Goal: Feedback & Contribution: Submit feedback/report problem

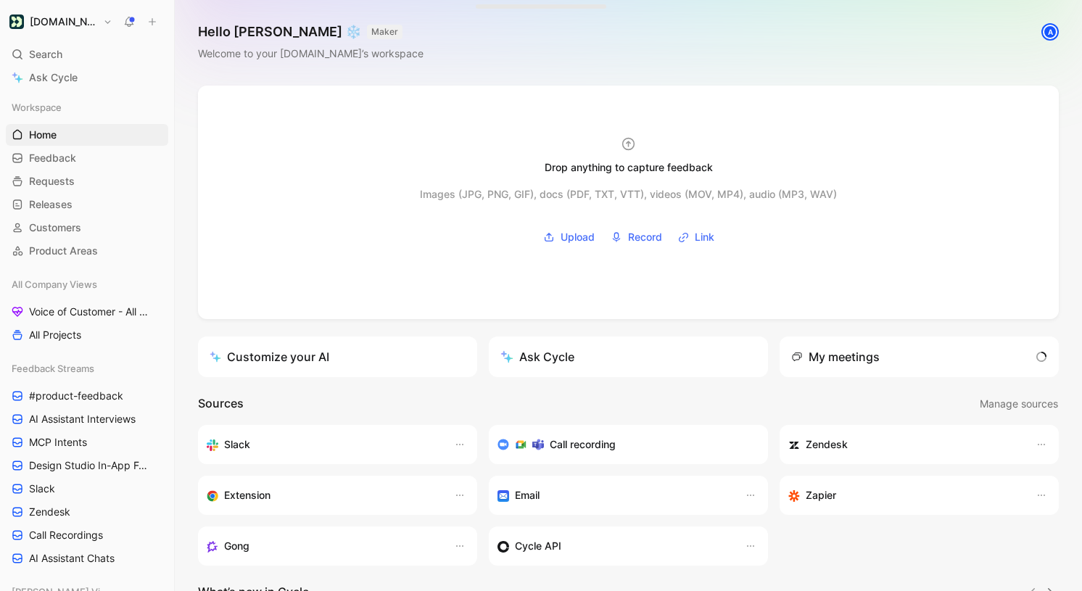
click at [367, 30] on button "MAKER" at bounding box center [385, 32] width 36 height 15
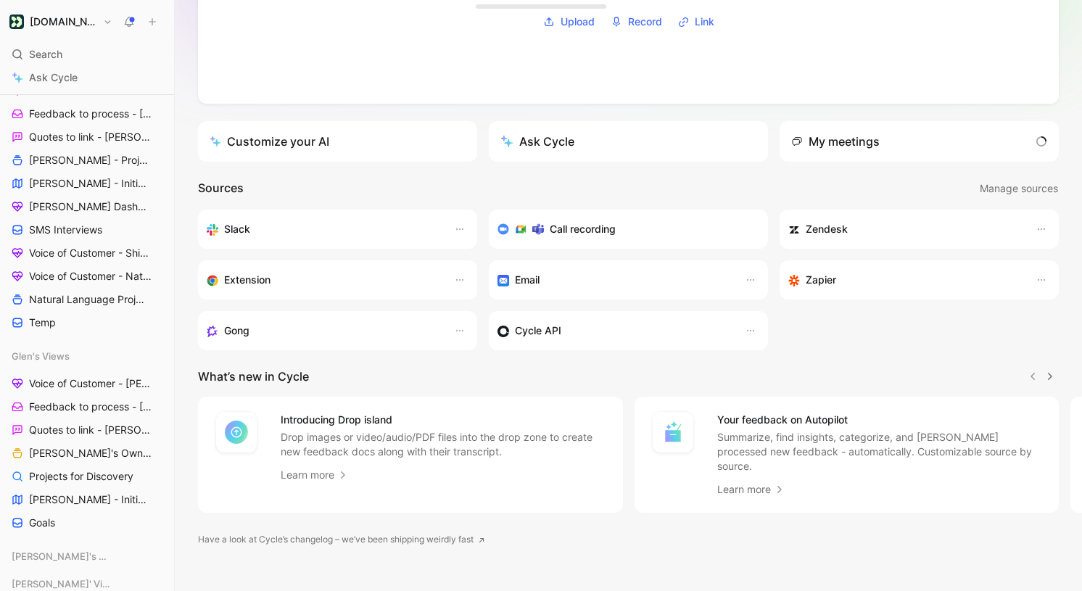
scroll to position [709, 0]
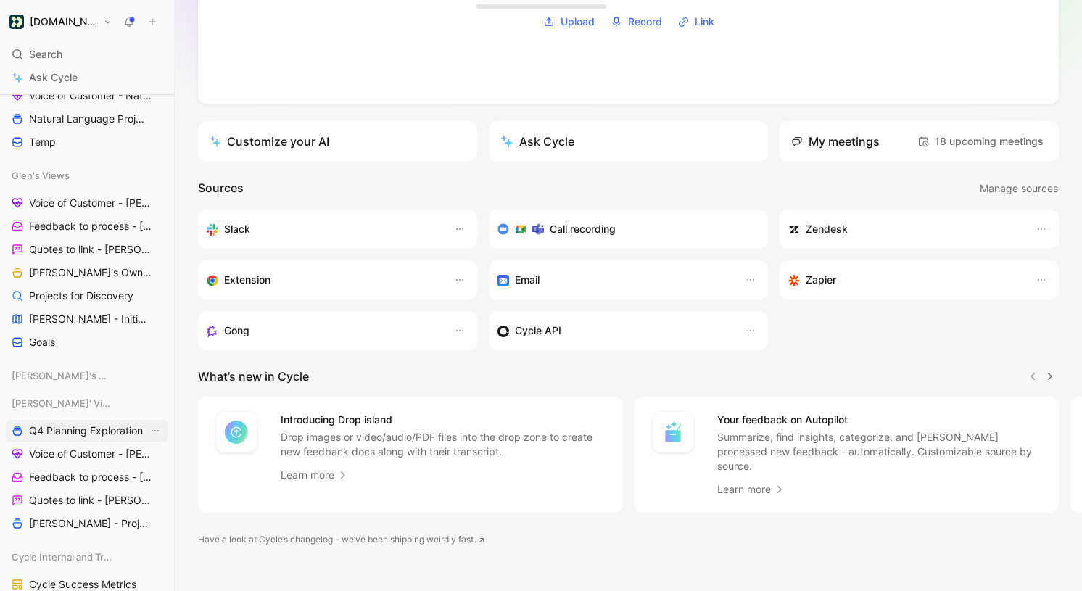
click at [94, 430] on span "Q4 Planning Exploration" at bounding box center [86, 431] width 114 height 15
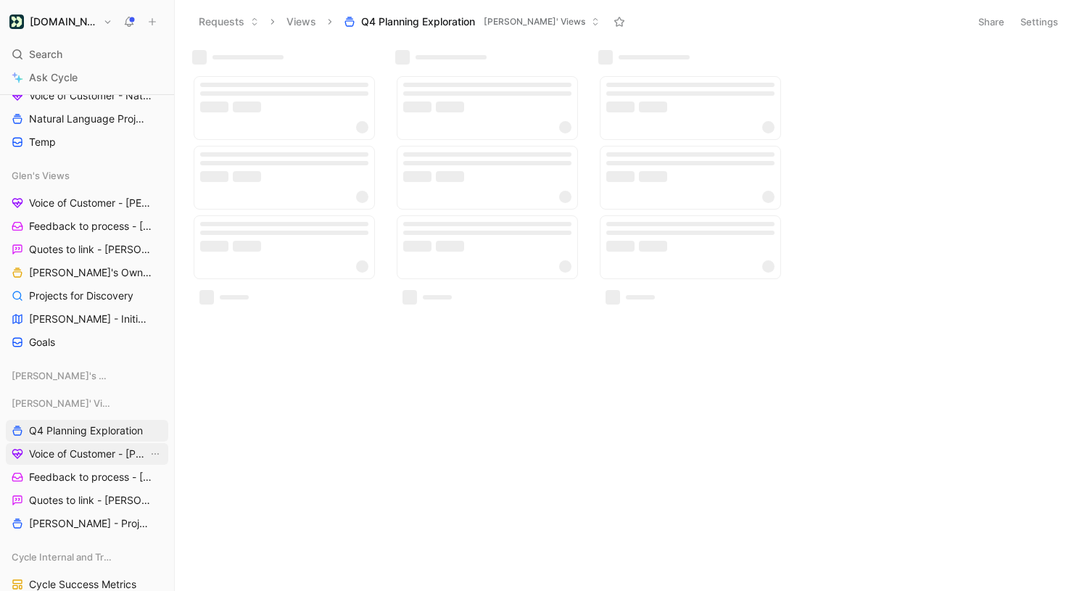
click at [93, 453] on span "Voice of Customer - [PERSON_NAME]" at bounding box center [88, 454] width 119 height 15
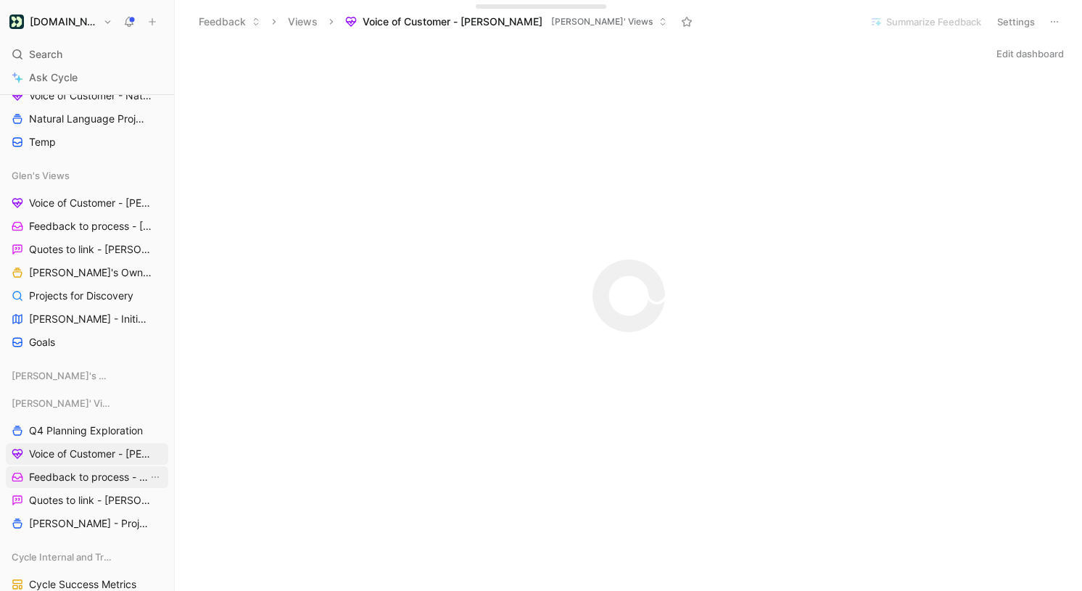
click at [96, 474] on span "Feedback to process - [PERSON_NAME]" at bounding box center [88, 477] width 119 height 15
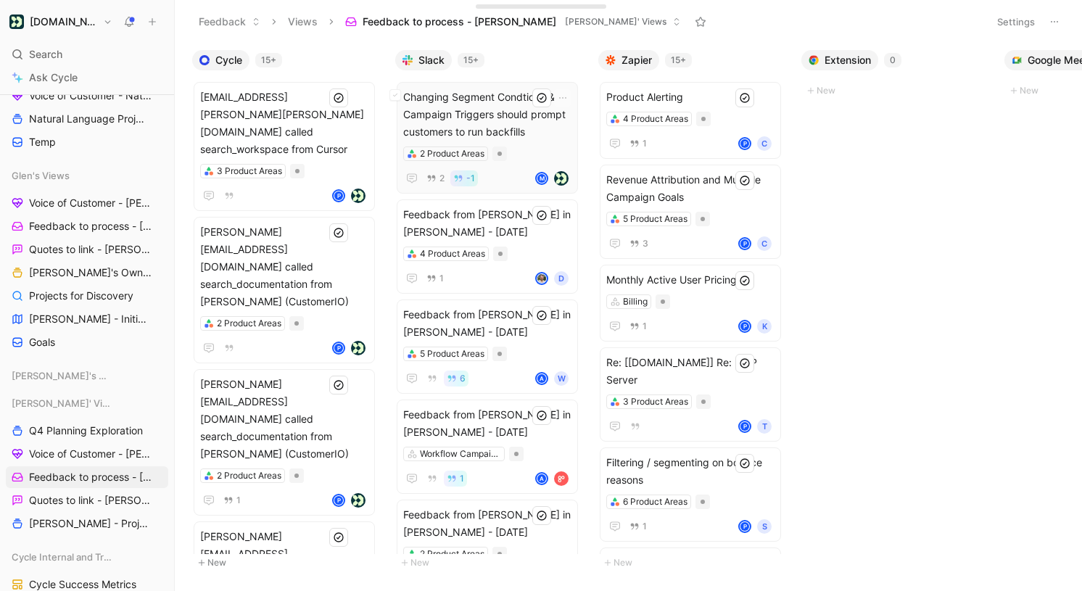
click at [495, 109] on span "Changing Segment Condtions & Campaign Triggers should prompt customers to run b…" at bounding box center [487, 114] width 168 height 52
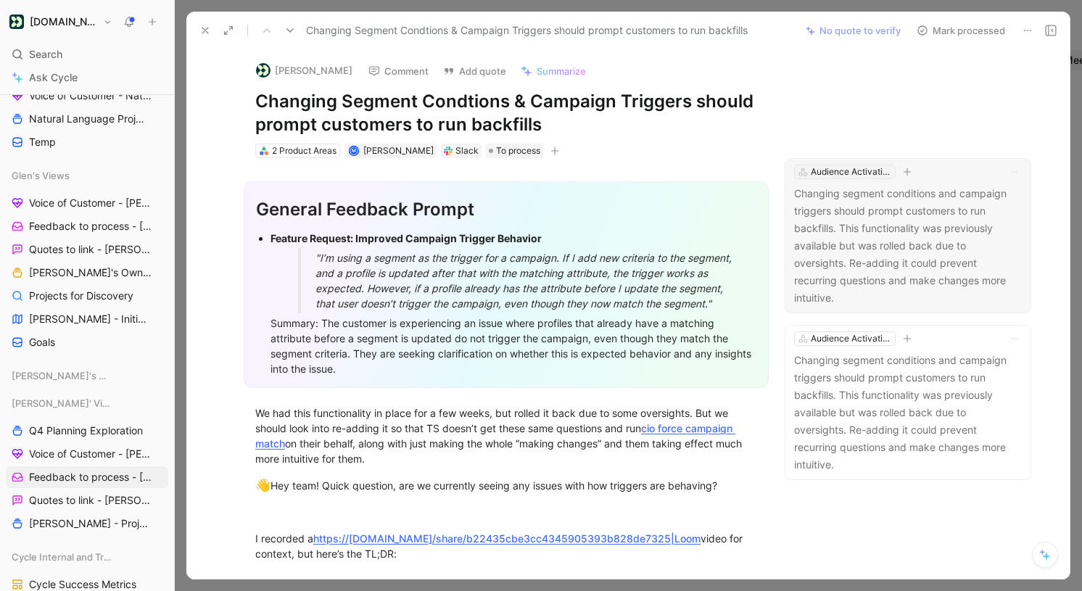
click at [856, 172] on div "Audience Activation" at bounding box center [851, 172] width 81 height 15
click at [911, 236] on p "Changing segment conditions and campaign triggers should prompt customers to ru…" at bounding box center [908, 246] width 228 height 122
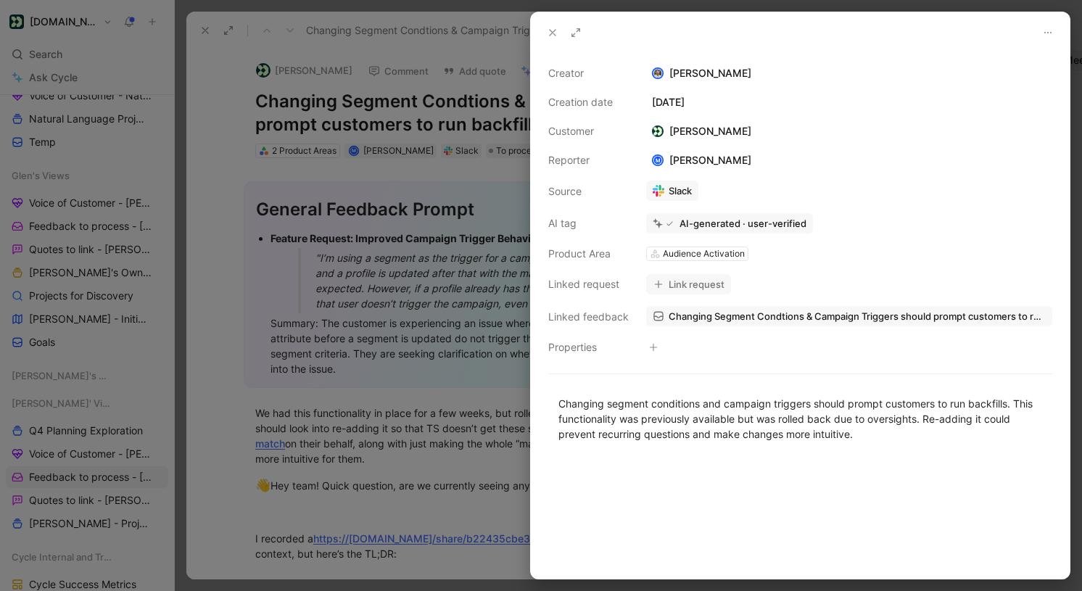
click at [558, 41] on button at bounding box center [553, 32] width 20 height 20
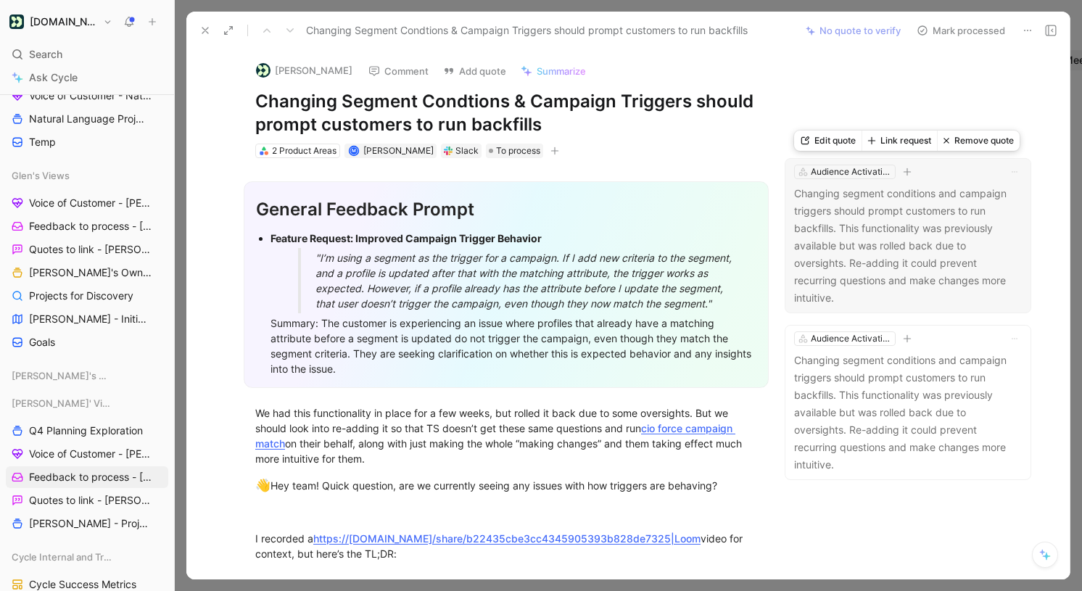
click at [919, 141] on button "Link request" at bounding box center [899, 141] width 75 height 20
click at [833, 146] on button "Edit quote" at bounding box center [827, 141] width 67 height 20
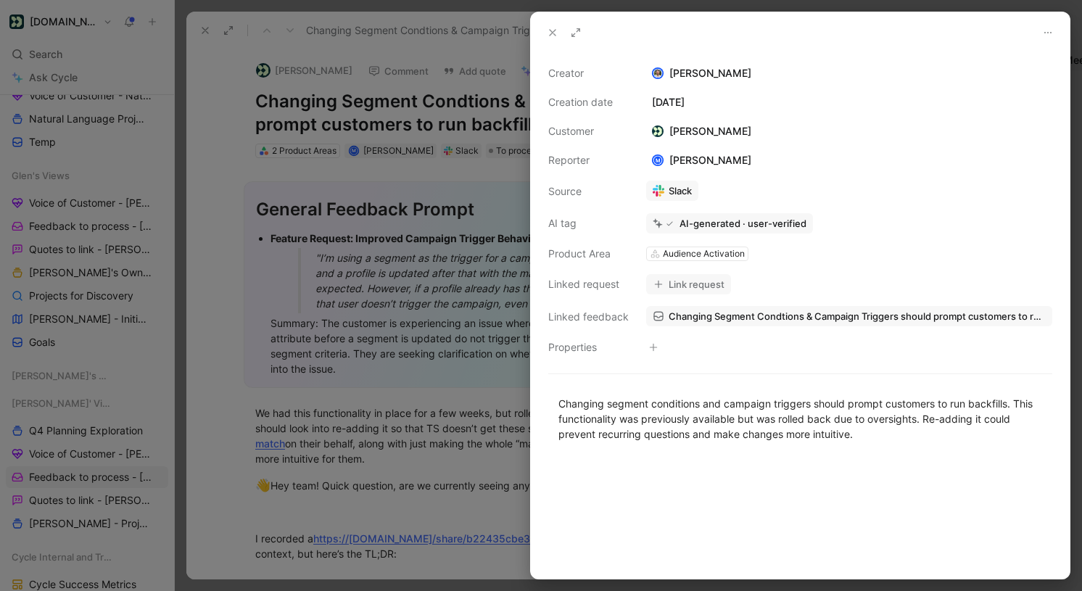
click at [547, 34] on icon at bounding box center [553, 33] width 12 height 12
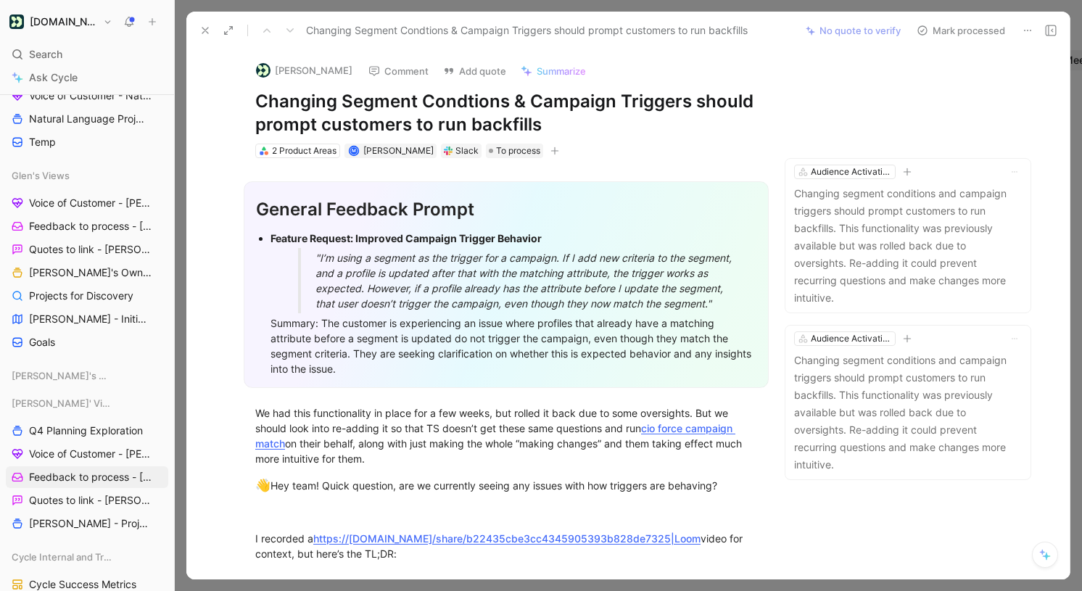
click at [959, 29] on button "Mark processed" at bounding box center [961, 30] width 102 height 20
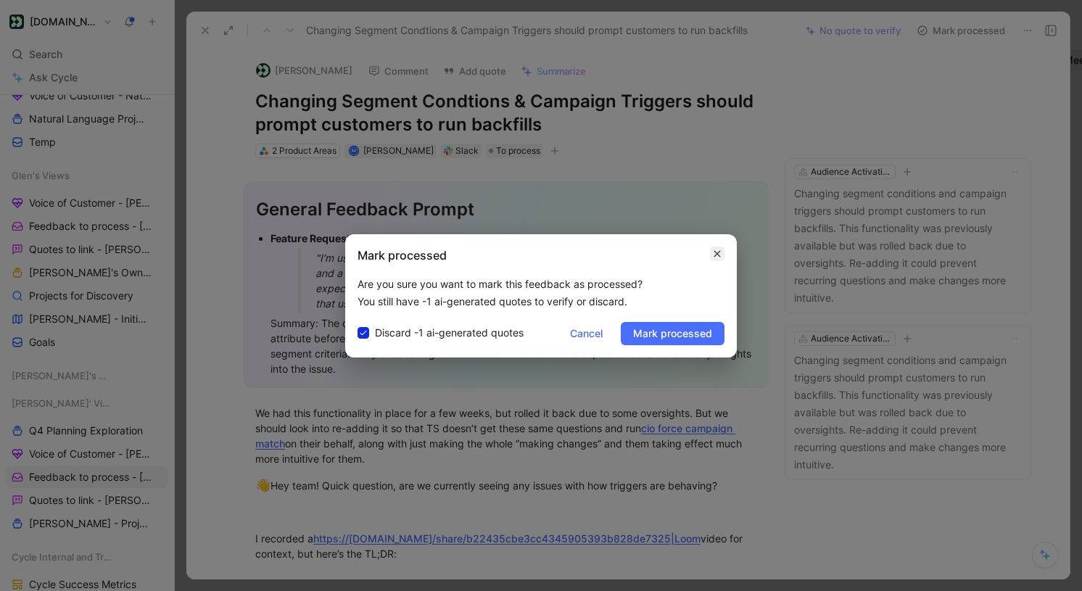
click at [717, 252] on icon "button" at bounding box center [717, 254] width 9 height 12
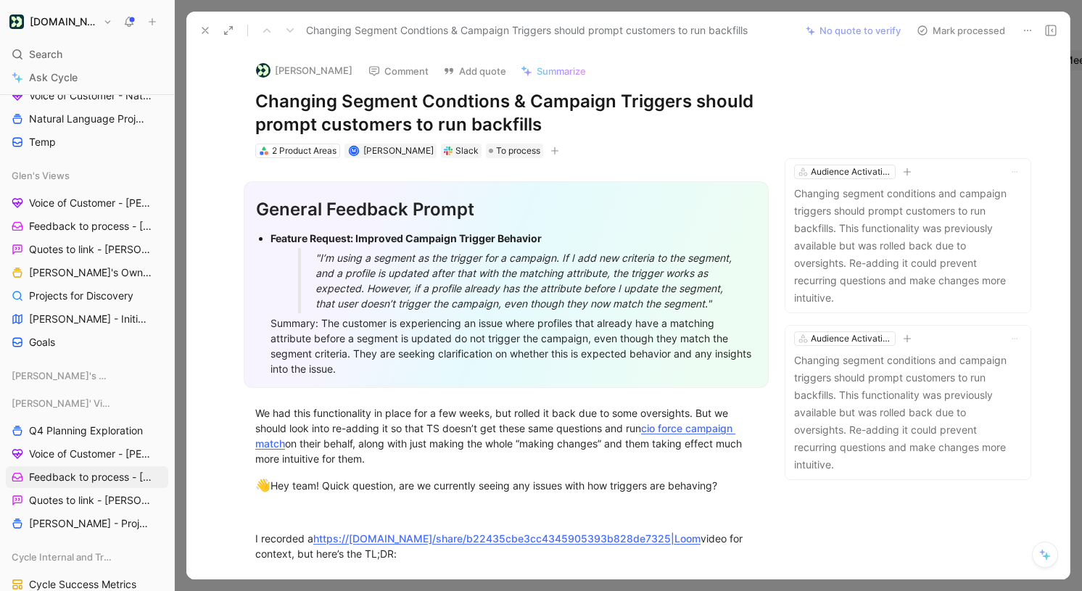
click at [559, 147] on icon "button" at bounding box center [555, 151] width 9 height 9
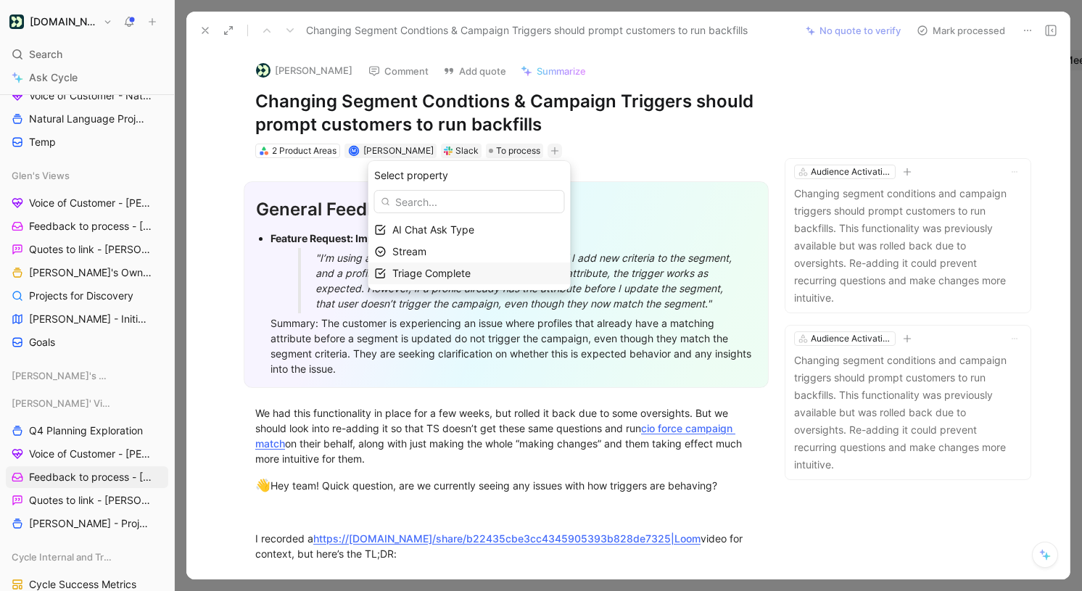
click at [458, 269] on span "Triage Complete" at bounding box center [431, 273] width 78 height 12
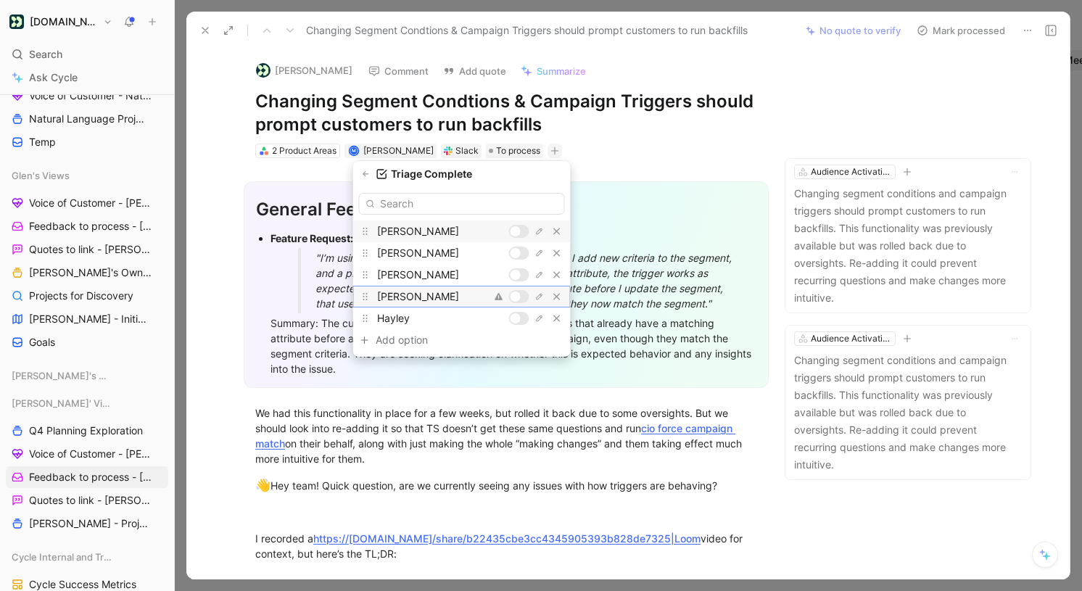
click at [515, 294] on div at bounding box center [516, 297] width 10 height 10
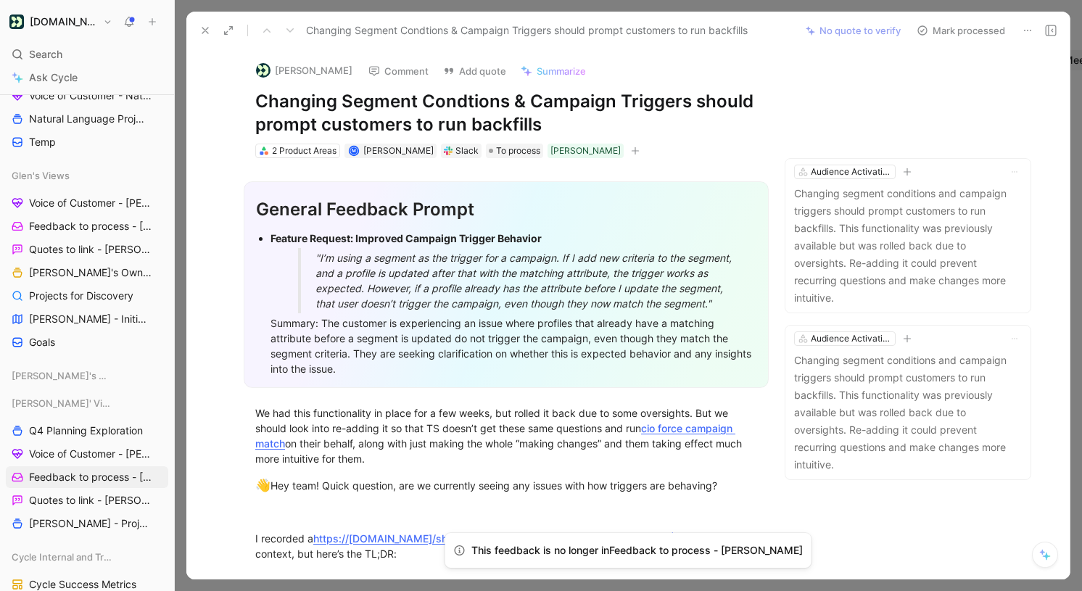
click at [976, 32] on button "Mark processed" at bounding box center [961, 30] width 102 height 20
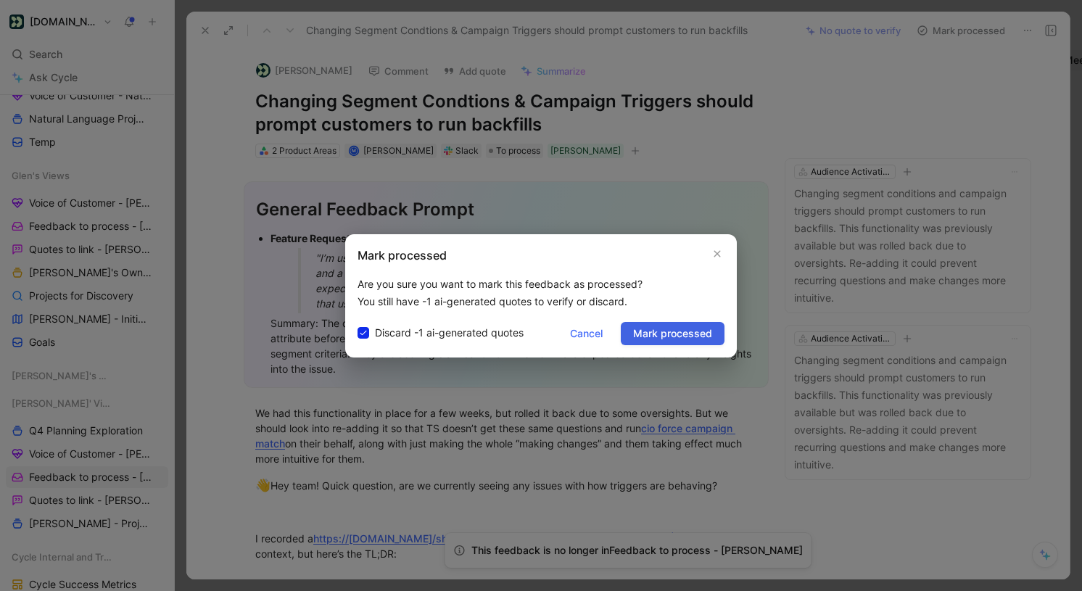
click at [692, 341] on span "Mark processed" at bounding box center [672, 333] width 79 height 17
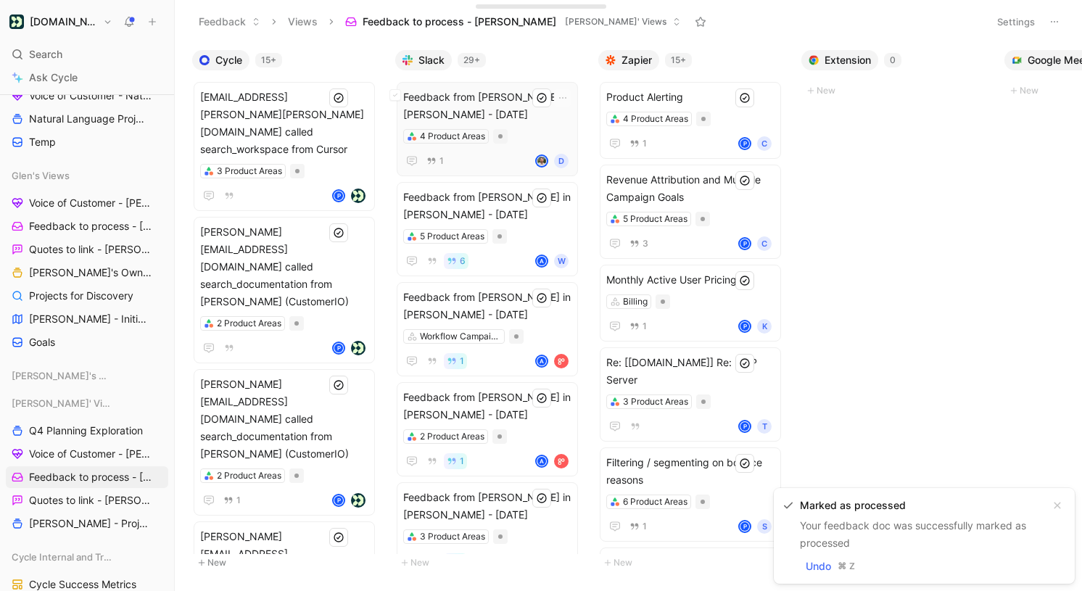
click at [516, 96] on span "Feedback from [PERSON_NAME] in [PERSON_NAME] - [DATE]" at bounding box center [487, 105] width 168 height 35
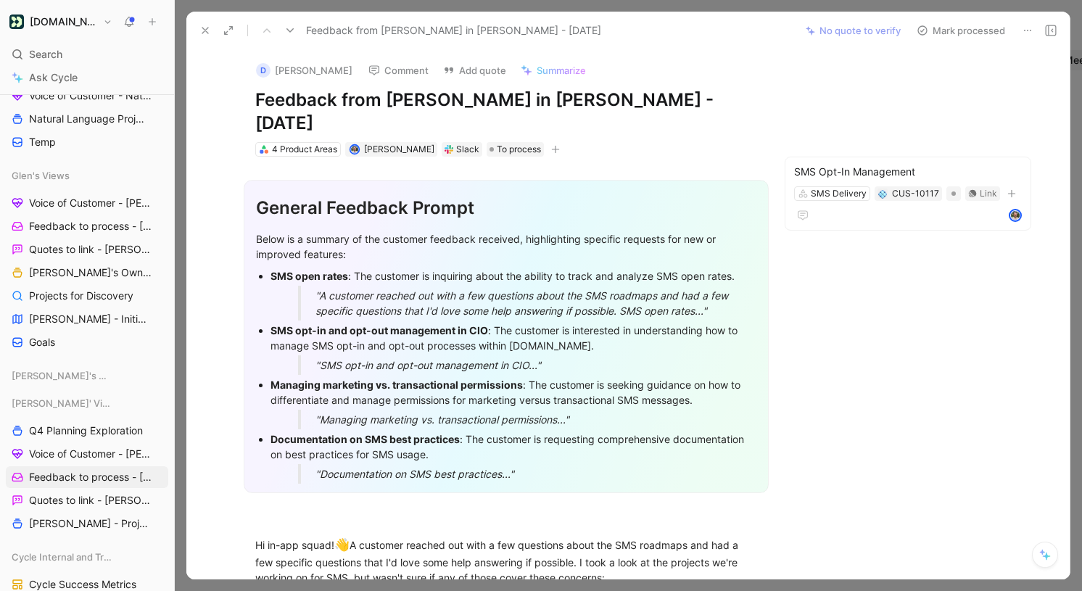
click at [551, 145] on icon "button" at bounding box center [555, 149] width 9 height 9
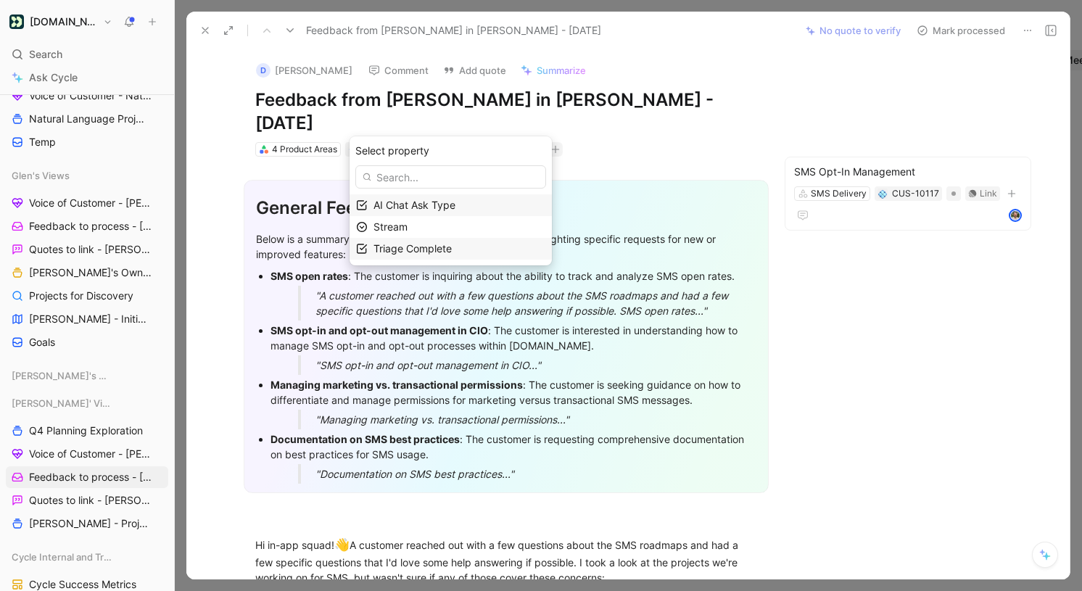
click at [452, 250] on span "Triage Complete" at bounding box center [413, 248] width 78 height 12
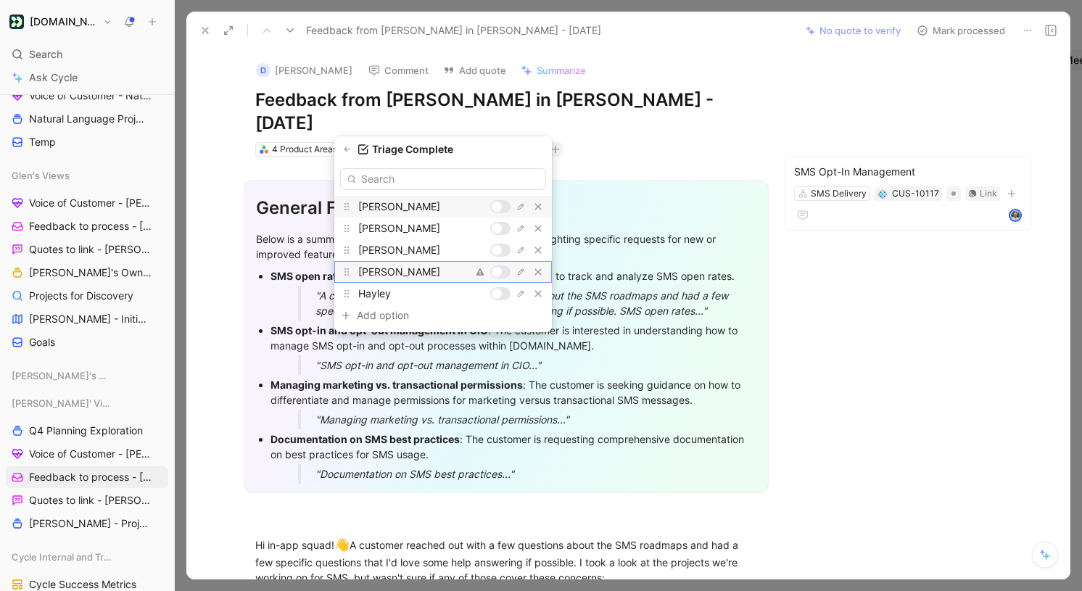
click at [498, 268] on div at bounding box center [497, 272] width 10 height 10
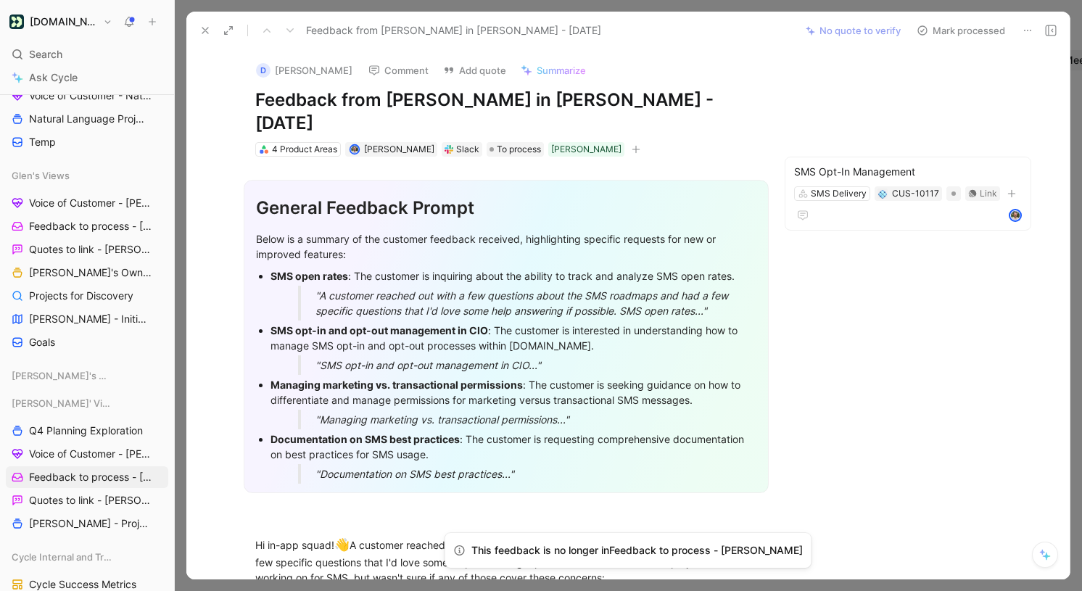
click at [985, 35] on button "Mark processed" at bounding box center [961, 30] width 102 height 20
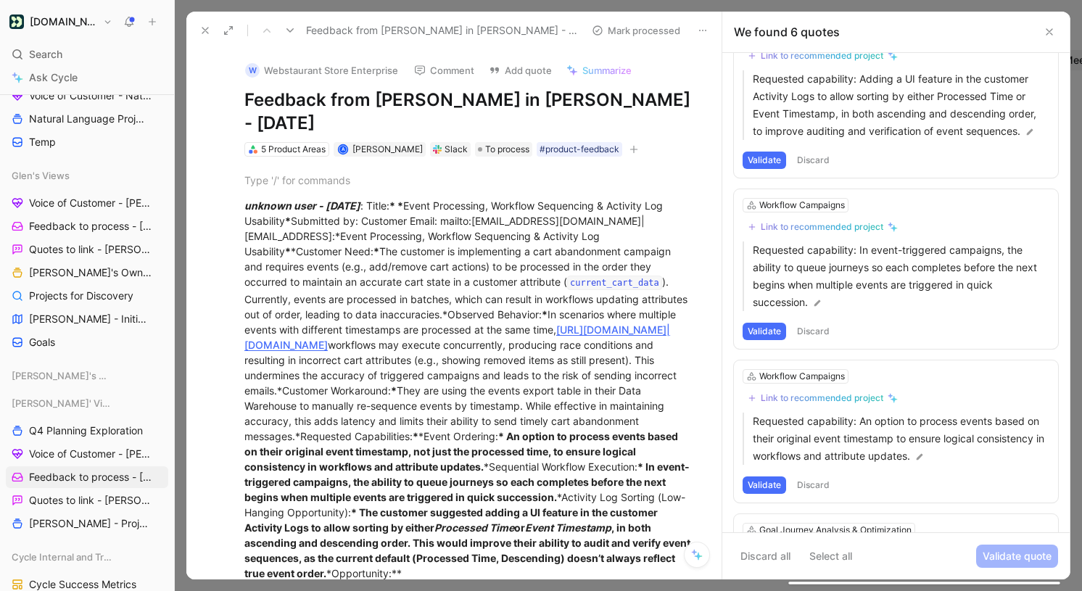
scroll to position [112, 0]
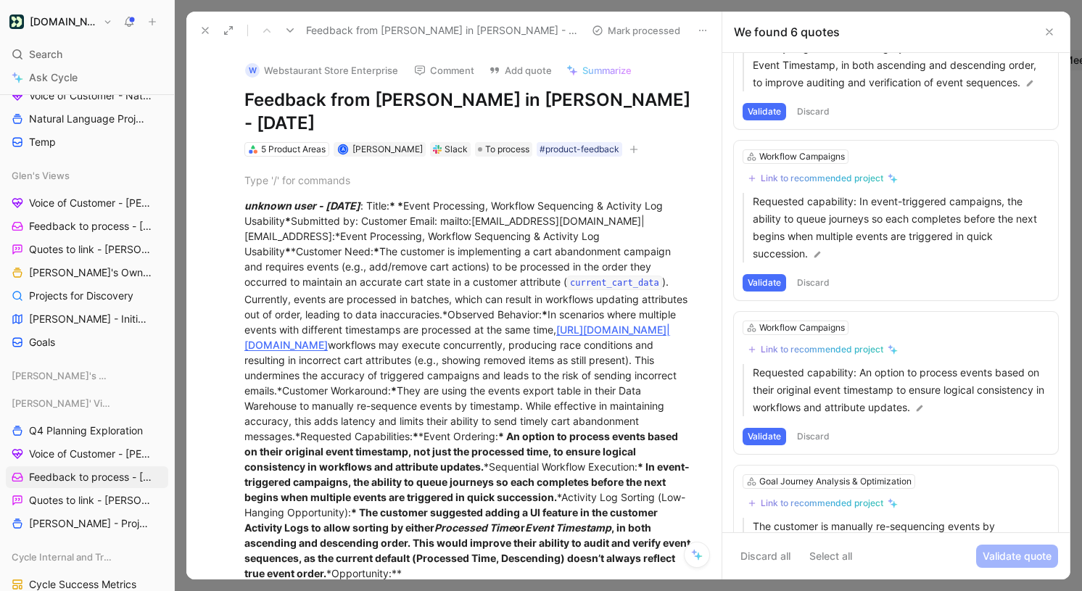
drag, startPoint x: 773, startPoint y: 284, endPoint x: 839, endPoint y: 181, distance: 122.9
click at [839, 181] on div "Workflow Campaigns Link to recommended project Requested capability: In event-t…" at bounding box center [896, 221] width 324 height 160
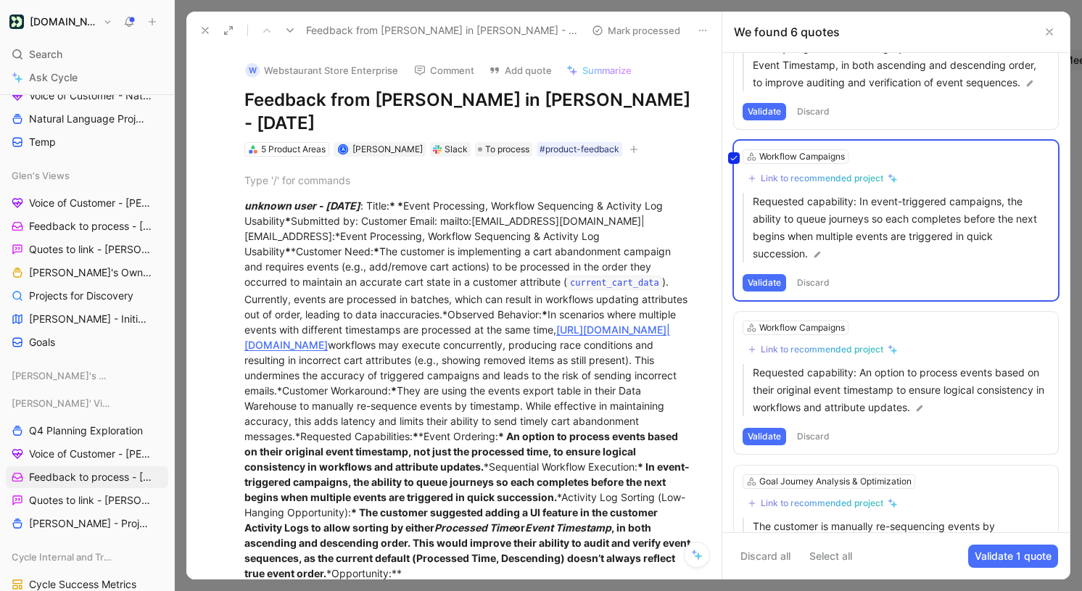
click at [841, 180] on div "Workflow Campaigns Link to recommended project Requested capability: In event-t…" at bounding box center [896, 221] width 324 height 160
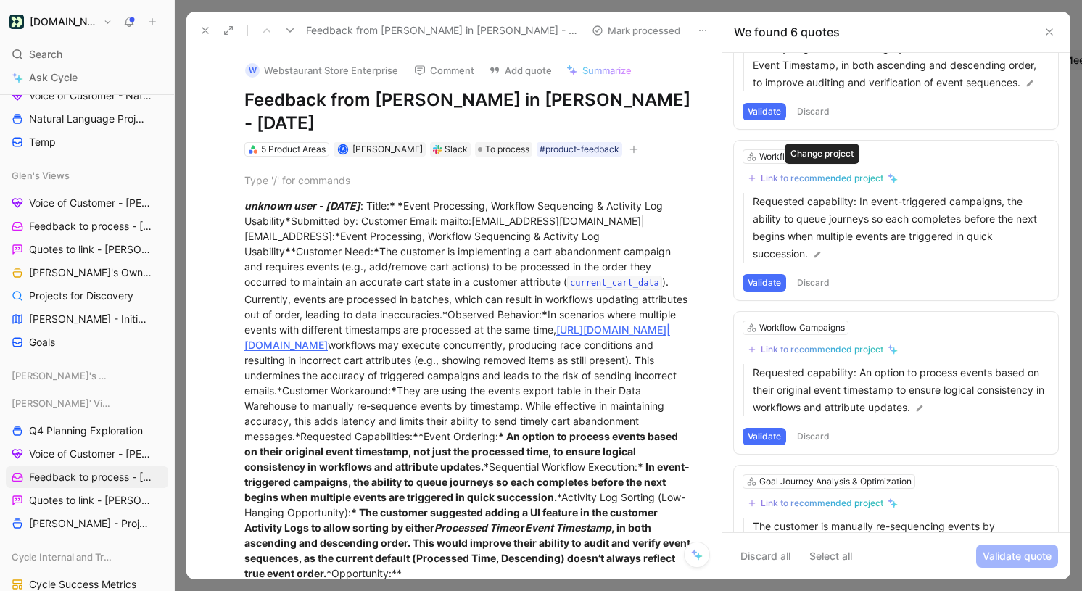
click at [841, 180] on div "Link to recommended project" at bounding box center [822, 179] width 123 height 12
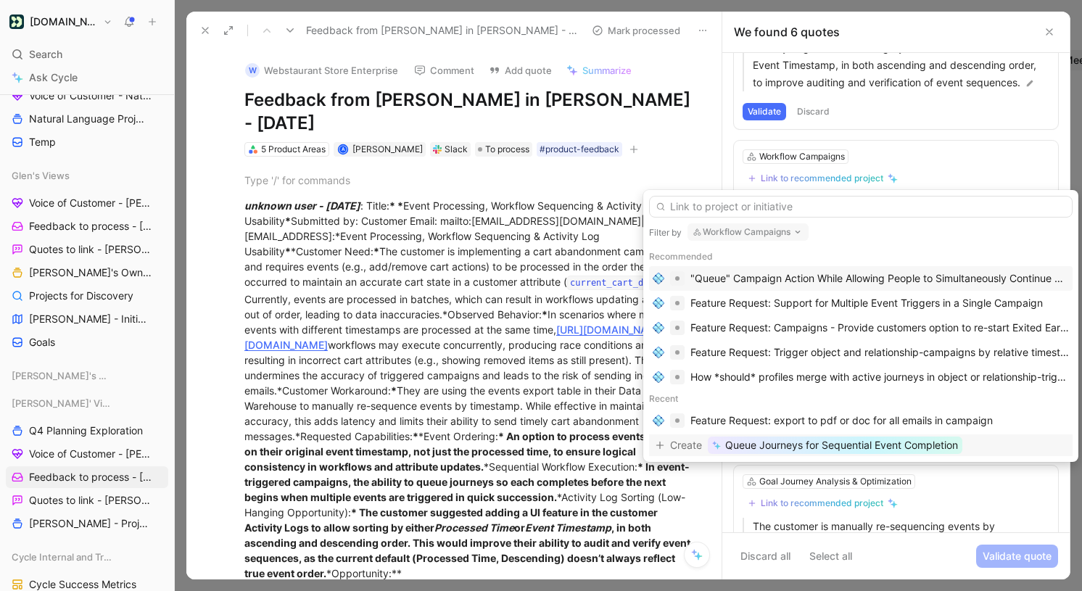
click at [830, 445] on span "Queue Journeys for Sequential Event Completion" at bounding box center [841, 445] width 233 height 17
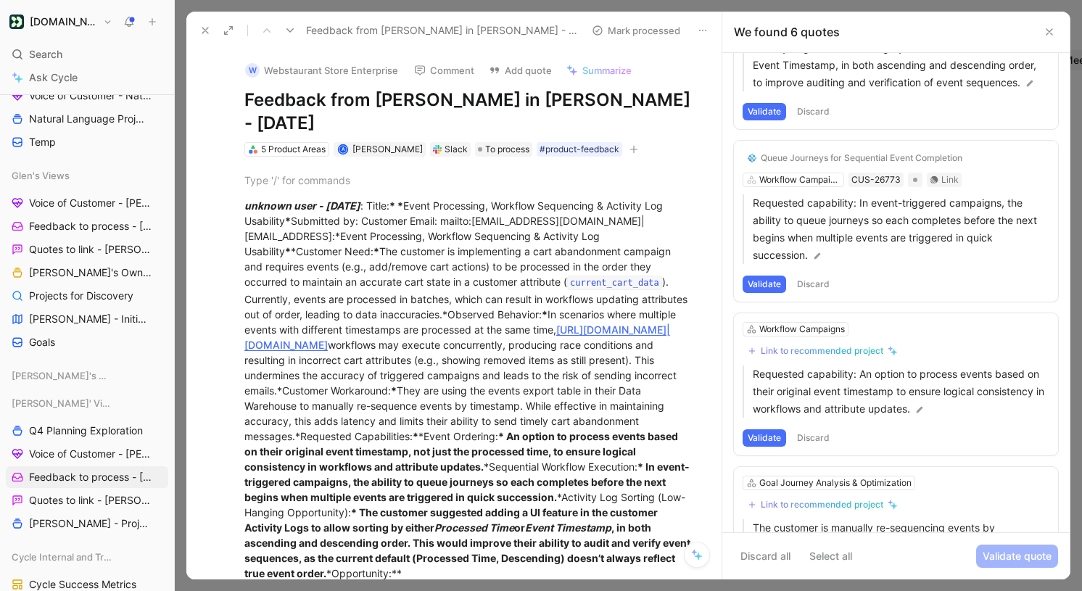
click at [770, 284] on button "Validate" at bounding box center [765, 284] width 44 height 17
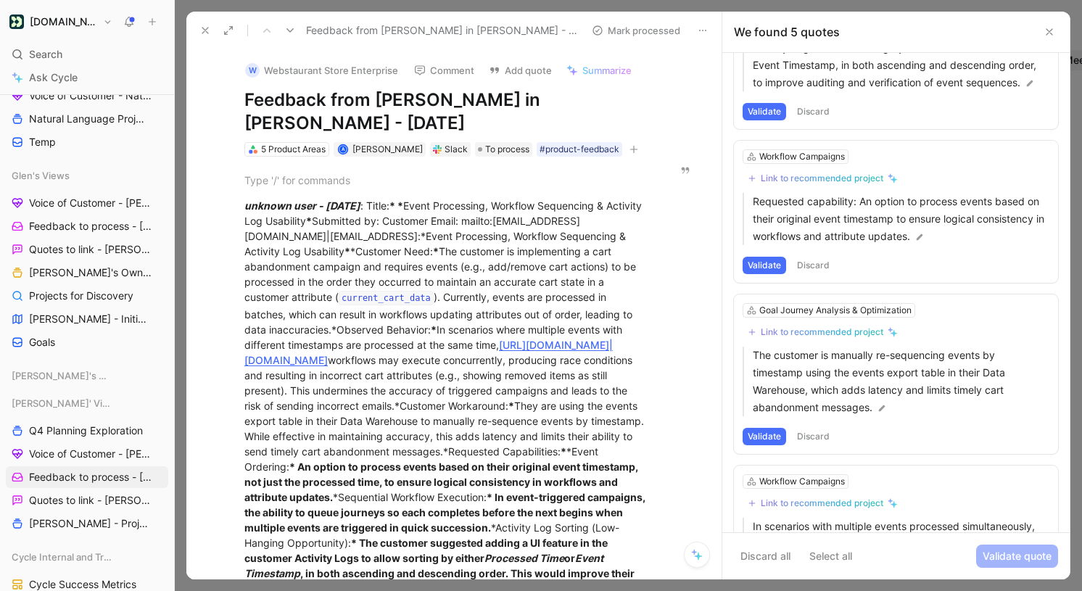
click at [799, 180] on div "Link to recommended project" at bounding box center [822, 179] width 123 height 12
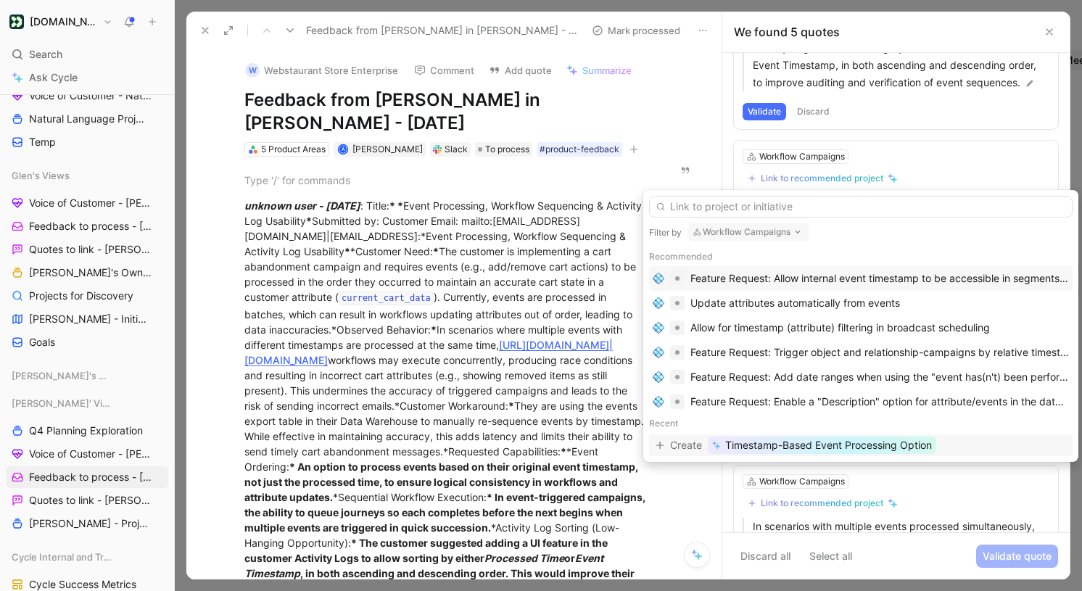
click at [781, 441] on span "Timestamp-Based Event Processing Option" at bounding box center [828, 445] width 207 height 17
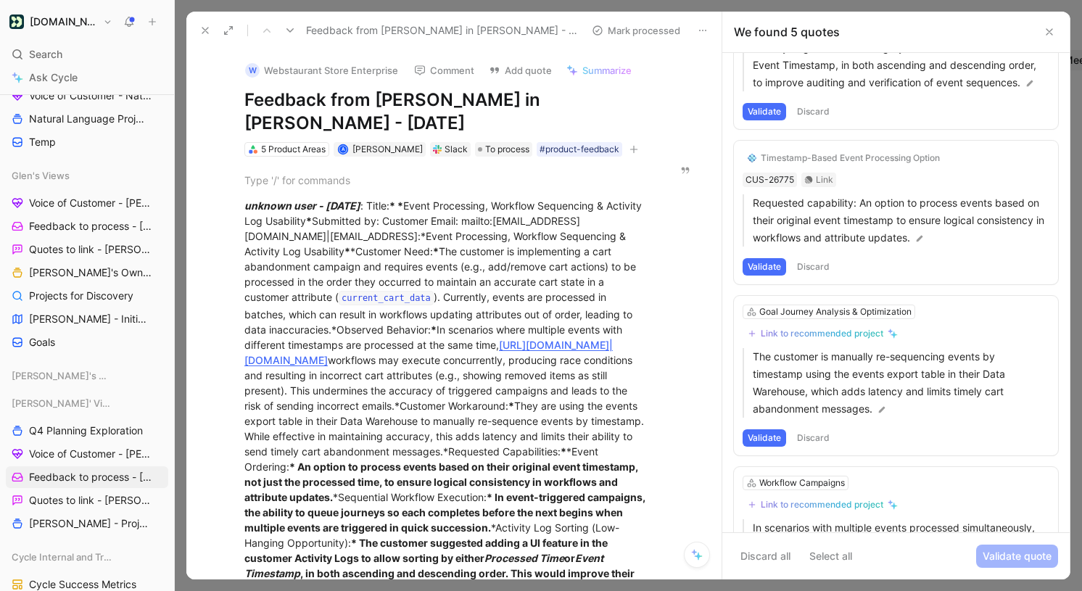
click at [773, 272] on button "Validate" at bounding box center [765, 266] width 44 height 17
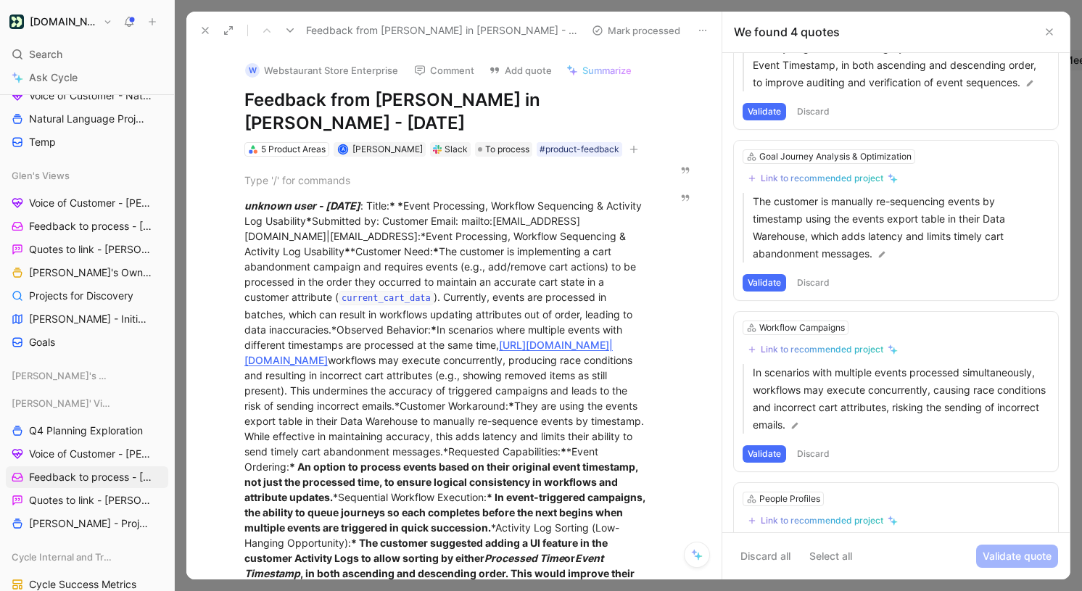
click at [818, 288] on button "Discard" at bounding box center [813, 282] width 43 height 17
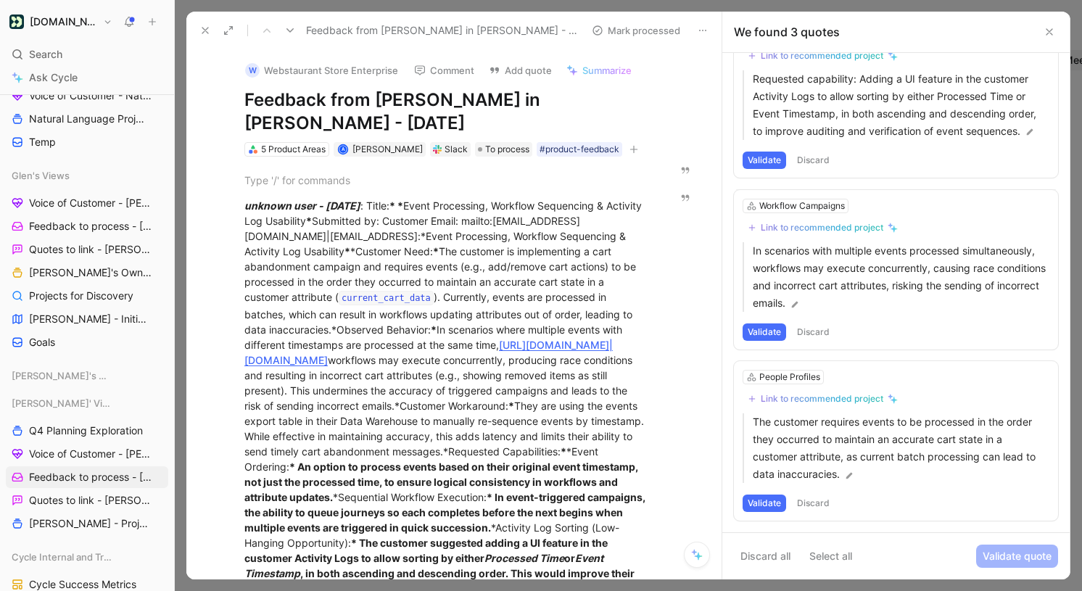
scroll to position [63, 0]
click at [809, 327] on button "Discard" at bounding box center [813, 332] width 43 height 17
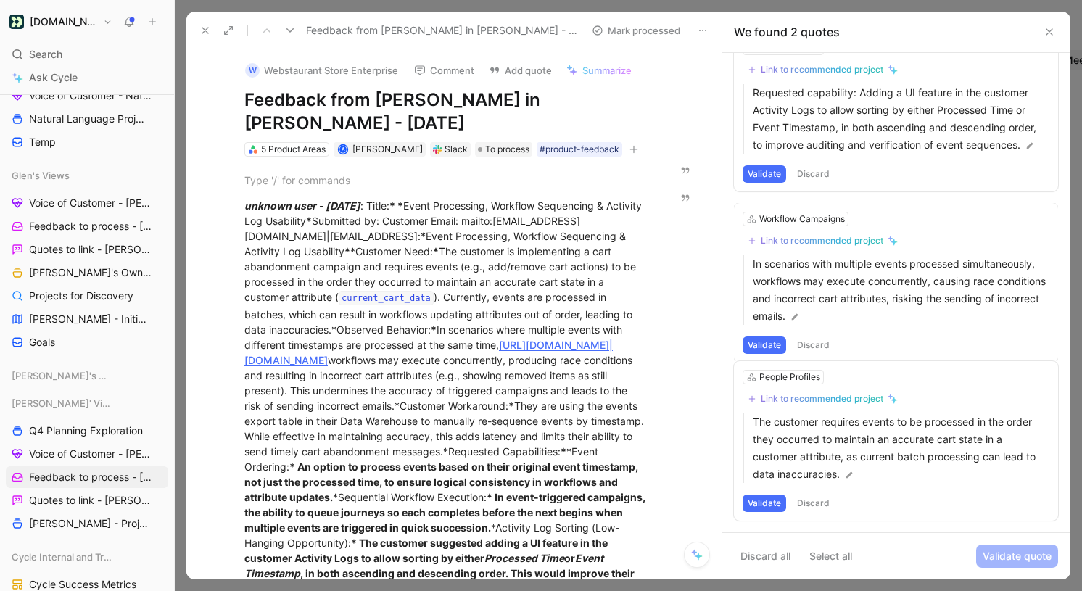
scroll to position [0, 0]
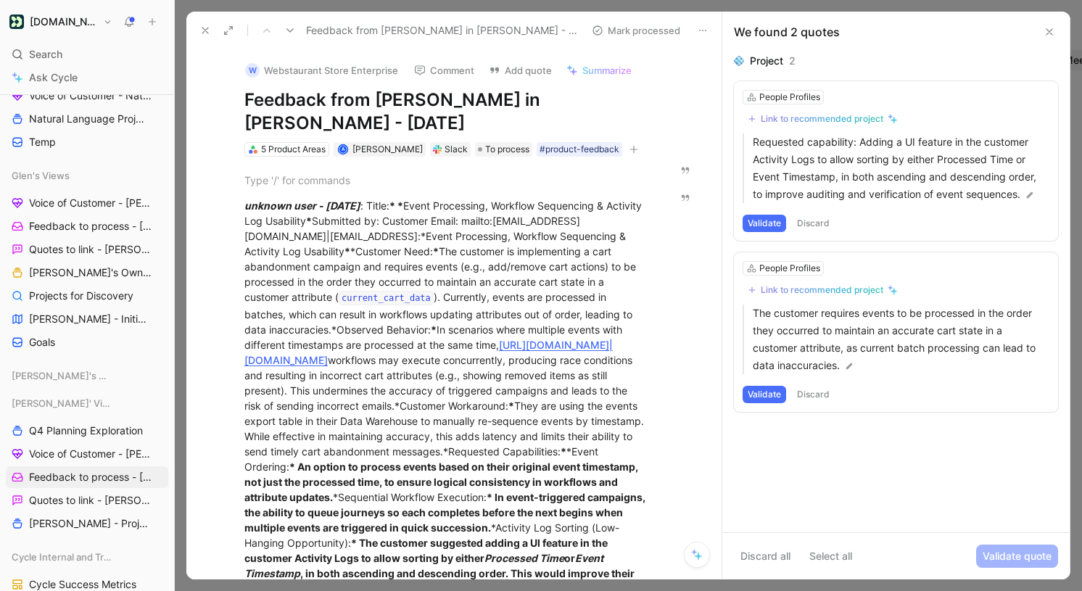
click at [823, 395] on button "Discard" at bounding box center [813, 394] width 43 height 17
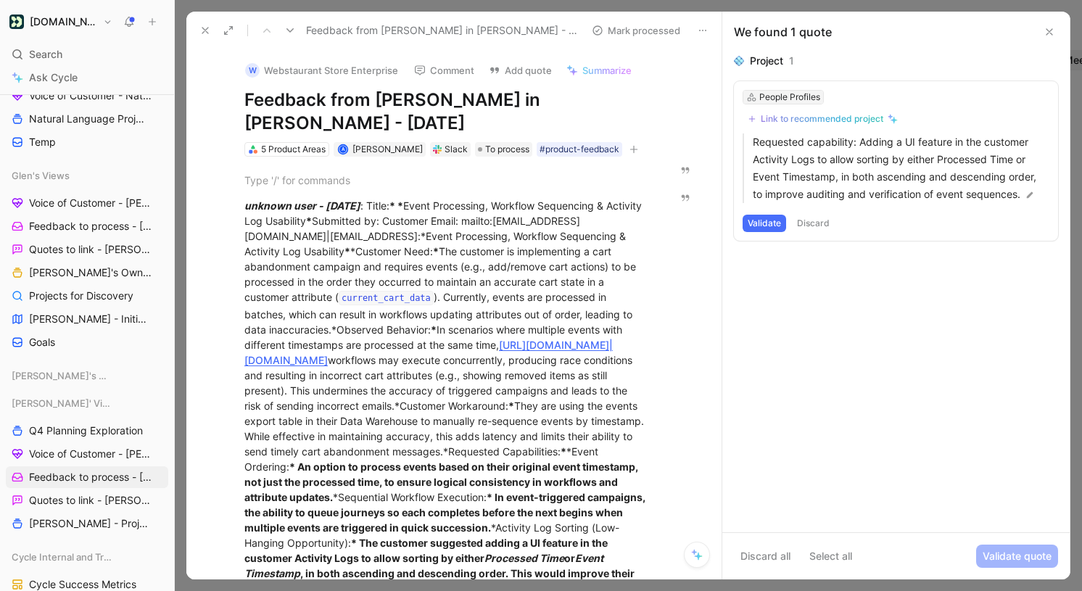
click at [778, 94] on div "People Profiles" at bounding box center [789, 97] width 61 height 15
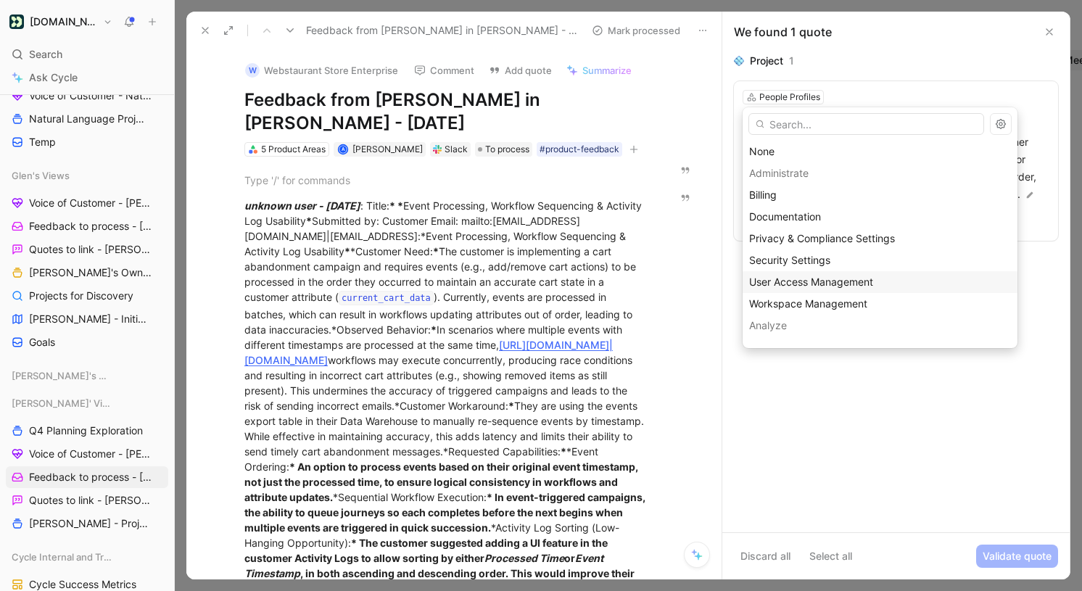
scroll to position [45, 0]
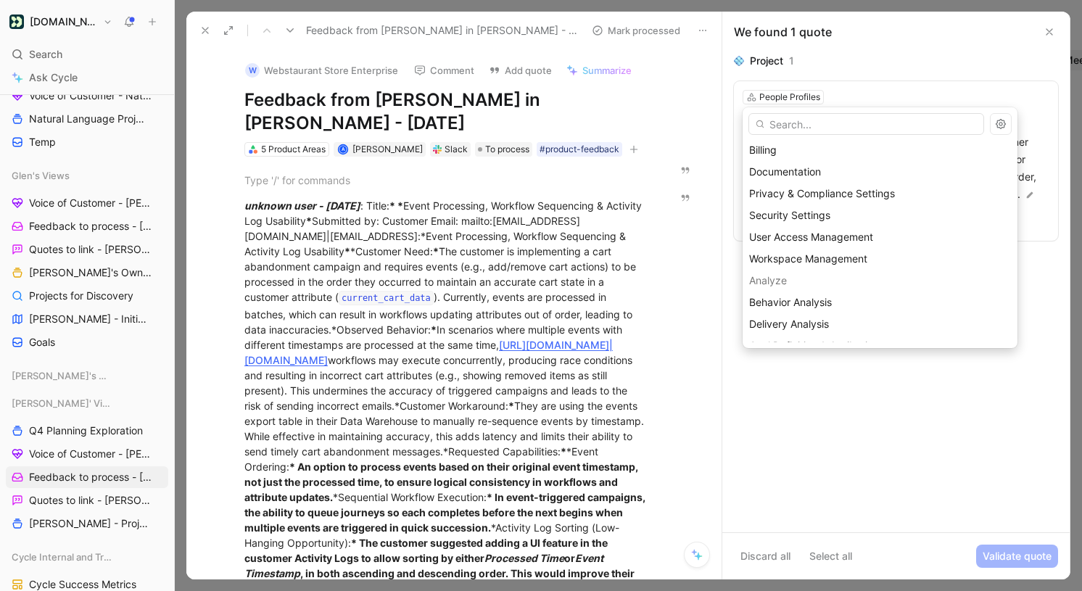
click at [819, 284] on div "Analyze" at bounding box center [880, 281] width 275 height 22
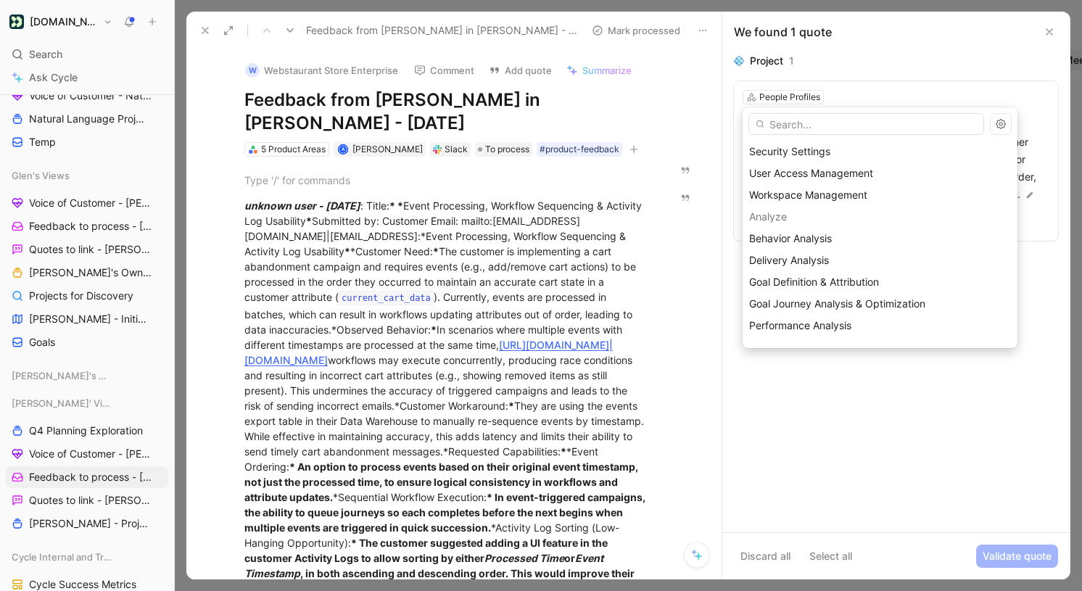
scroll to position [113, 0]
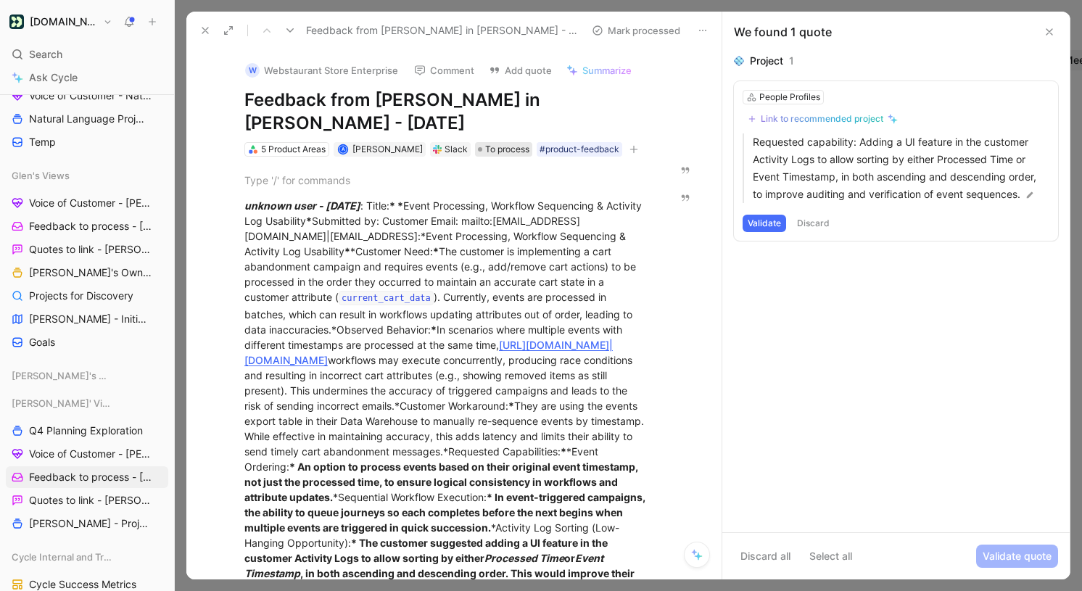
click at [485, 142] on span "To process" at bounding box center [507, 149] width 44 height 15
click at [627, 142] on button "button" at bounding box center [634, 149] width 15 height 15
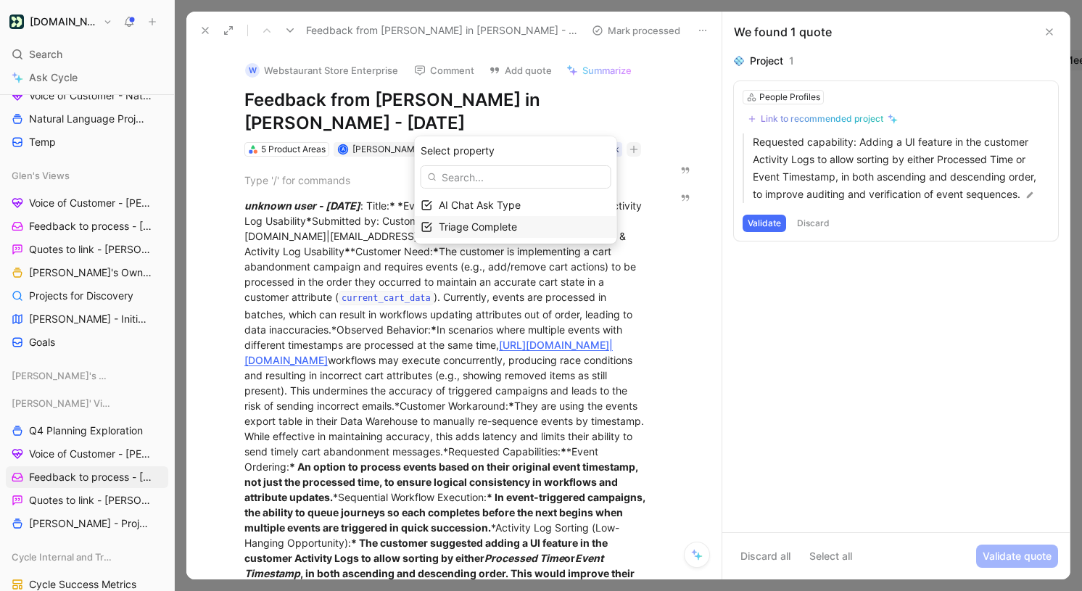
click at [517, 223] on span "Triage Complete" at bounding box center [478, 227] width 78 height 12
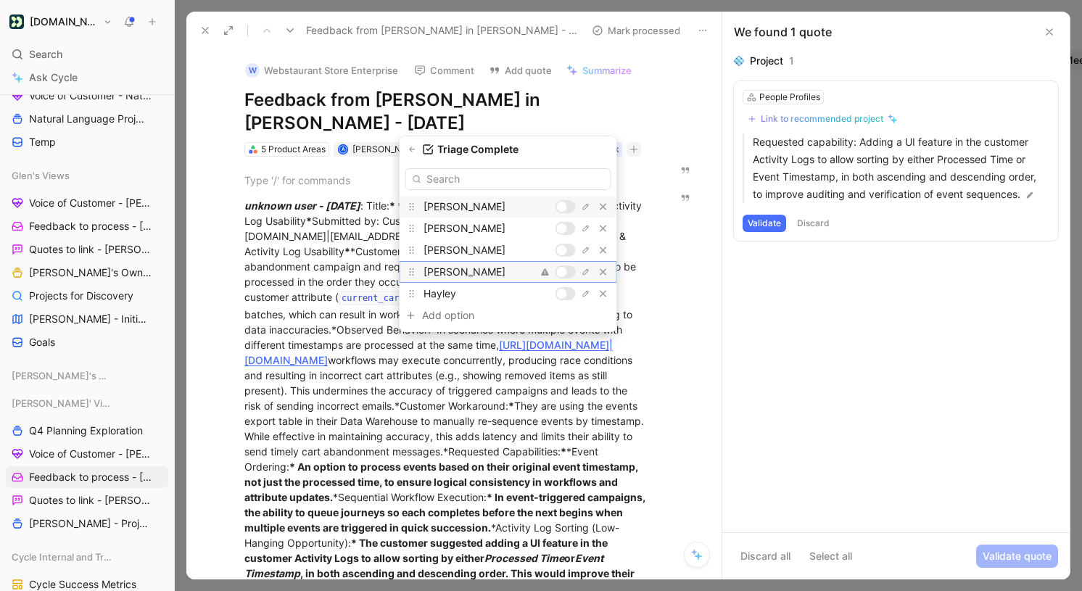
click at [567, 273] on div at bounding box center [566, 271] width 20 height 13
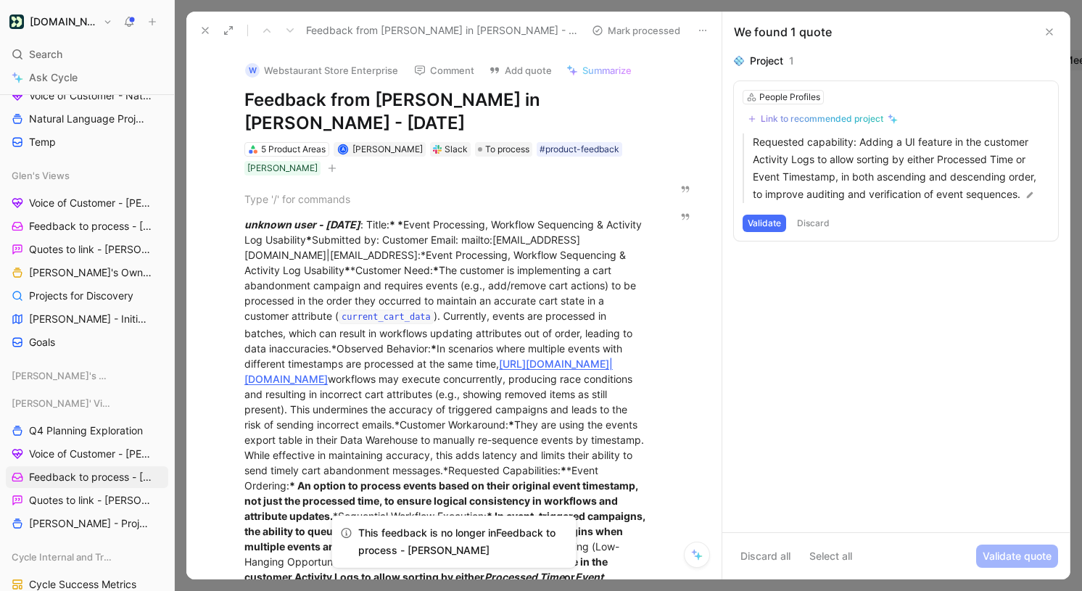
click at [1045, 35] on icon at bounding box center [1050, 32] width 12 height 12
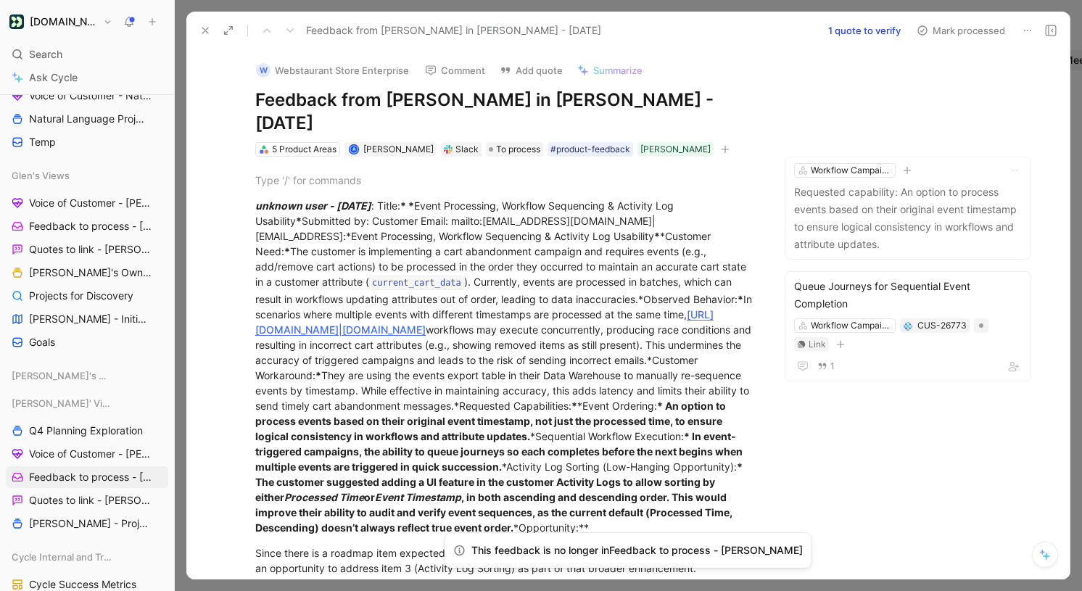
click at [207, 25] on icon at bounding box center [205, 31] width 12 height 12
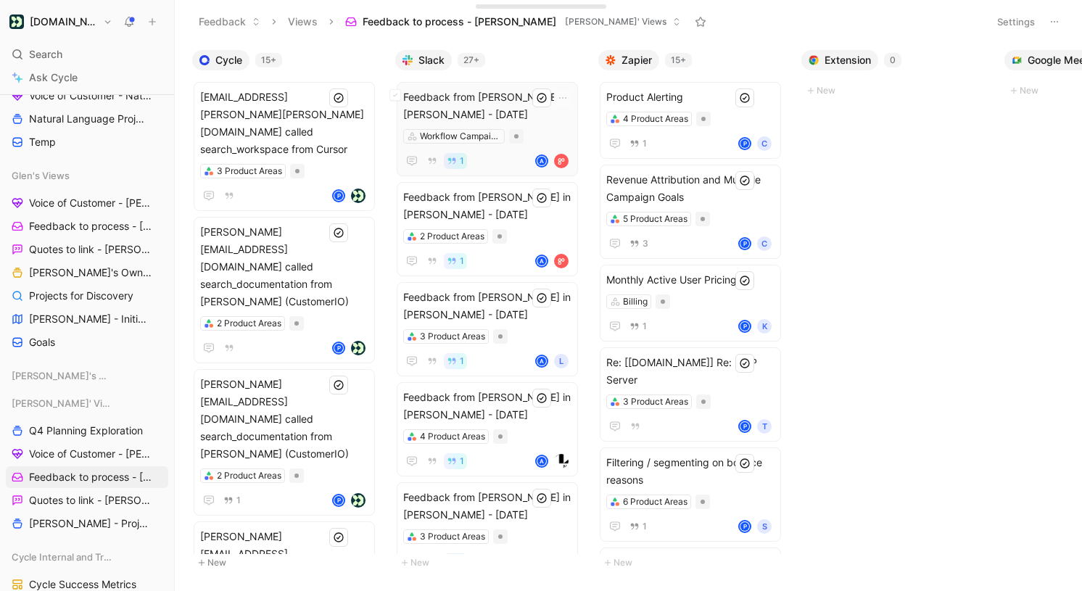
click at [527, 120] on span "Feedback from [PERSON_NAME] in [PERSON_NAME] - [DATE]" at bounding box center [487, 105] width 168 height 35
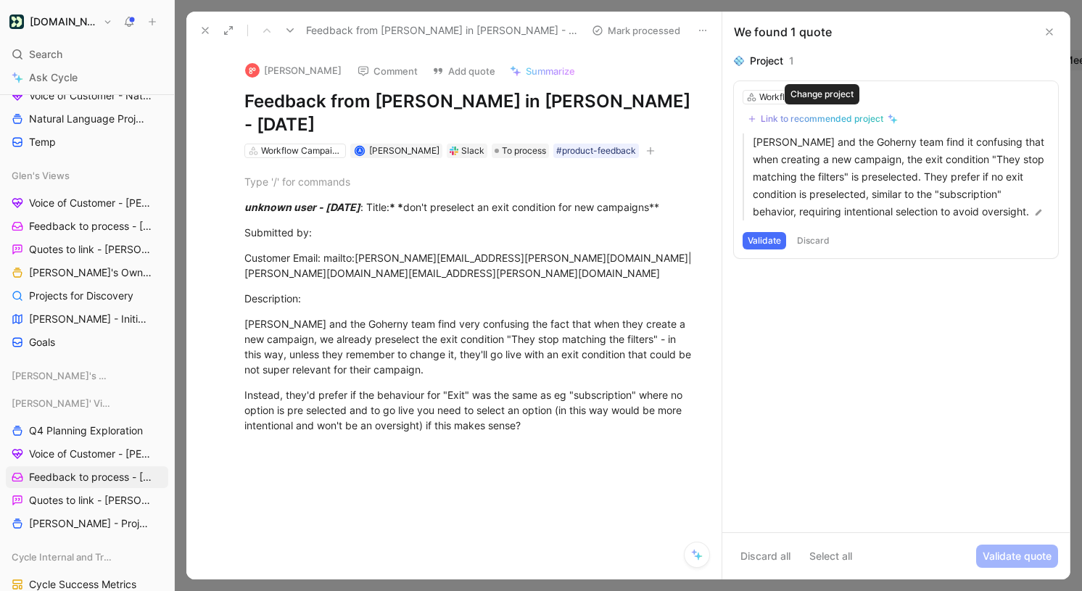
click at [808, 114] on div "Link to recommended project" at bounding box center [822, 119] width 123 height 12
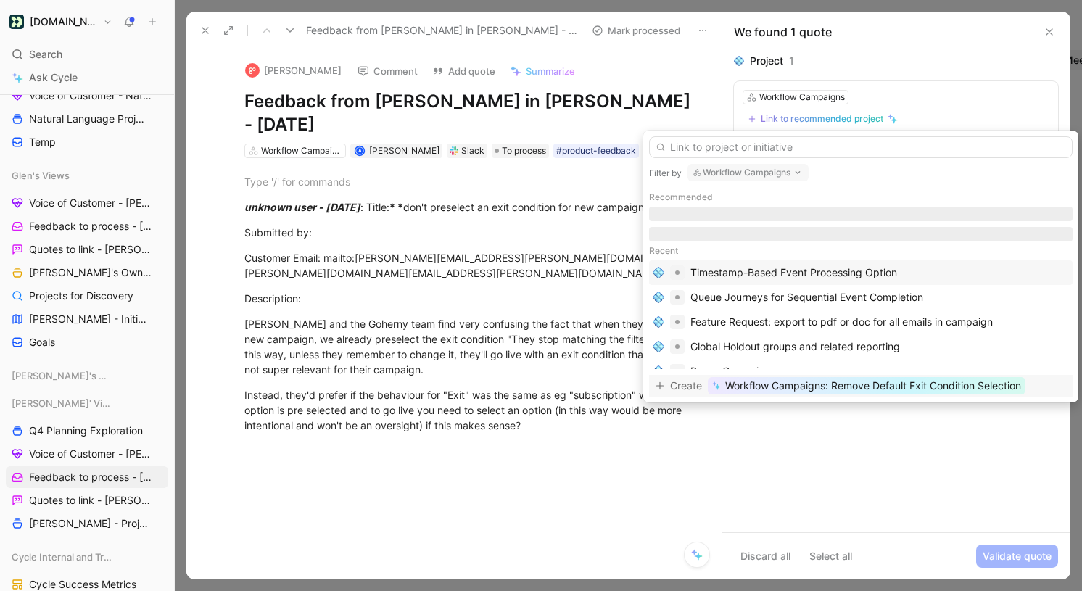
click at [804, 384] on span "Workflow Campaigns: Remove Default Exit Condition Selection" at bounding box center [873, 385] width 296 height 17
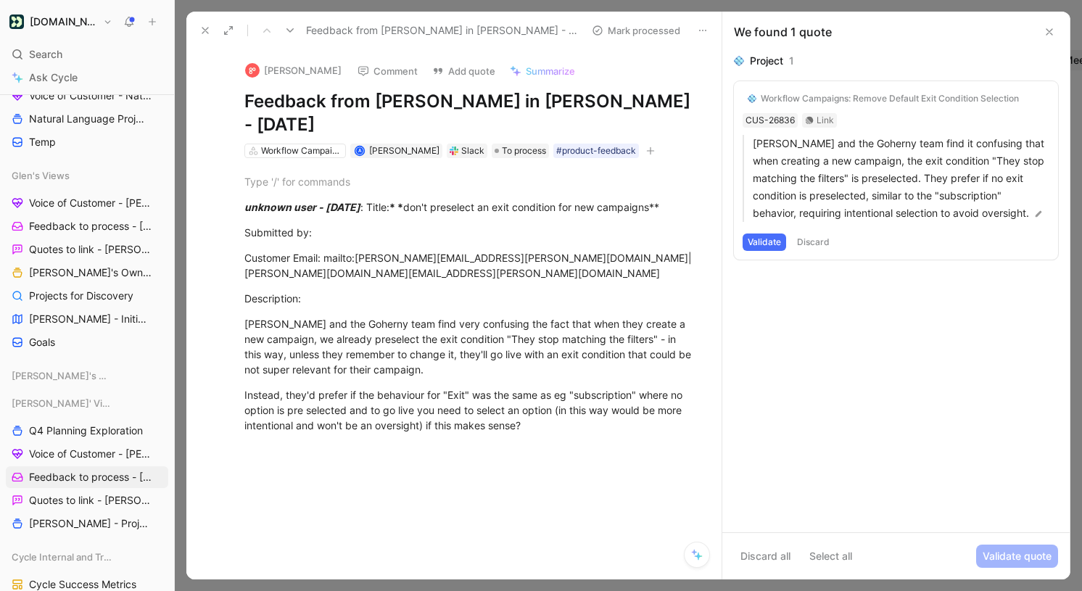
click at [775, 239] on button "Validate" at bounding box center [765, 242] width 44 height 17
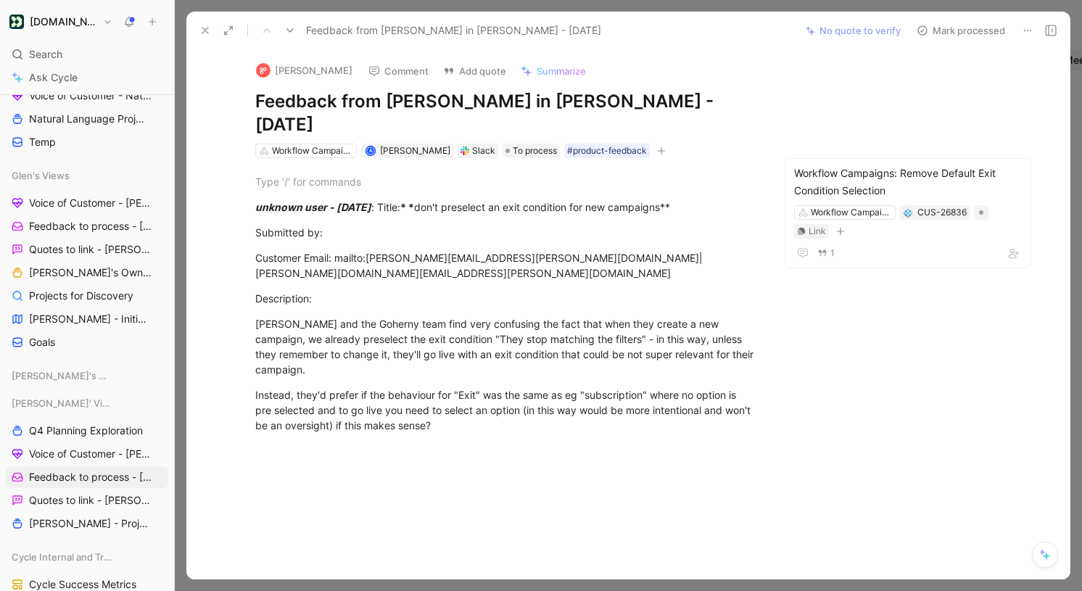
click at [657, 147] on icon "button" at bounding box center [661, 151] width 9 height 9
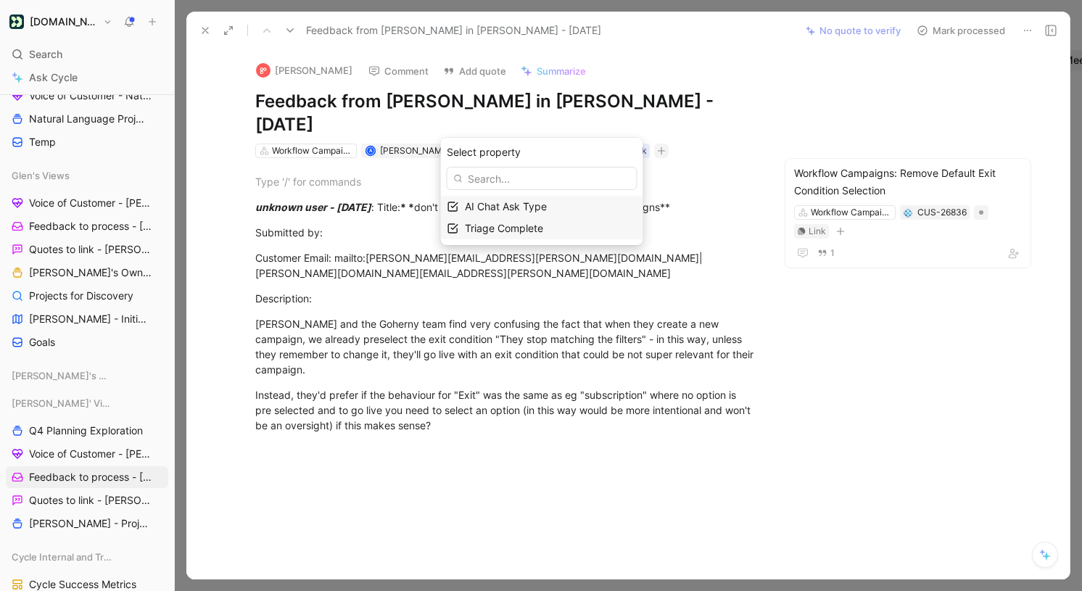
click at [569, 224] on div "Triage Complete" at bounding box center [551, 228] width 172 height 17
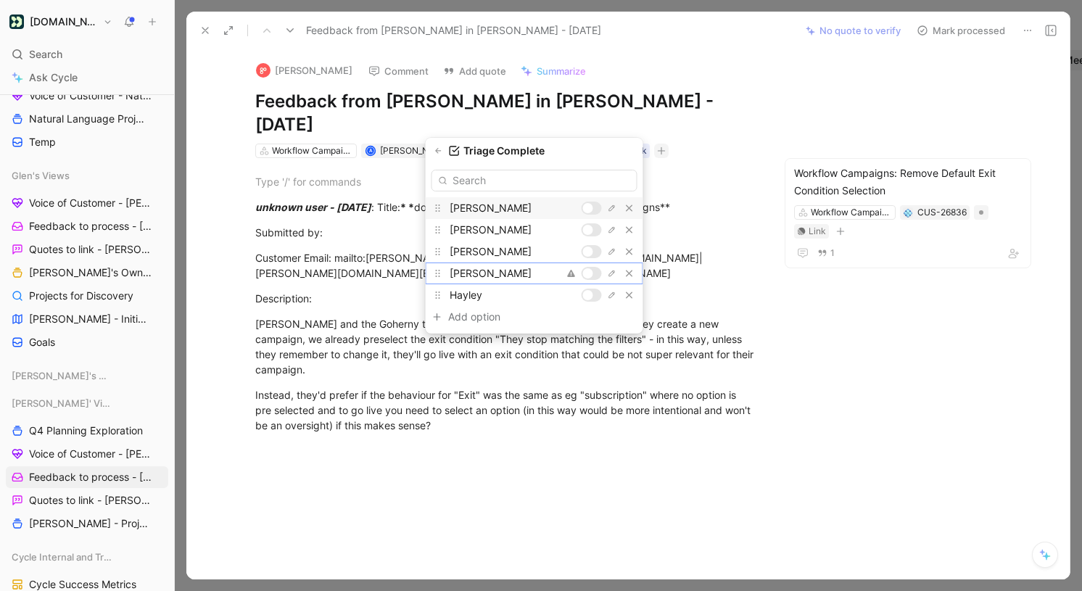
click at [589, 267] on div at bounding box center [592, 273] width 20 height 13
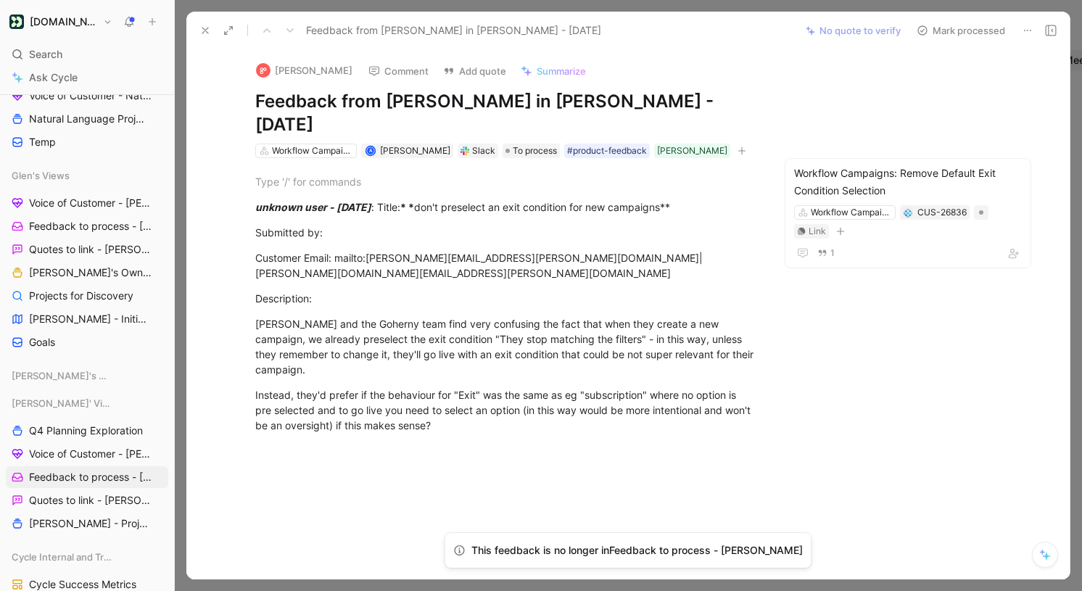
click at [952, 16] on div "Feedback from [PERSON_NAME] in [PERSON_NAME] - [DATE] No quote to verify Mark p…" at bounding box center [627, 31] width 883 height 38
click at [952, 30] on button "Mark processed" at bounding box center [961, 30] width 102 height 20
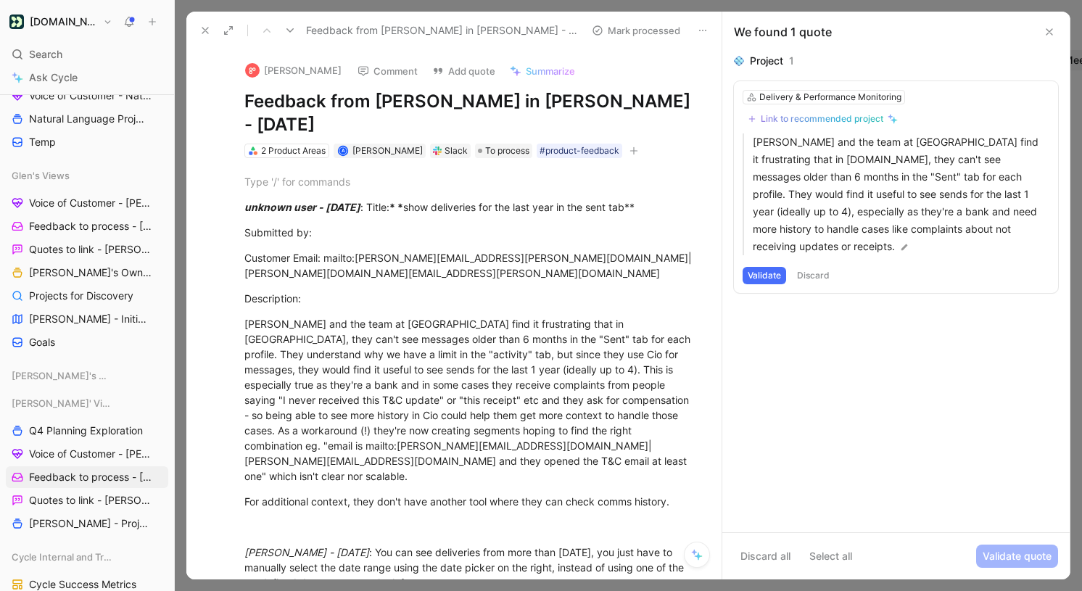
click at [823, 121] on div "Link to recommended project" at bounding box center [822, 119] width 123 height 12
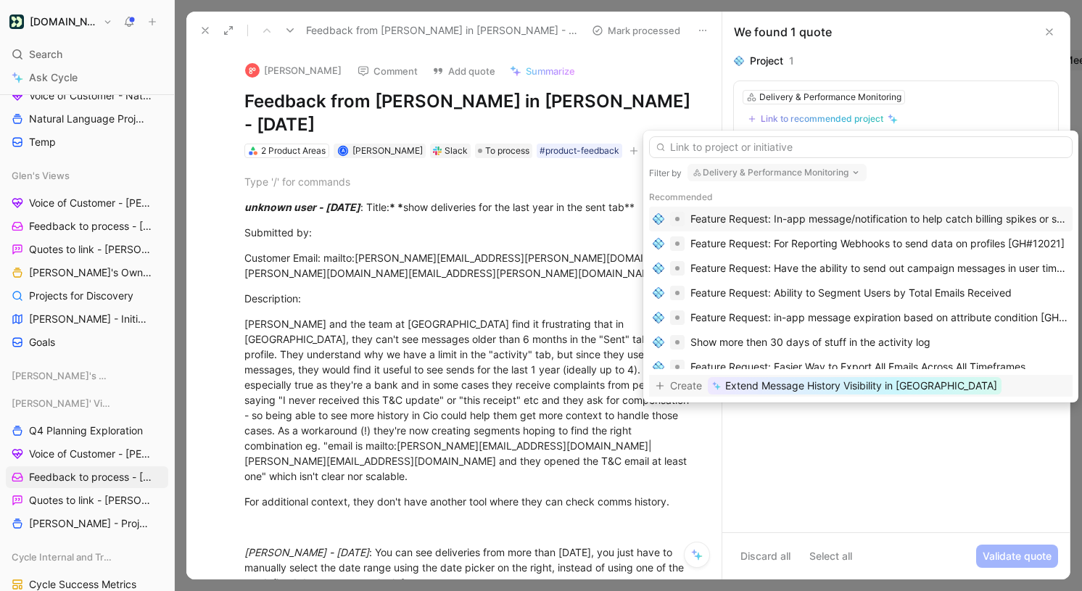
click at [825, 386] on span "Extend Message History Visibility in [GEOGRAPHIC_DATA]" at bounding box center [861, 385] width 272 height 17
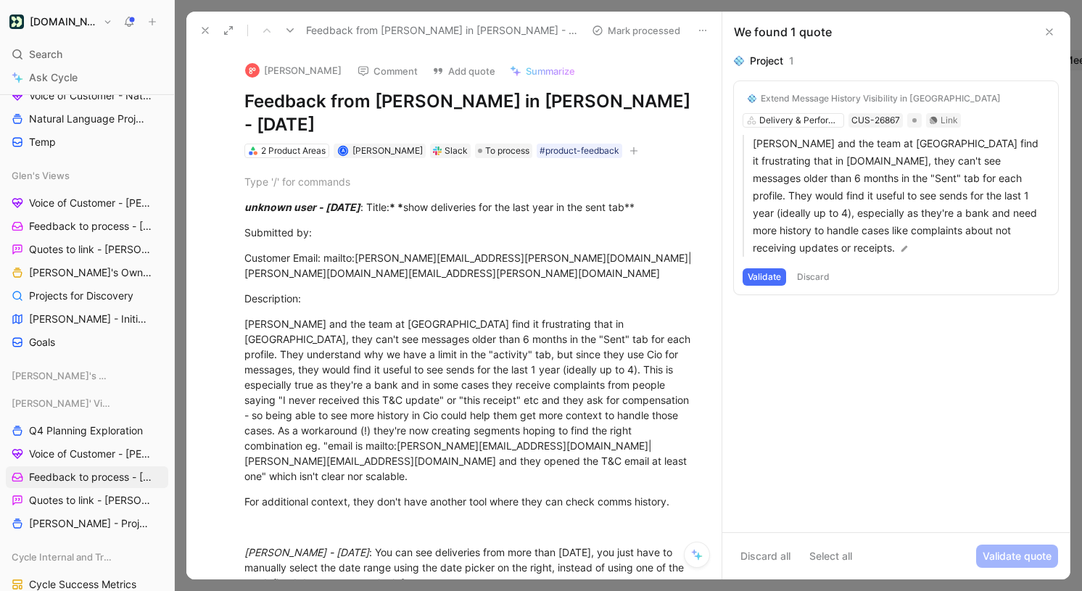
click at [768, 268] on button "Validate" at bounding box center [765, 276] width 44 height 17
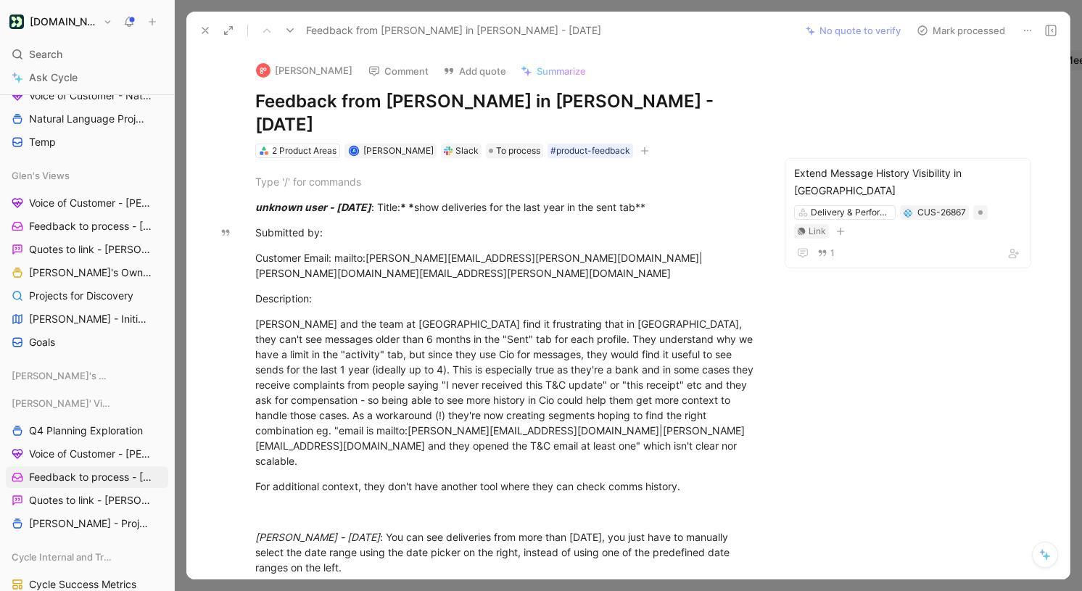
click at [640, 147] on icon "button" at bounding box center [644, 151] width 9 height 9
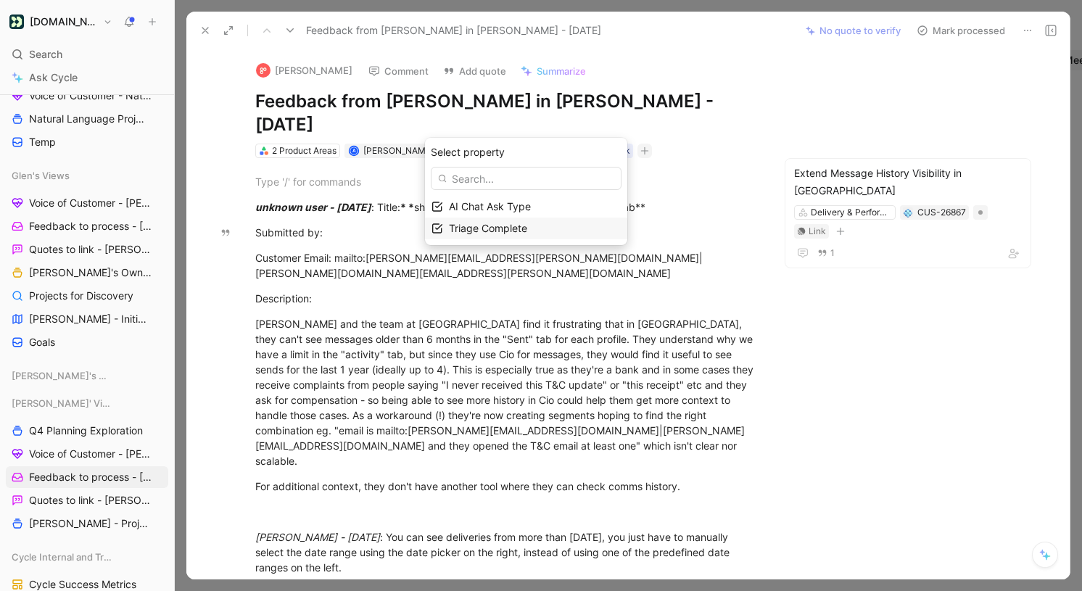
click at [557, 234] on div "Triage Complete" at bounding box center [535, 228] width 172 height 17
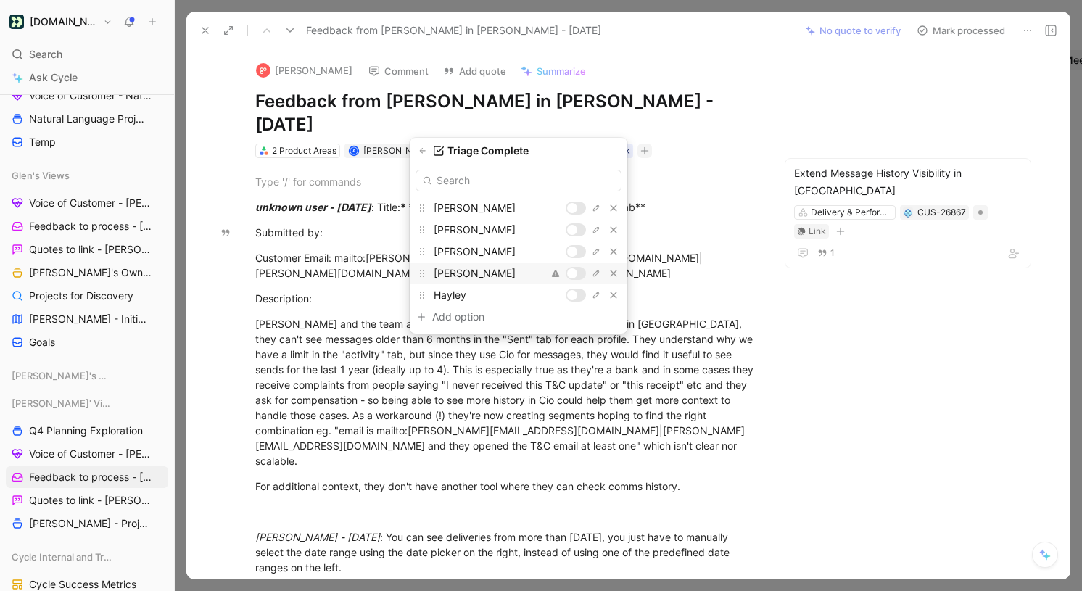
click at [573, 272] on div at bounding box center [572, 273] width 10 height 10
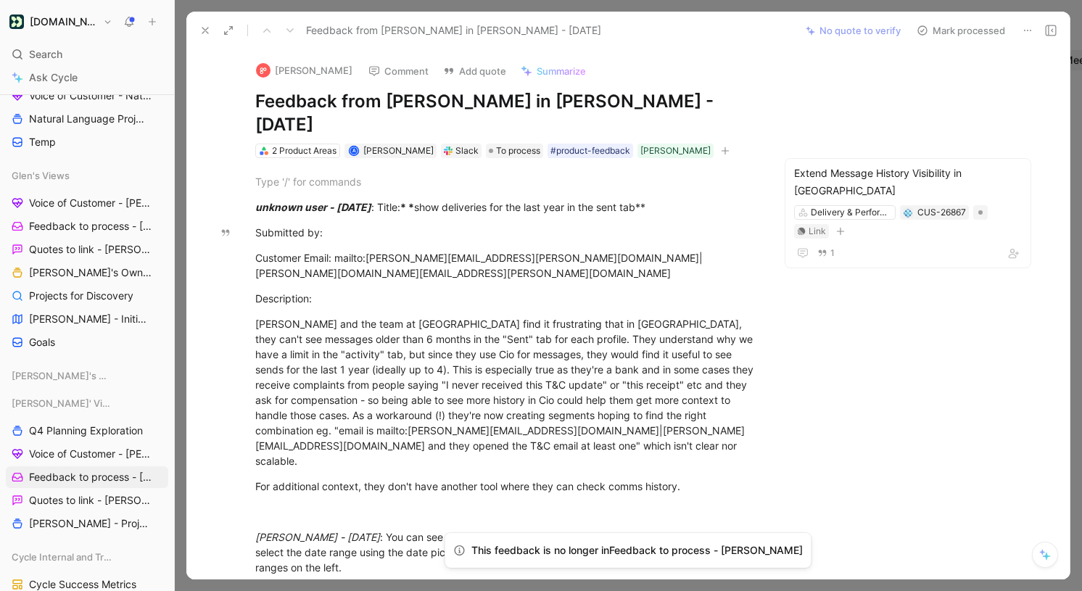
click at [197, 32] on button at bounding box center [205, 30] width 20 height 20
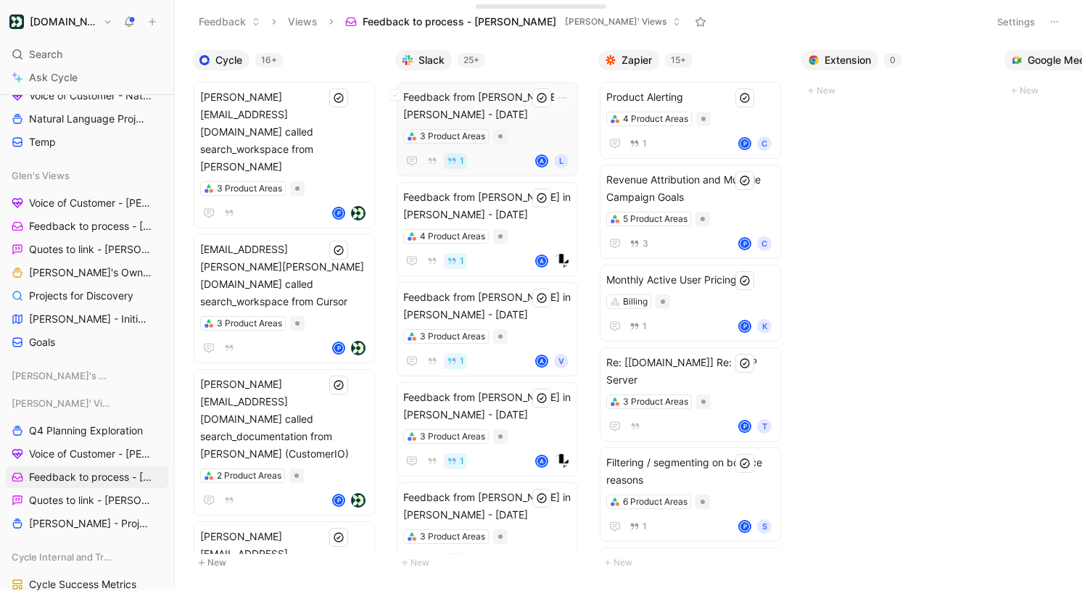
click at [527, 136] on div "3 Product Areas" at bounding box center [487, 136] width 168 height 15
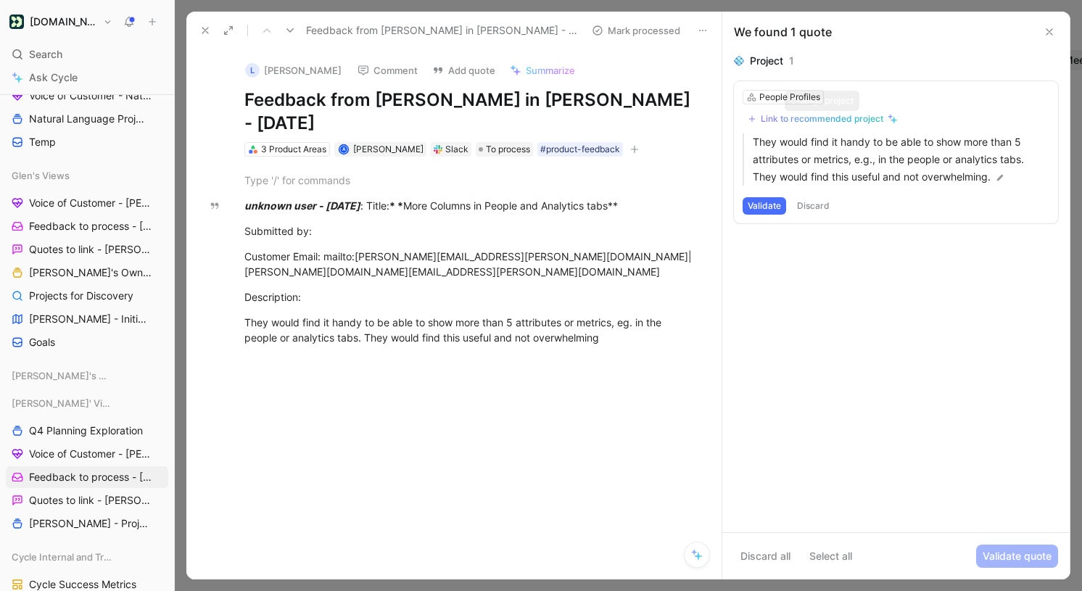
click at [820, 120] on div "Link to recommended project" at bounding box center [822, 119] width 123 height 12
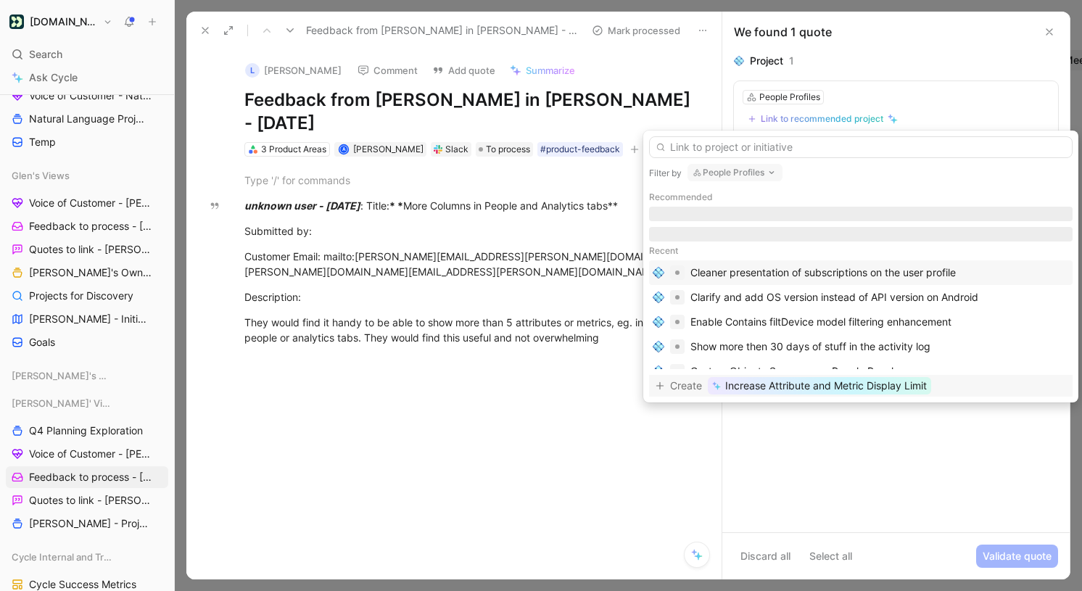
click at [812, 384] on span "Increase Attribute and Metric Display Limit" at bounding box center [826, 385] width 202 height 17
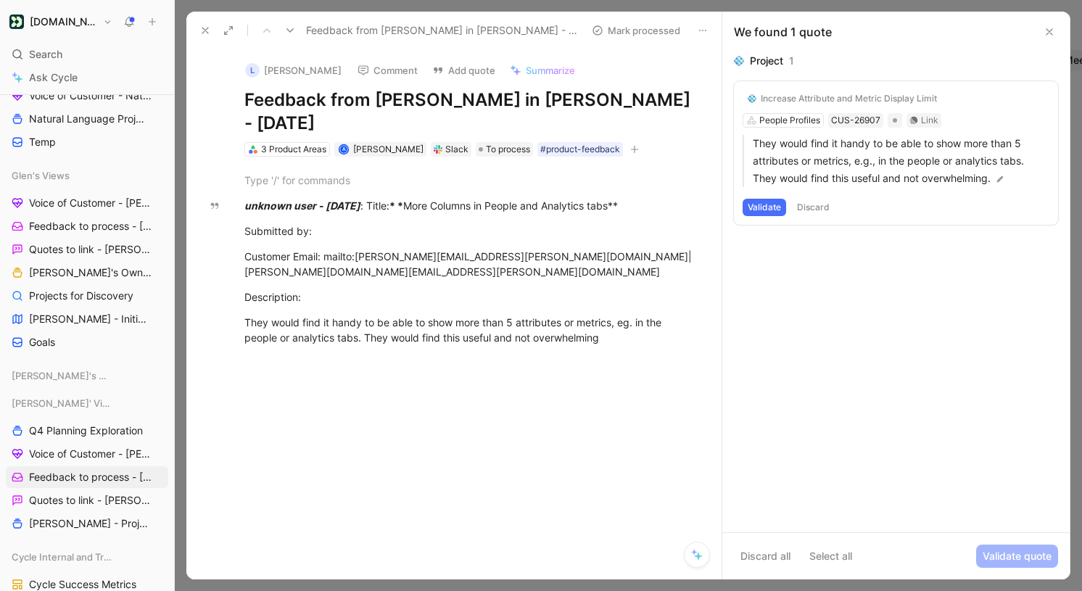
click at [769, 205] on button "Validate" at bounding box center [765, 207] width 44 height 17
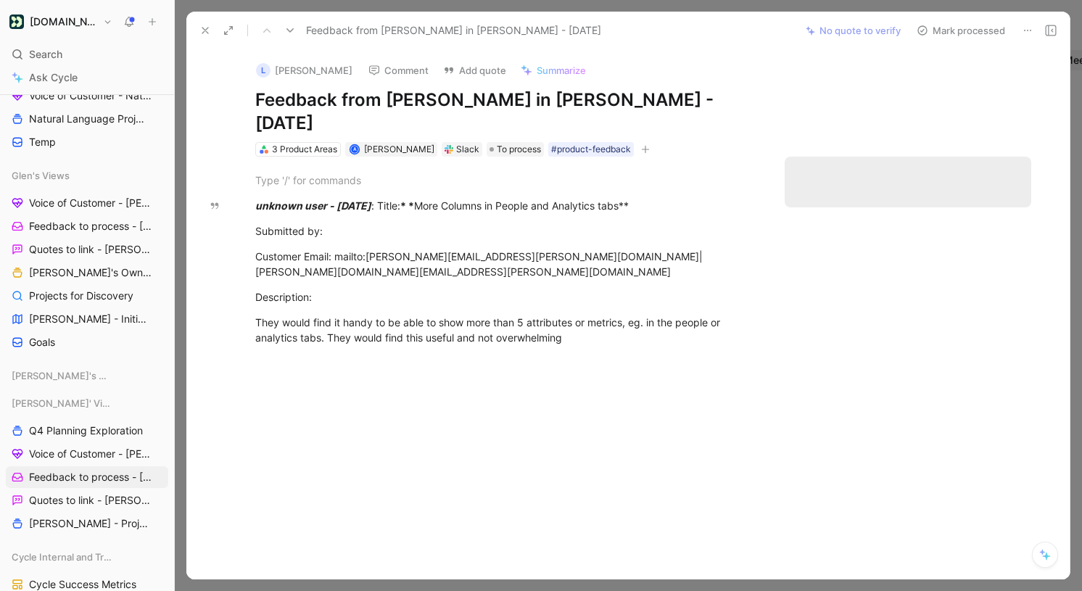
click at [641, 145] on icon "button" at bounding box center [645, 149] width 9 height 9
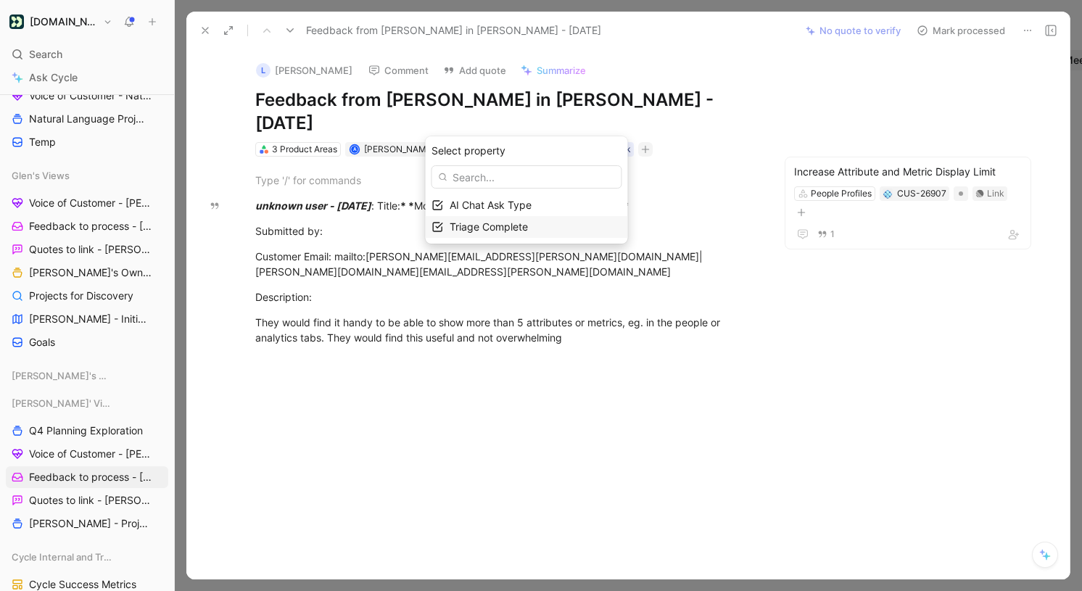
click at [566, 228] on div "Triage Complete" at bounding box center [536, 226] width 172 height 17
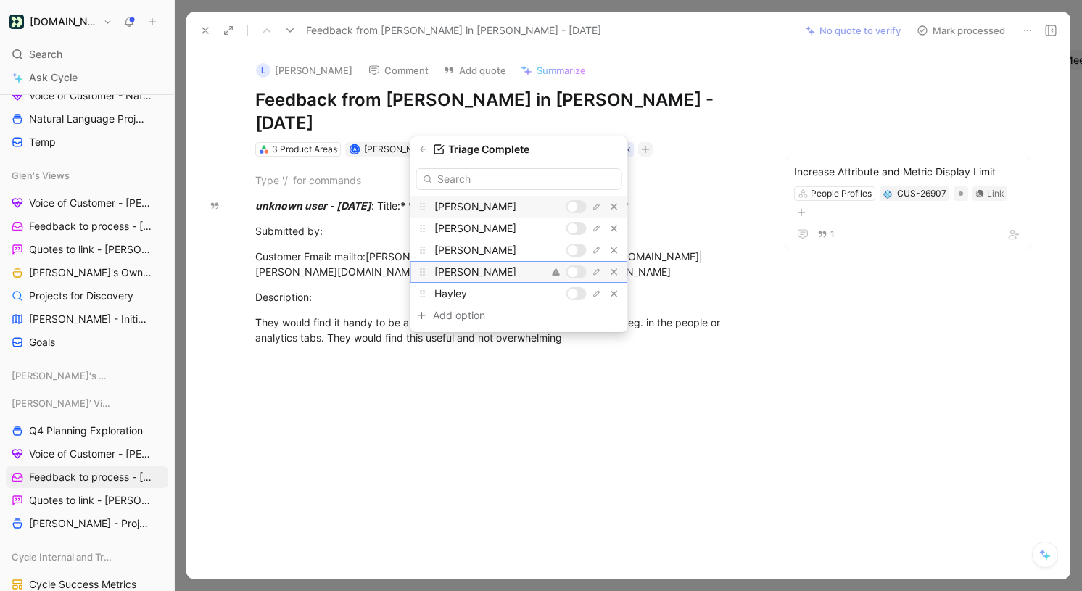
click at [570, 271] on div at bounding box center [573, 272] width 10 height 10
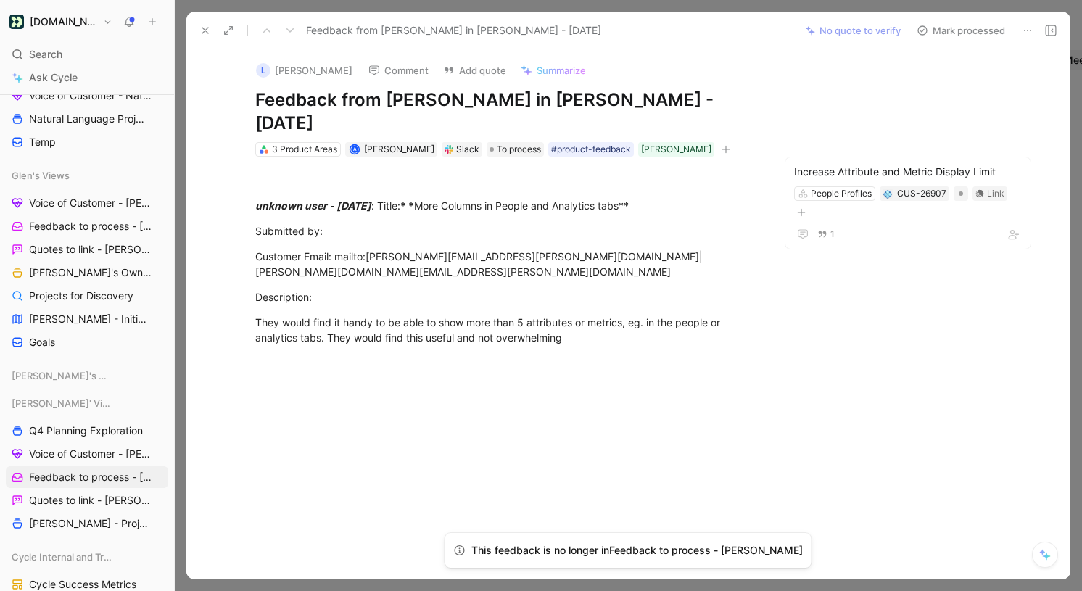
click at [941, 22] on button "Mark processed" at bounding box center [961, 30] width 102 height 20
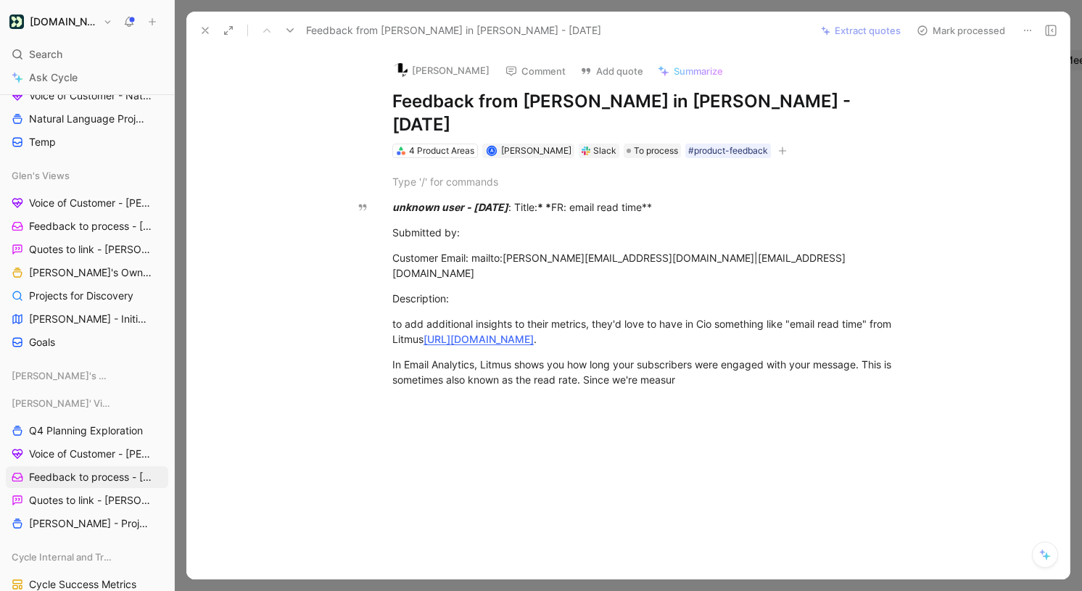
click at [965, 30] on button "Mark processed" at bounding box center [961, 30] width 102 height 20
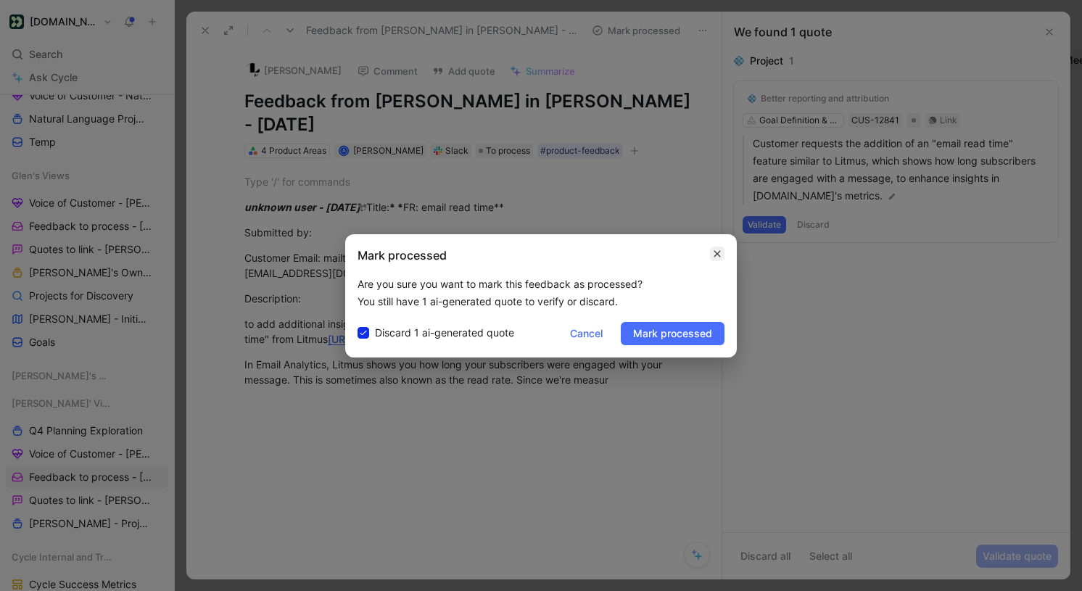
click at [717, 255] on icon "button" at bounding box center [717, 254] width 9 height 12
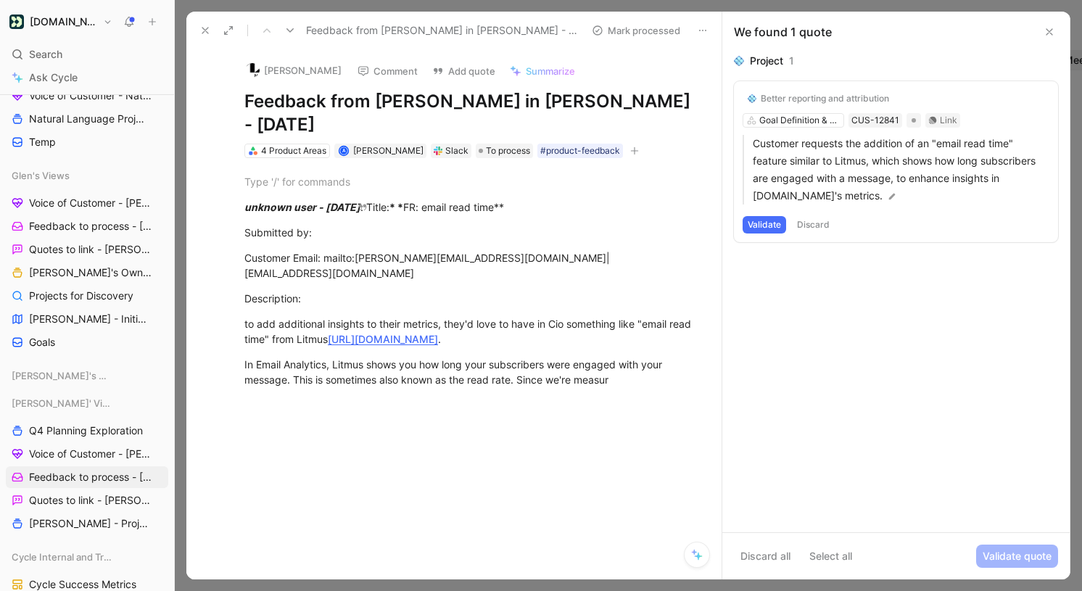
click at [807, 122] on div "Better reporting and attribution Goal Definition & Attribution CUS-12841 Link C…" at bounding box center [896, 161] width 324 height 161
click at [802, 115] on div "Better reporting and attribution Goal Definition & Attribution CUS-12841 Link C…" at bounding box center [896, 161] width 324 height 161
click at [767, 222] on button "Validate" at bounding box center [765, 224] width 44 height 17
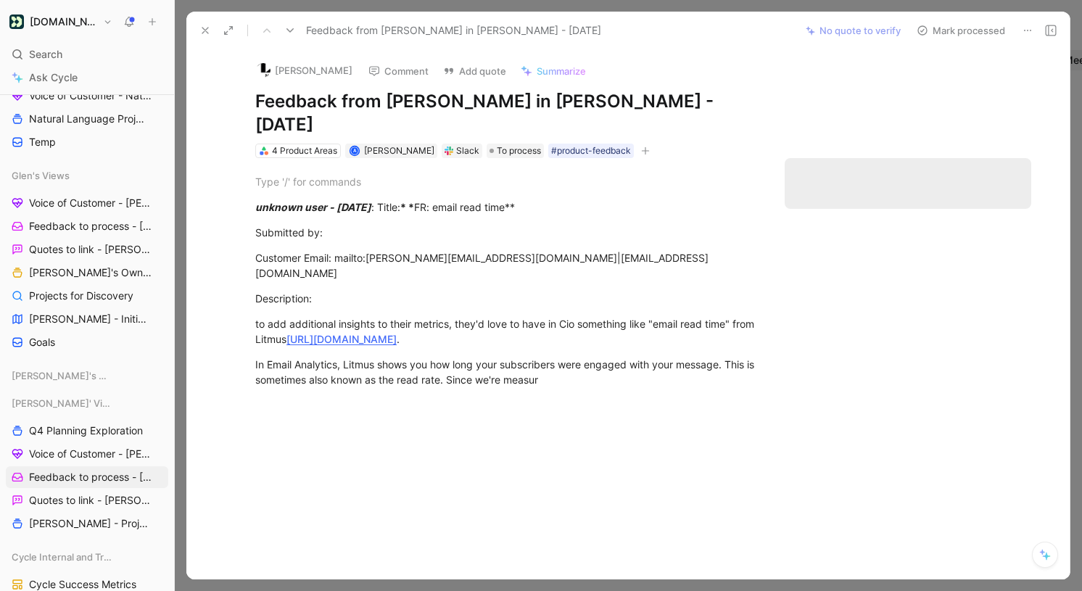
click at [750, 142] on div "4 Product Areas A [PERSON_NAME] [PERSON_NAME] To process #product-feedback" at bounding box center [506, 150] width 505 height 17
click at [641, 147] on icon "button" at bounding box center [645, 151] width 9 height 9
click at [575, 226] on div "Triage Complete" at bounding box center [536, 221] width 172 height 17
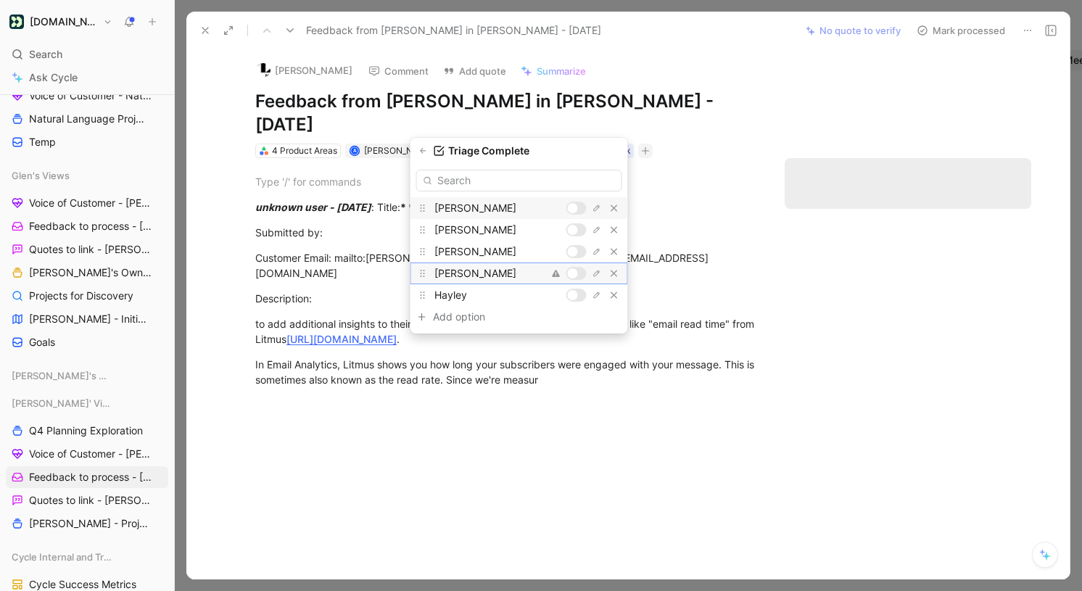
click at [579, 271] on div at bounding box center [577, 273] width 20 height 13
click at [577, 273] on div at bounding box center [577, 273] width 20 height 13
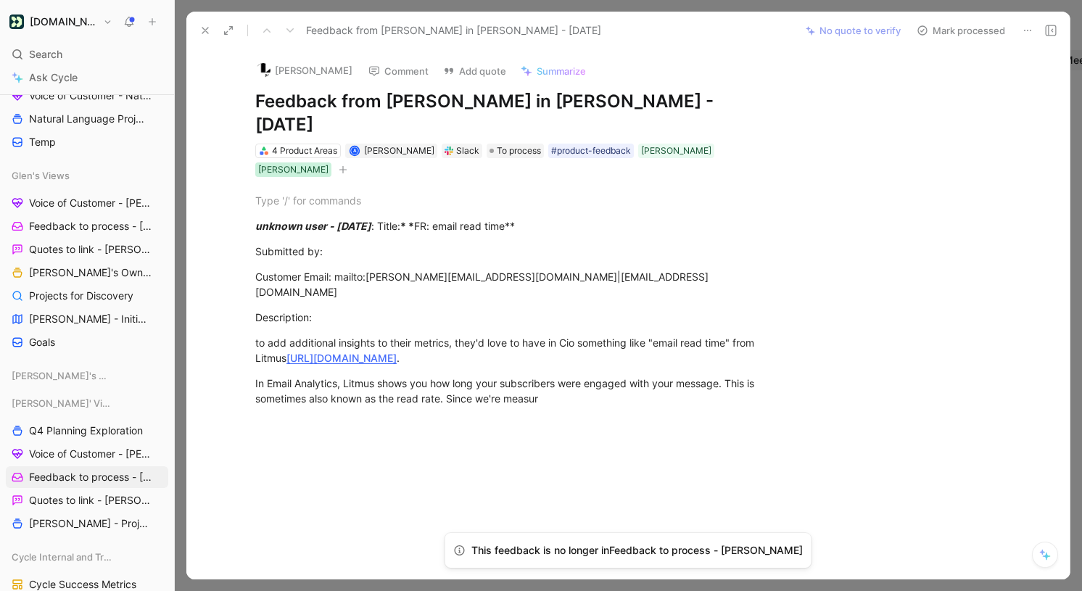
click at [329, 162] on div "[PERSON_NAME]" at bounding box center [293, 169] width 70 height 15
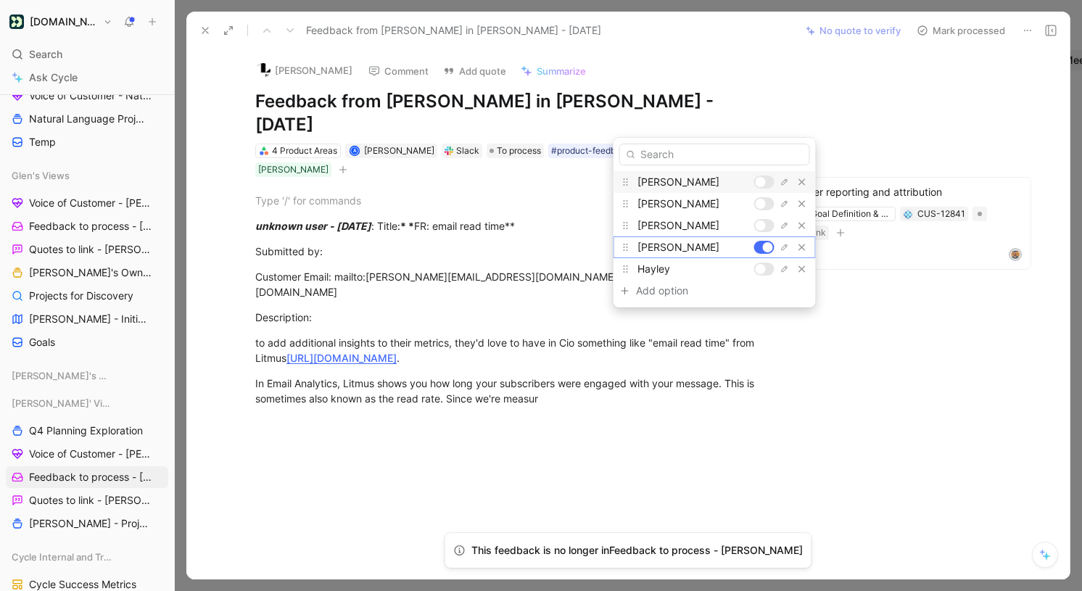
click at [763, 247] on div at bounding box center [768, 247] width 10 height 10
click at [834, 331] on div "[PERSON_NAME] Comment Add quote Summarize Feedback from [PERSON_NAME] in [PERSO…" at bounding box center [627, 314] width 883 height 530
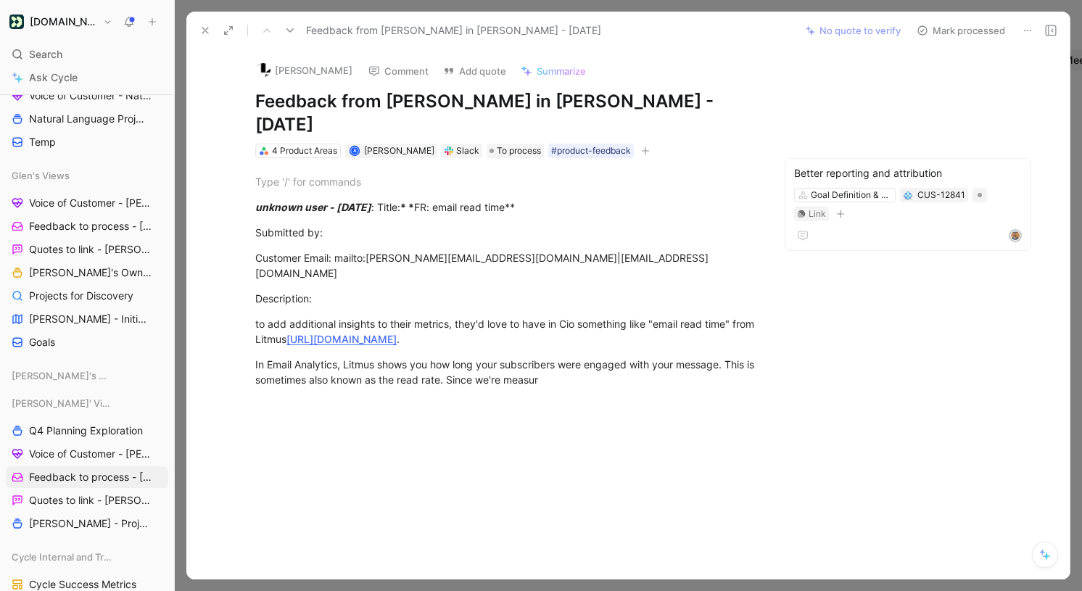
click at [641, 147] on icon "button" at bounding box center [645, 151] width 9 height 9
click at [558, 225] on div "Triage Complete" at bounding box center [536, 221] width 172 height 17
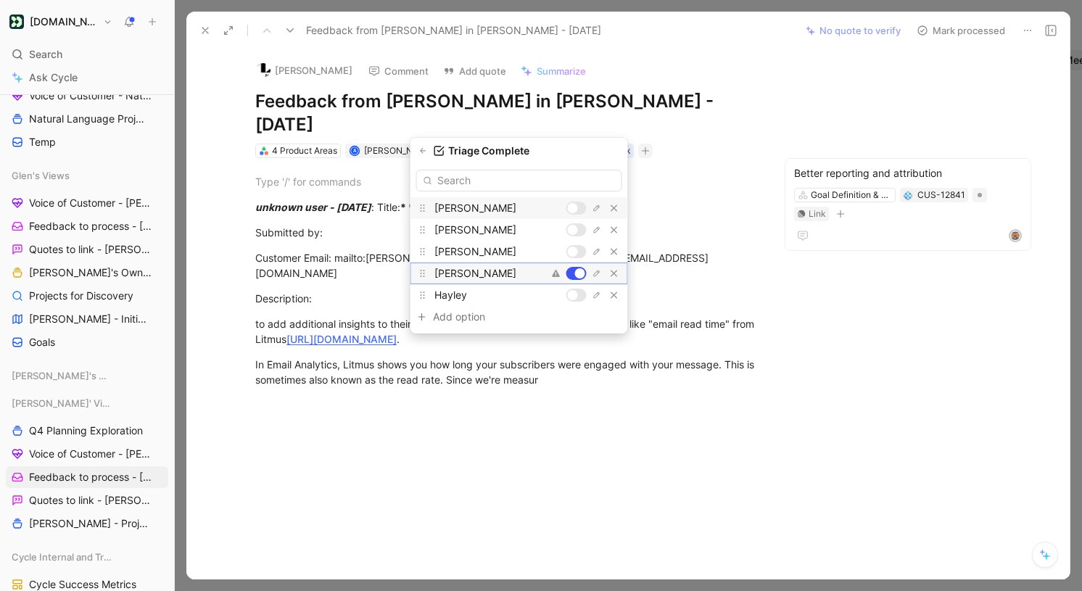
click at [576, 268] on div at bounding box center [577, 273] width 20 height 13
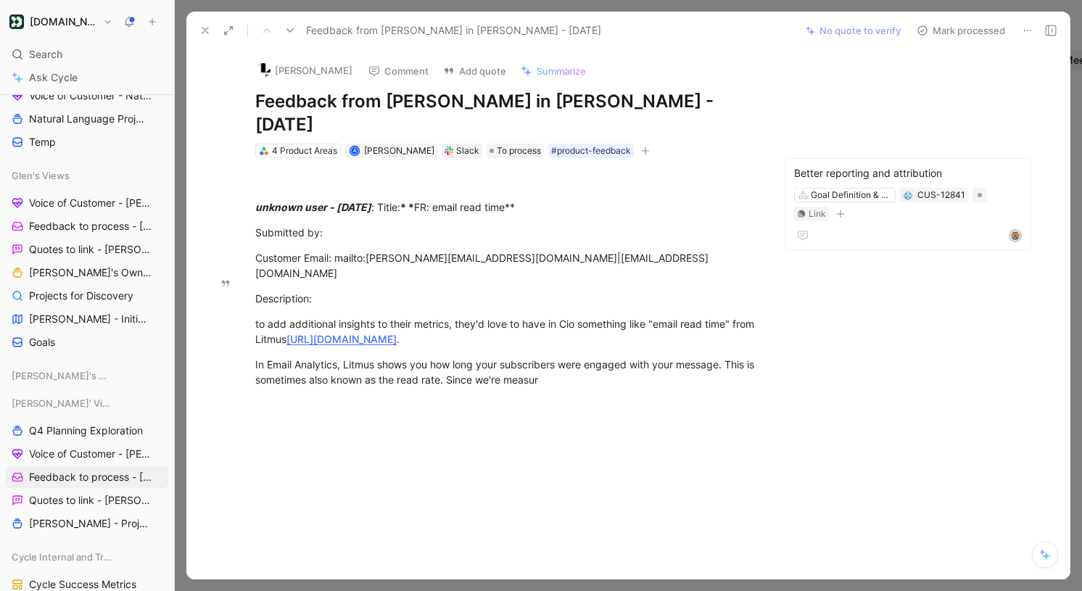
click at [981, 30] on button "Mark processed" at bounding box center [961, 30] width 102 height 20
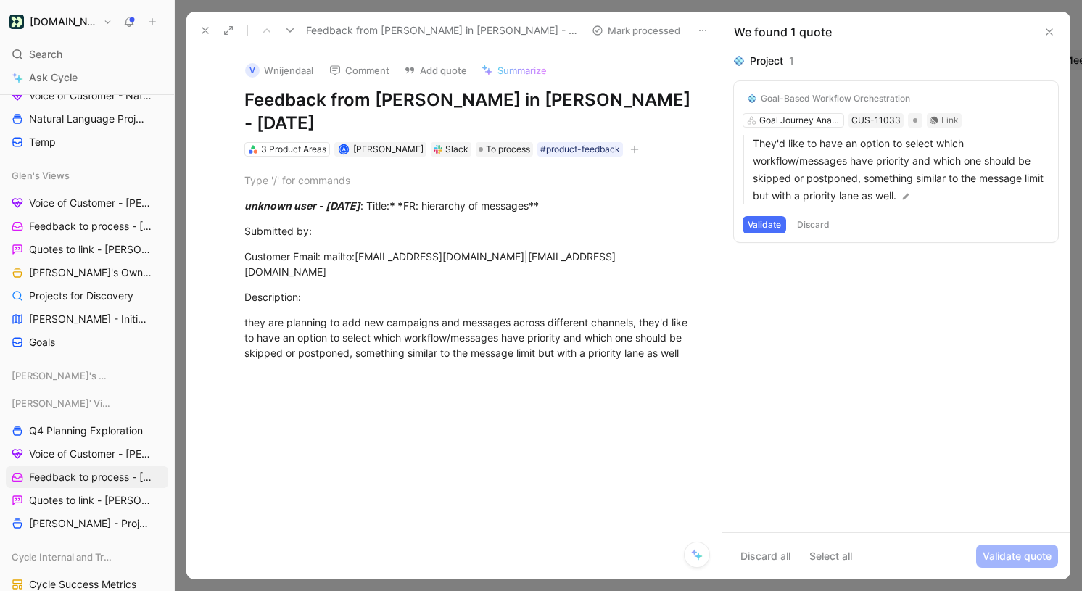
click at [811, 118] on div "Goal-Based Workflow Orchestration Goal Journey Analysis & Optimization CUS-1103…" at bounding box center [896, 161] width 324 height 161
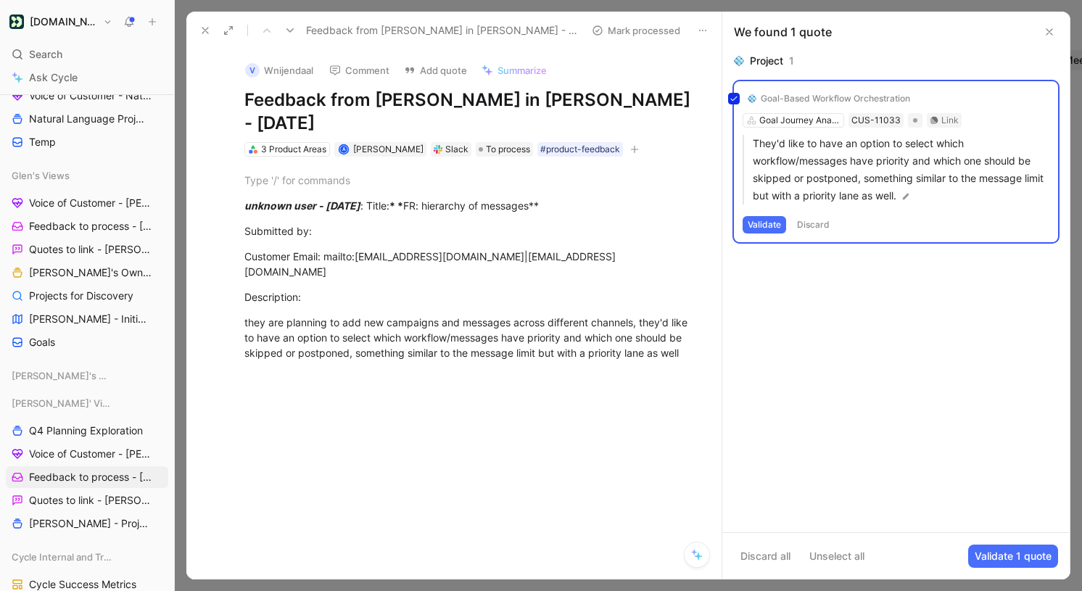
click at [818, 96] on div "Goal-Based Workflow Orchestration Goal Journey Analysis & Optimization CUS-1103…" at bounding box center [896, 161] width 324 height 161
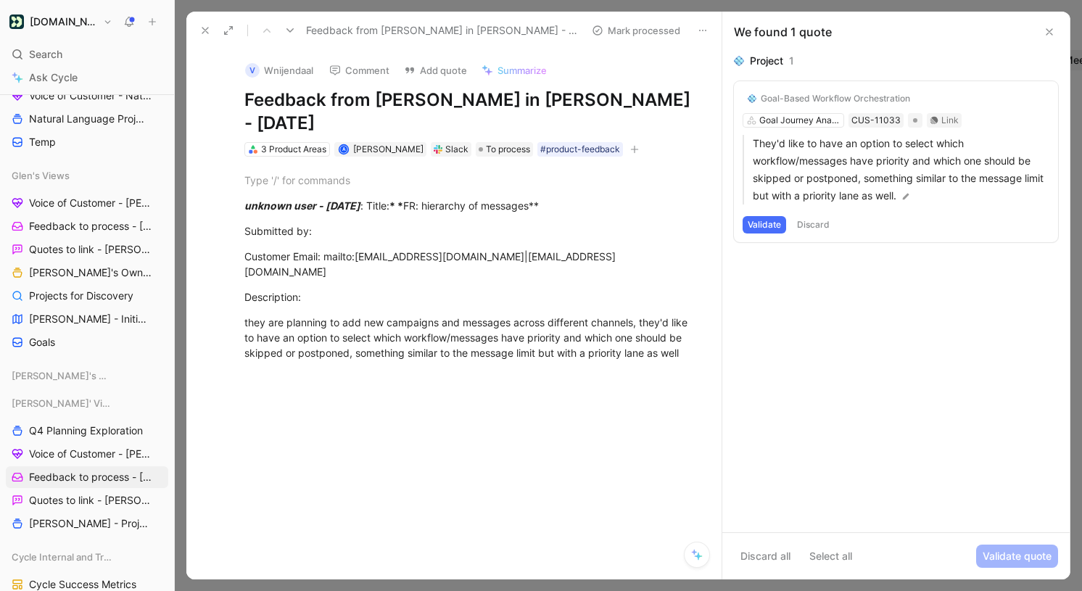
click at [859, 95] on div "Goal-Based Workflow Orchestration" at bounding box center [835, 99] width 149 height 12
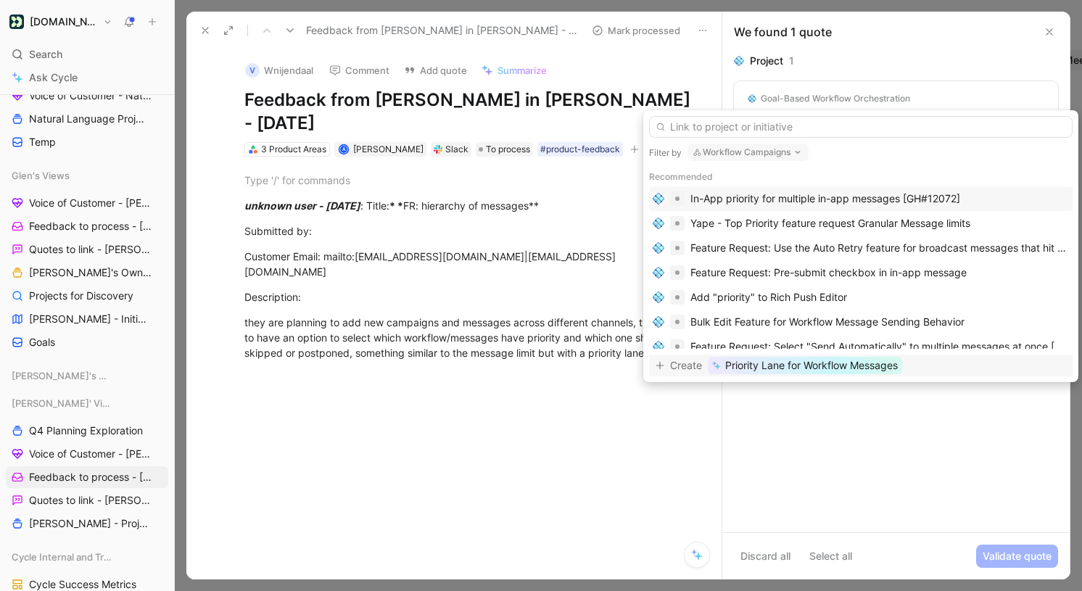
click at [828, 364] on span "Priority Lane for Workflow Messages" at bounding box center [811, 365] width 173 height 17
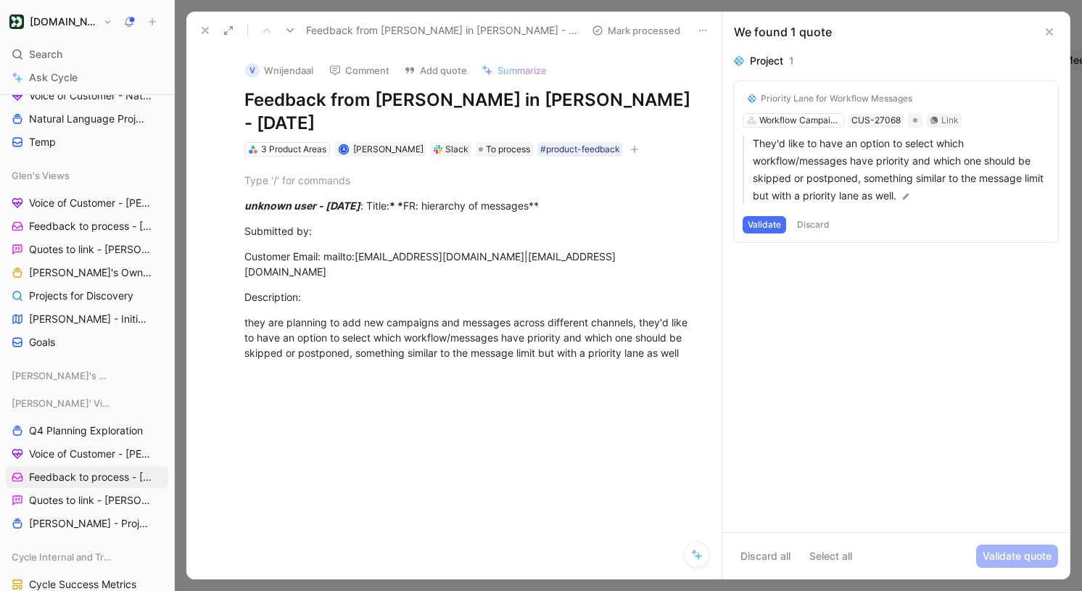
click at [774, 230] on button "Validate" at bounding box center [765, 224] width 44 height 17
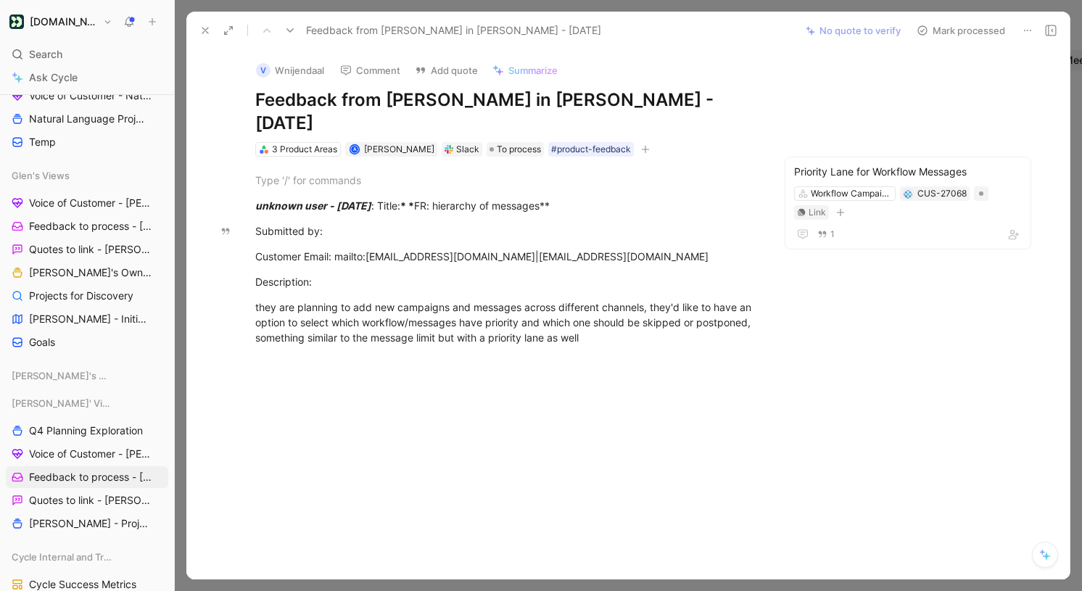
click at [624, 141] on div "3 Product Areas A [PERSON_NAME] [PERSON_NAME] To process #product-feedback" at bounding box center [506, 149] width 505 height 17
click at [641, 145] on icon "button" at bounding box center [645, 149] width 9 height 9
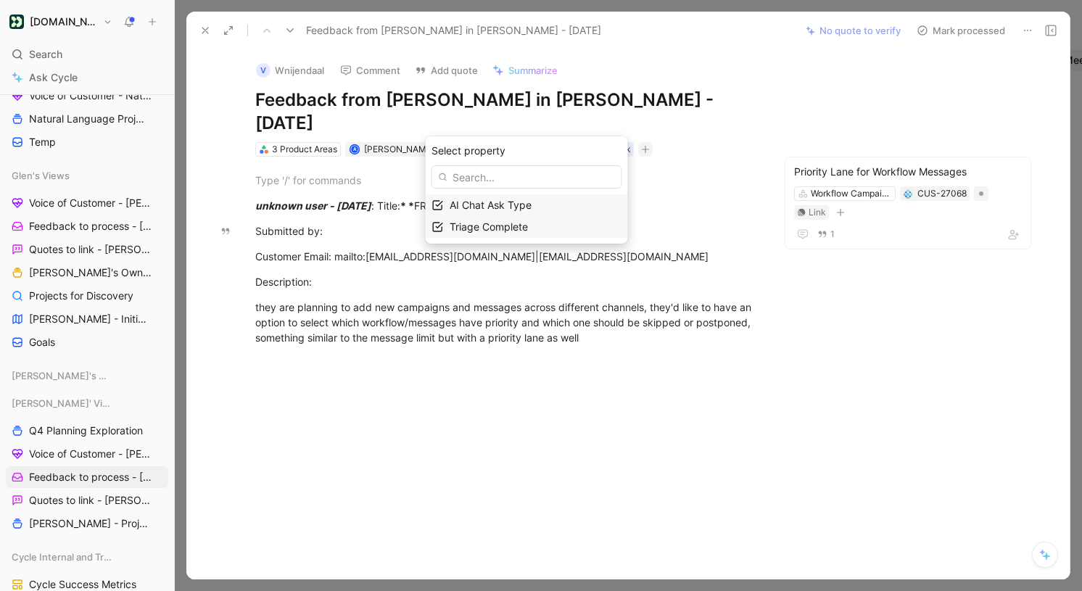
click at [553, 228] on div "Triage Complete" at bounding box center [536, 226] width 172 height 17
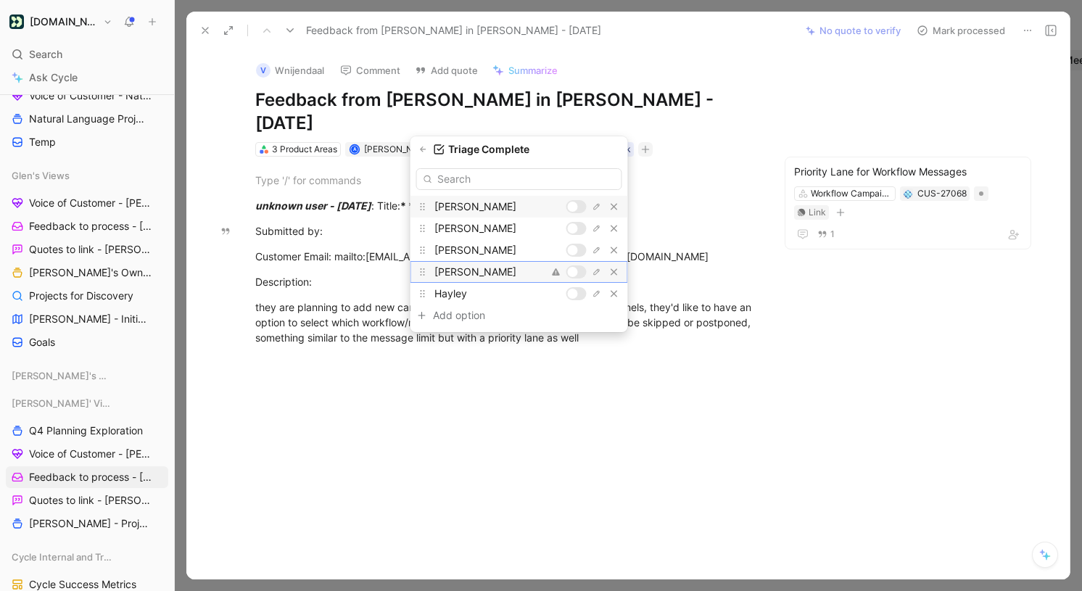
click at [580, 270] on div at bounding box center [577, 271] width 20 height 13
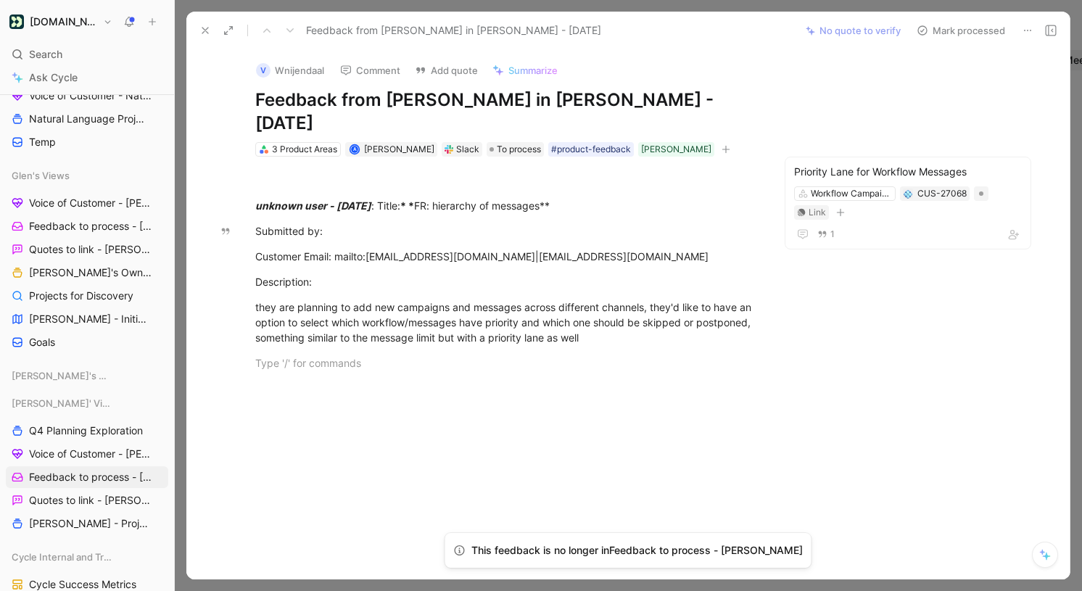
click at [205, 28] on icon at bounding box center [205, 31] width 12 height 12
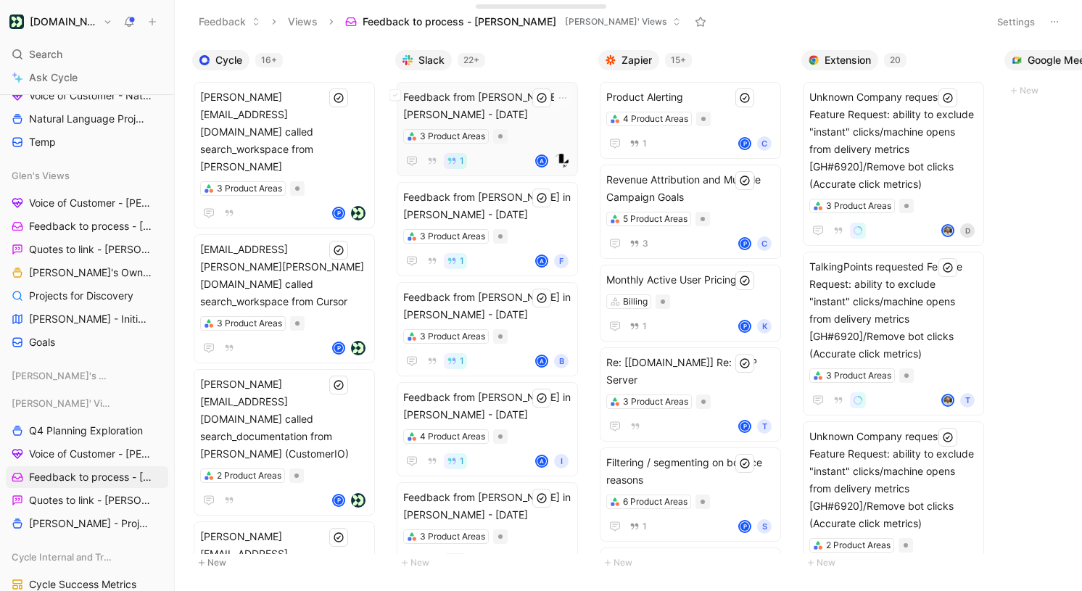
click at [518, 118] on span "Feedback from [PERSON_NAME] in [PERSON_NAME] - [DATE]" at bounding box center [487, 105] width 168 height 35
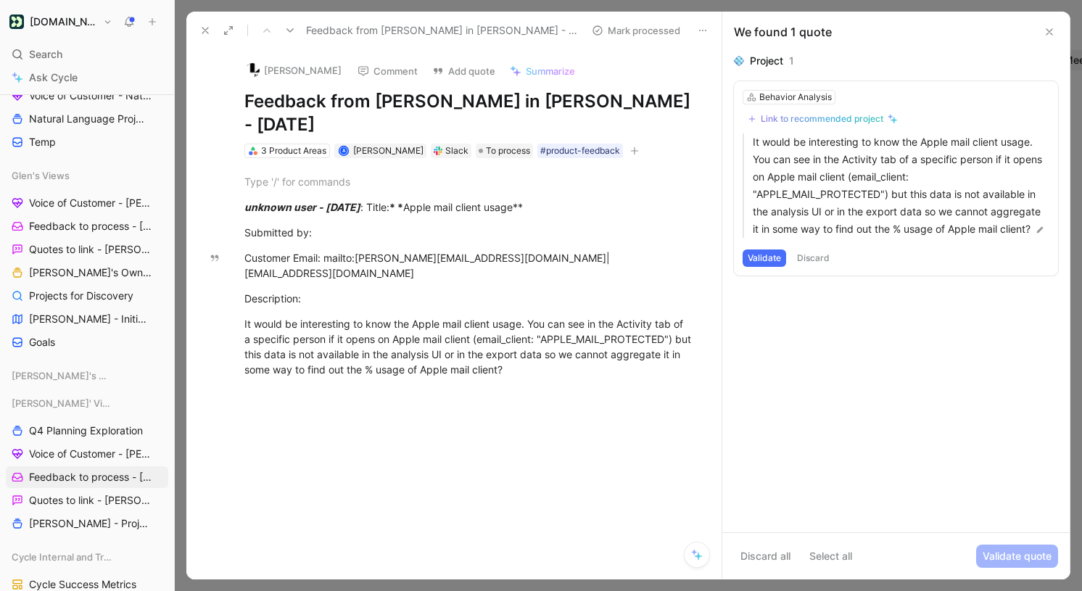
click at [777, 114] on div "Link to recommended project" at bounding box center [822, 119] width 123 height 12
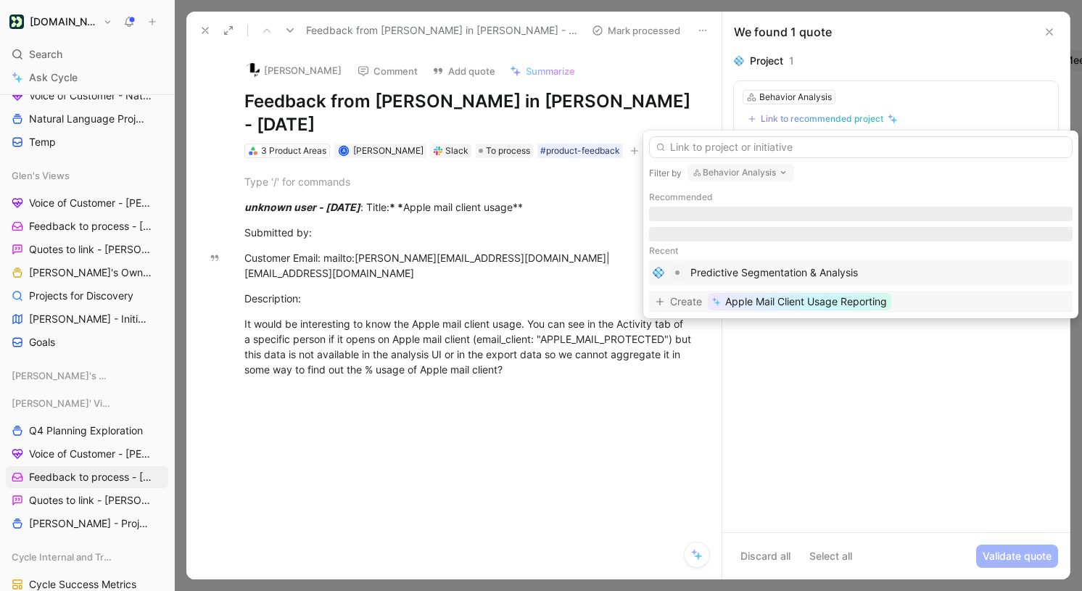
click at [788, 300] on span "Apple Mail Client Usage Reporting" at bounding box center [806, 301] width 162 height 17
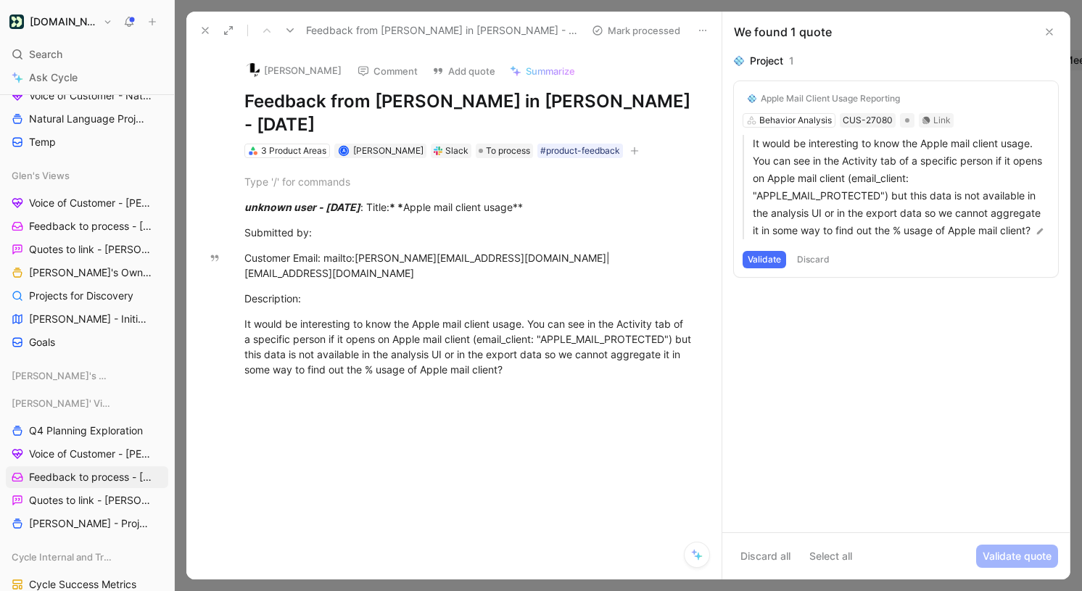
click at [762, 258] on button "Validate" at bounding box center [765, 259] width 44 height 17
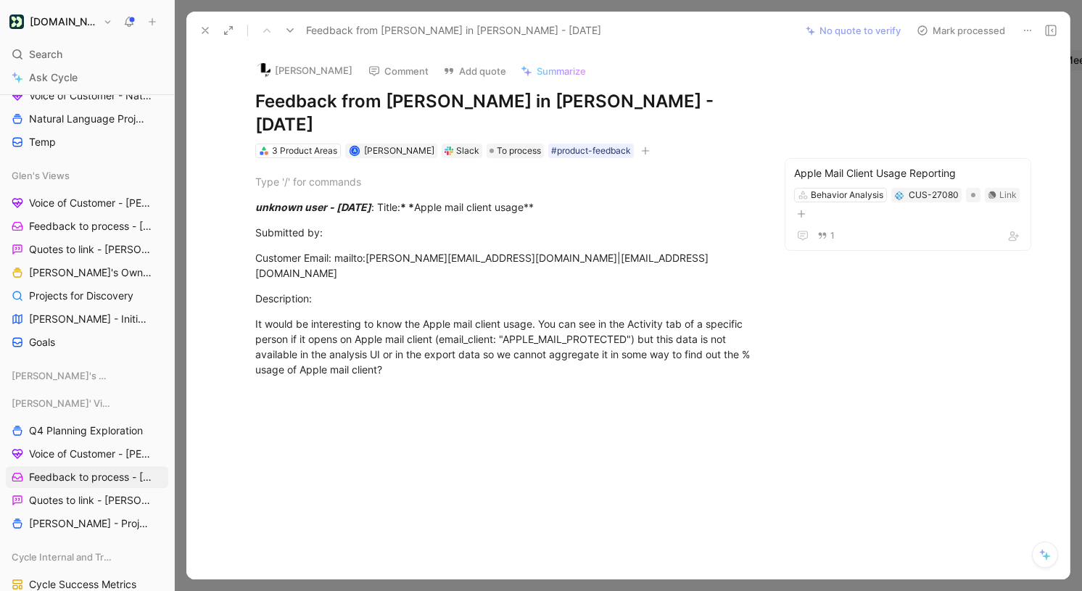
click at [641, 147] on icon "button" at bounding box center [645, 151] width 9 height 9
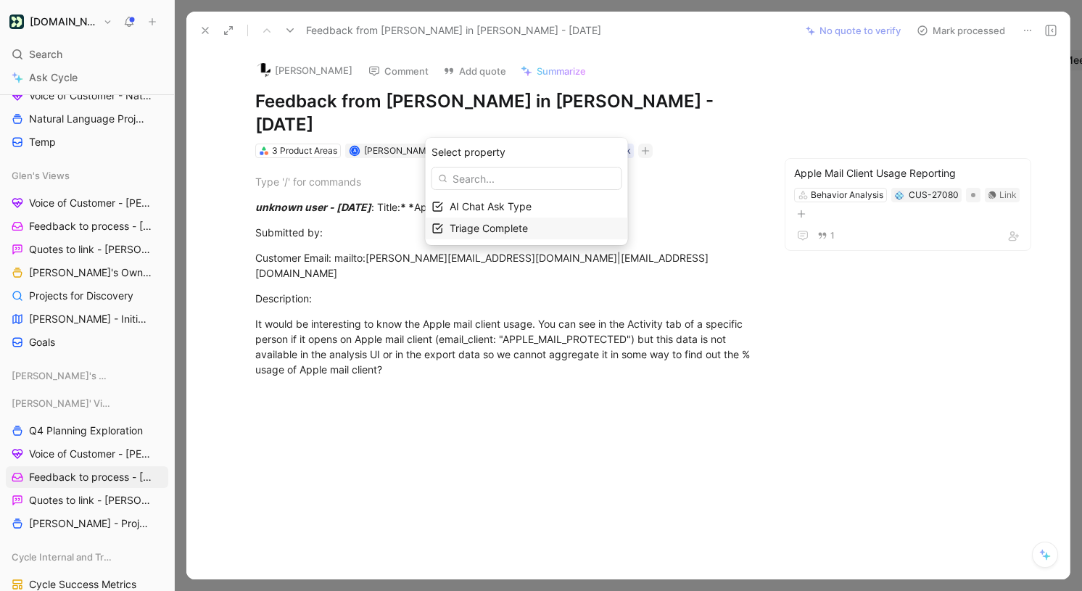
click at [528, 226] on span "Triage Complete" at bounding box center [489, 228] width 78 height 12
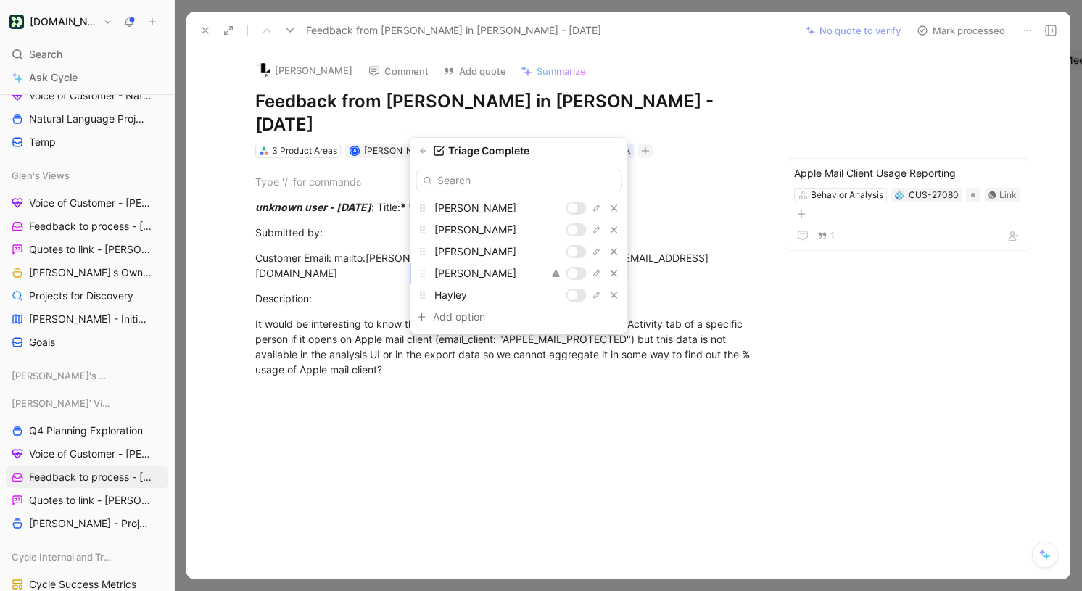
click at [572, 271] on div at bounding box center [573, 273] width 10 height 10
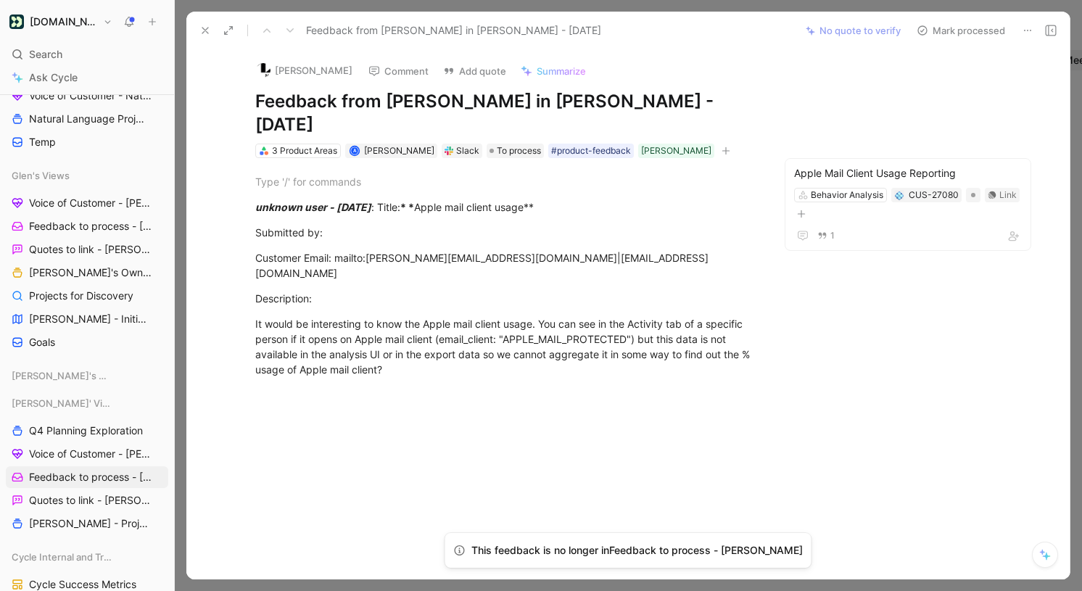
click at [207, 31] on use at bounding box center [205, 31] width 6 height 6
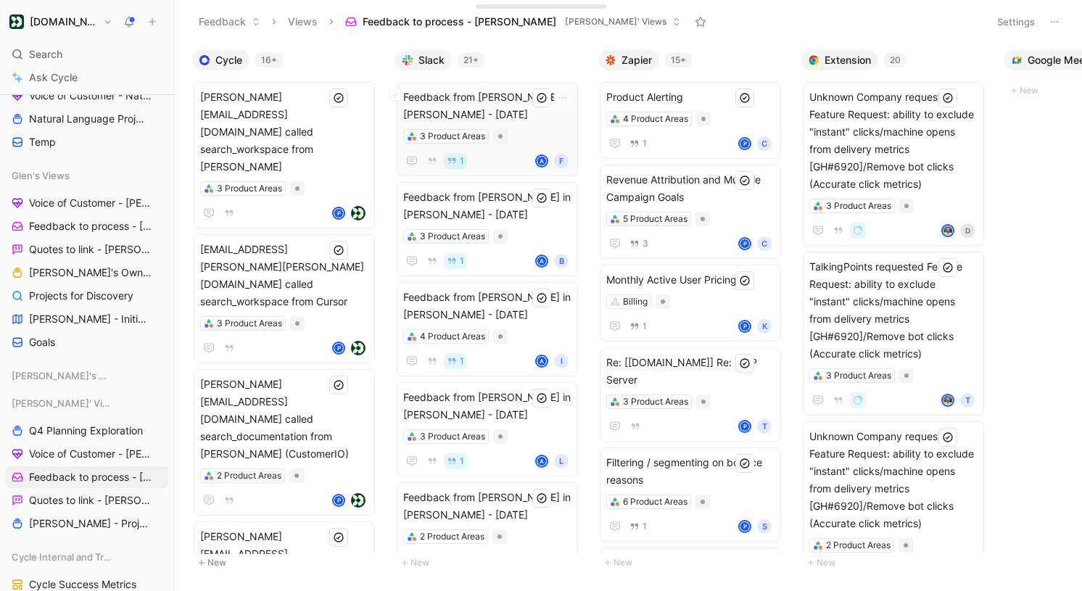
click at [507, 116] on span "Feedback from [PERSON_NAME] in [PERSON_NAME] - [DATE]" at bounding box center [487, 105] width 168 height 35
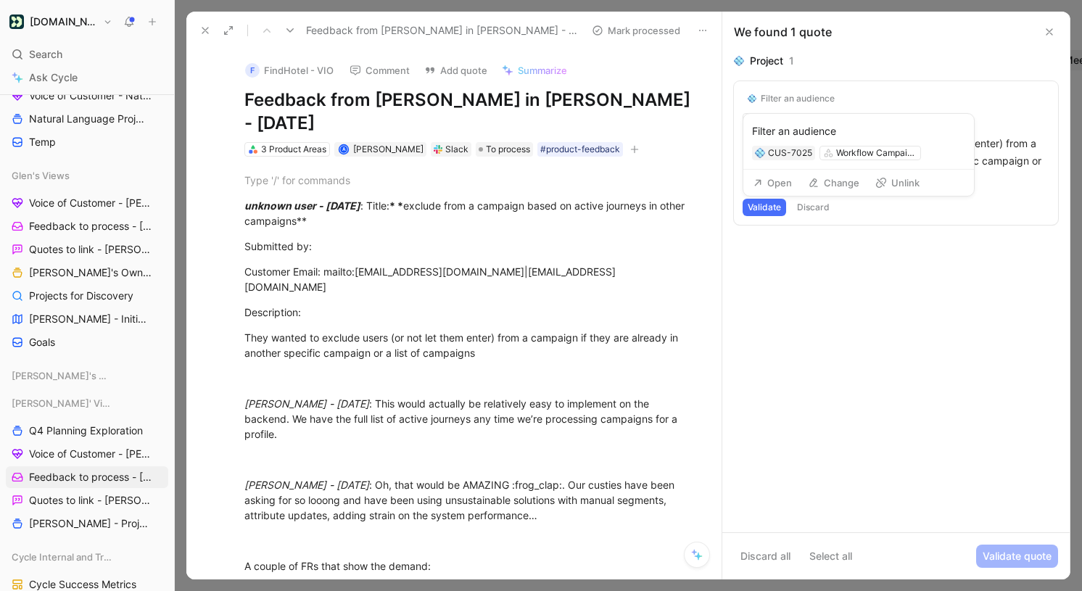
click at [897, 176] on button "Unlink" at bounding box center [897, 183] width 57 height 20
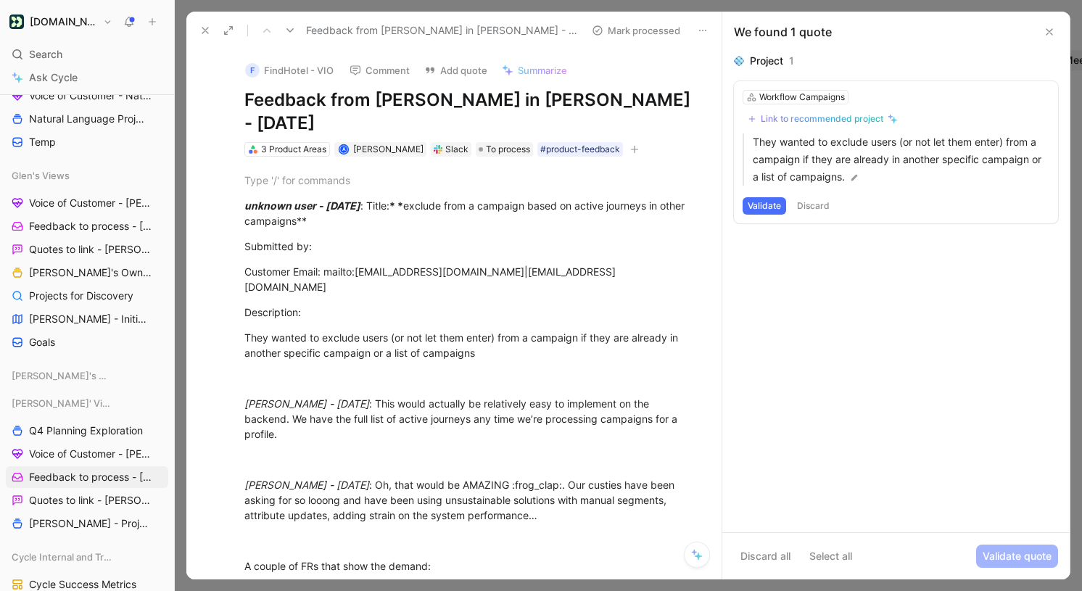
click at [806, 113] on div "Link to recommended project" at bounding box center [822, 119] width 123 height 12
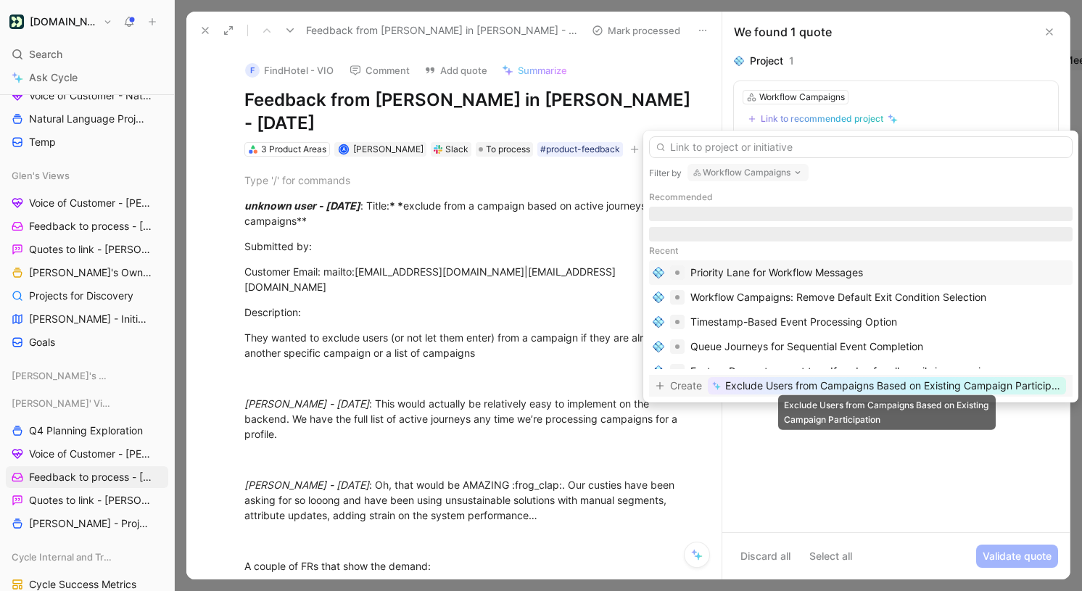
click at [805, 385] on span "Exclude Users from Campaigns Based on Existing Campaign Participation" at bounding box center [893, 385] width 337 height 17
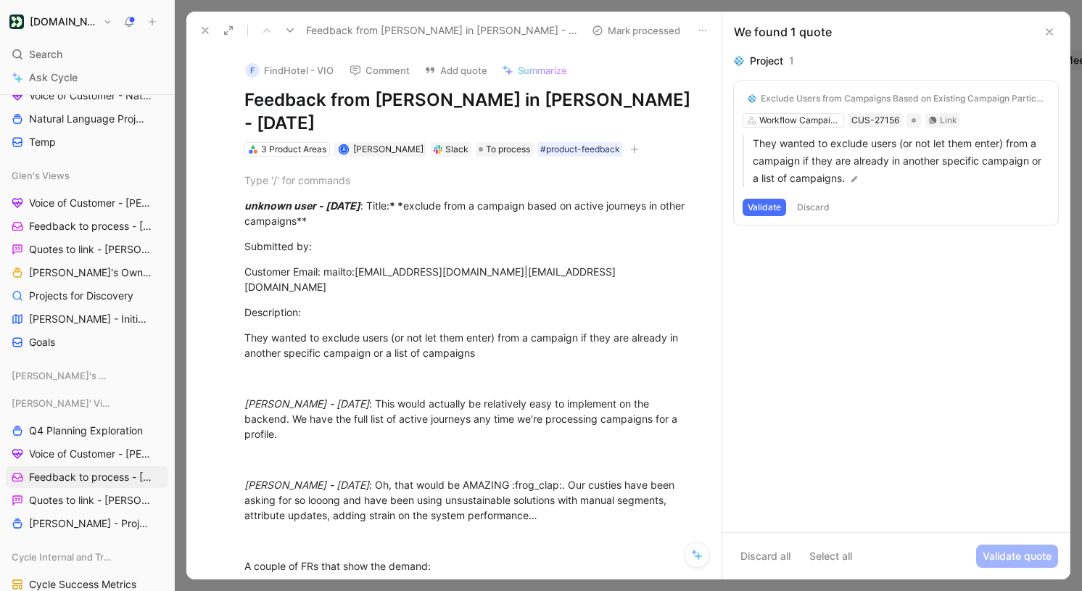
click at [764, 210] on button "Validate" at bounding box center [765, 207] width 44 height 17
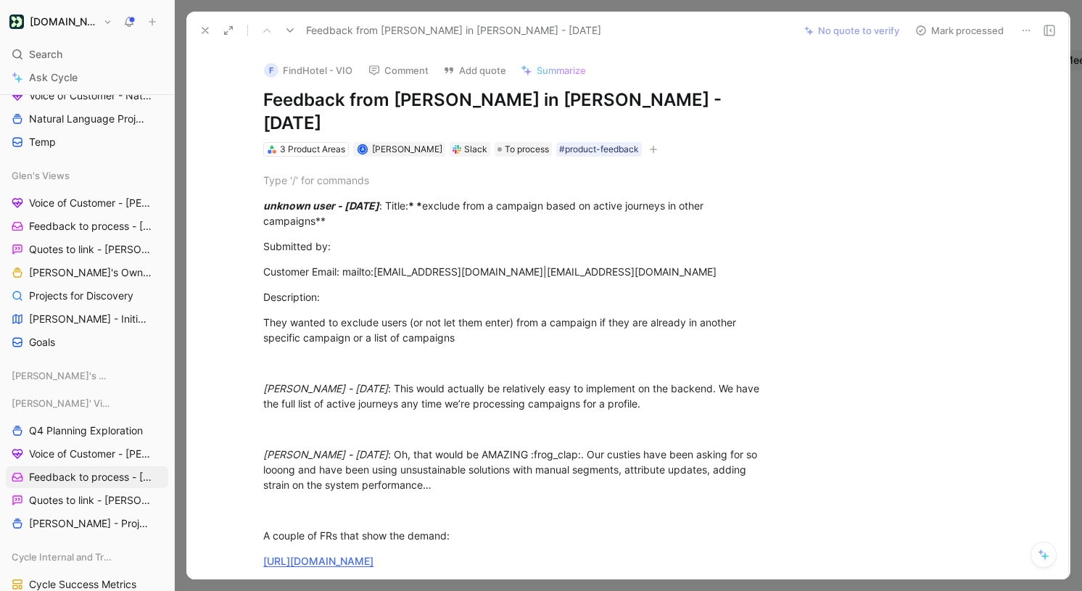
click at [649, 145] on icon "button" at bounding box center [653, 149] width 9 height 9
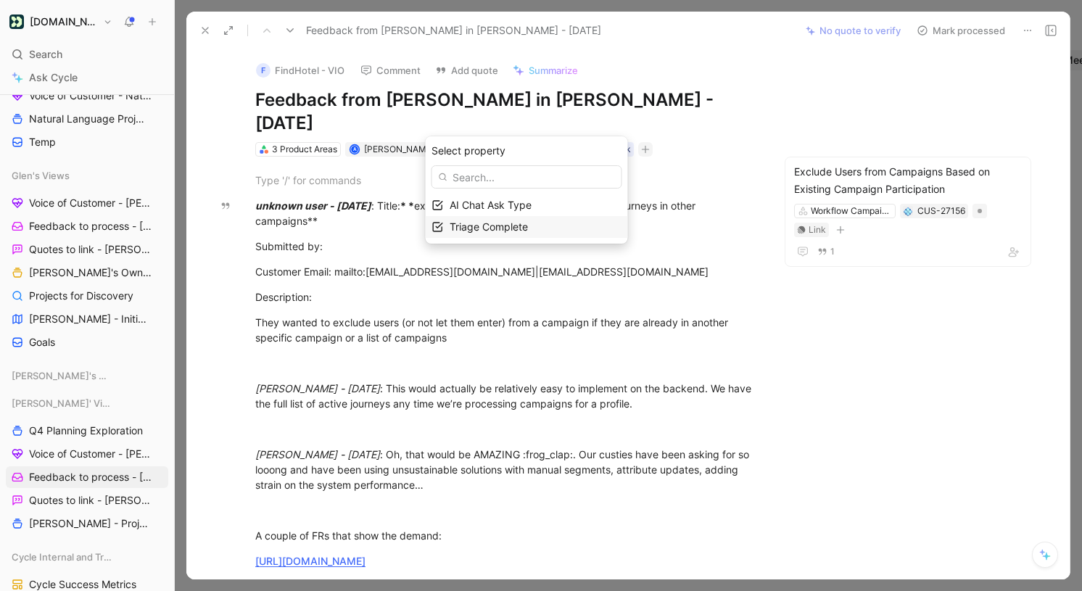
click at [542, 226] on div "Triage Complete" at bounding box center [536, 226] width 172 height 17
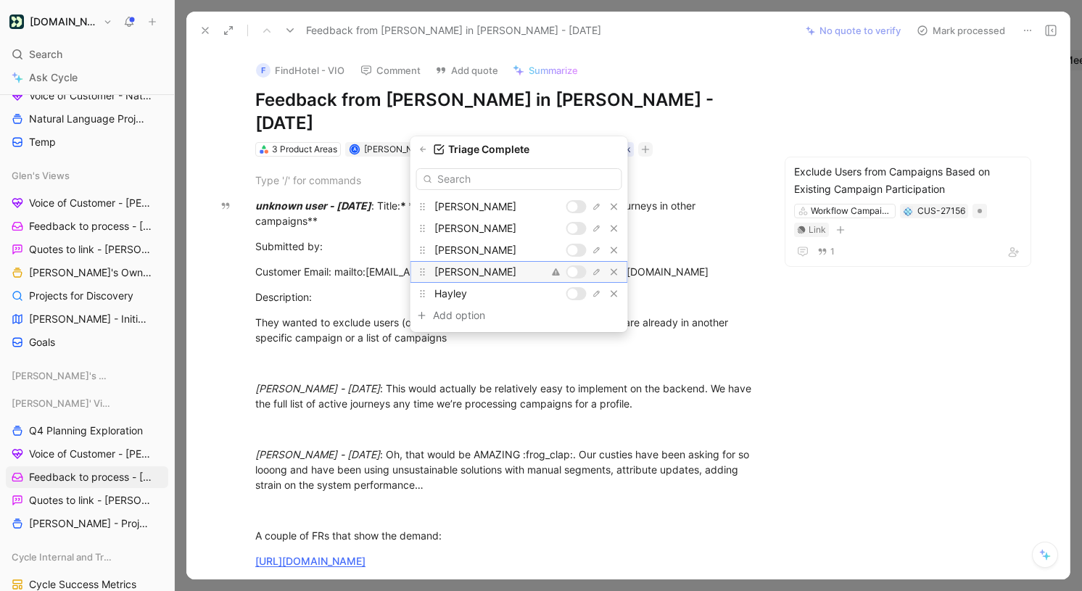
drag, startPoint x: 569, startPoint y: 273, endPoint x: 605, endPoint y: 281, distance: 36.6
click at [569, 273] on div at bounding box center [573, 272] width 10 height 10
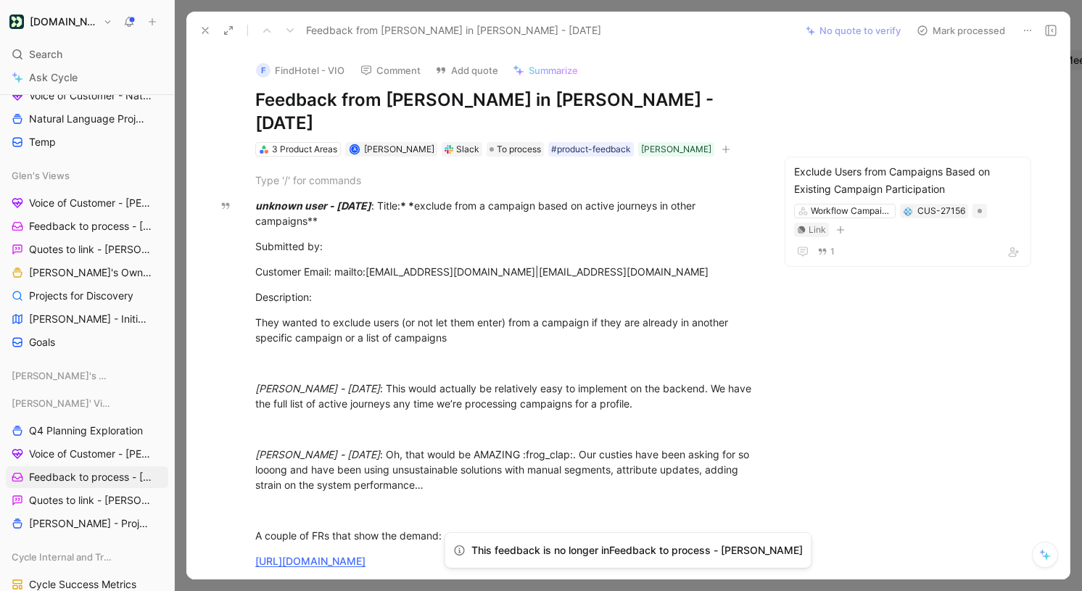
click at [207, 30] on icon at bounding box center [205, 31] width 12 height 12
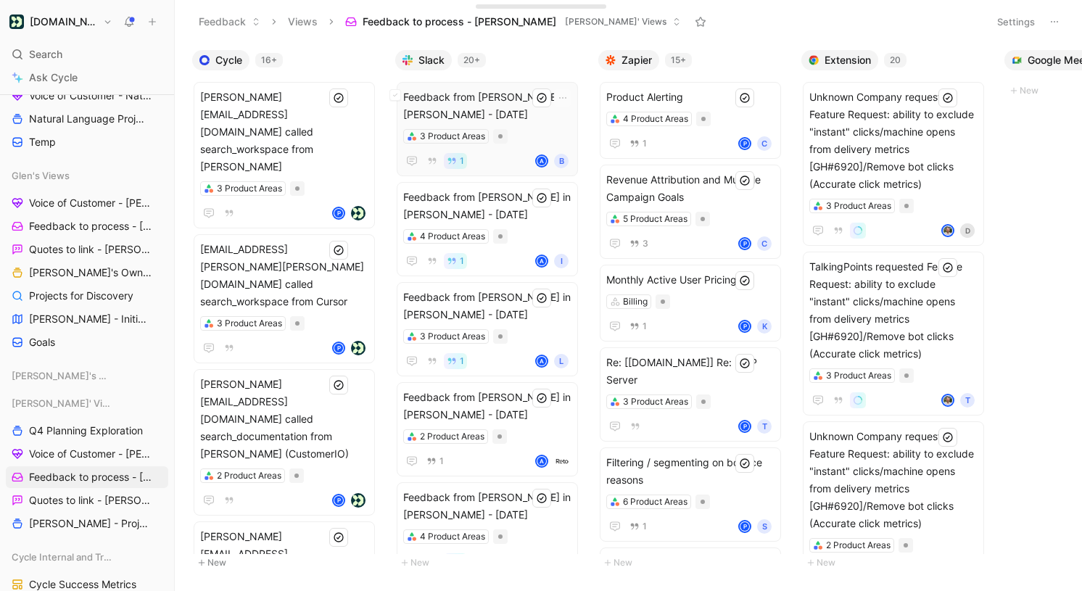
click at [519, 116] on span "Feedback from [PERSON_NAME] in [PERSON_NAME] - [DATE]" at bounding box center [487, 105] width 168 height 35
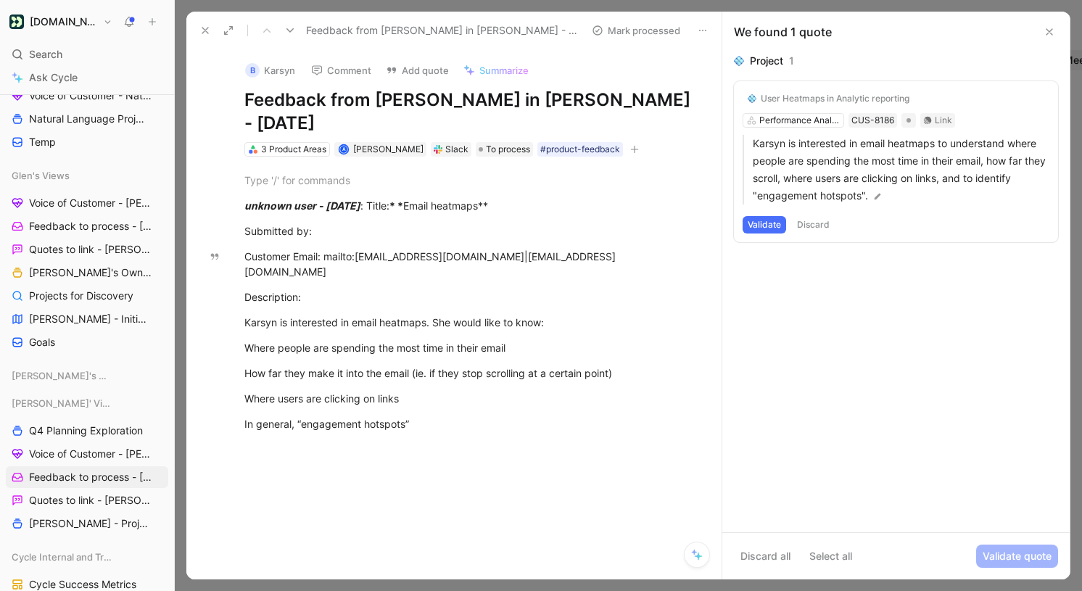
click at [771, 224] on button "Validate" at bounding box center [765, 224] width 44 height 17
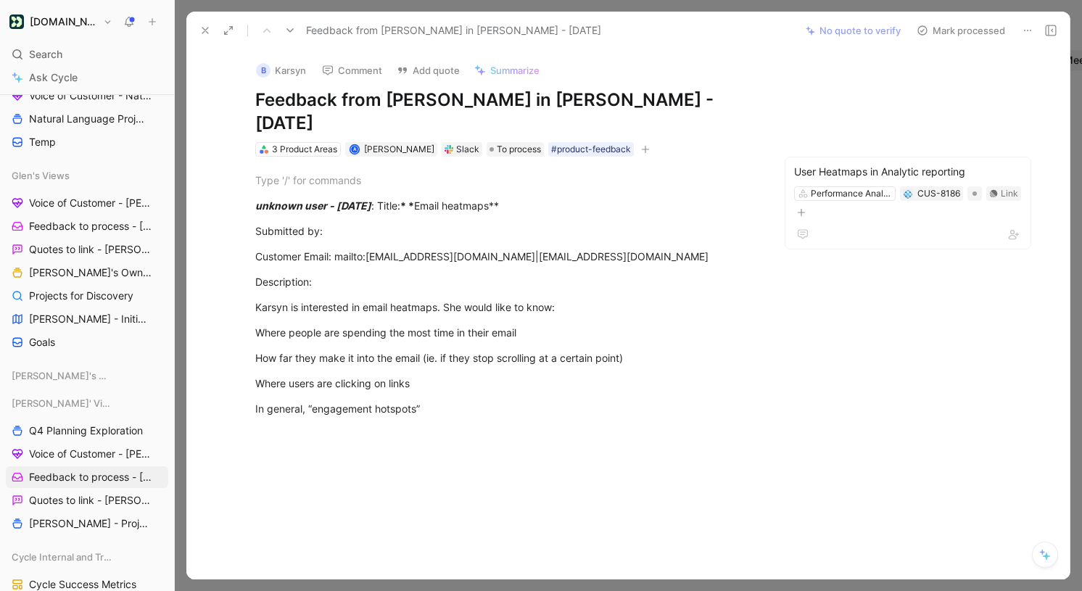
click at [641, 145] on icon "button" at bounding box center [645, 149] width 9 height 9
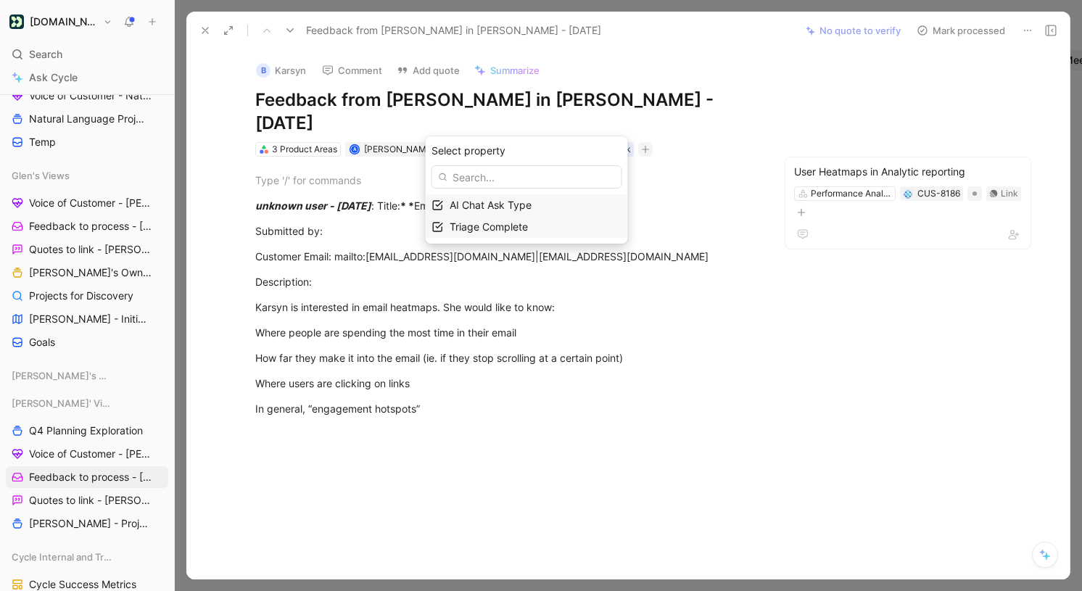
click at [585, 224] on div "Triage Complete" at bounding box center [536, 226] width 172 height 17
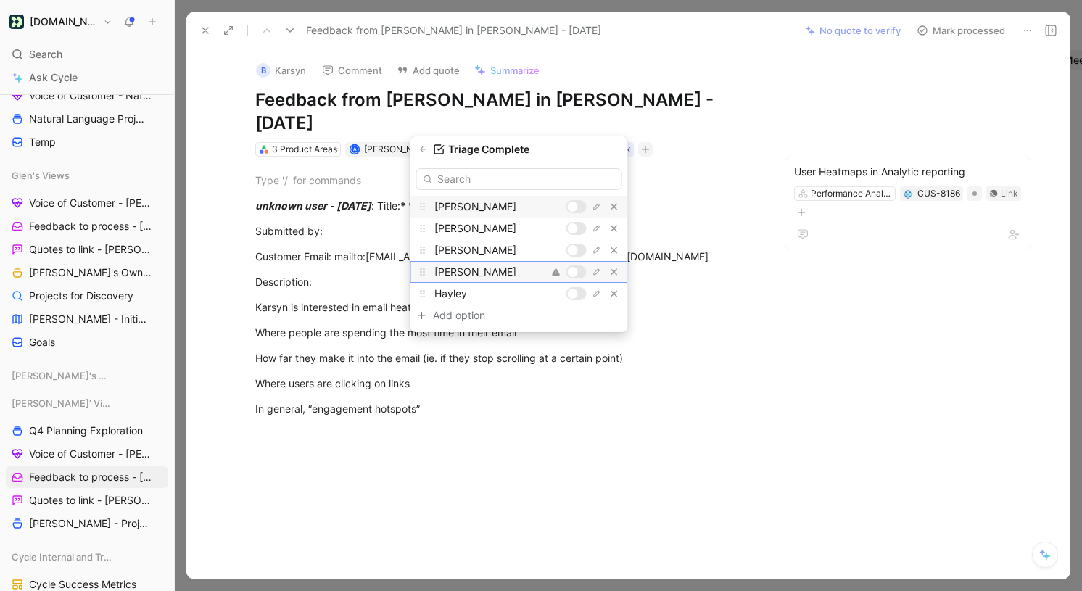
click at [576, 271] on div at bounding box center [573, 272] width 10 height 10
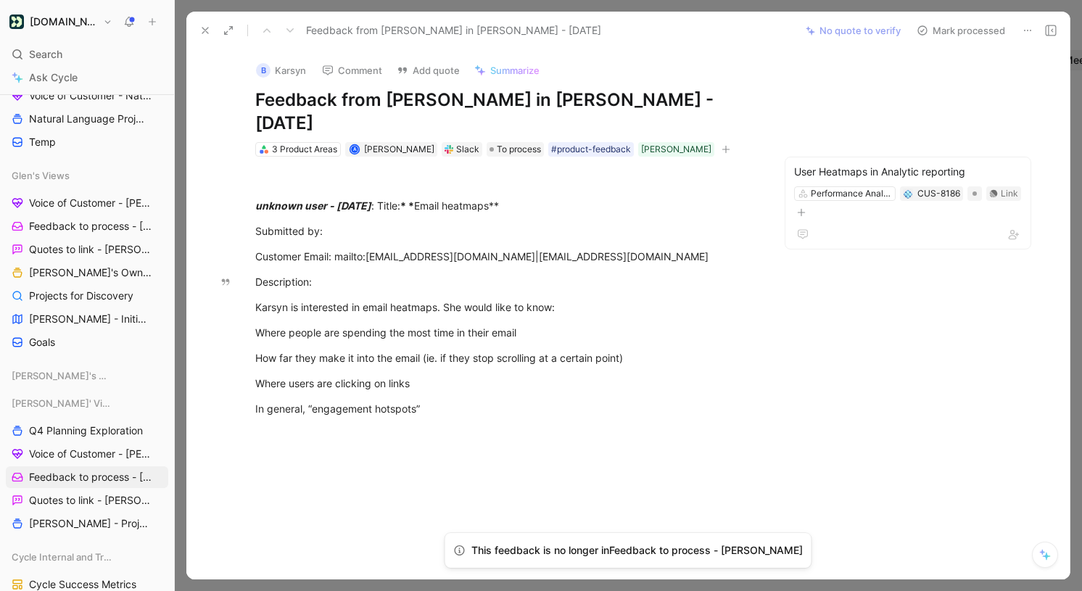
click at [206, 28] on icon at bounding box center [205, 31] width 12 height 12
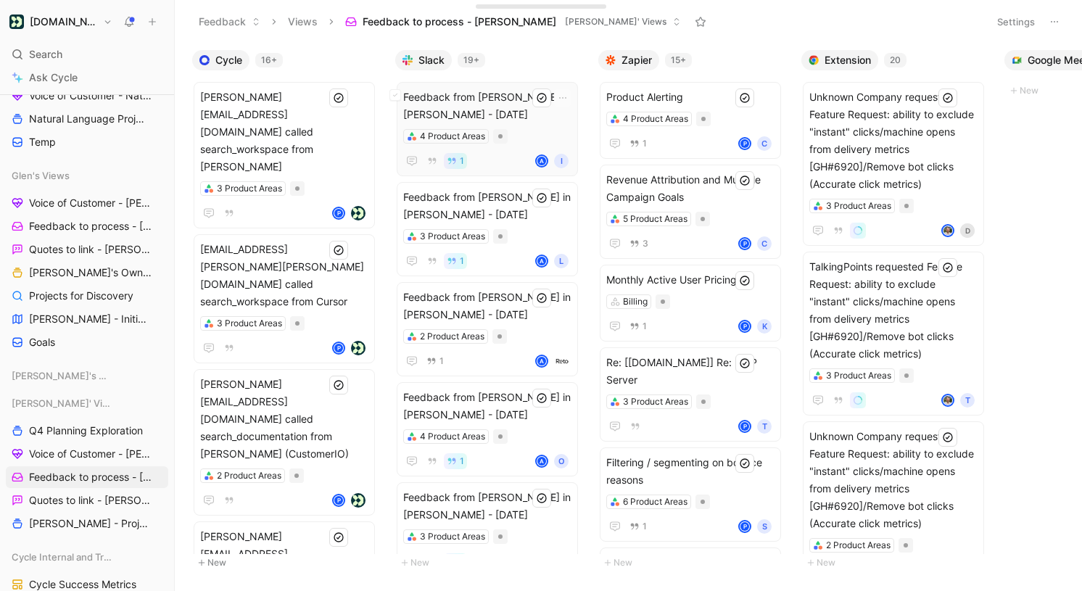
click at [515, 112] on span "Feedback from [PERSON_NAME] in [PERSON_NAME] - [DATE]" at bounding box center [487, 105] width 168 height 35
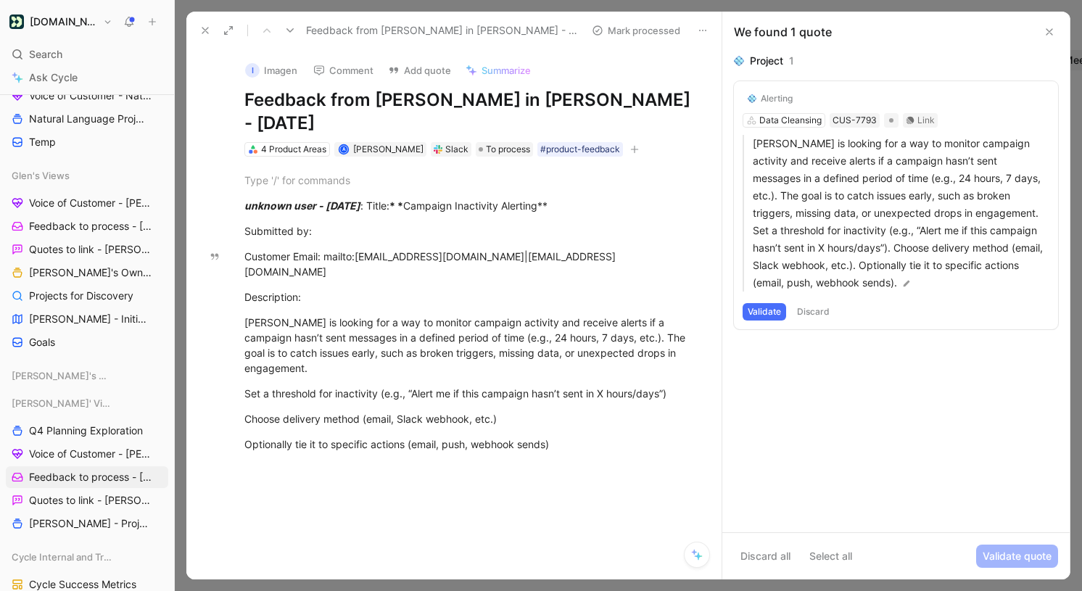
click at [796, 125] on div "Alerting Data Cleansing CUS-7793 Link [PERSON_NAME] is looking for a way to mon…" at bounding box center [896, 205] width 324 height 248
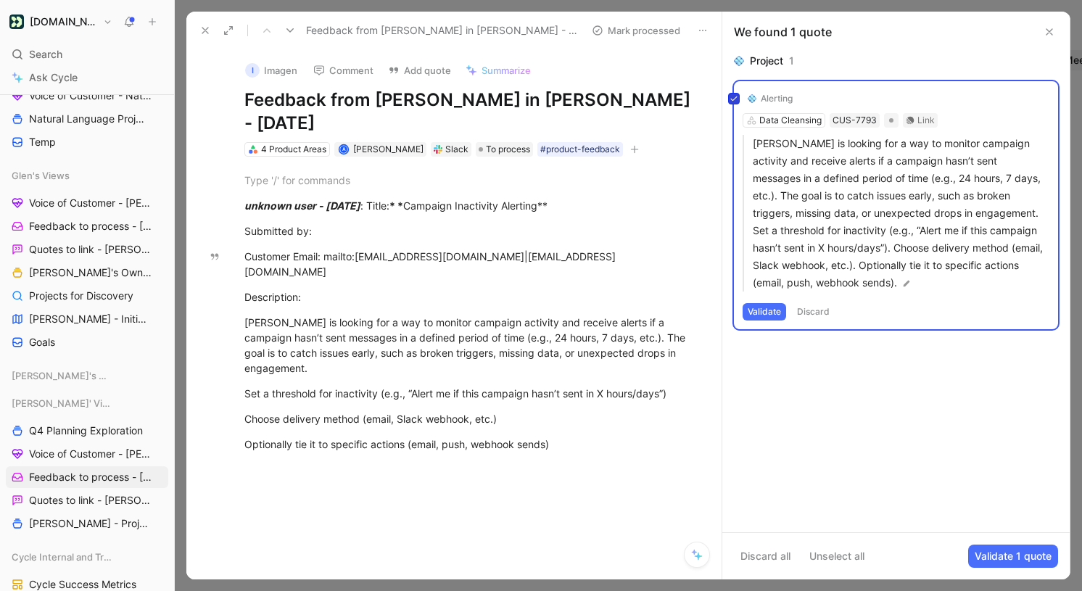
click at [730, 98] on icon at bounding box center [734, 98] width 9 height 9
click at [728, 93] on input "checkbox" at bounding box center [728, 93] width 0 height 0
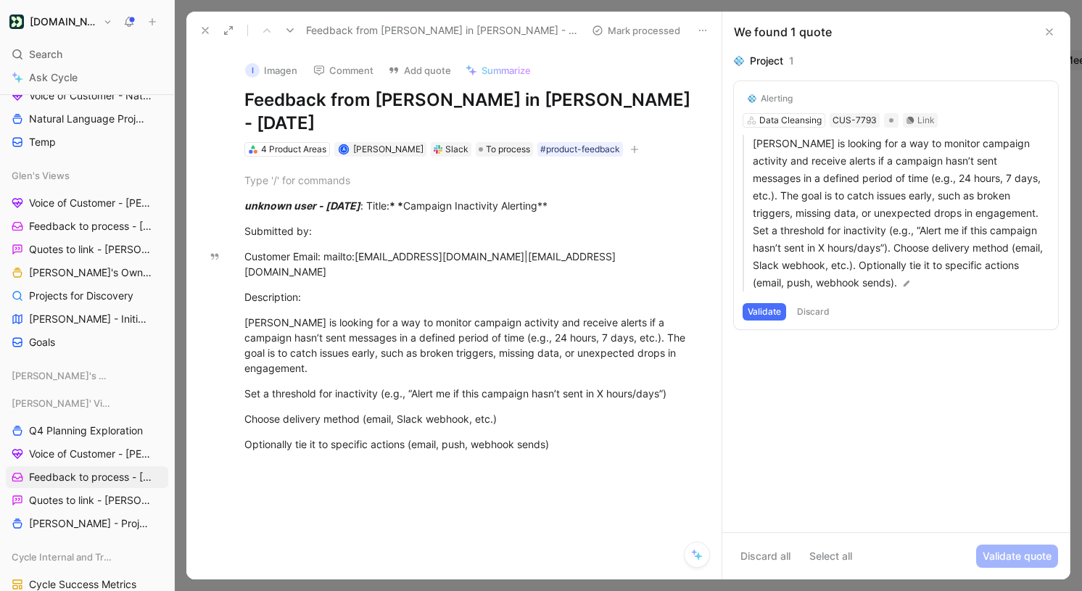
click at [757, 311] on button "Validate" at bounding box center [765, 311] width 44 height 17
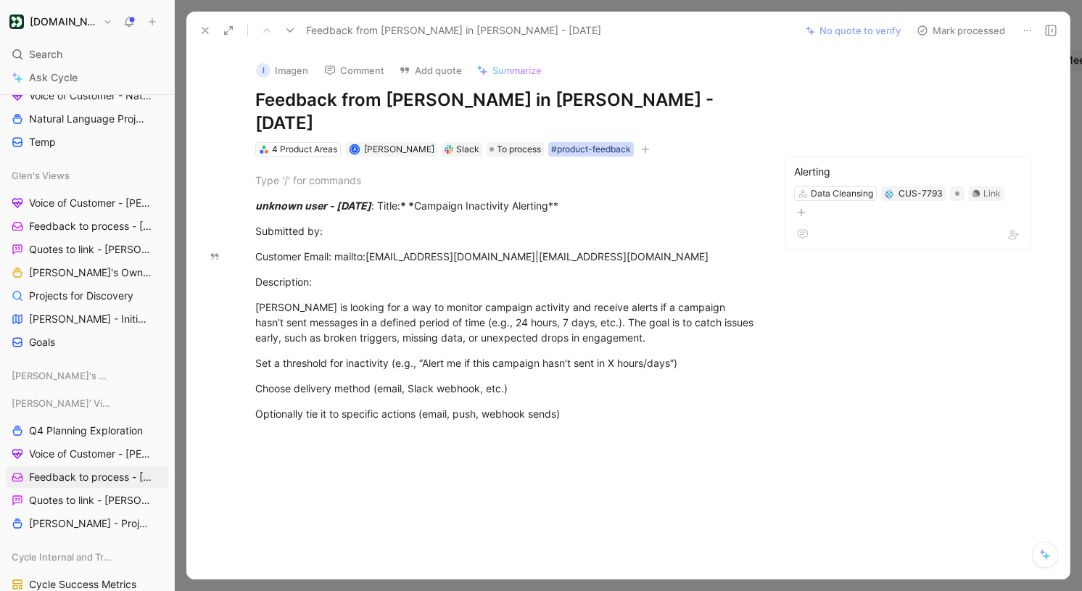
click at [609, 142] on div "#product-feedback" at bounding box center [591, 149] width 86 height 15
click at [641, 145] on icon "button" at bounding box center [645, 149] width 9 height 9
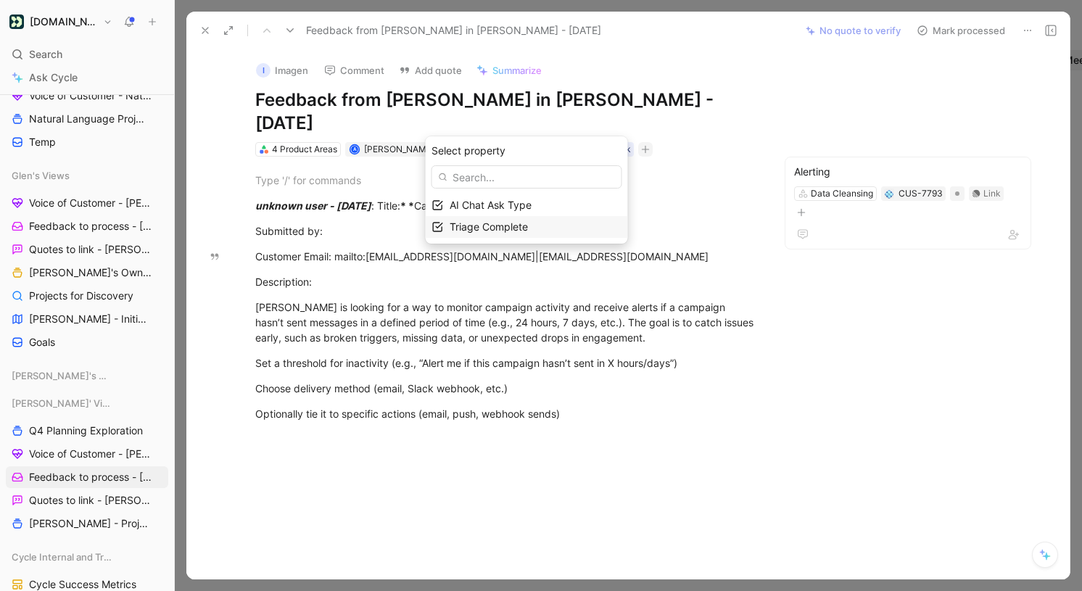
click at [572, 225] on div "Triage Complete" at bounding box center [536, 226] width 172 height 17
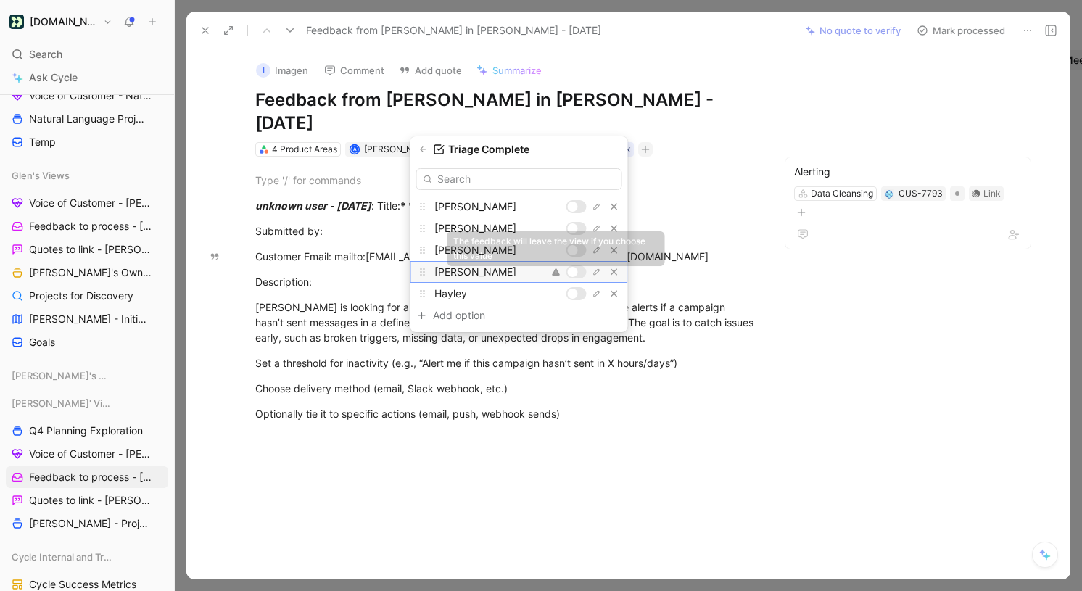
click at [573, 270] on div at bounding box center [573, 272] width 10 height 10
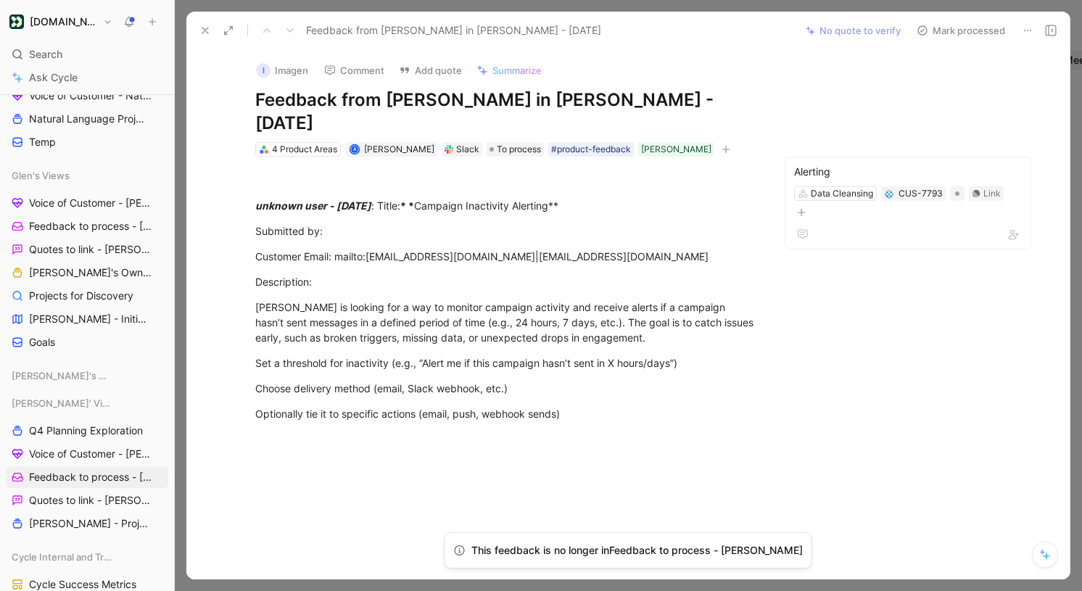
click at [202, 31] on icon at bounding box center [205, 31] width 12 height 12
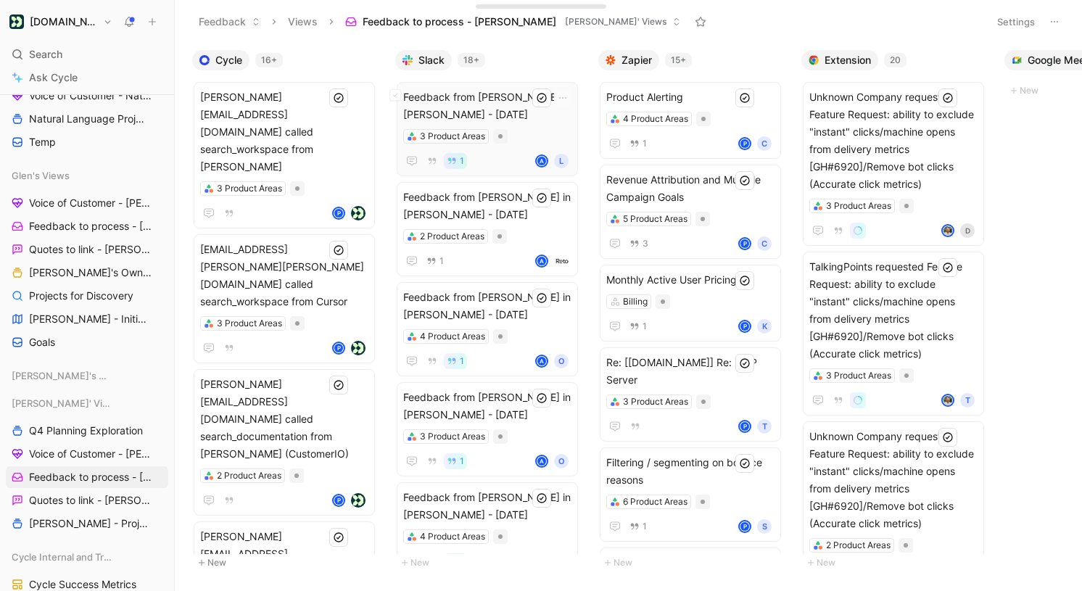
click at [508, 112] on span "Feedback from [PERSON_NAME] in [PERSON_NAME] - [DATE]" at bounding box center [487, 105] width 168 height 35
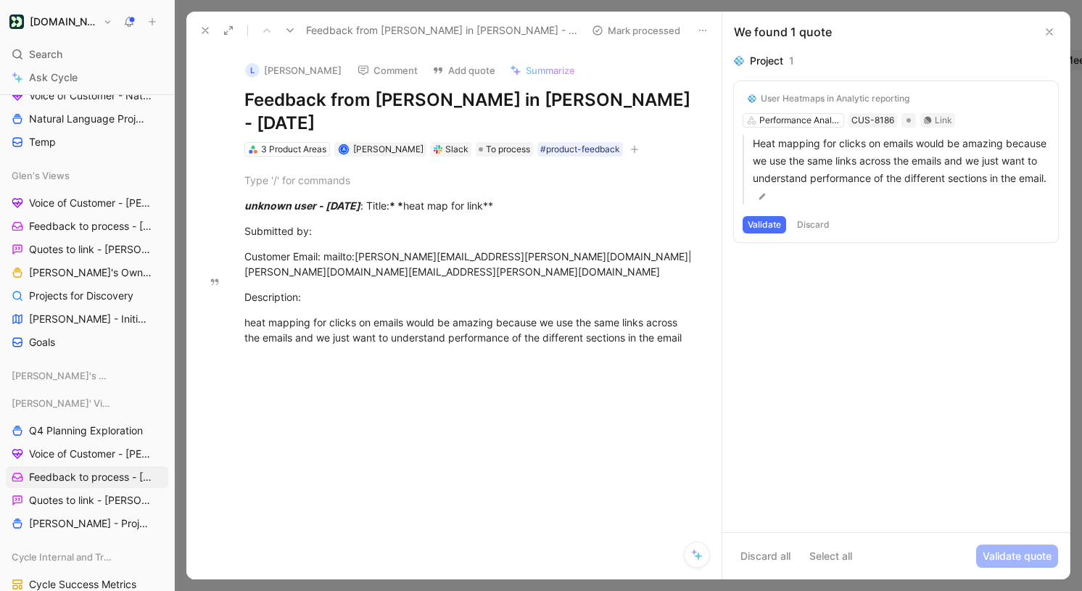
click at [773, 223] on button "Validate" at bounding box center [765, 224] width 44 height 17
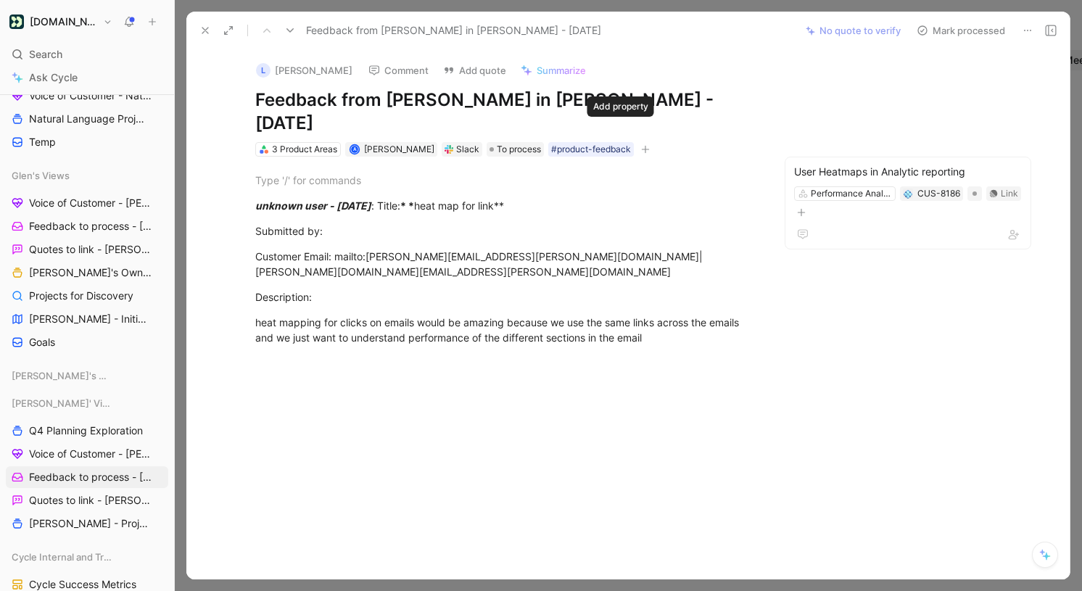
click at [638, 142] on button "button" at bounding box center [645, 149] width 15 height 15
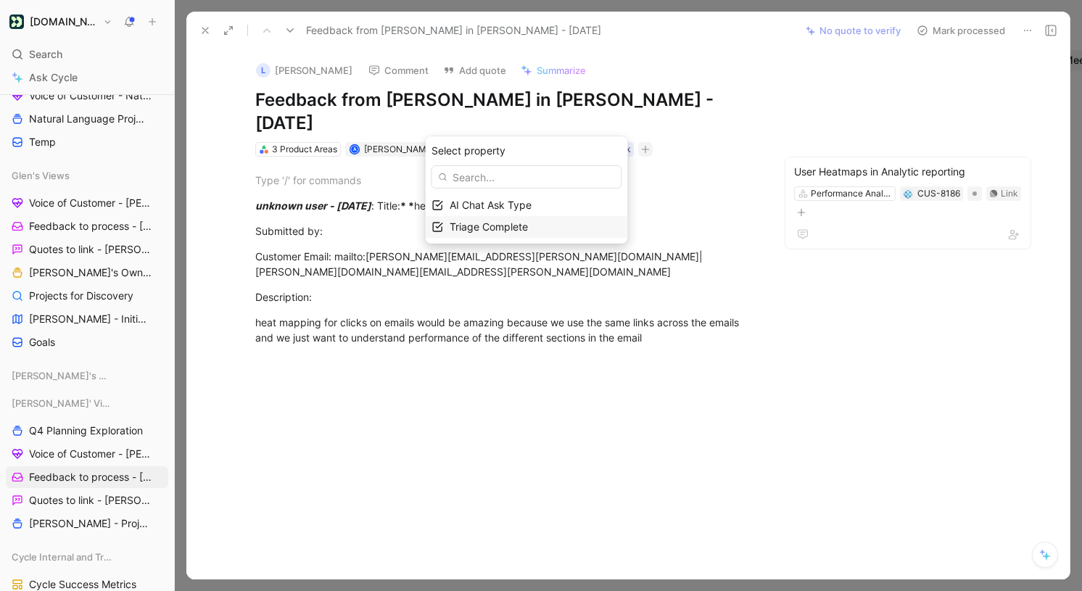
click at [553, 228] on div "Triage Complete" at bounding box center [536, 226] width 172 height 17
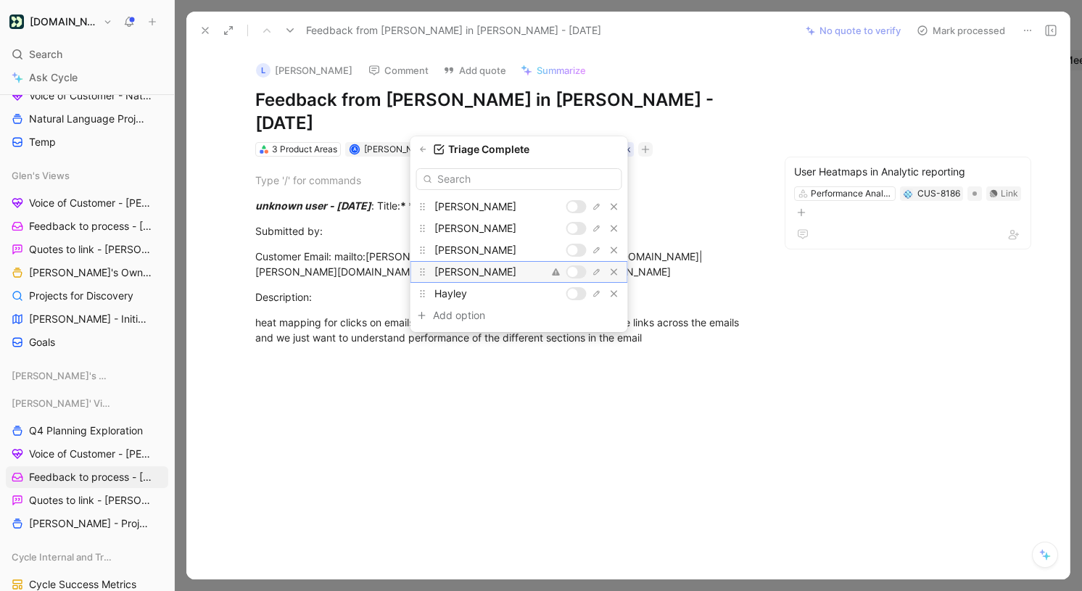
click at [574, 274] on div at bounding box center [573, 272] width 10 height 10
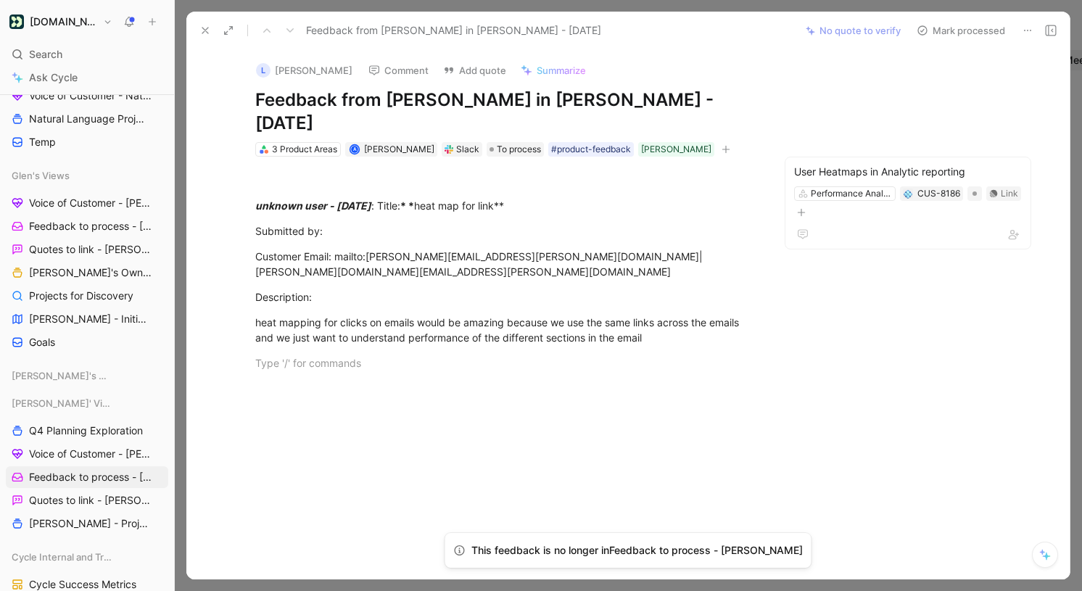
click at [207, 25] on icon at bounding box center [205, 31] width 12 height 12
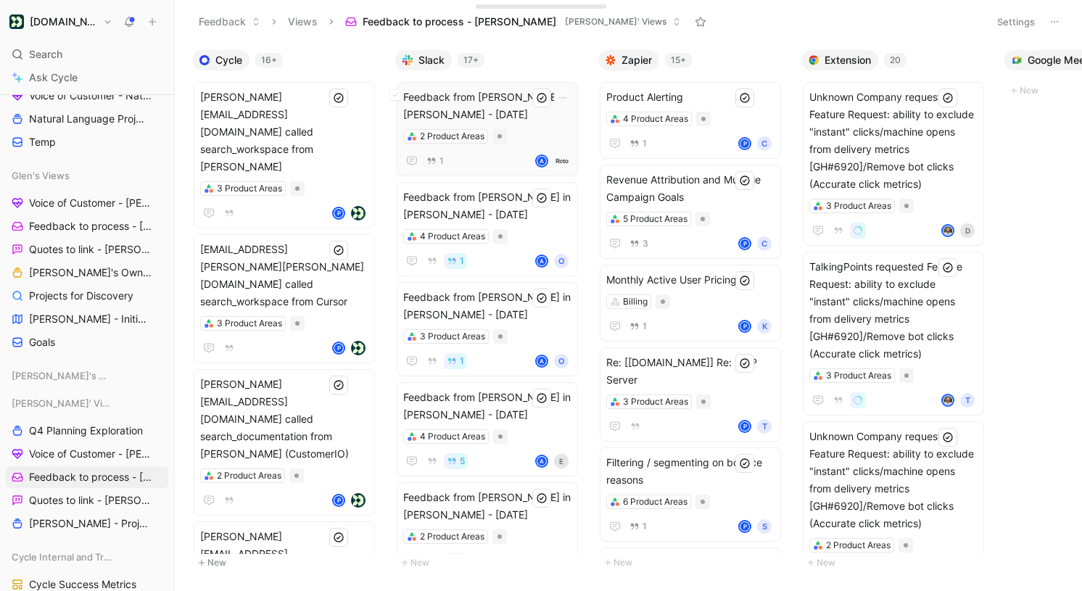
click at [520, 103] on span "Feedback from [PERSON_NAME] in [PERSON_NAME] - [DATE]" at bounding box center [487, 105] width 168 height 35
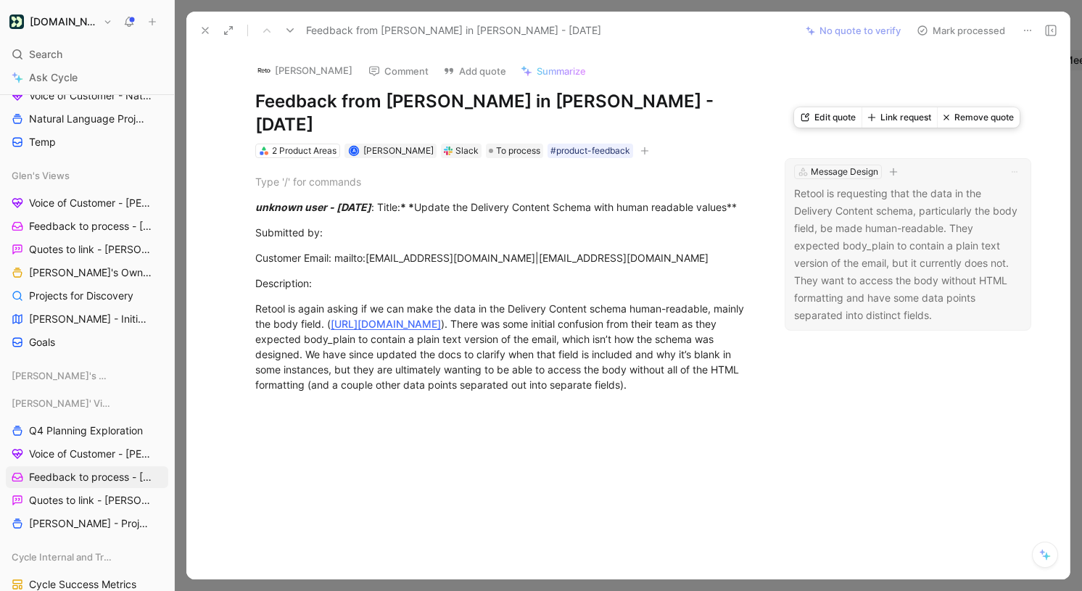
click at [821, 118] on button "Edit quote" at bounding box center [827, 117] width 67 height 20
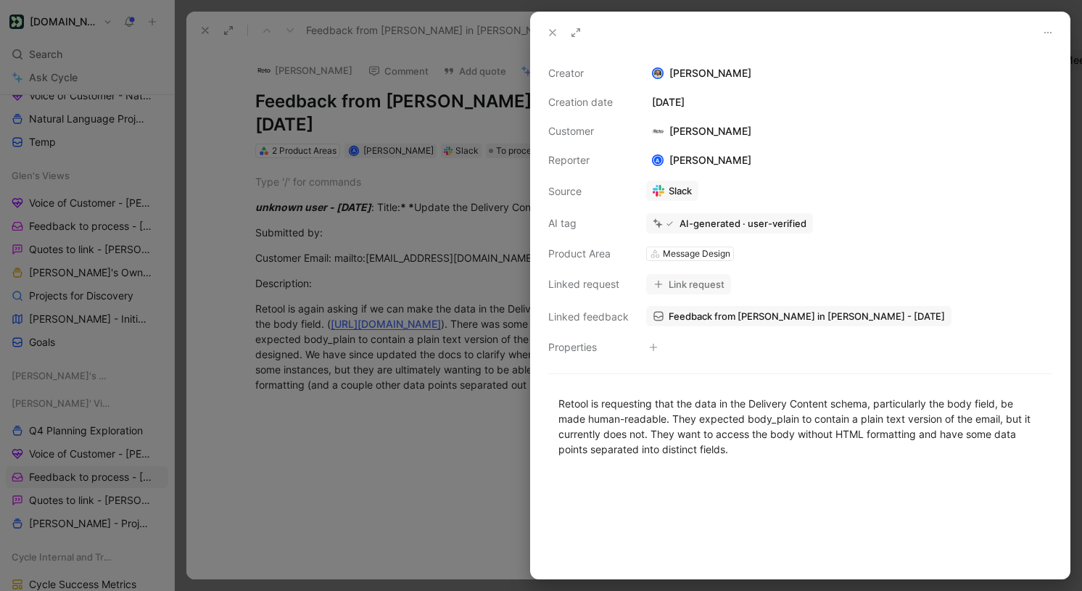
click at [555, 33] on icon at bounding box center [553, 33] width 12 height 12
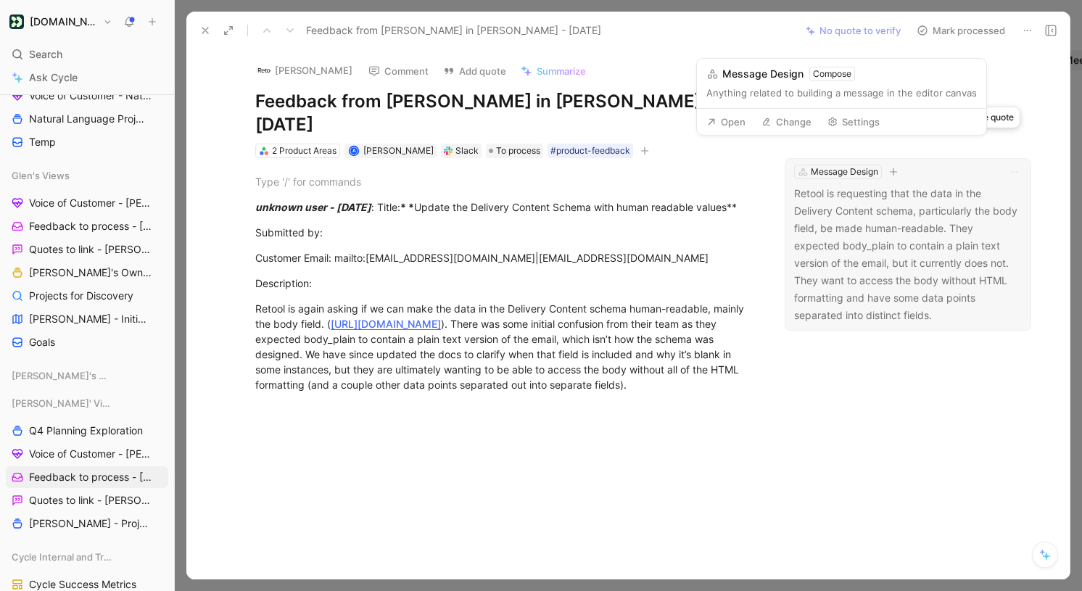
click at [890, 168] on icon "button" at bounding box center [893, 172] width 9 height 9
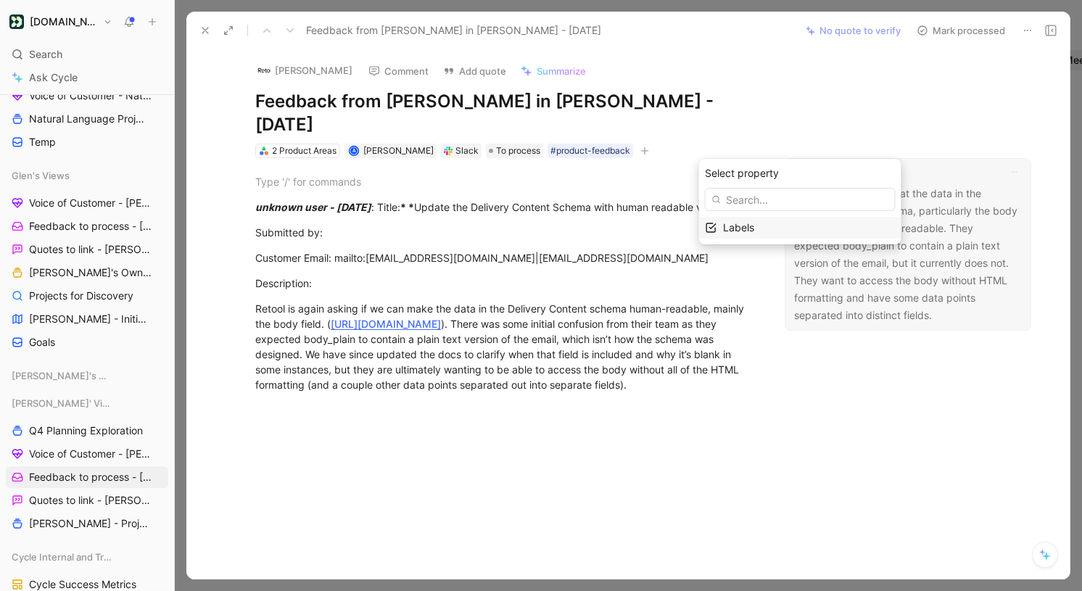
click at [754, 225] on span "Labels" at bounding box center [738, 227] width 31 height 12
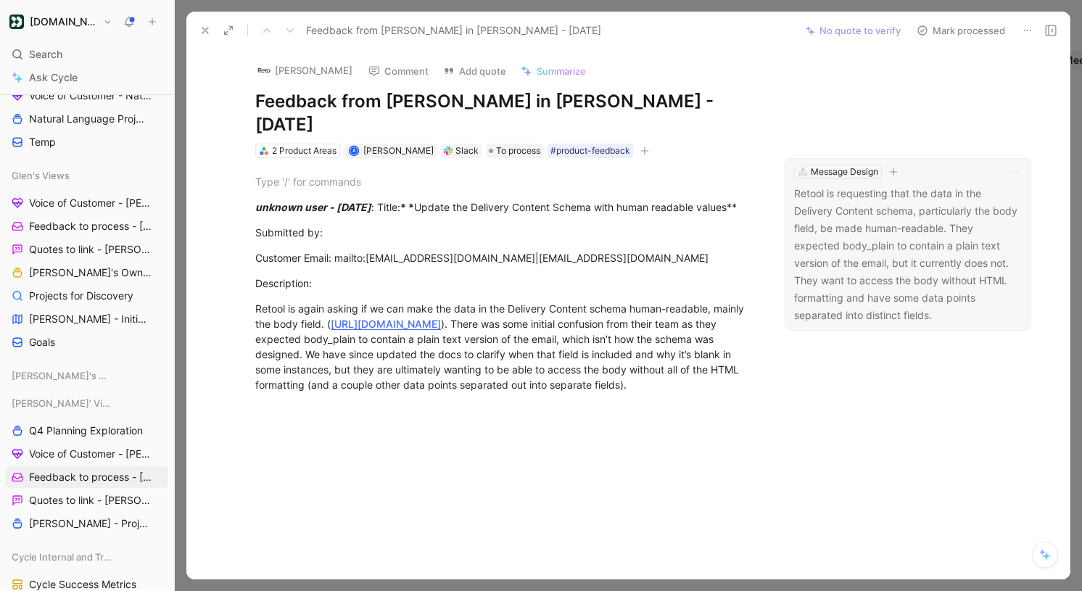
click at [913, 236] on p "Retool is requesting that the data in the Delivery Content schema, particularly…" at bounding box center [908, 254] width 228 height 139
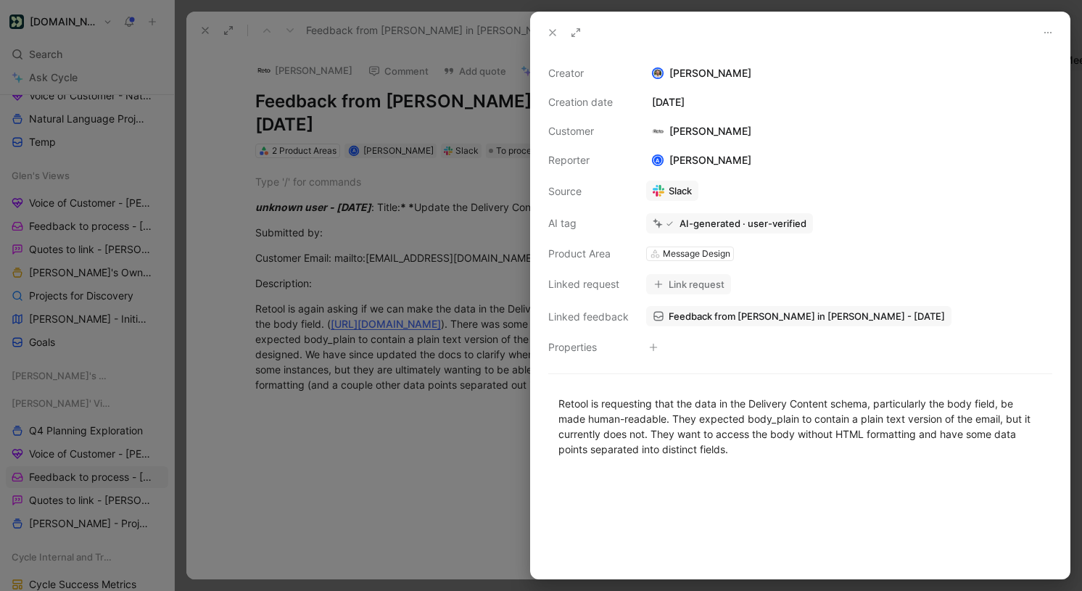
click at [471, 265] on div at bounding box center [541, 295] width 1082 height 591
click at [626, 130] on div "Customer" at bounding box center [588, 131] width 81 height 17
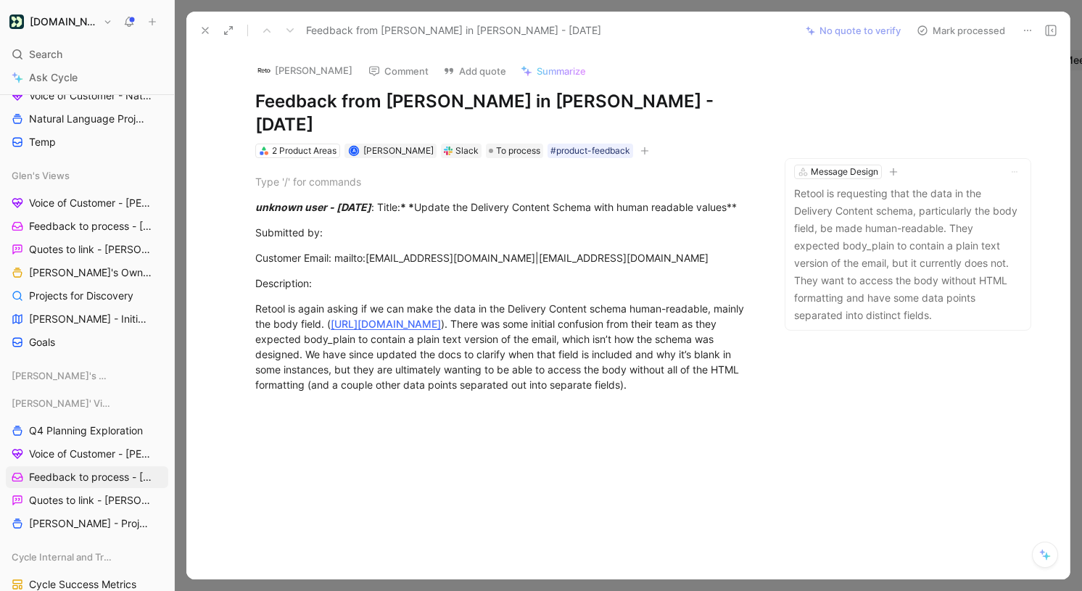
click at [640, 147] on icon "button" at bounding box center [644, 151] width 9 height 9
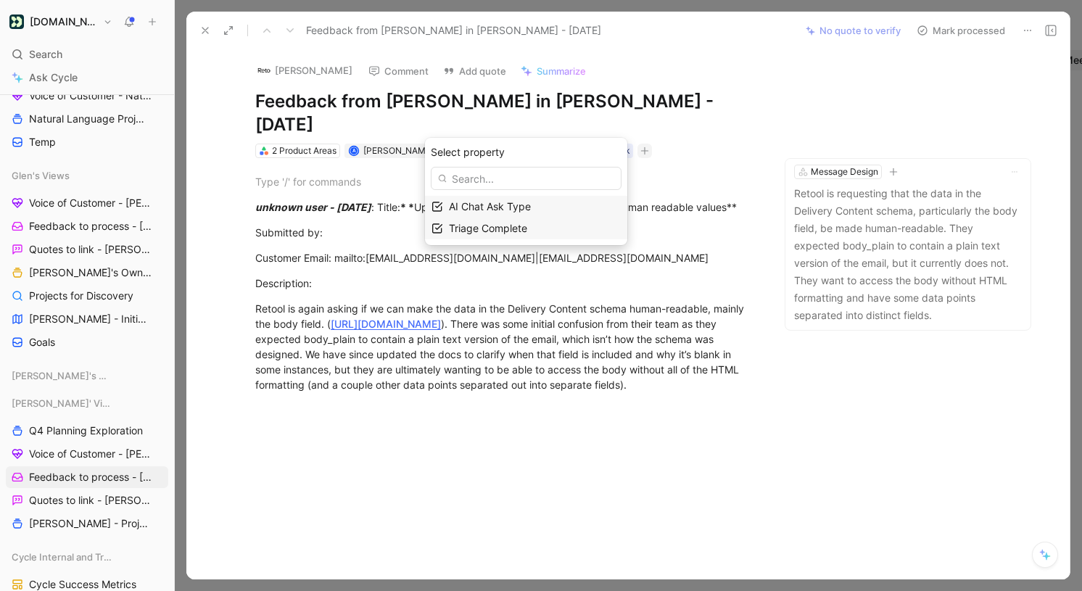
click at [527, 228] on span "Triage Complete" at bounding box center [488, 228] width 78 height 12
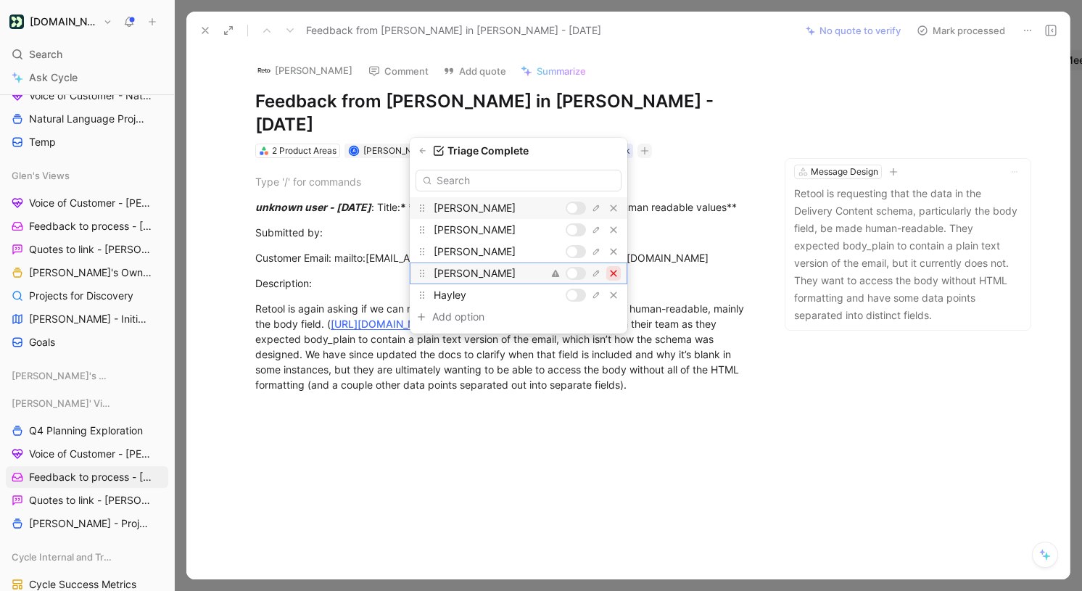
click at [580, 271] on div at bounding box center [576, 273] width 20 height 13
click at [577, 276] on div at bounding box center [576, 273] width 20 height 13
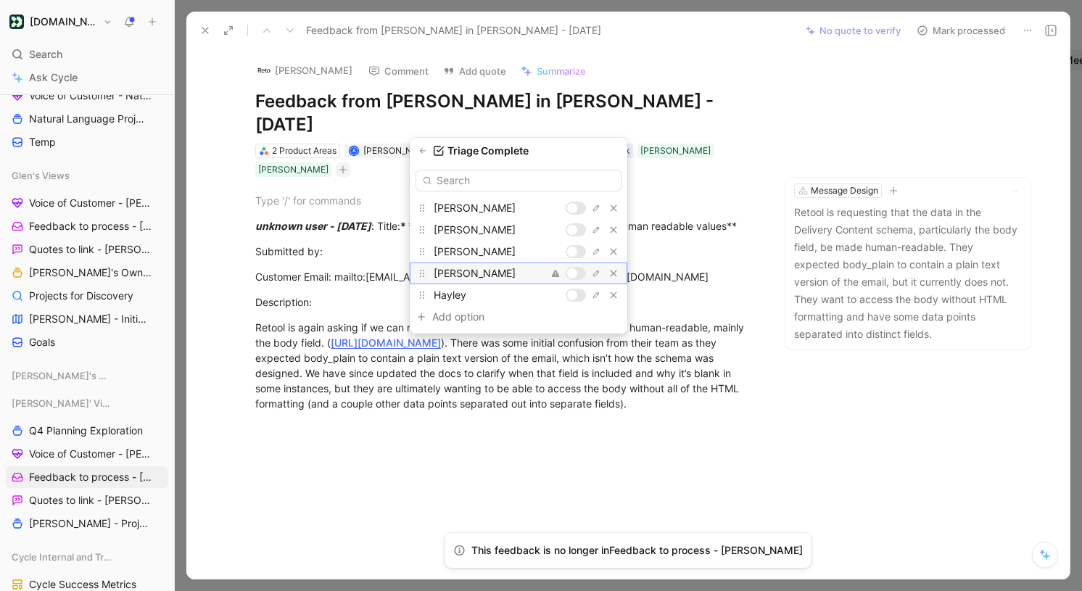
click at [572, 275] on div at bounding box center [572, 273] width 10 height 10
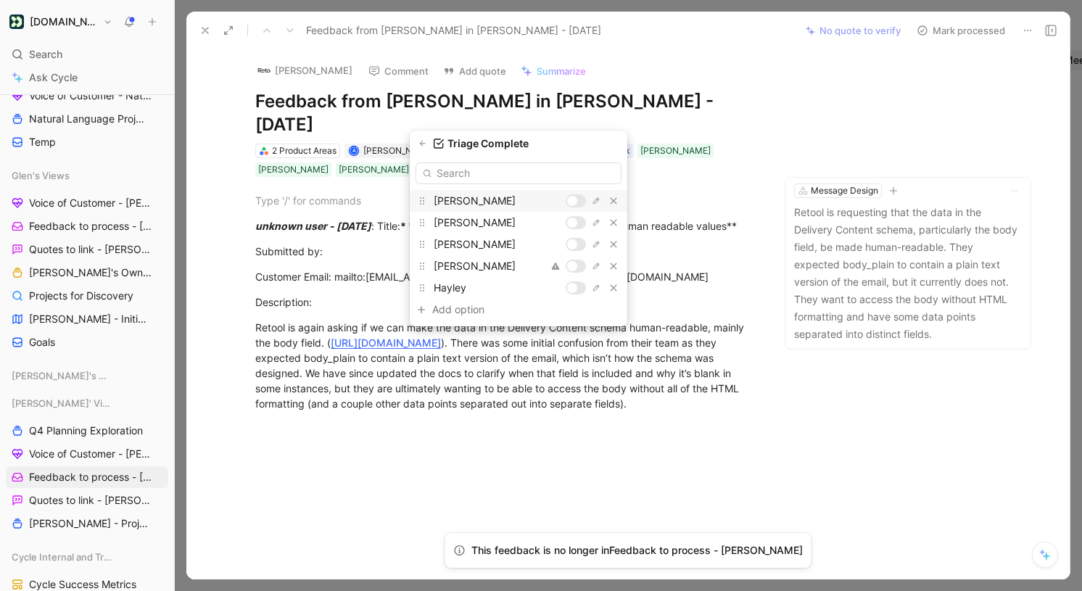
click at [204, 32] on icon at bounding box center [205, 31] width 12 height 12
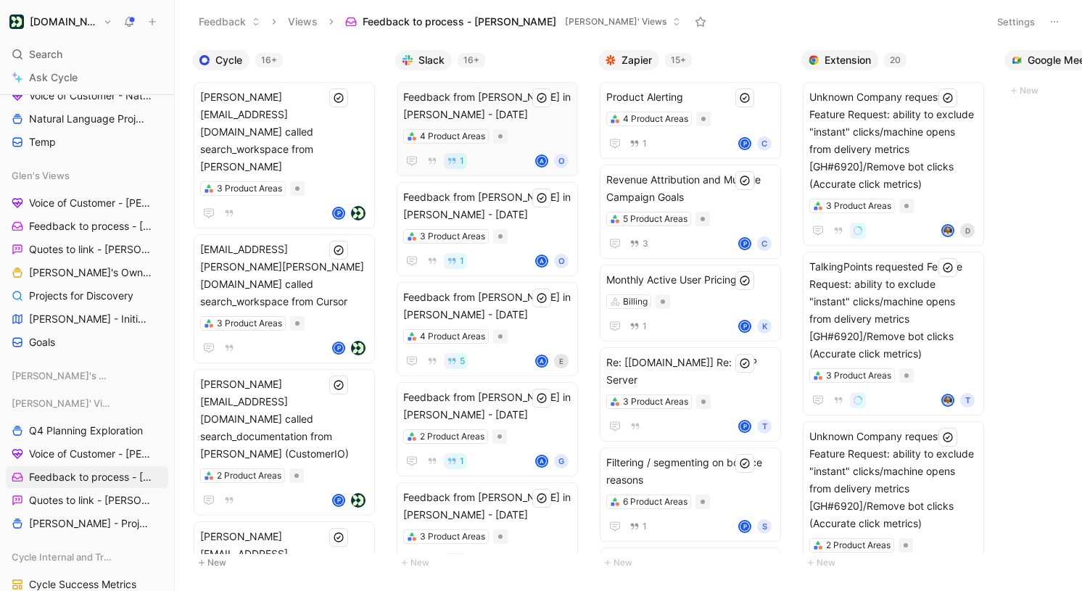
click at [471, 107] on span "Feedback from [PERSON_NAME] in [PERSON_NAME] - [DATE]" at bounding box center [487, 105] width 168 height 35
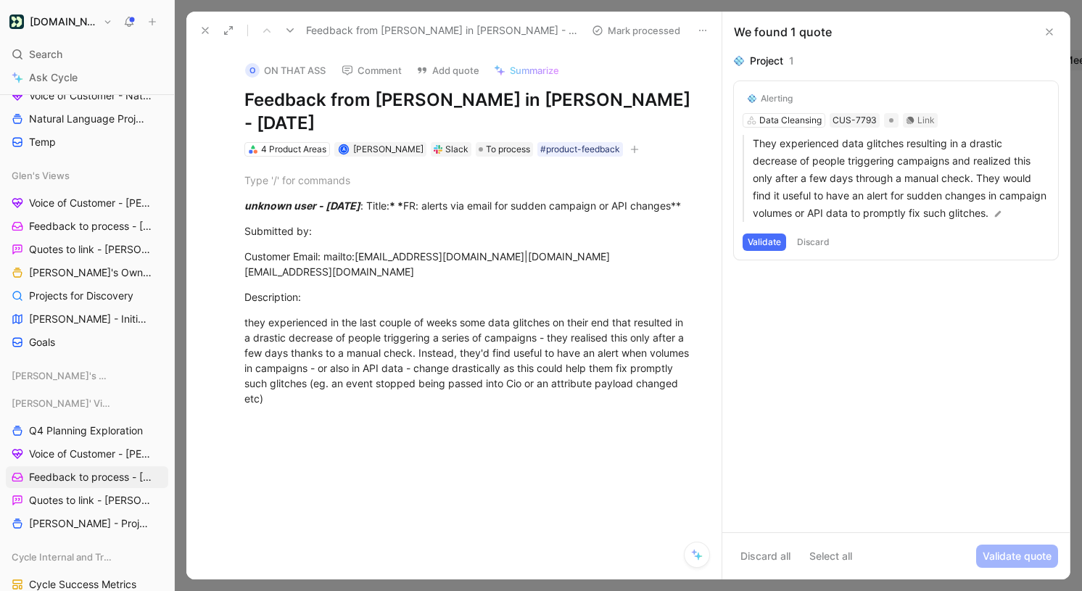
click at [753, 251] on button "Validate" at bounding box center [765, 242] width 44 height 17
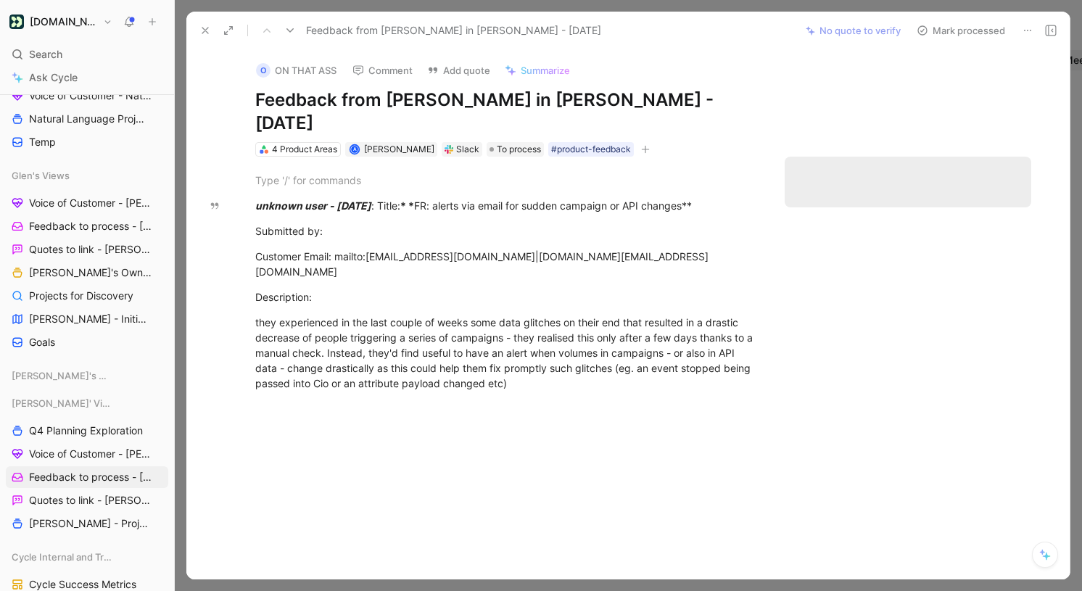
click at [642, 149] on icon "button" at bounding box center [646, 149] width 8 height 1
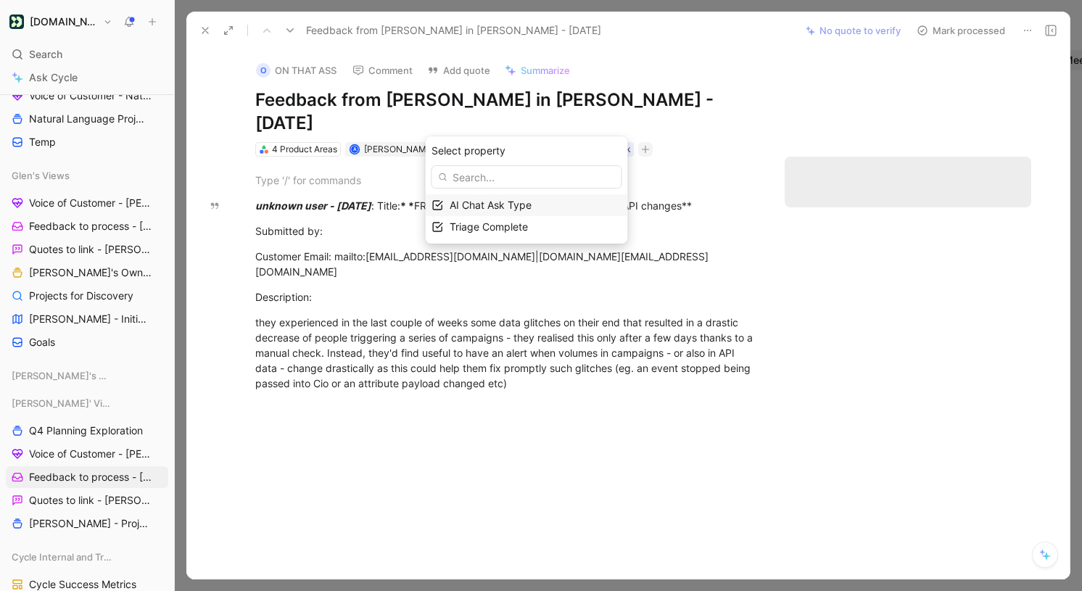
click at [548, 223] on div "Triage Complete" at bounding box center [536, 226] width 172 height 17
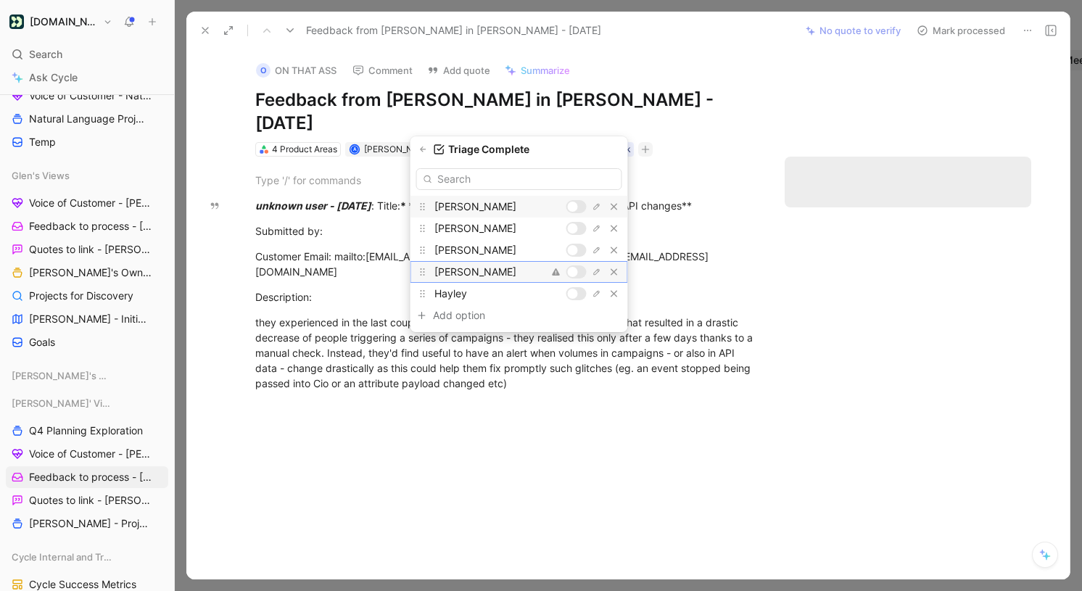
click at [577, 273] on div at bounding box center [577, 271] width 20 height 13
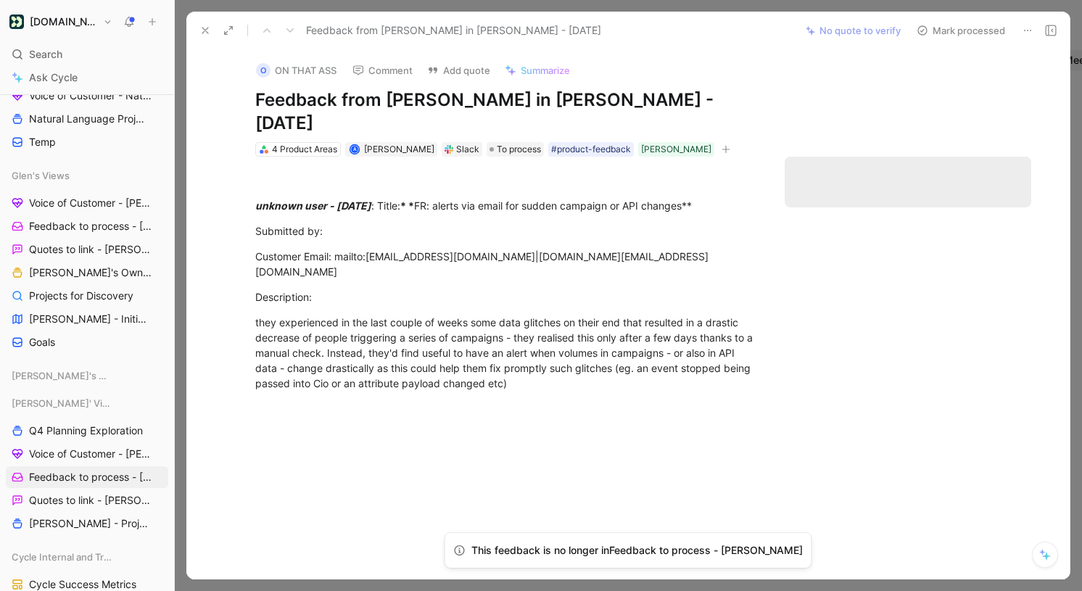
click at [205, 32] on icon at bounding box center [205, 31] width 12 height 12
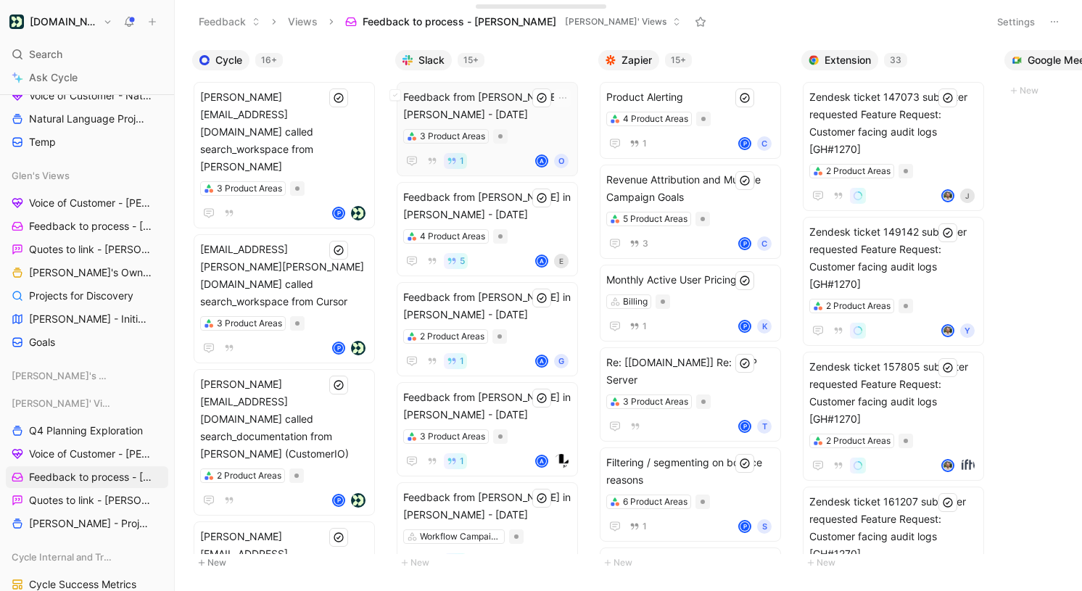
click at [545, 136] on div "3 Product Areas" at bounding box center [487, 136] width 168 height 15
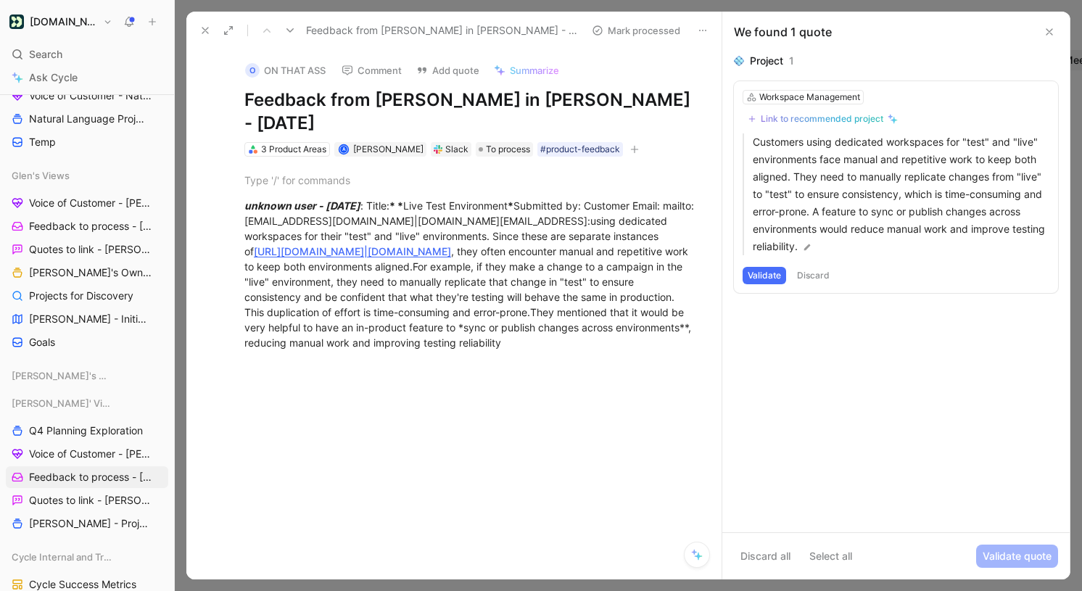
click at [828, 118] on div "Link to recommended project" at bounding box center [822, 119] width 123 height 12
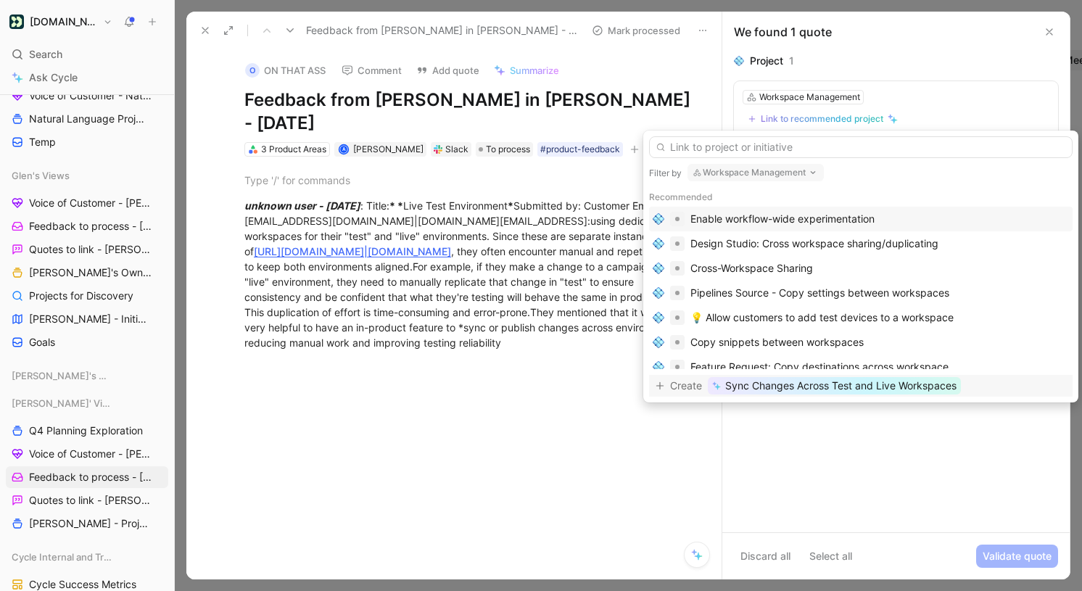
click at [831, 387] on span "Sync Changes Across Test and Live Workspaces" at bounding box center [840, 385] width 231 height 17
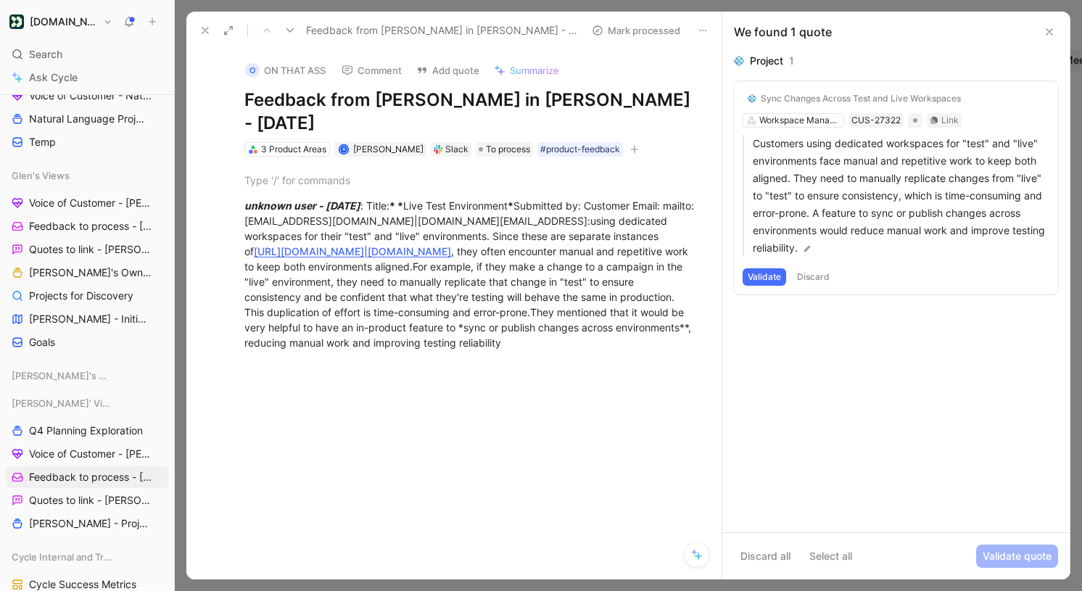
click at [769, 276] on button "Validate" at bounding box center [765, 276] width 44 height 17
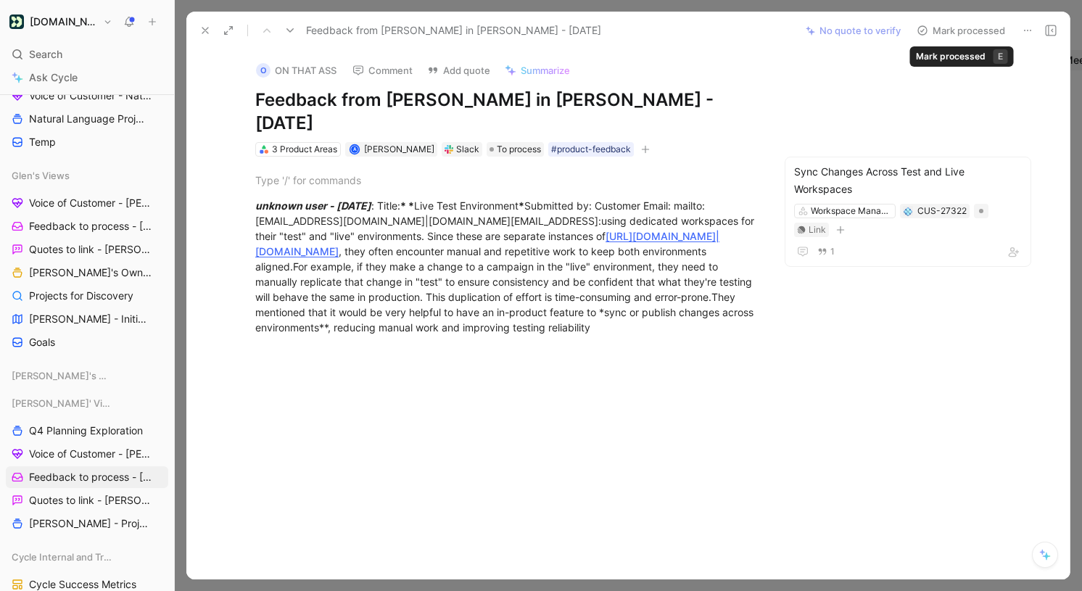
click at [976, 29] on button "Mark processed" at bounding box center [961, 30] width 102 height 20
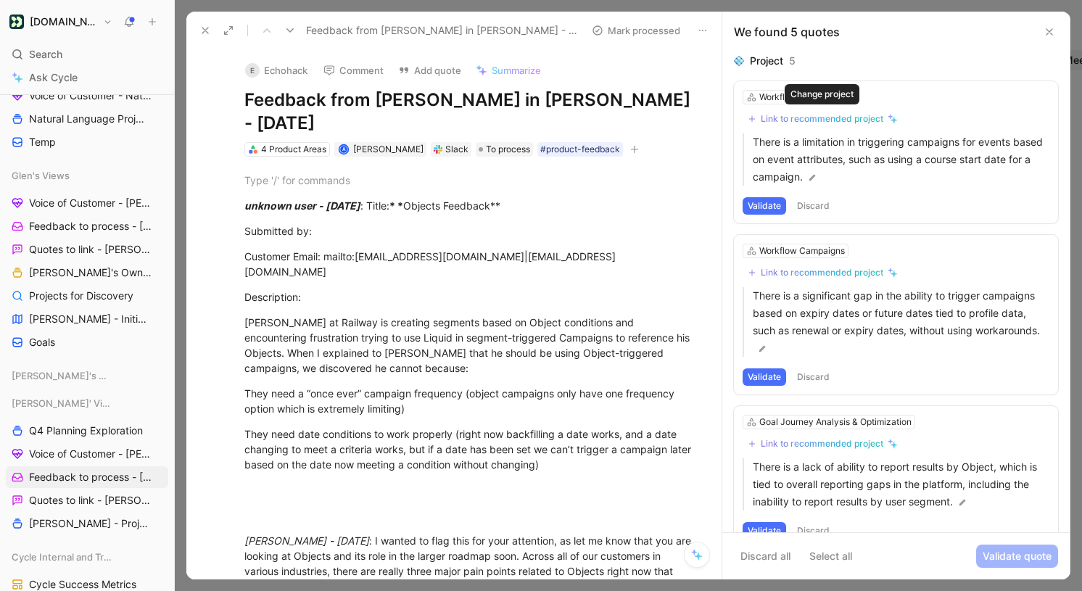
click at [846, 127] on button "Link to recommended project" at bounding box center [823, 118] width 160 height 17
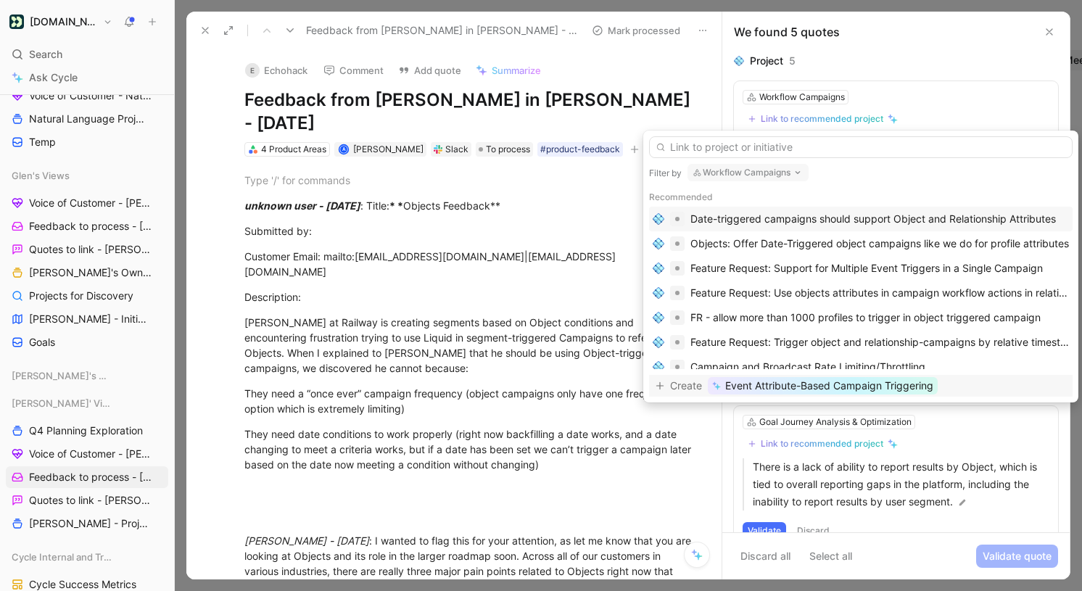
click at [849, 387] on span "Event Attribute-Based Campaign Triggering" at bounding box center [829, 385] width 208 height 17
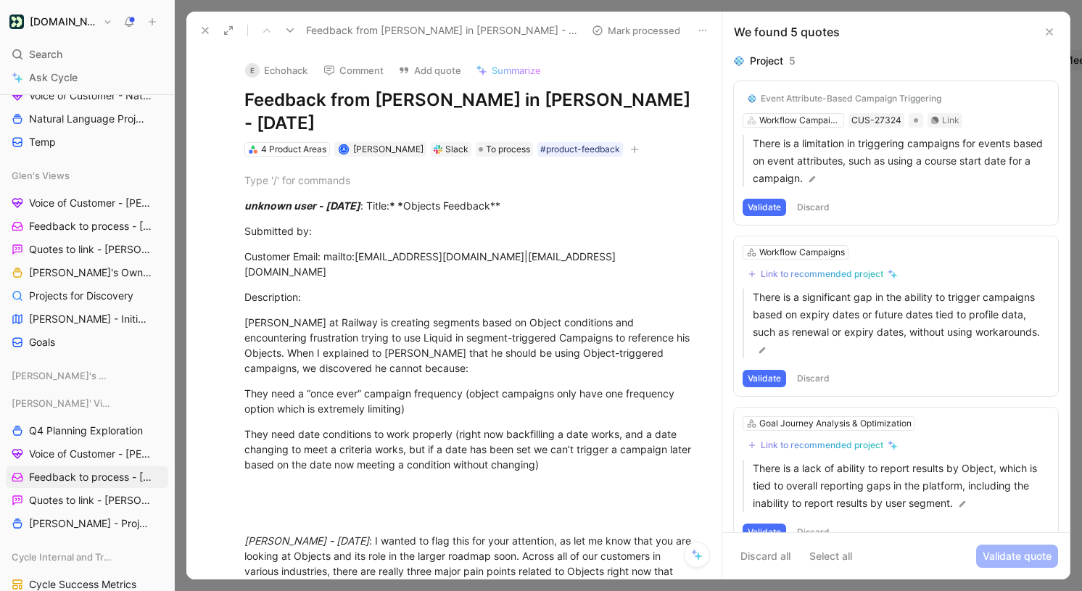
click at [767, 210] on button "Validate" at bounding box center [765, 207] width 44 height 17
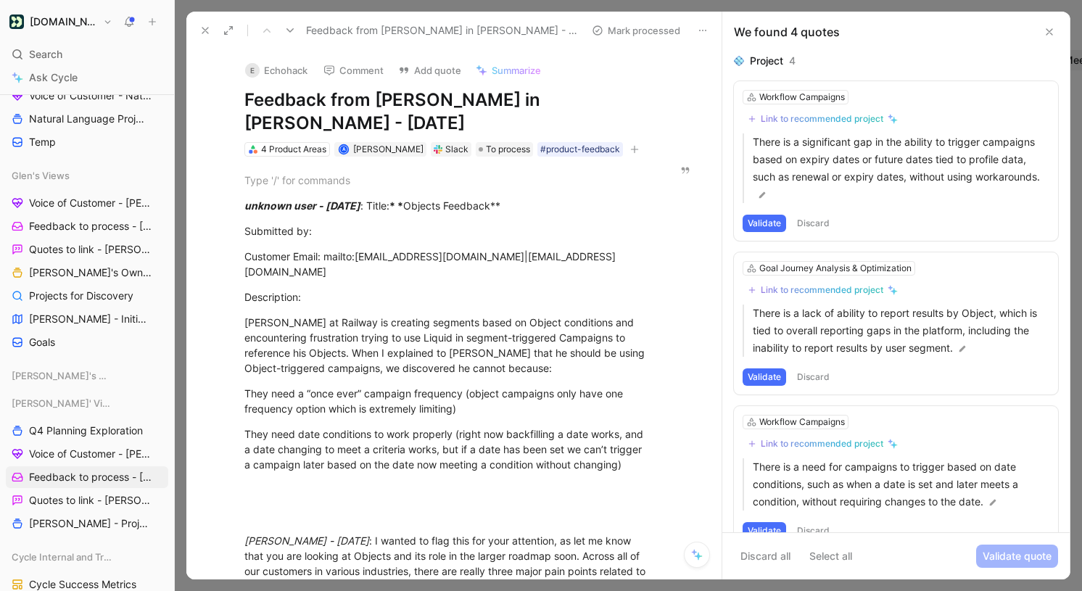
click at [815, 228] on button "Discard" at bounding box center [813, 223] width 43 height 17
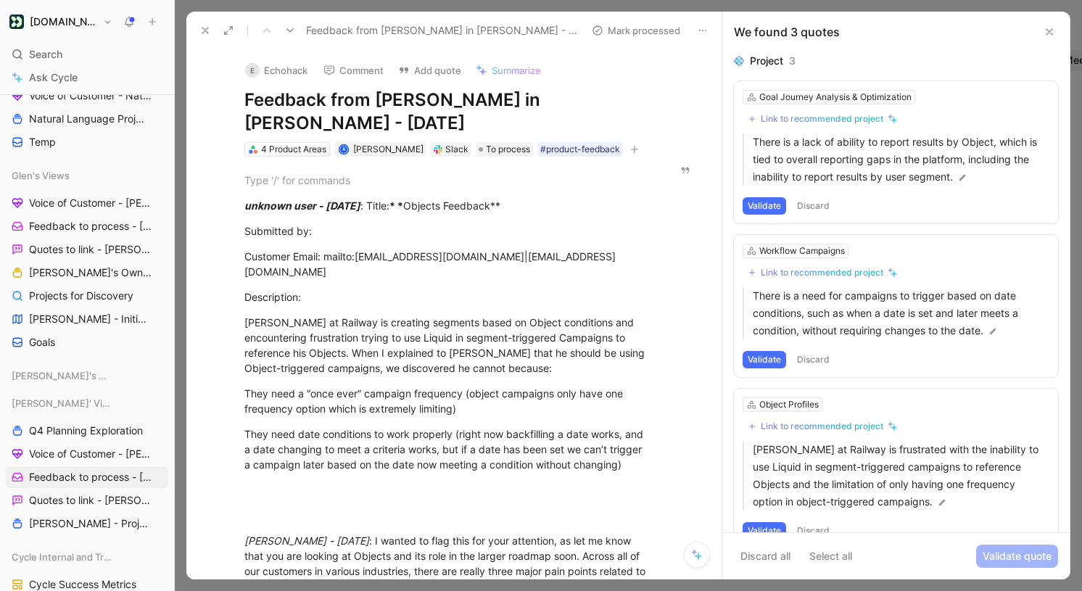
click at [857, 118] on div "Link to recommended project" at bounding box center [822, 119] width 123 height 12
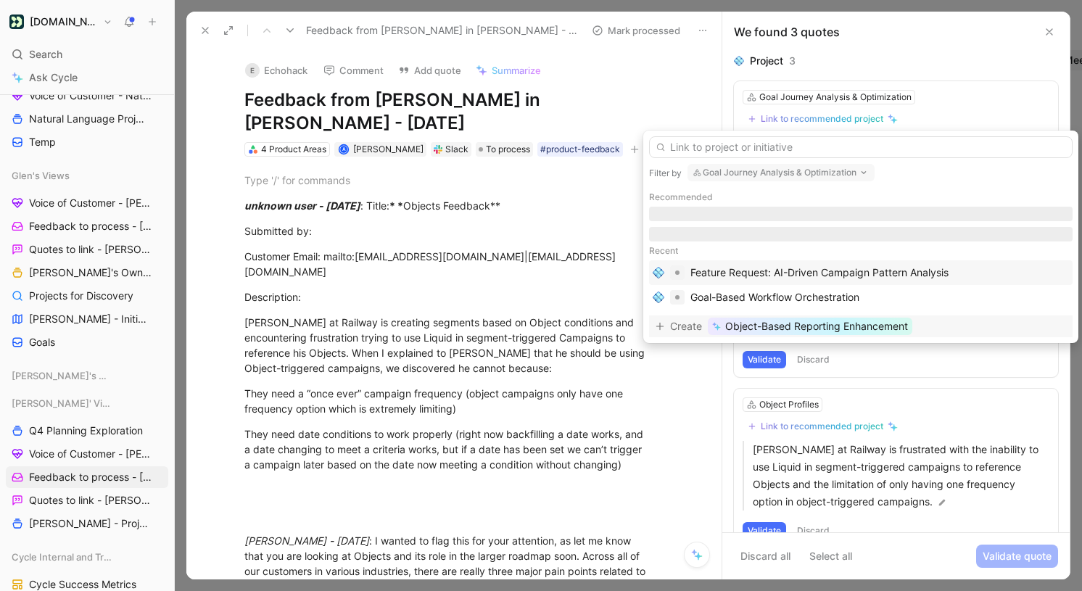
click at [824, 329] on span "Object-Based Reporting Enhancement" at bounding box center [816, 326] width 183 height 17
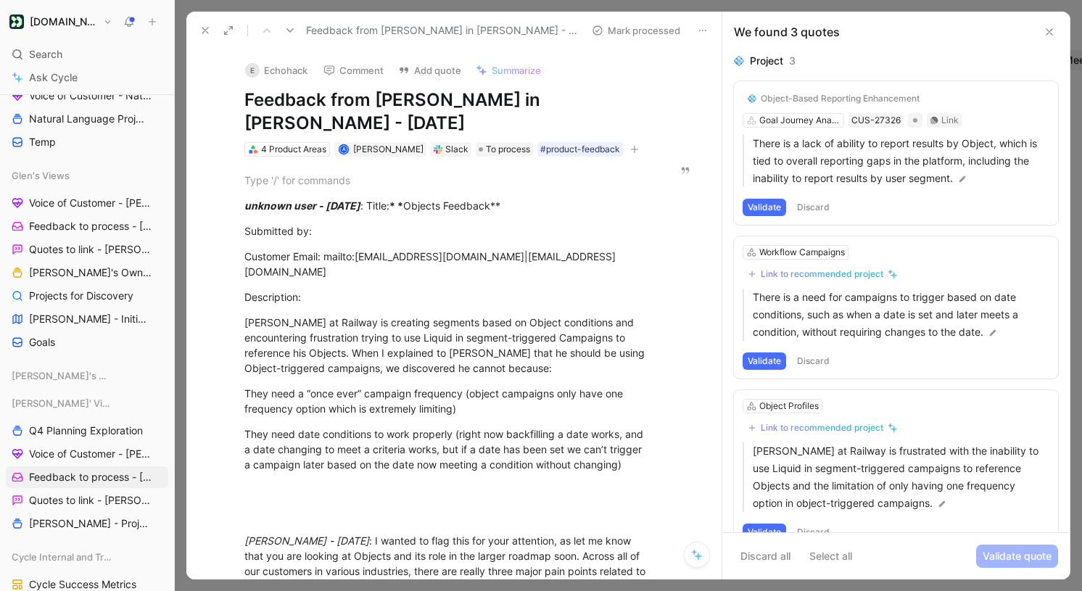
click at [761, 207] on button "Validate" at bounding box center [765, 207] width 44 height 17
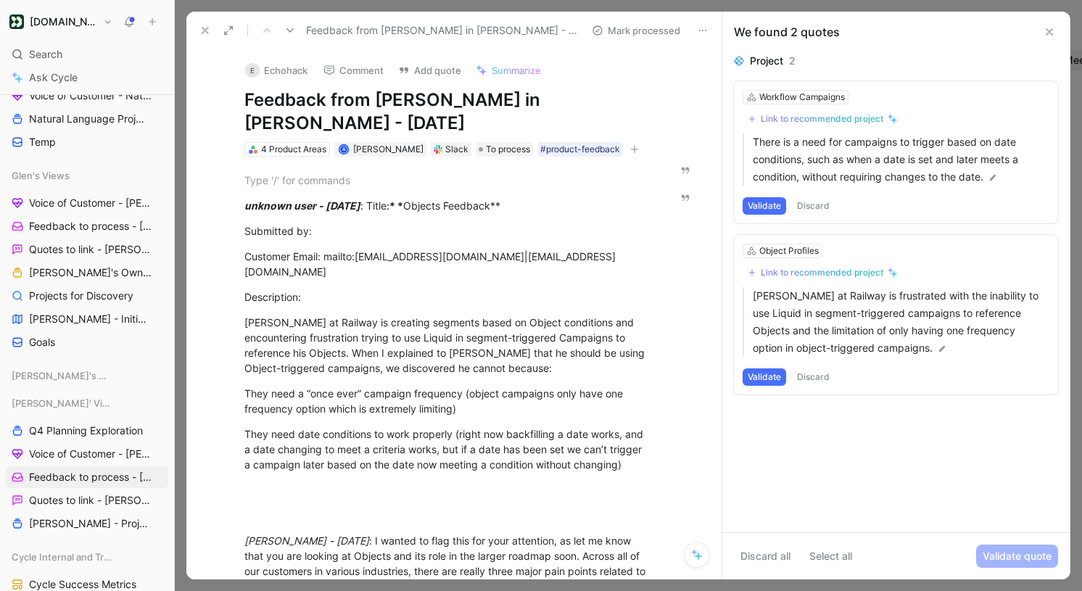
click at [815, 200] on button "Discard" at bounding box center [813, 205] width 43 height 17
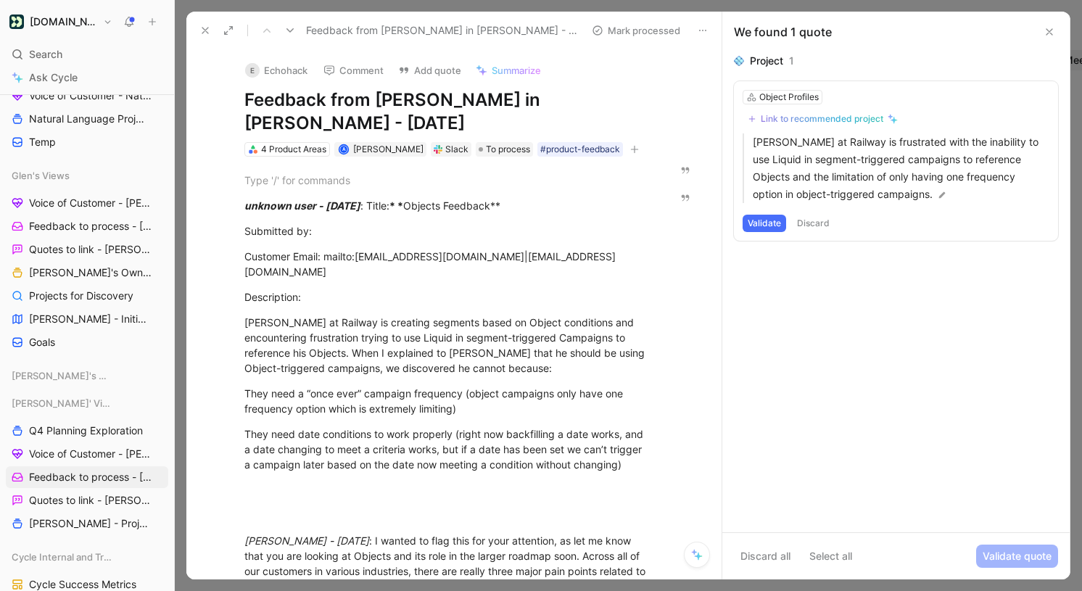
click at [834, 117] on div "Link to recommended project" at bounding box center [822, 119] width 123 height 12
click at [757, 218] on button "Validate" at bounding box center [765, 223] width 44 height 17
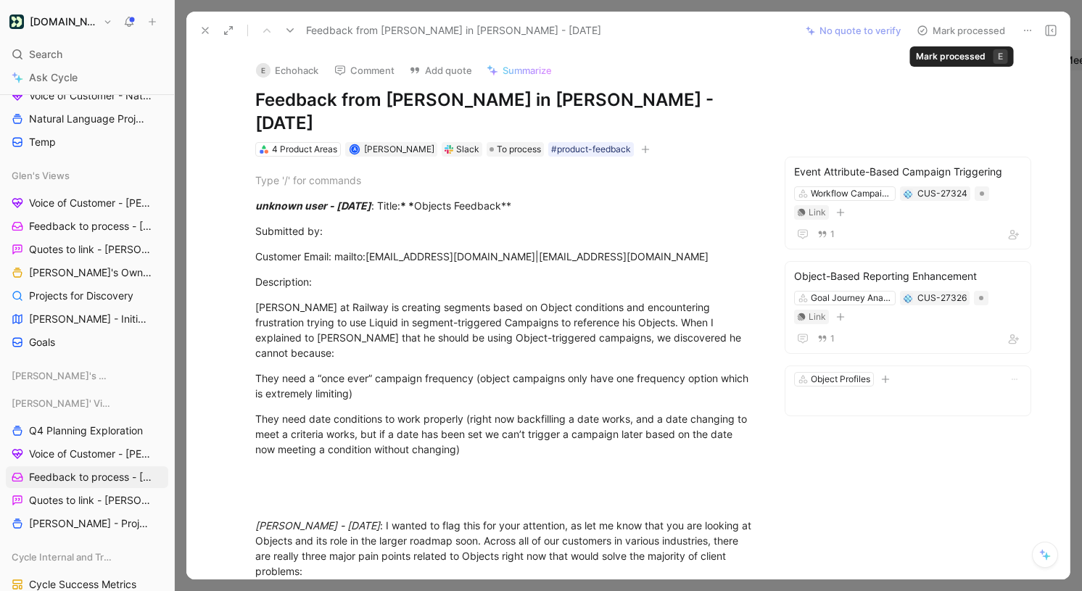
click at [976, 29] on button "Mark processed" at bounding box center [961, 30] width 102 height 20
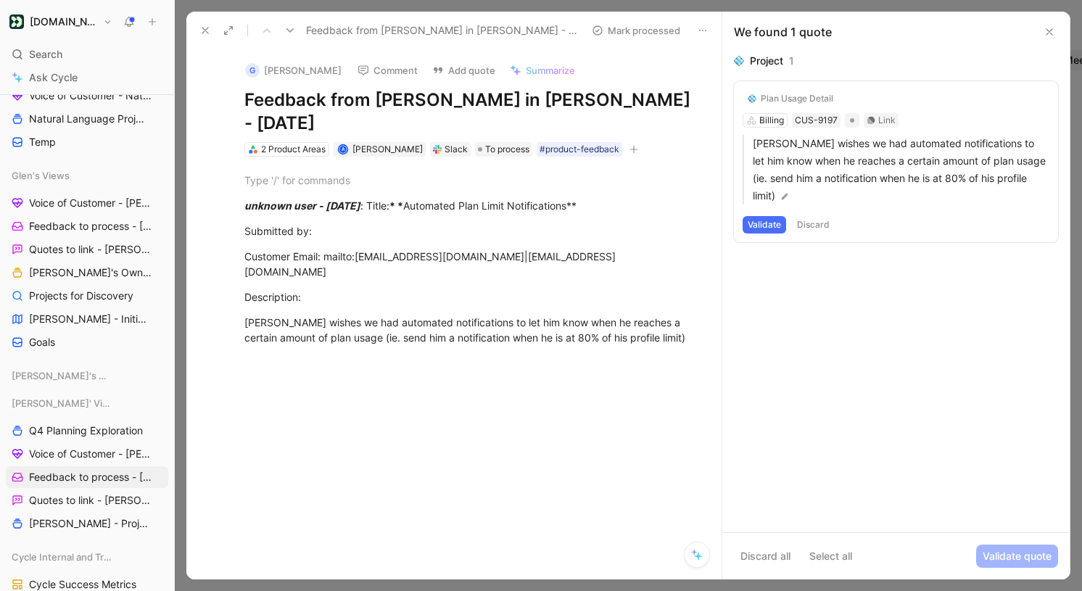
click at [782, 96] on div "Plan Usage Detail" at bounding box center [797, 99] width 73 height 12
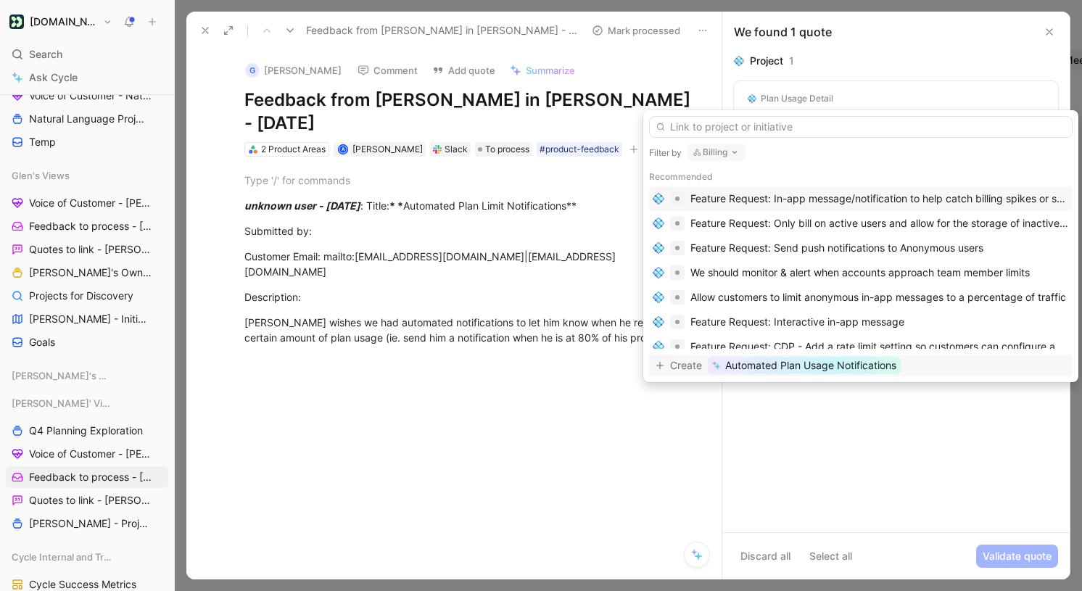
click at [818, 371] on span "Automated Plan Usage Notifications" at bounding box center [810, 365] width 171 height 17
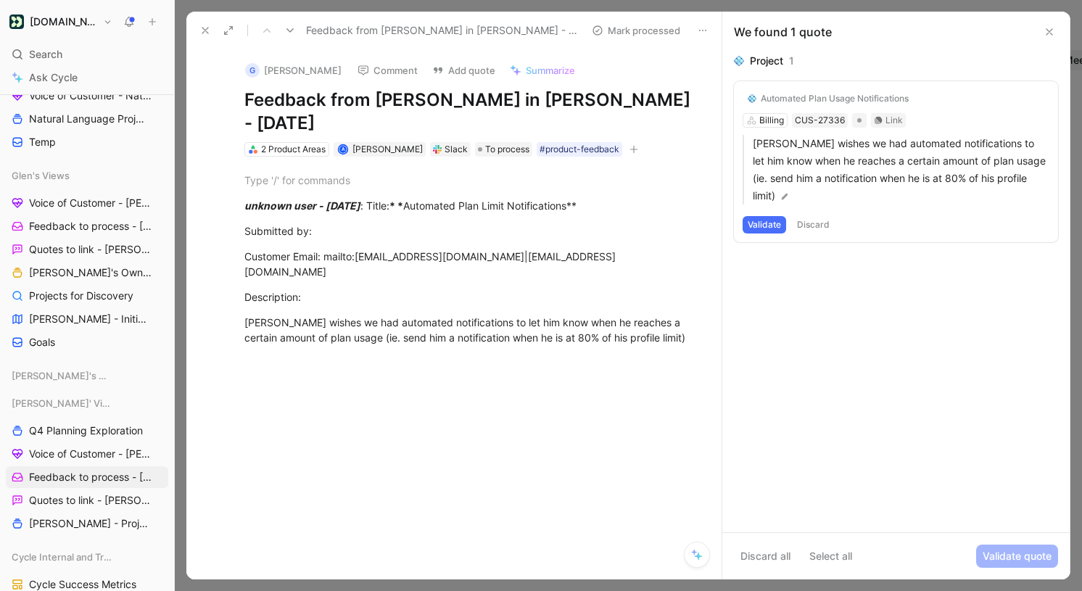
click at [774, 216] on button "Validate" at bounding box center [765, 224] width 44 height 17
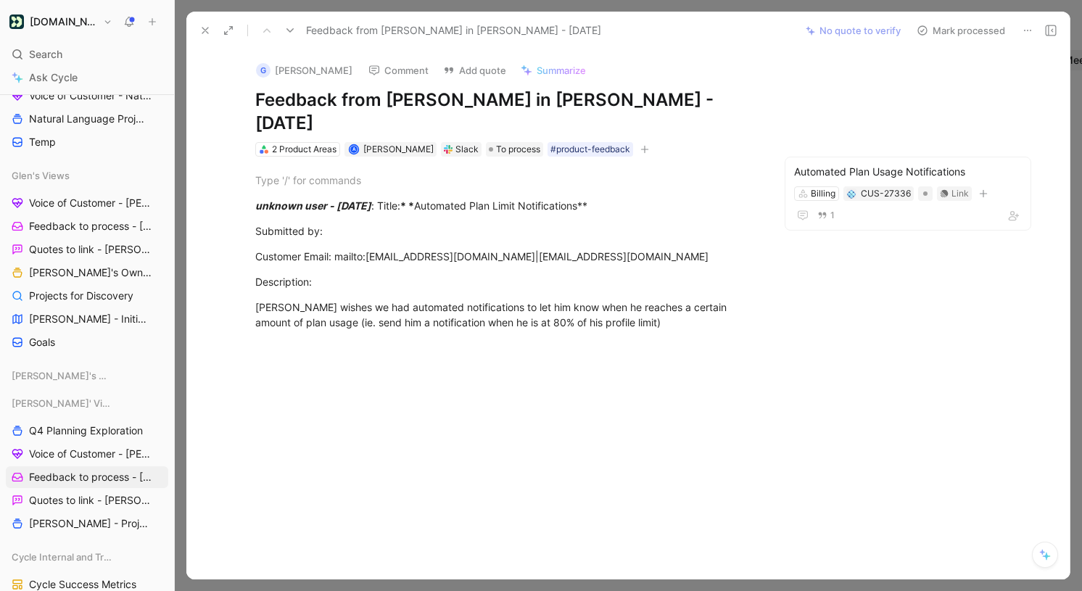
click at [944, 44] on div "Feedback from [PERSON_NAME] in [PERSON_NAME] - [DATE] No quote to verify Mark p…" at bounding box center [627, 31] width 883 height 38
click at [938, 11] on div at bounding box center [628, 295] width 907 height 591
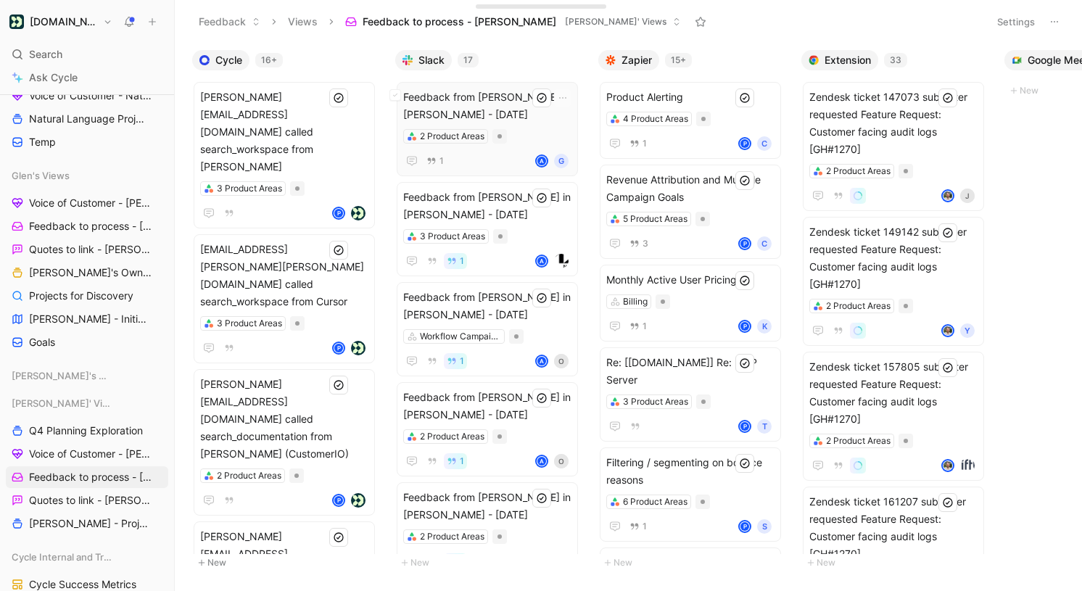
click at [466, 109] on span "Feedback from [PERSON_NAME] in [PERSON_NAME] - [DATE]" at bounding box center [487, 105] width 168 height 35
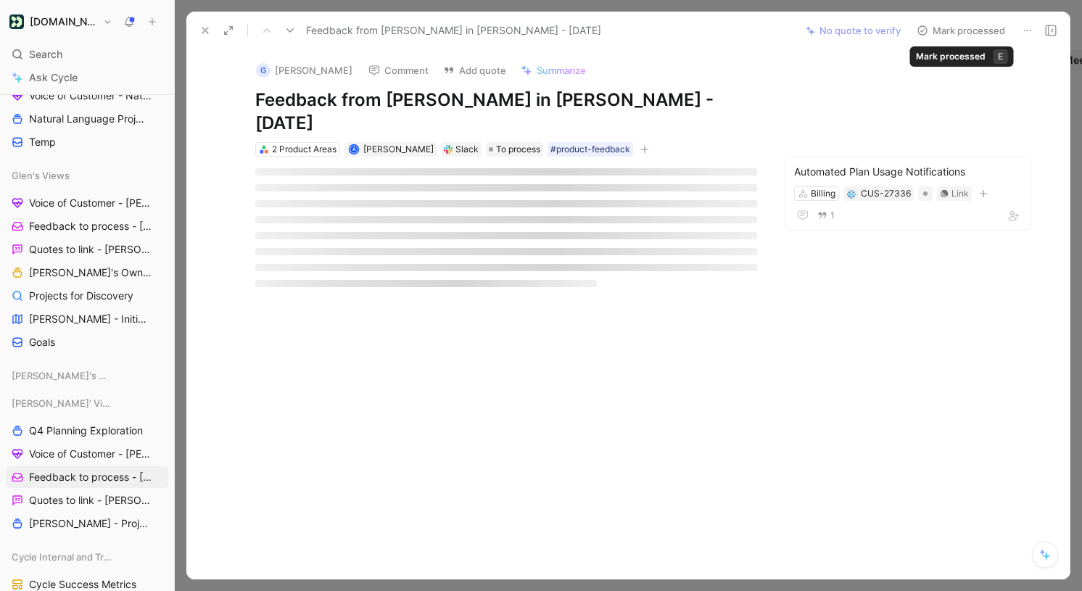
click at [989, 33] on button "Mark processed" at bounding box center [961, 30] width 102 height 20
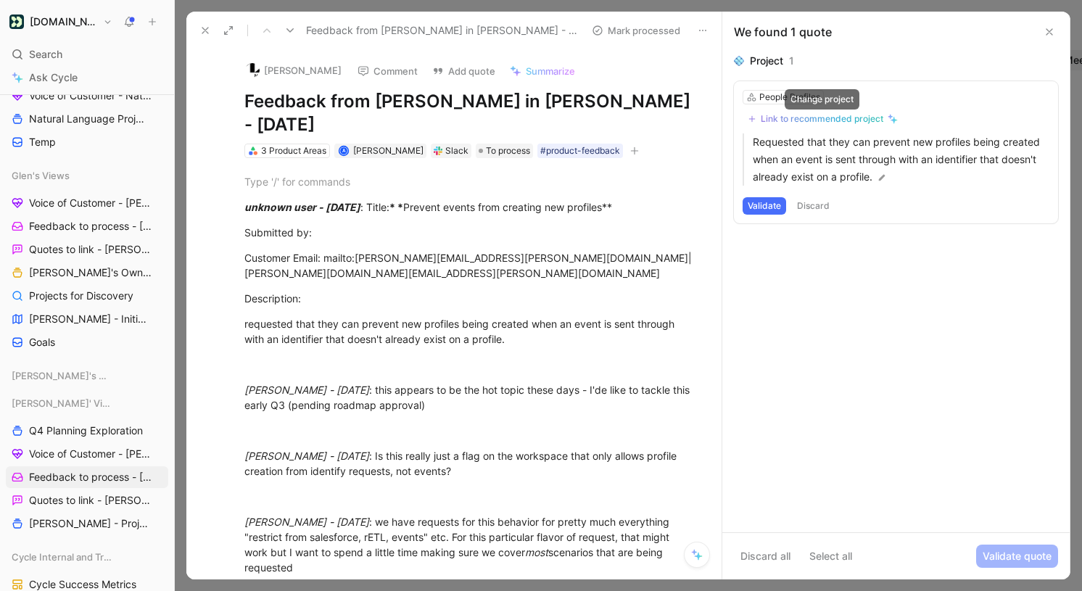
click at [827, 118] on div "Link to recommended project" at bounding box center [822, 119] width 123 height 12
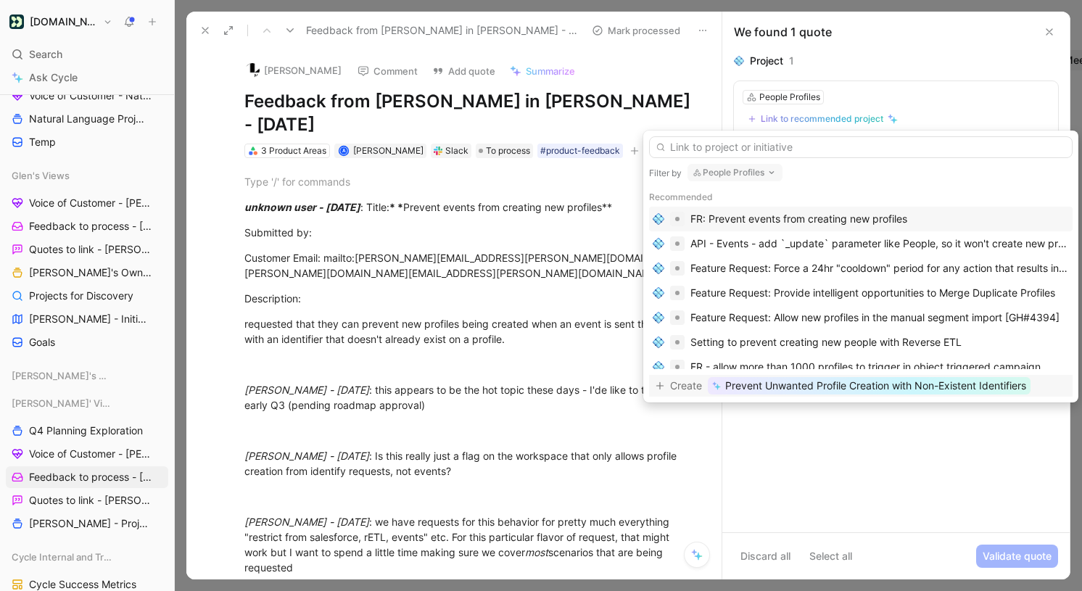
click at [820, 388] on span "Prevent Unwanted Profile Creation with Non-Existent Identifiers" at bounding box center [875, 385] width 301 height 17
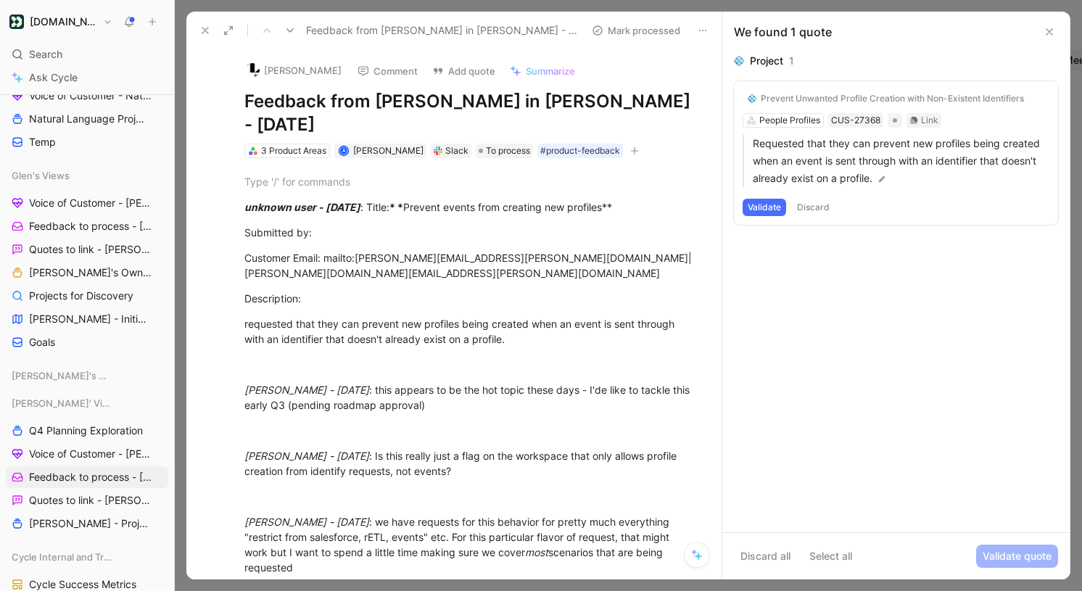
click at [765, 211] on button "Validate" at bounding box center [765, 207] width 44 height 17
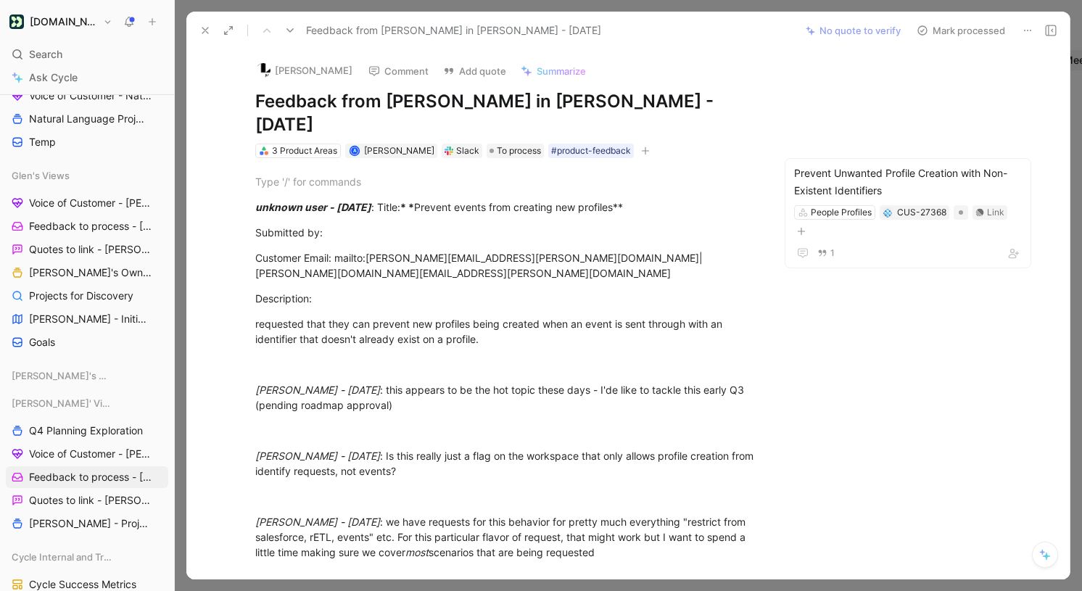
click at [965, 35] on button "Mark processed" at bounding box center [961, 30] width 102 height 20
click at [954, 30] on button "Mark processed" at bounding box center [961, 30] width 102 height 20
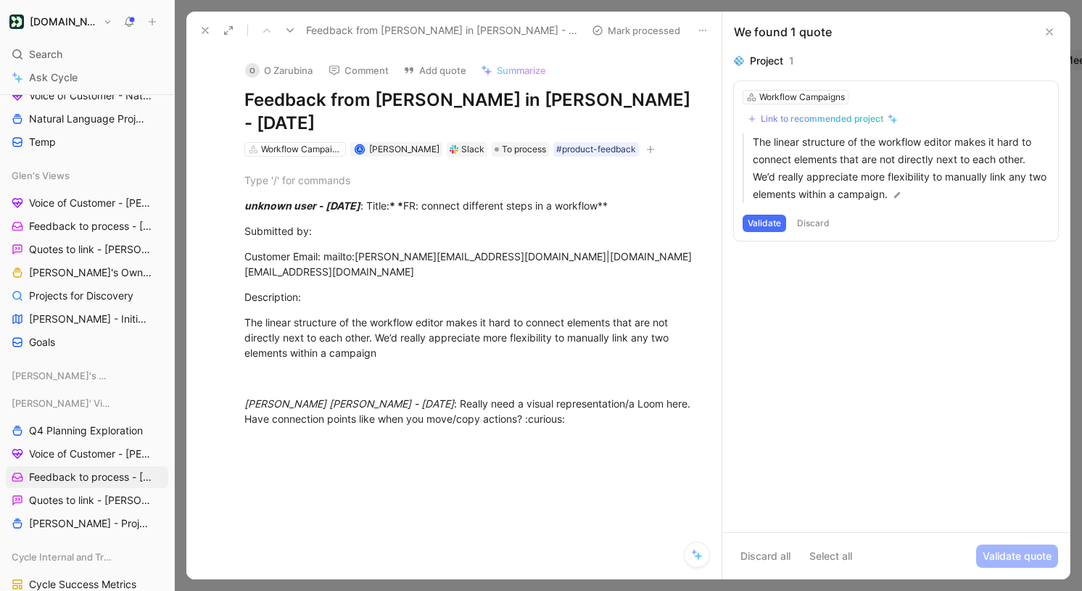
click at [803, 118] on div "Link to recommended project" at bounding box center [822, 119] width 123 height 12
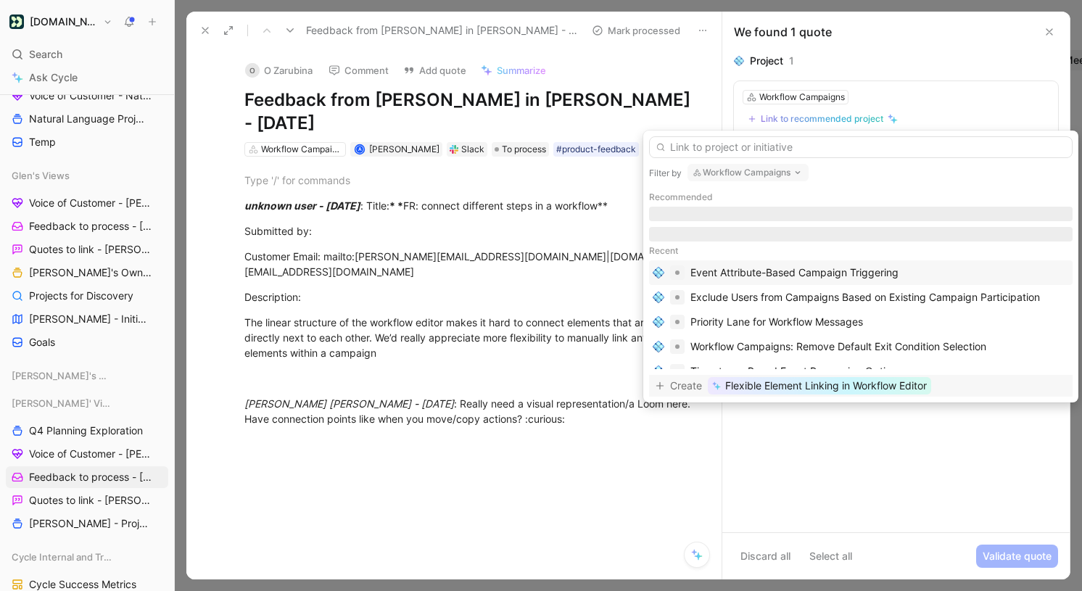
click at [833, 388] on span "Flexible Element Linking in Workflow Editor" at bounding box center [826, 385] width 202 height 17
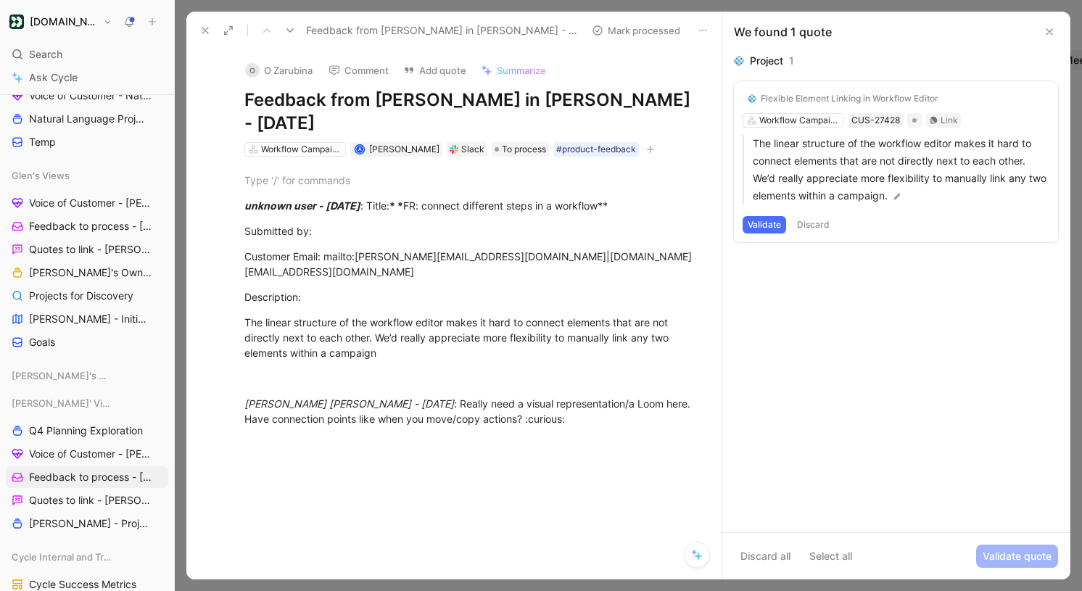
click at [773, 224] on button "Validate" at bounding box center [765, 224] width 44 height 17
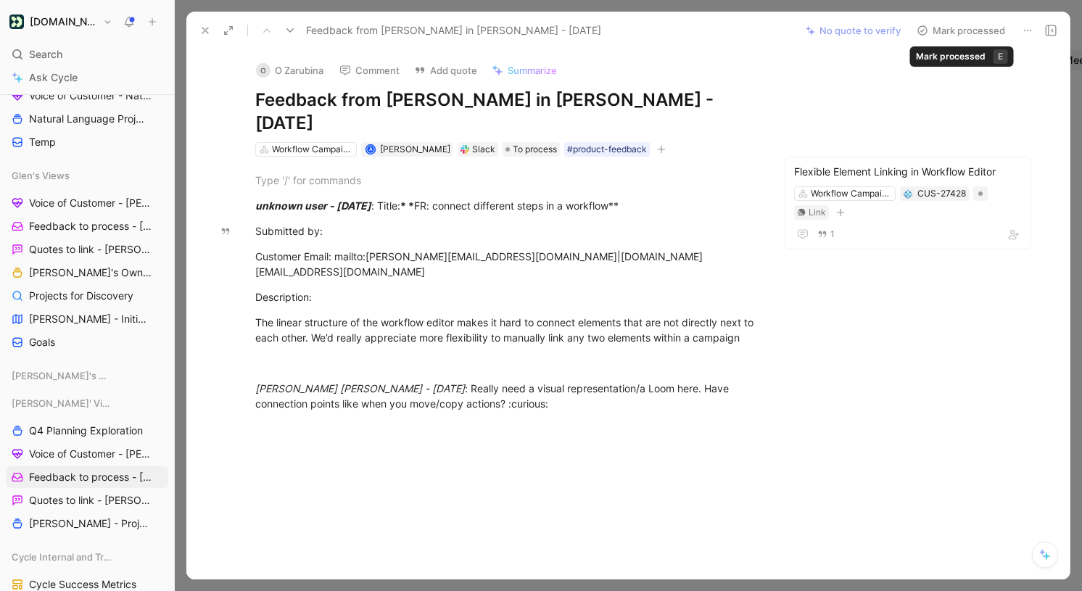
click at [941, 39] on button "Mark processed" at bounding box center [961, 30] width 102 height 20
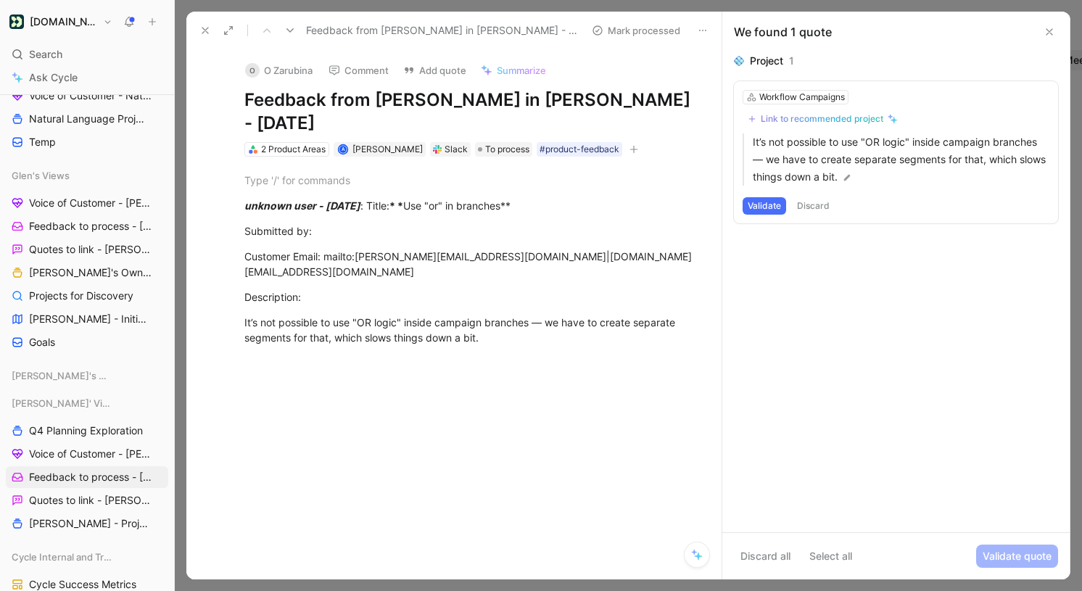
click at [862, 115] on div "Link to recommended project" at bounding box center [822, 119] width 123 height 12
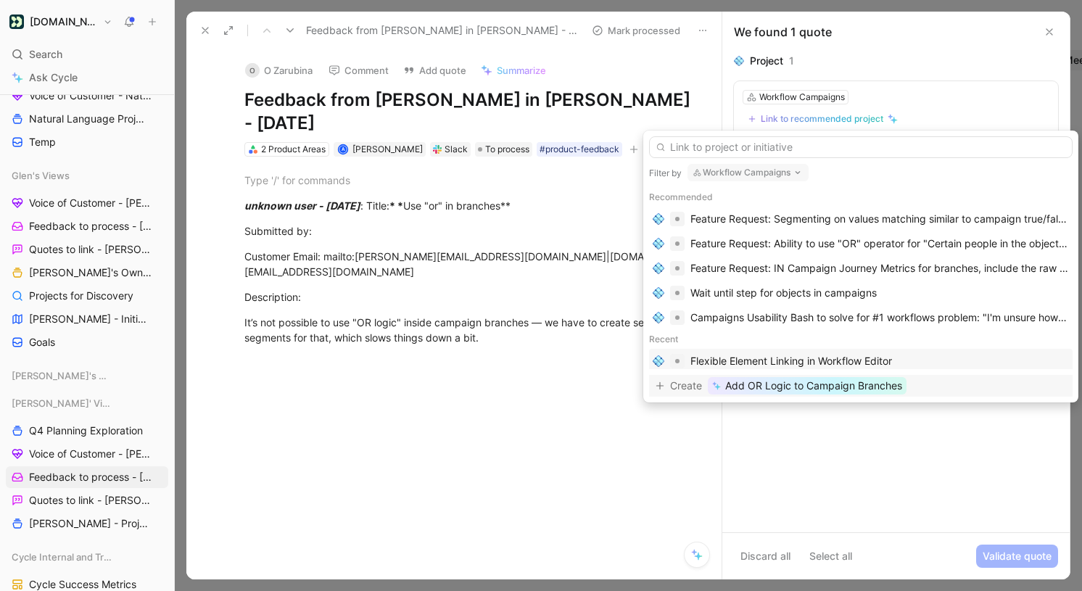
click at [787, 393] on span "Add OR Logic to Campaign Branches" at bounding box center [813, 385] width 177 height 17
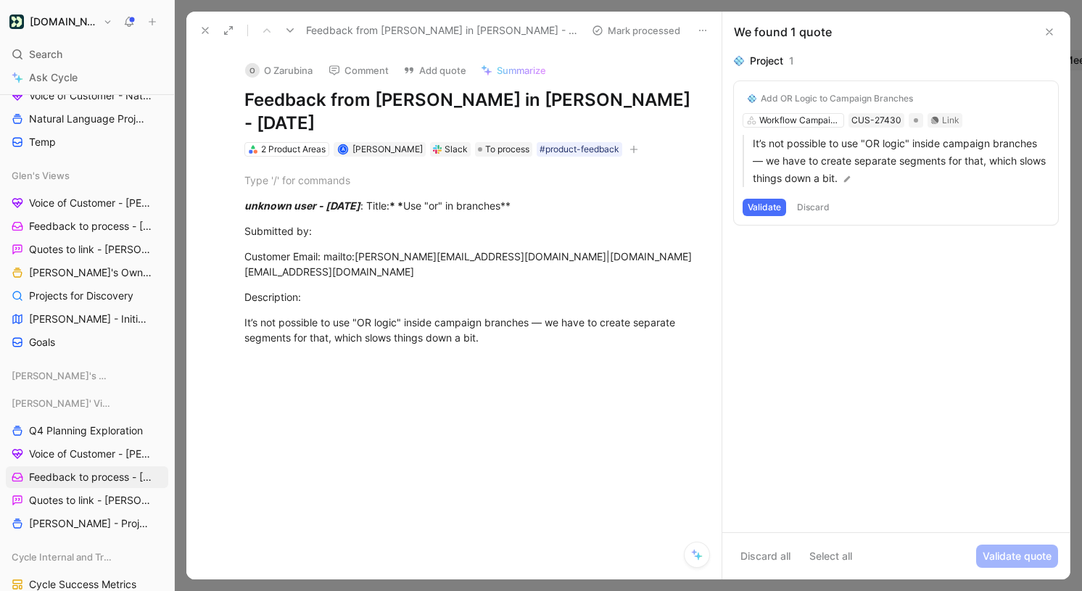
click at [770, 207] on button "Validate" at bounding box center [765, 207] width 44 height 17
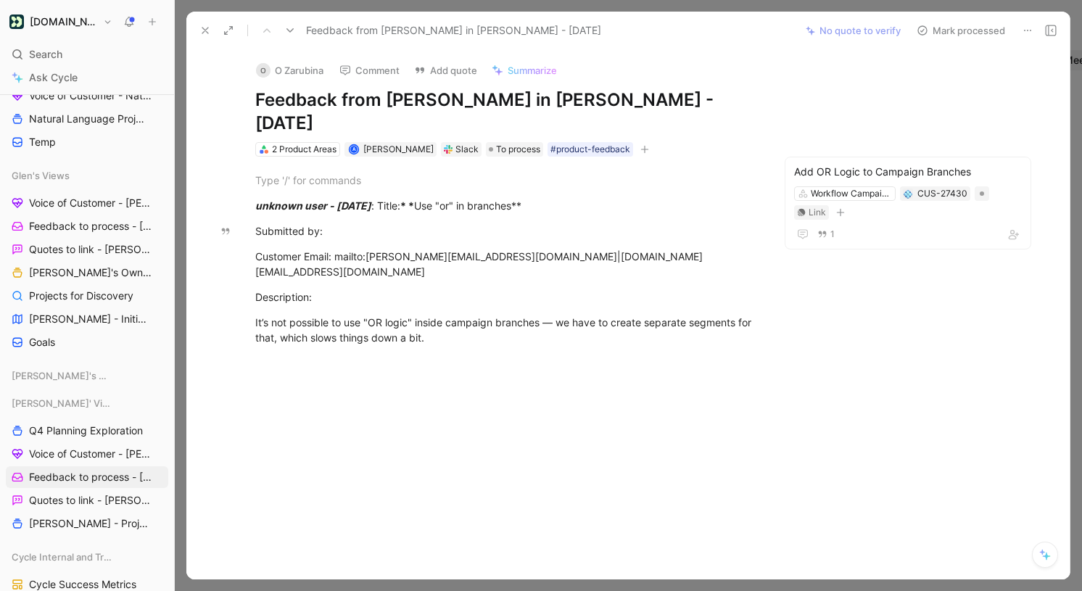
click at [939, 31] on button "Mark processed" at bounding box center [961, 30] width 102 height 20
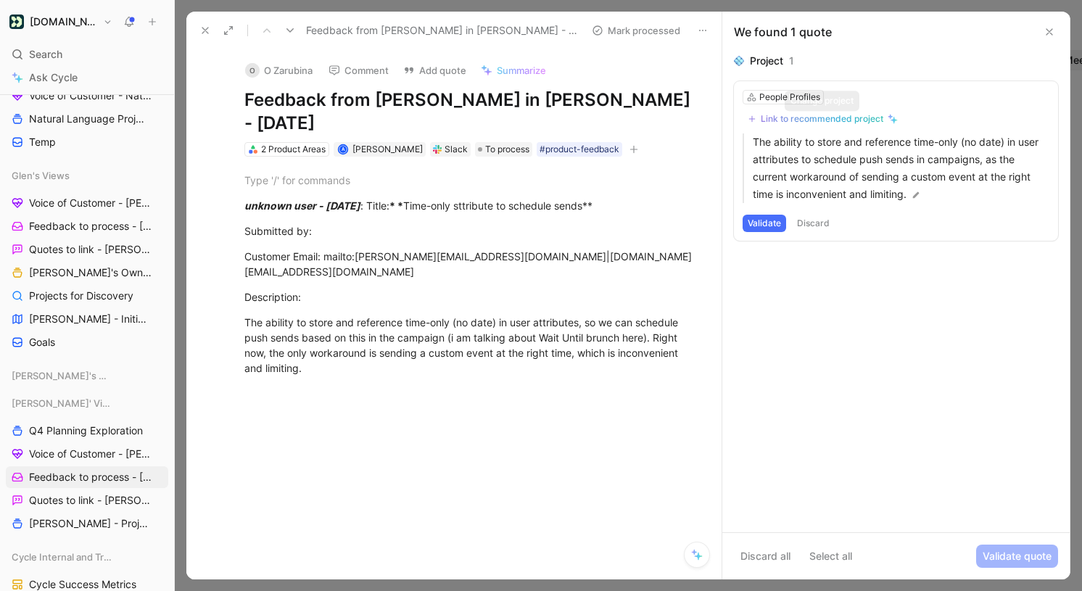
click at [808, 119] on div "Link to recommended project" at bounding box center [822, 119] width 123 height 12
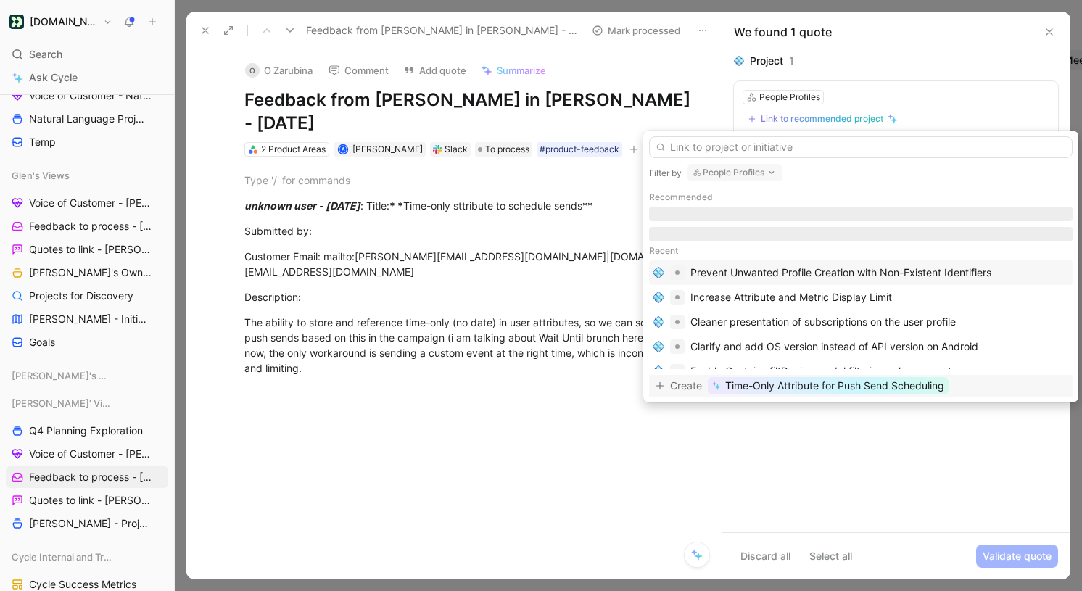
click at [812, 389] on span "Time-Only Attribute for Push Send Scheduling" at bounding box center [834, 385] width 219 height 17
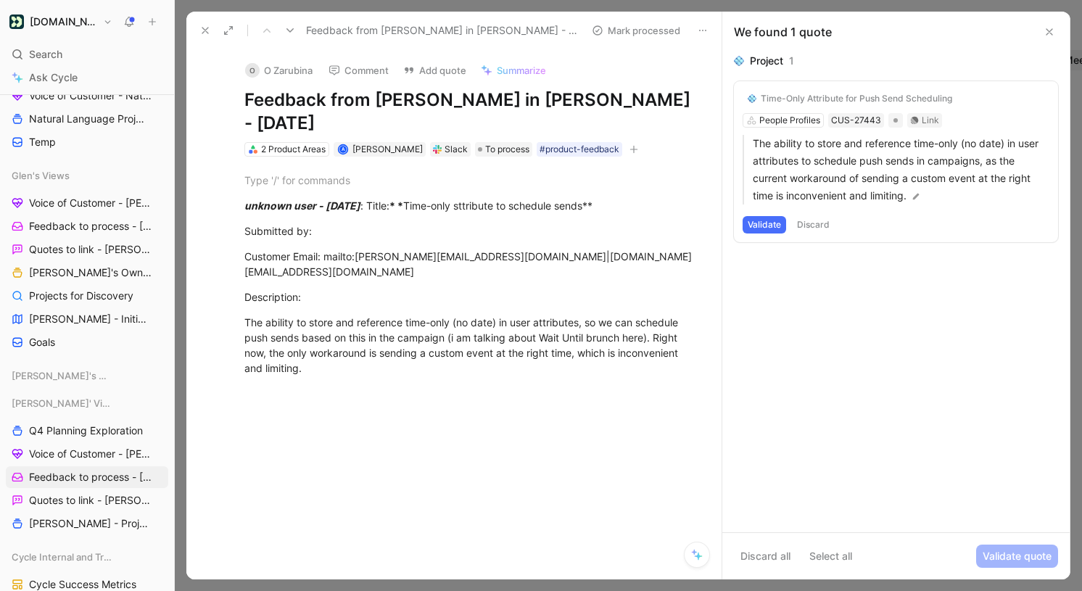
click at [772, 221] on button "Validate" at bounding box center [765, 224] width 44 height 17
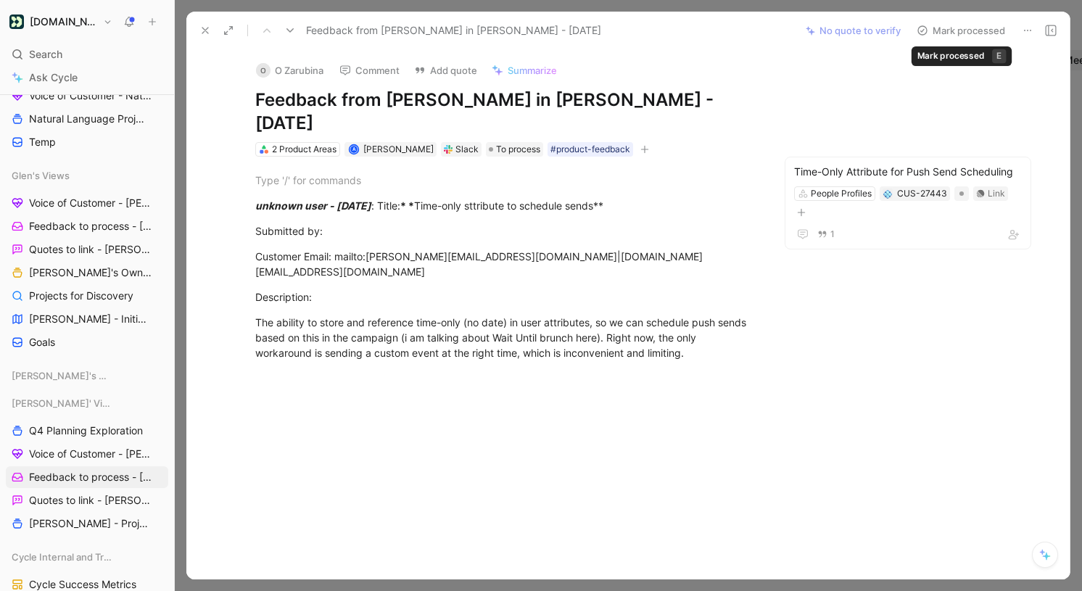
click at [968, 22] on button "Mark processed" at bounding box center [961, 30] width 102 height 20
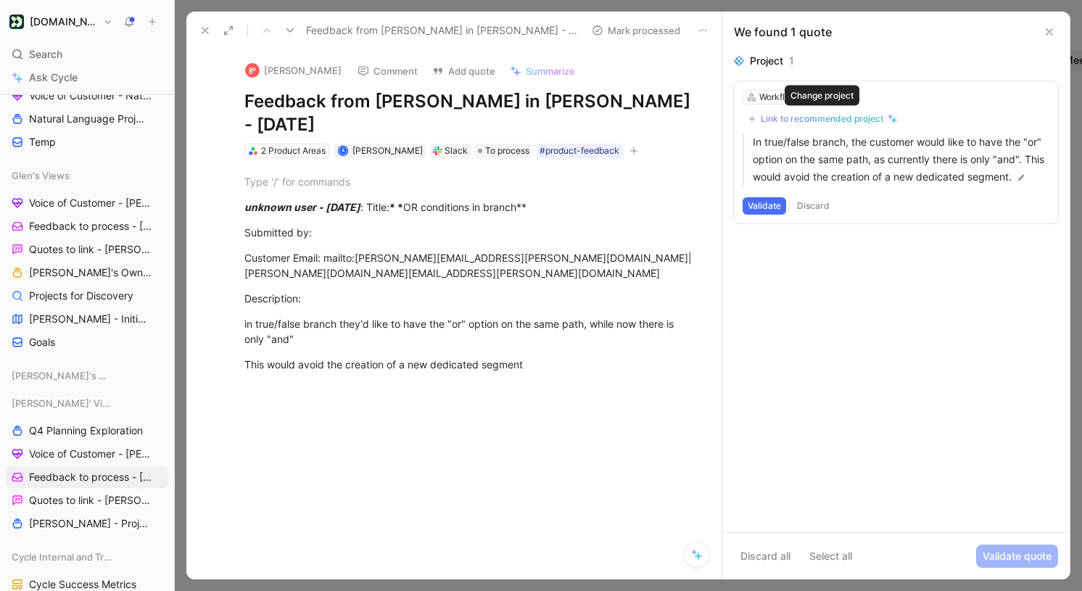
click at [819, 120] on div "Link to recommended project" at bounding box center [822, 119] width 123 height 12
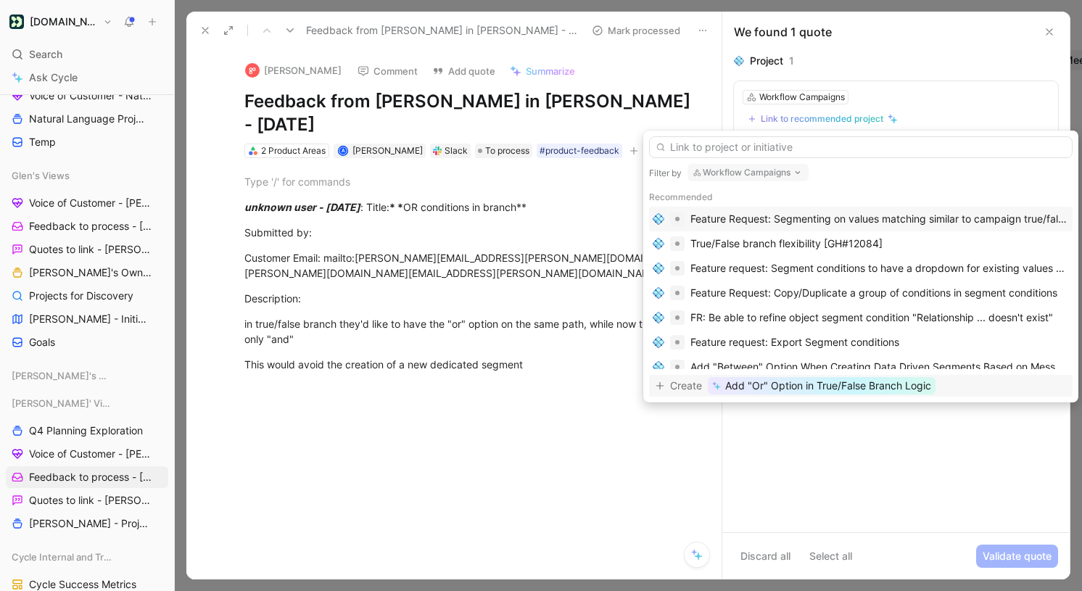
click at [800, 385] on span "Add "Or" Option in True/False Branch Logic" at bounding box center [828, 385] width 206 height 17
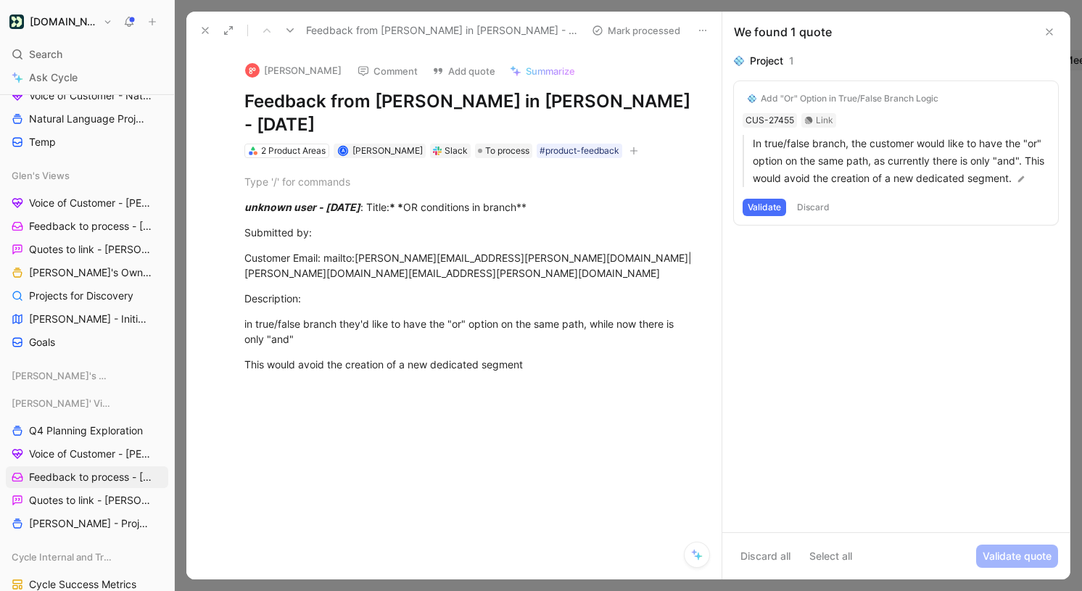
click at [777, 216] on button "Validate" at bounding box center [765, 207] width 44 height 17
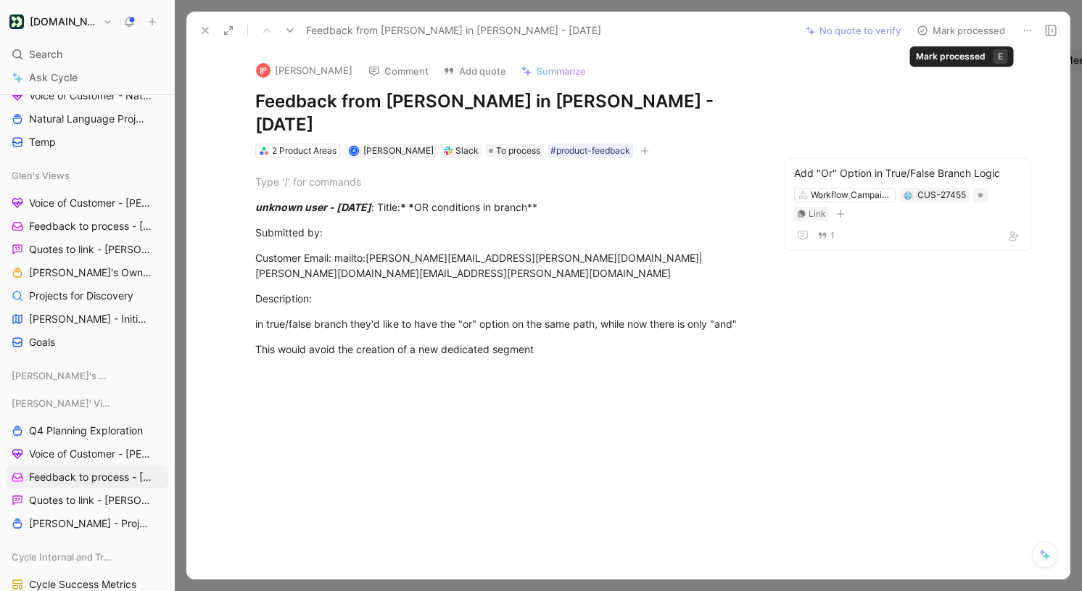
click at [963, 33] on button "Mark processed" at bounding box center [961, 30] width 102 height 20
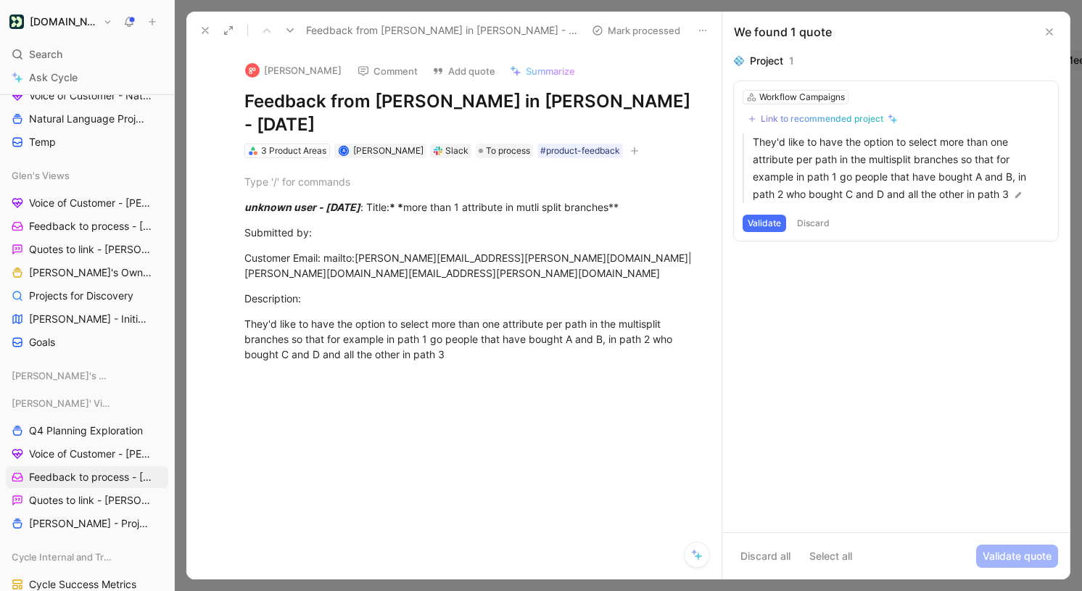
click at [812, 123] on div "Link to recommended project" at bounding box center [822, 119] width 123 height 12
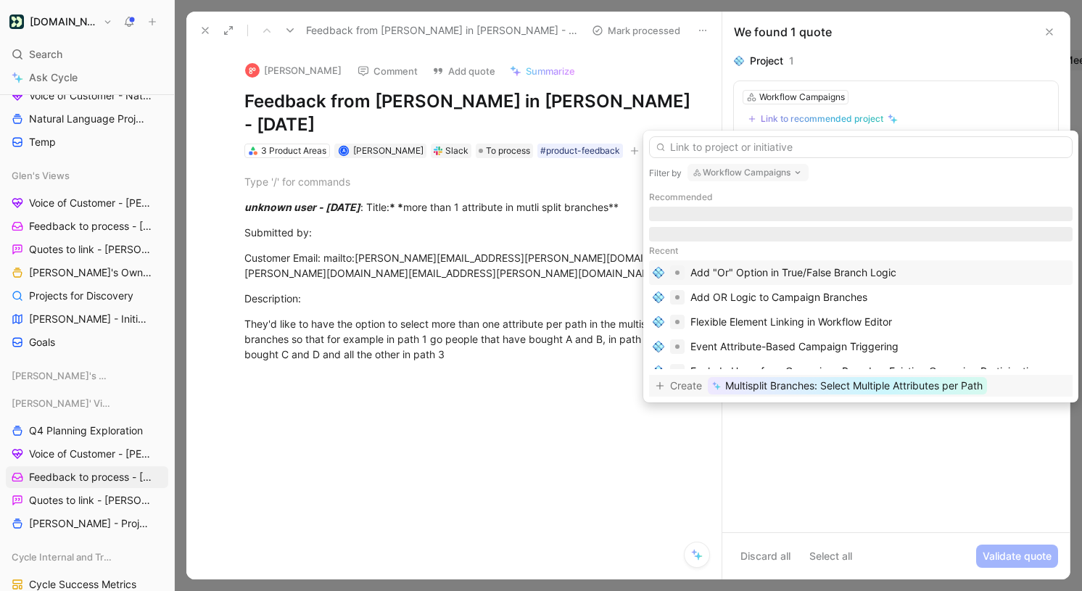
click at [833, 388] on span "Multisplit Branches: Select Multiple Attributes per Path" at bounding box center [854, 385] width 258 height 17
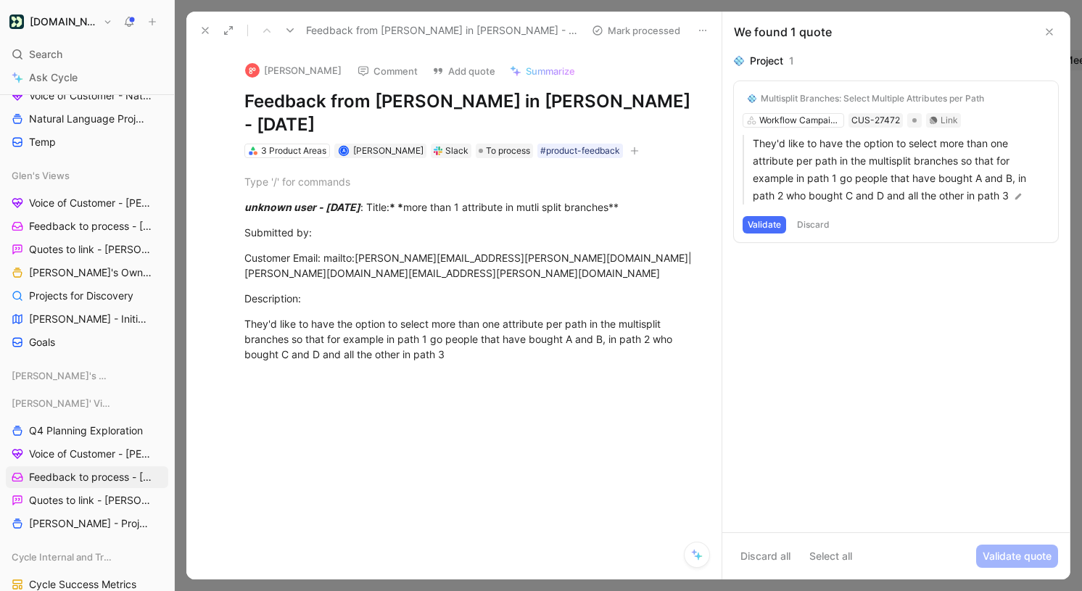
click at [771, 231] on button "Validate" at bounding box center [765, 224] width 44 height 17
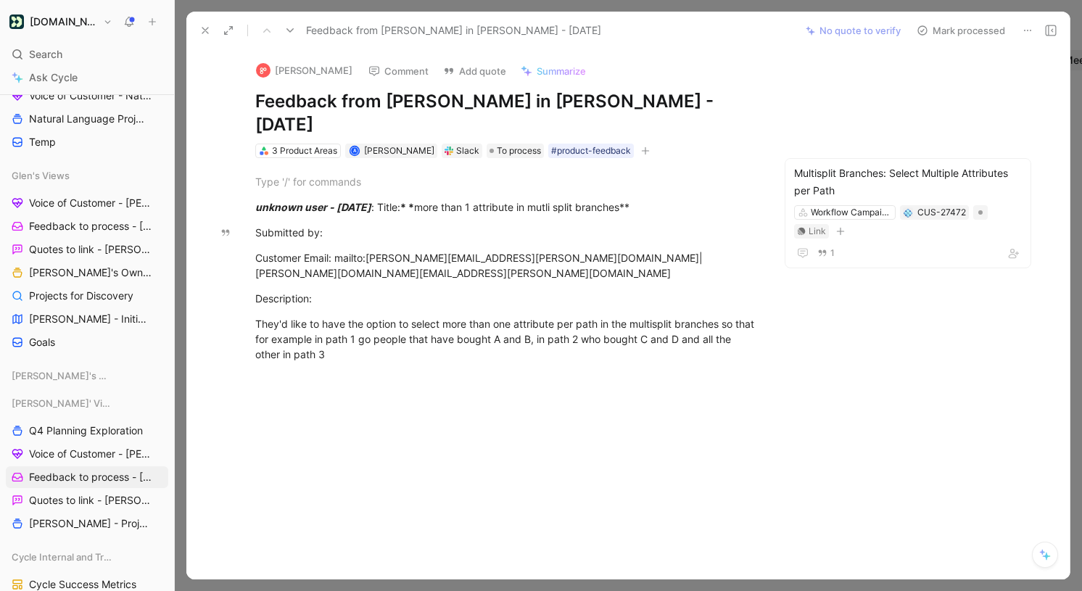
click at [950, 36] on button "Mark processed" at bounding box center [961, 30] width 102 height 20
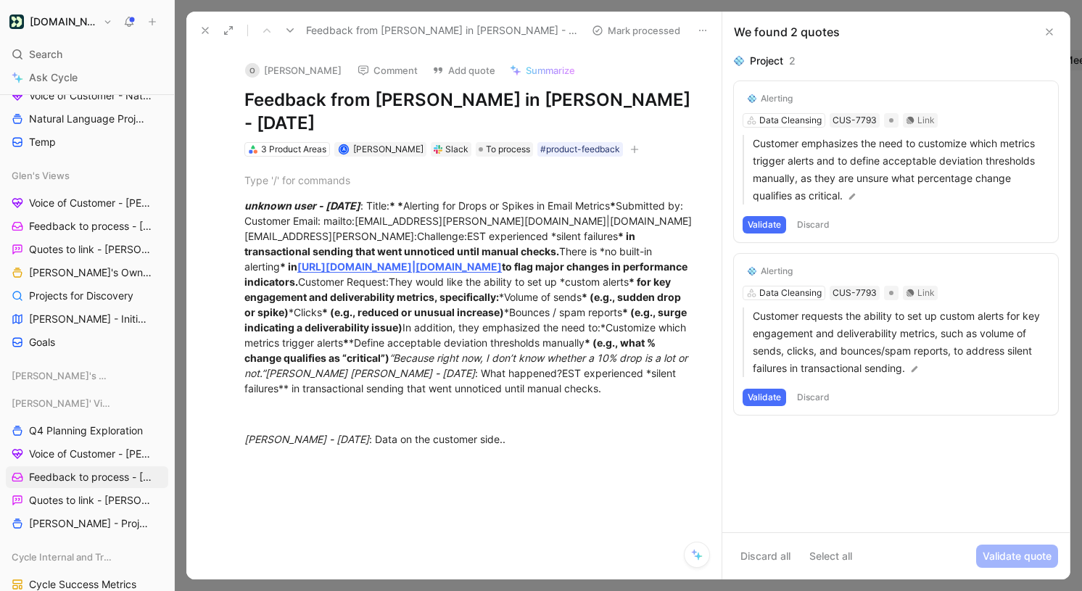
click at [755, 221] on button "Validate" at bounding box center [765, 224] width 44 height 17
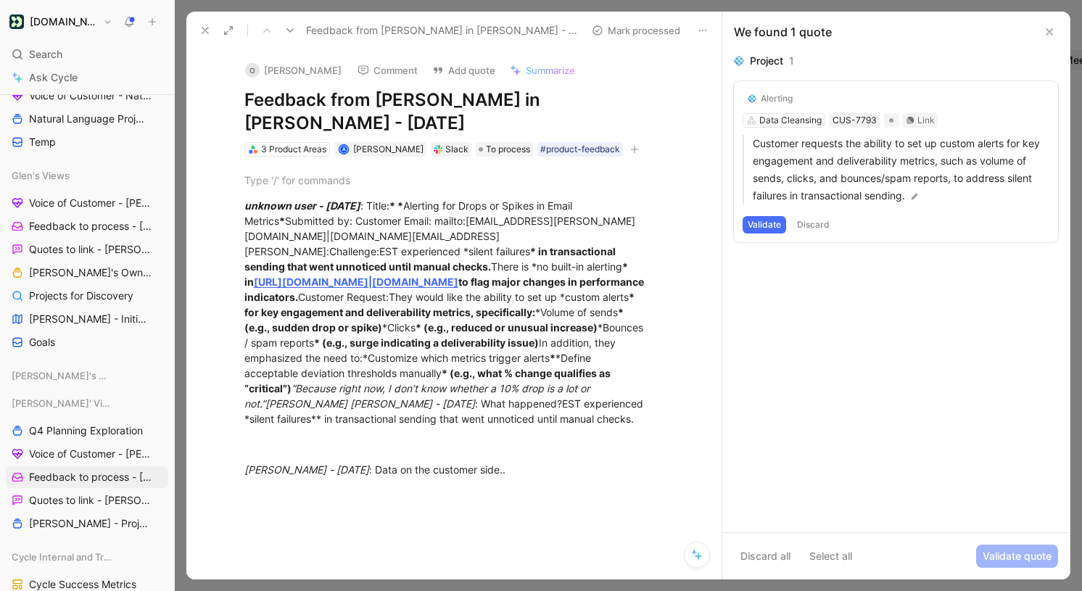
click at [755, 221] on button "Validate" at bounding box center [765, 224] width 44 height 17
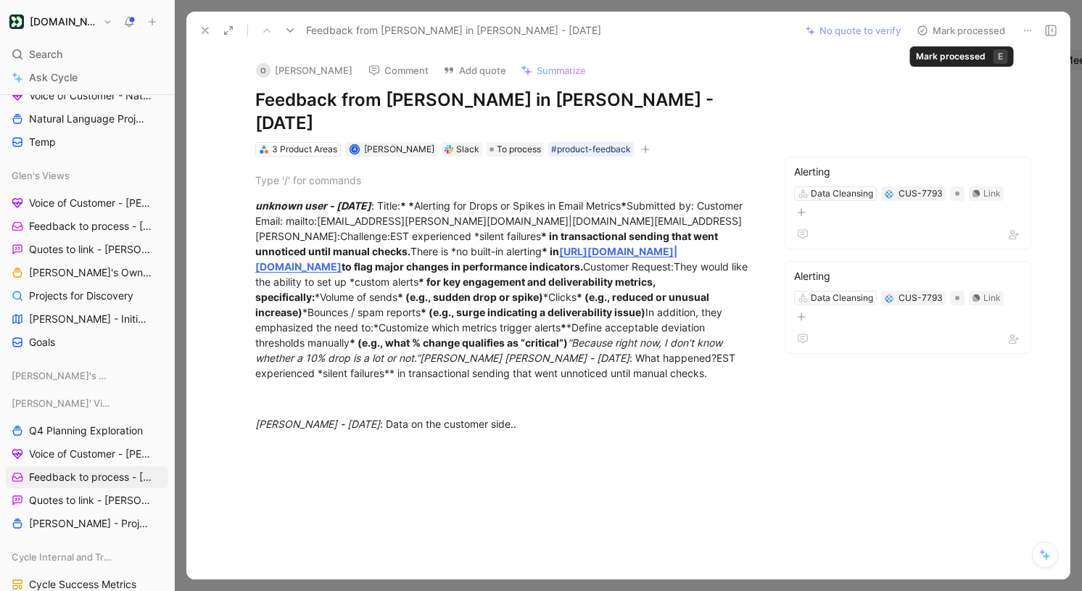
click at [951, 25] on button "Mark processed" at bounding box center [961, 30] width 102 height 20
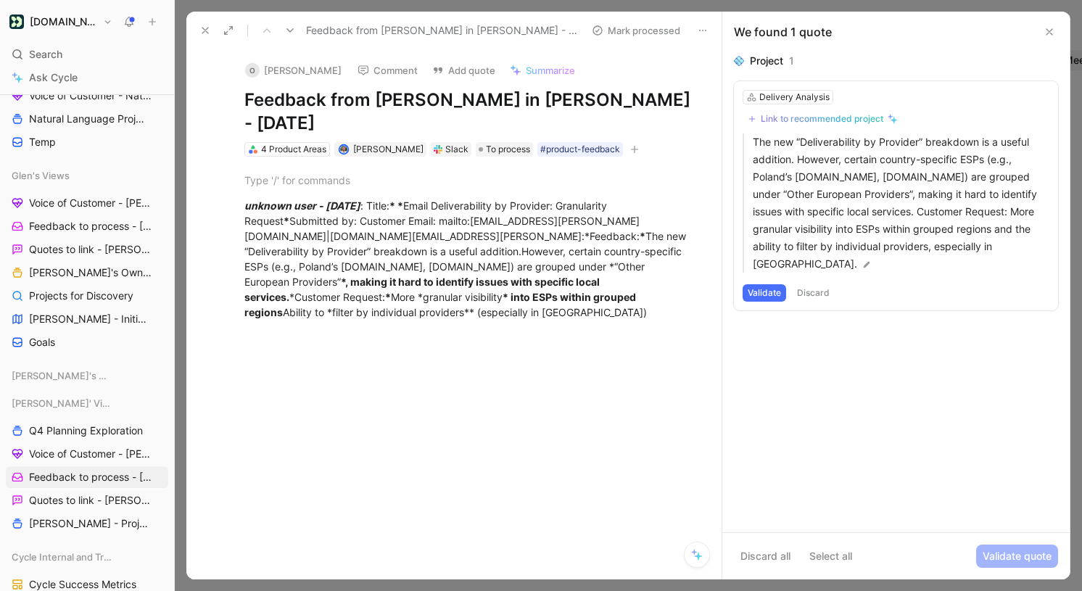
click at [770, 284] on button "Validate" at bounding box center [765, 292] width 44 height 17
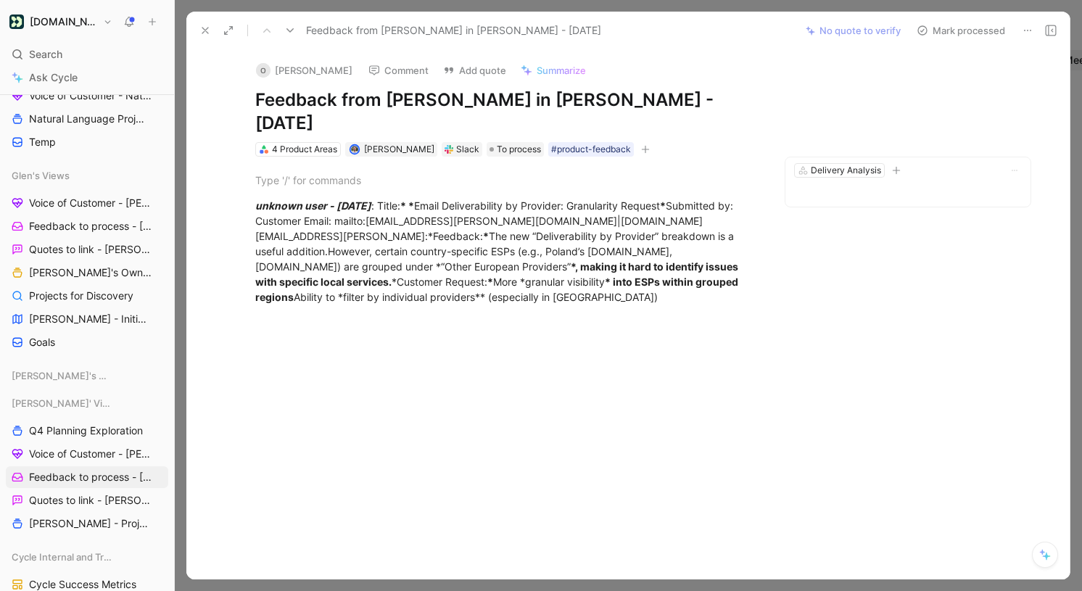
click at [976, 28] on button "Mark processed" at bounding box center [961, 30] width 102 height 20
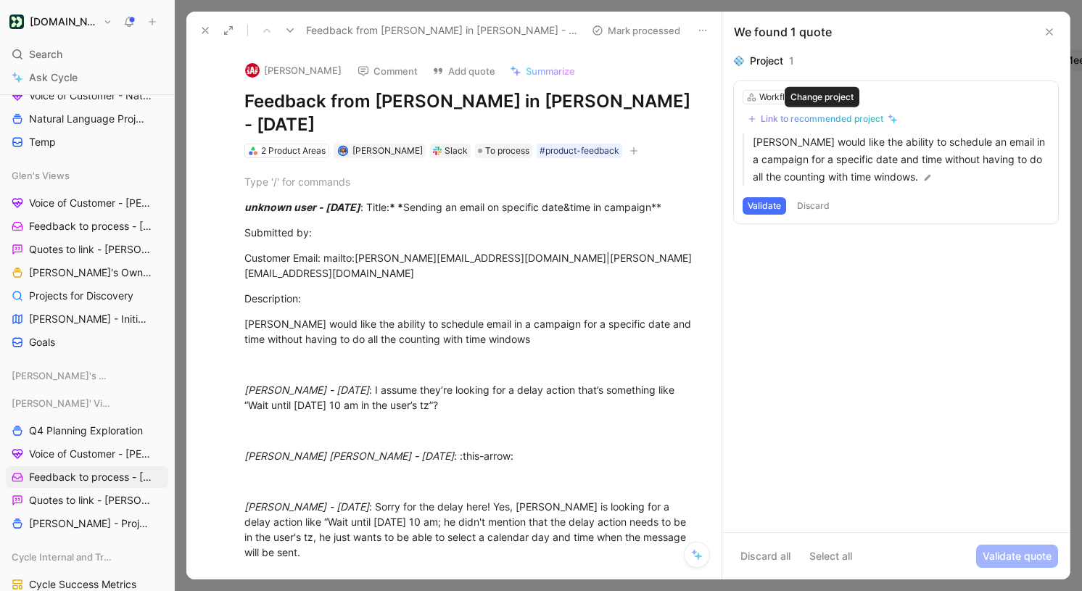
click at [855, 115] on div "Link to recommended project" at bounding box center [822, 119] width 123 height 12
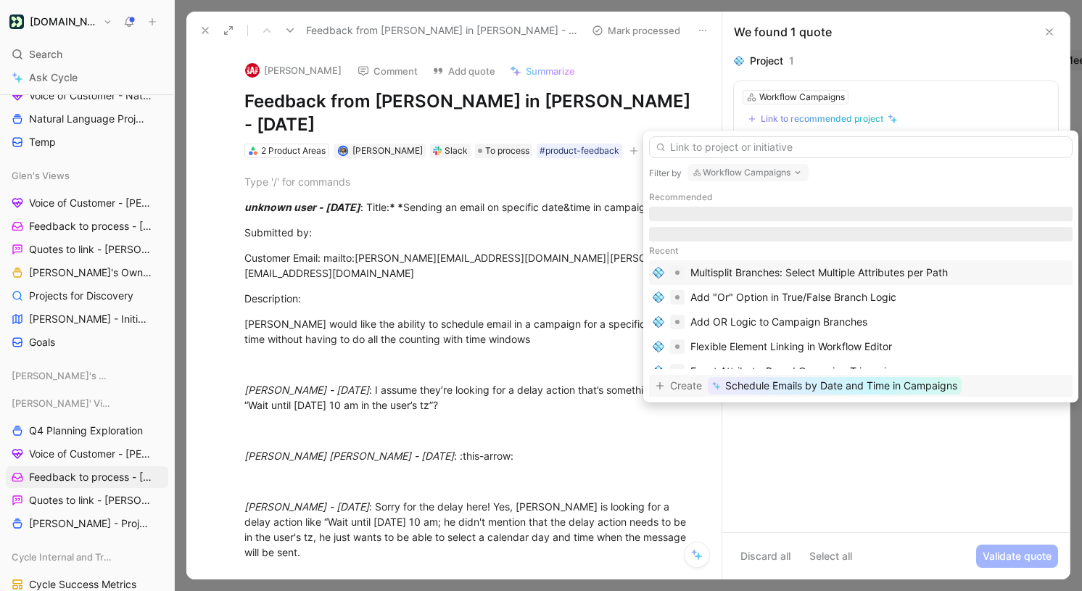
click at [773, 387] on span "Schedule Emails by Date and Time in Campaigns" at bounding box center [841, 385] width 232 height 17
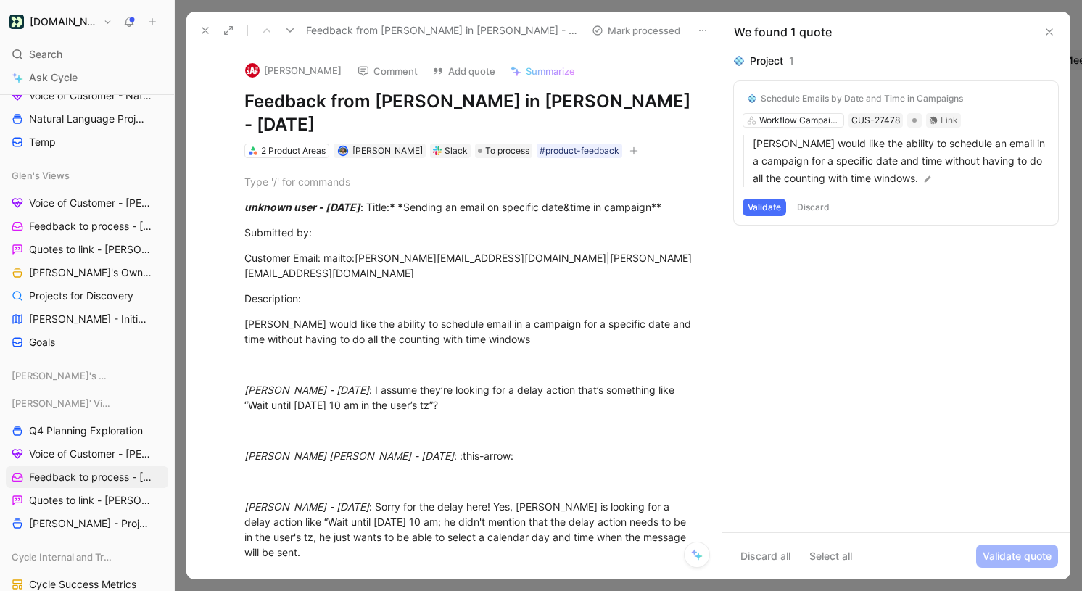
click at [763, 202] on button "Validate" at bounding box center [765, 207] width 44 height 17
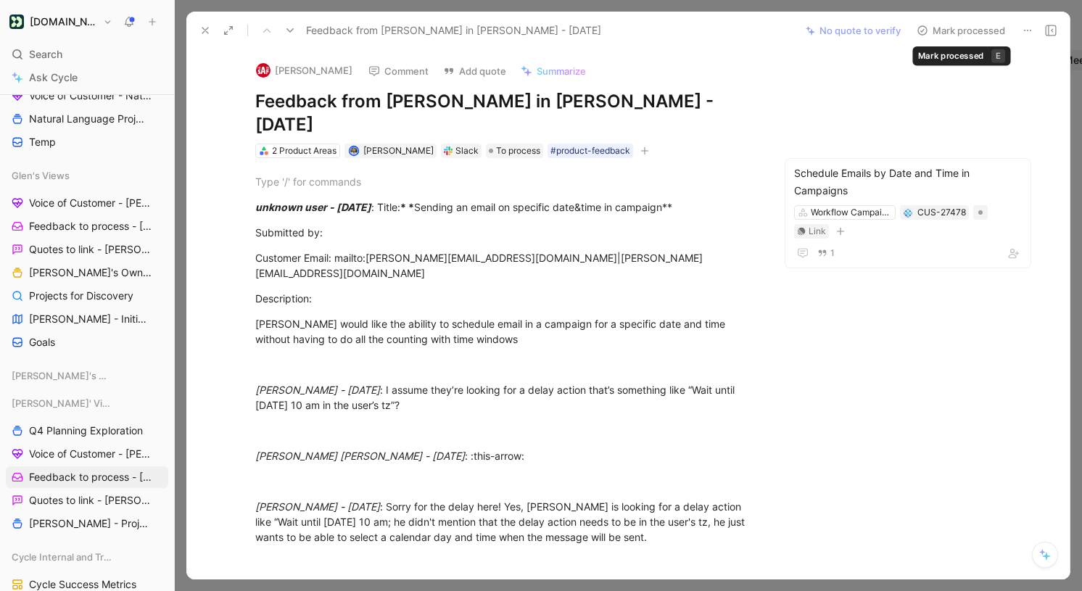
click at [962, 37] on button "Mark processed" at bounding box center [961, 30] width 102 height 20
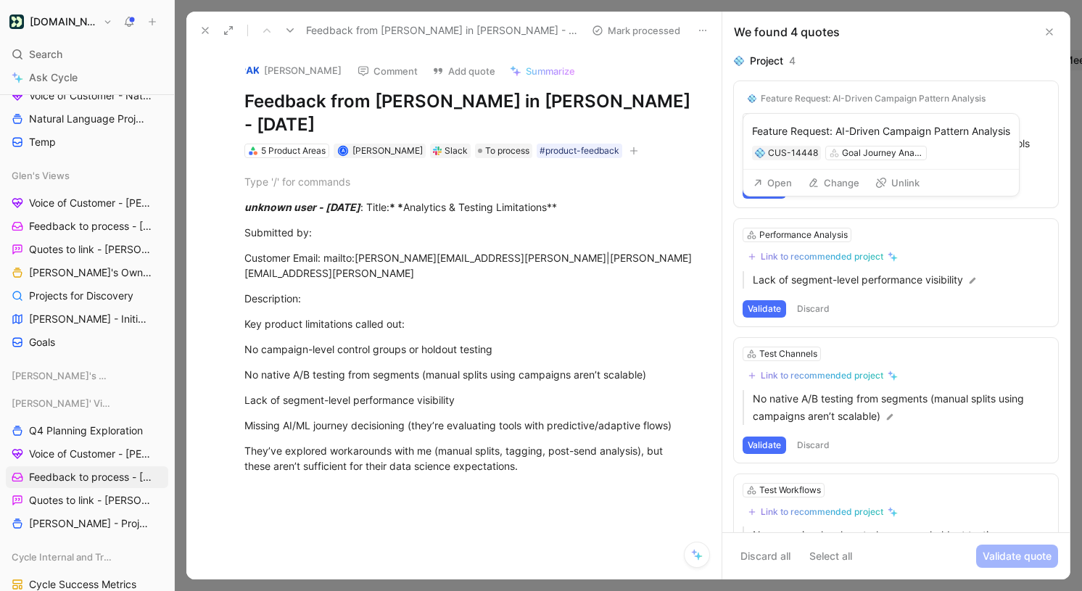
click at [767, 193] on button "Open" at bounding box center [772, 183] width 52 height 20
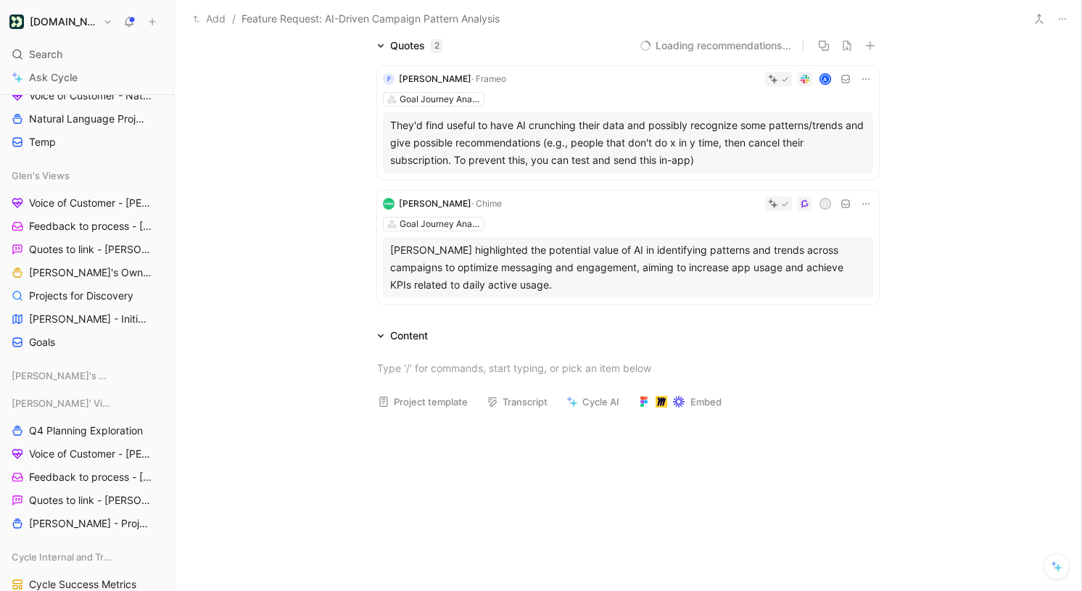
scroll to position [143, 0]
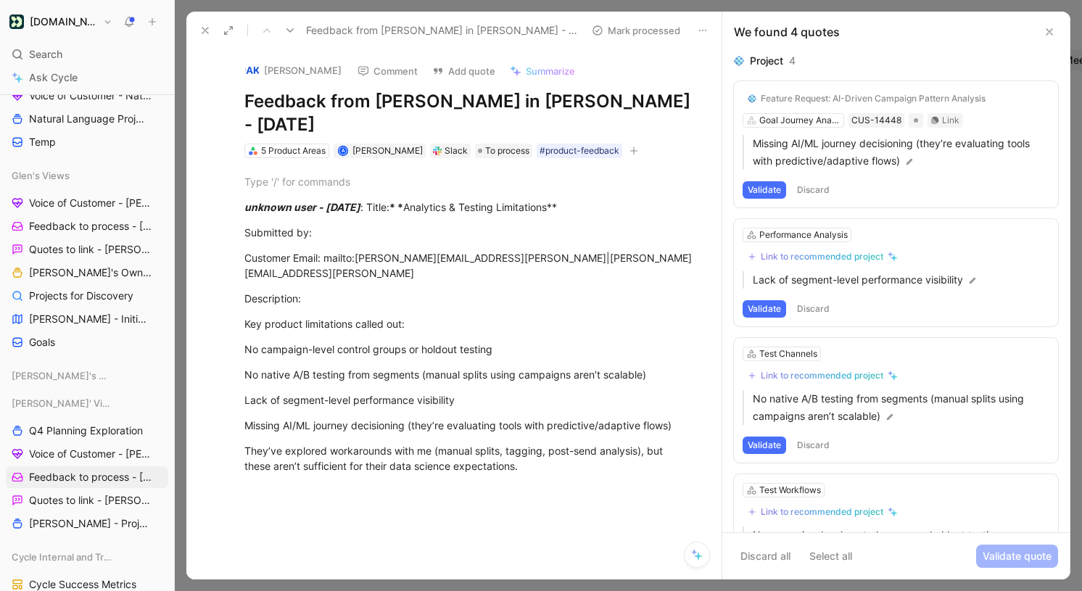
click at [704, 23] on button at bounding box center [703, 30] width 20 height 20
click at [717, 83] on div "Delete" at bounding box center [752, 83] width 118 height 22
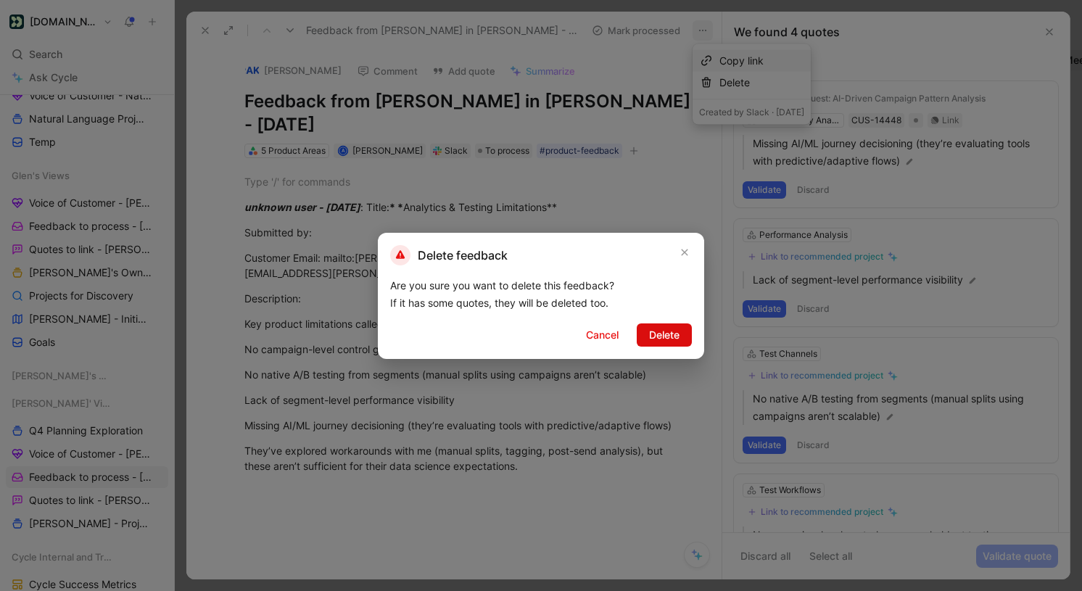
click at [679, 333] on button "Delete" at bounding box center [664, 335] width 55 height 23
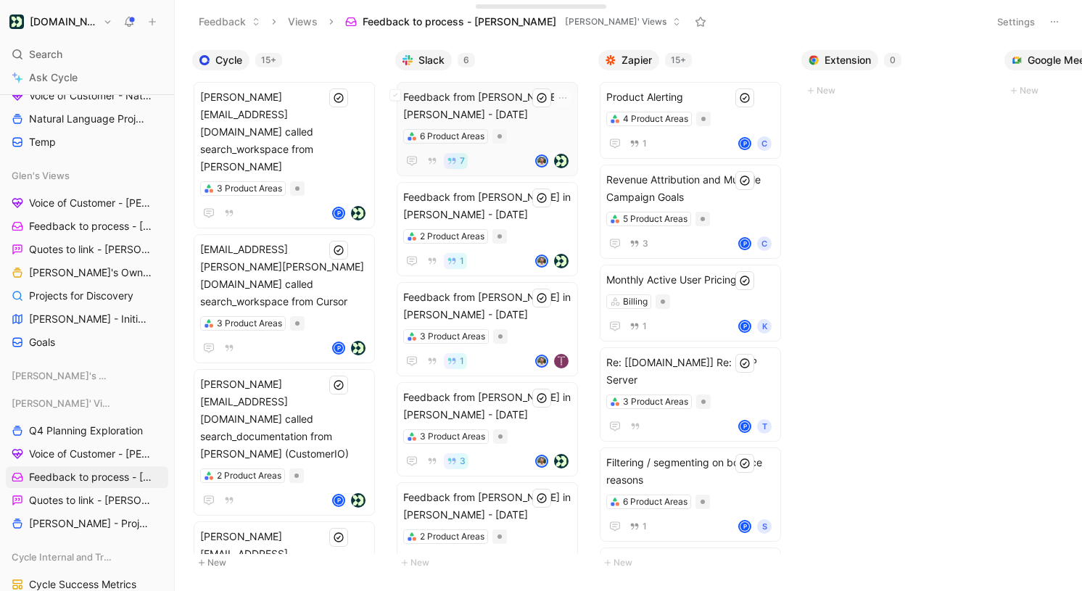
click at [503, 114] on span "Feedback from [PERSON_NAME] in [PERSON_NAME] - [DATE]" at bounding box center [487, 105] width 168 height 35
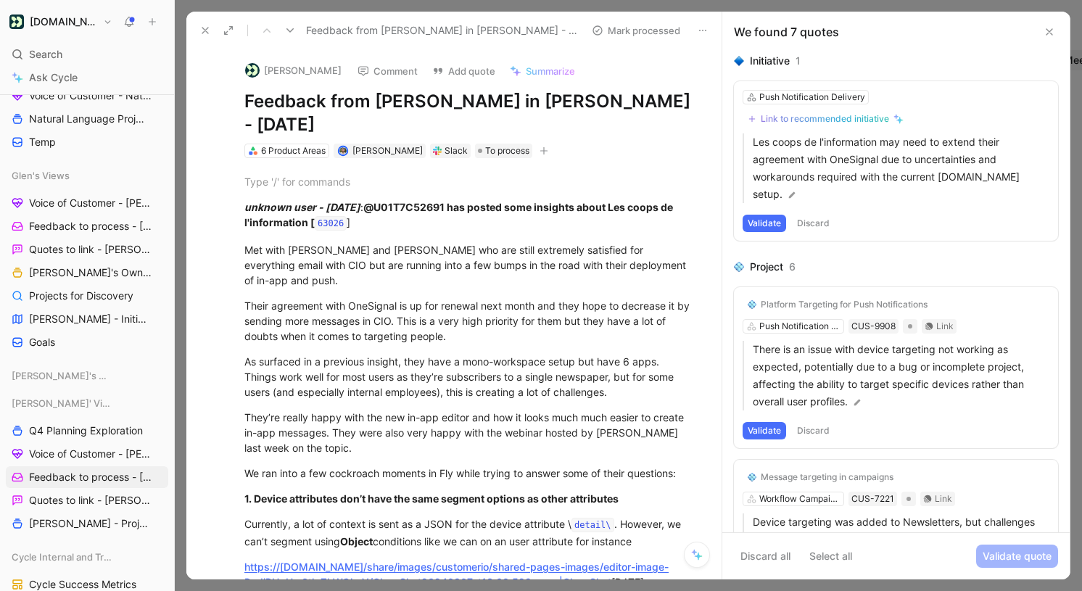
click at [819, 215] on button "Discard" at bounding box center [813, 223] width 43 height 17
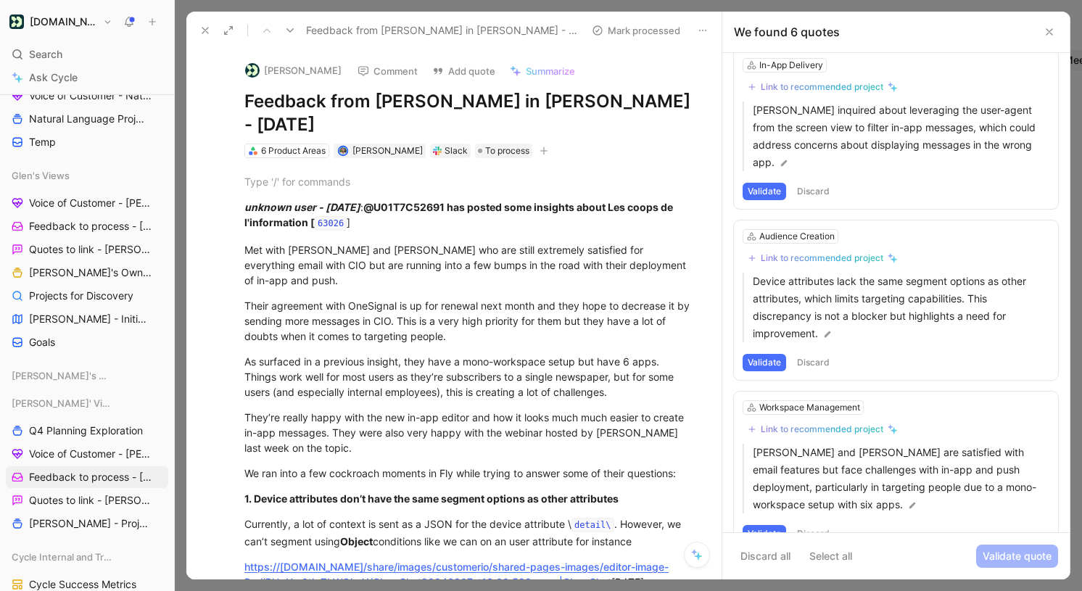
scroll to position [527, 0]
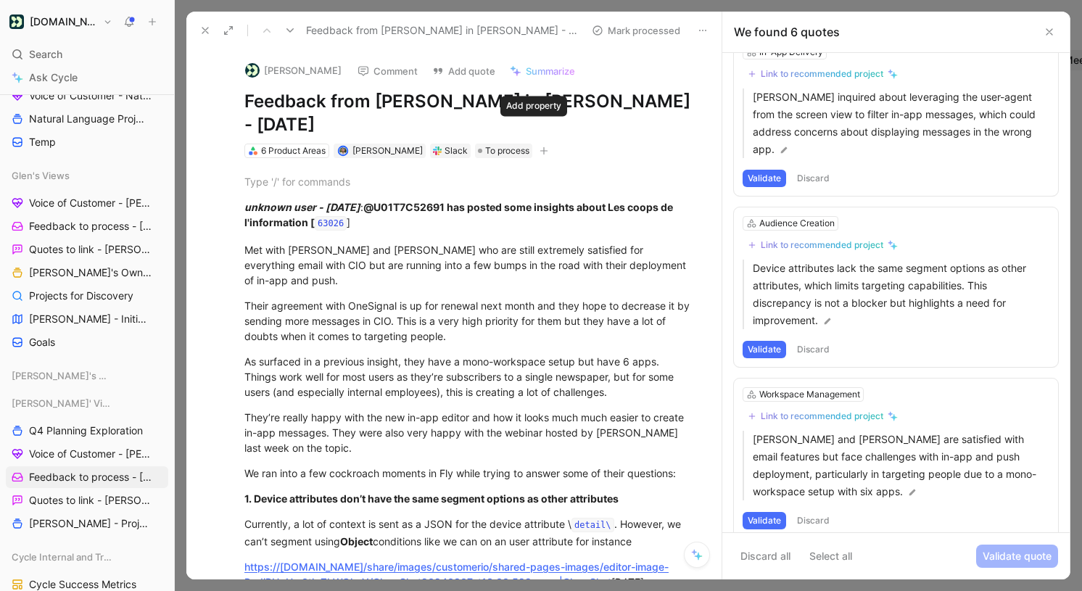
click at [543, 147] on icon "button" at bounding box center [543, 151] width 1 height 8
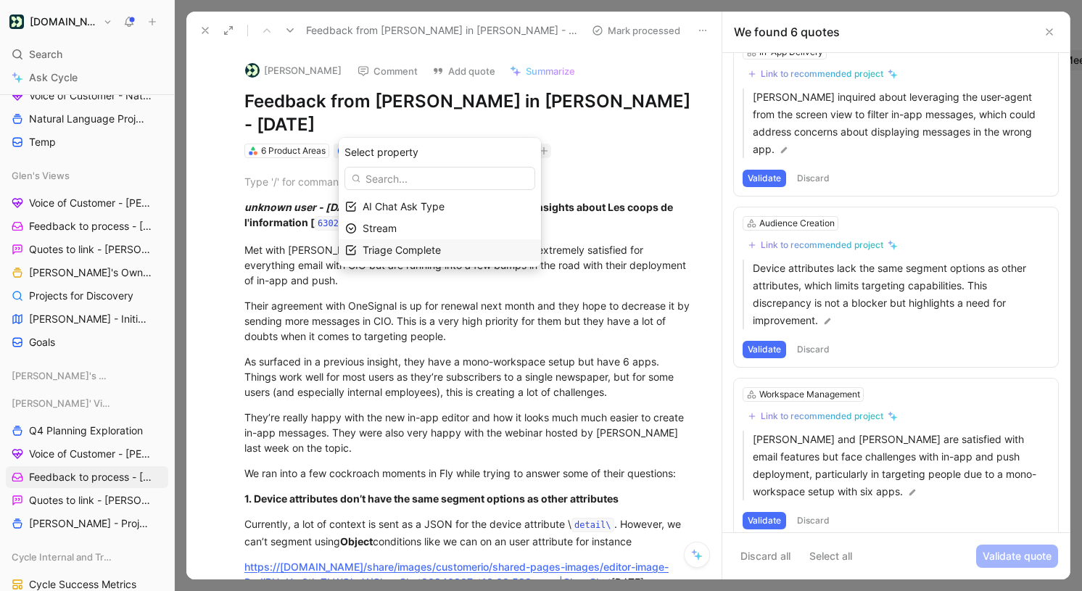
click at [482, 246] on div "Triage Complete" at bounding box center [449, 250] width 172 height 17
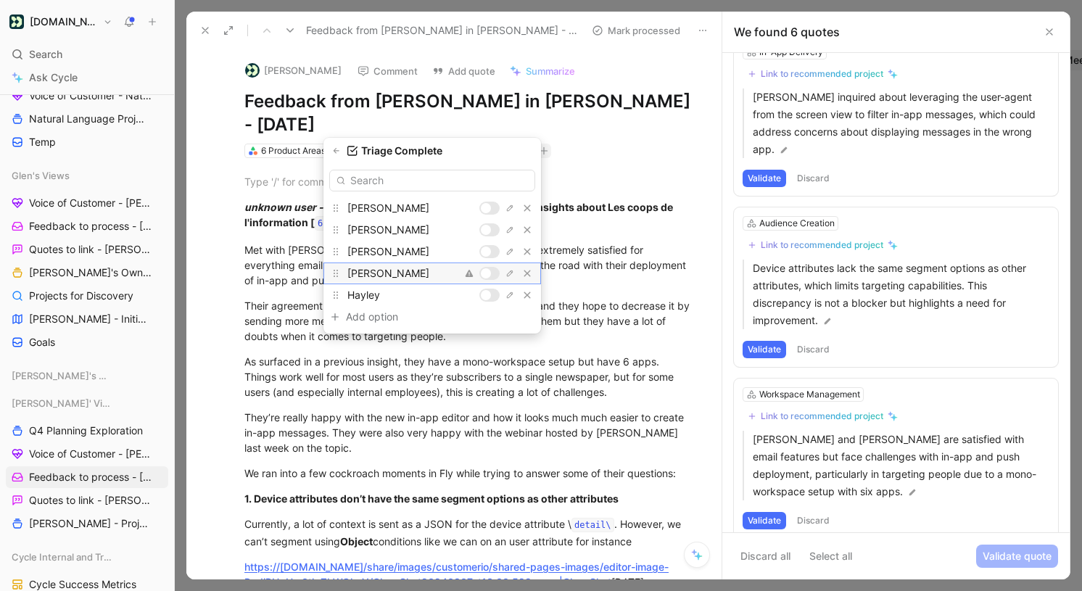
click at [491, 271] on div at bounding box center [489, 273] width 20 height 13
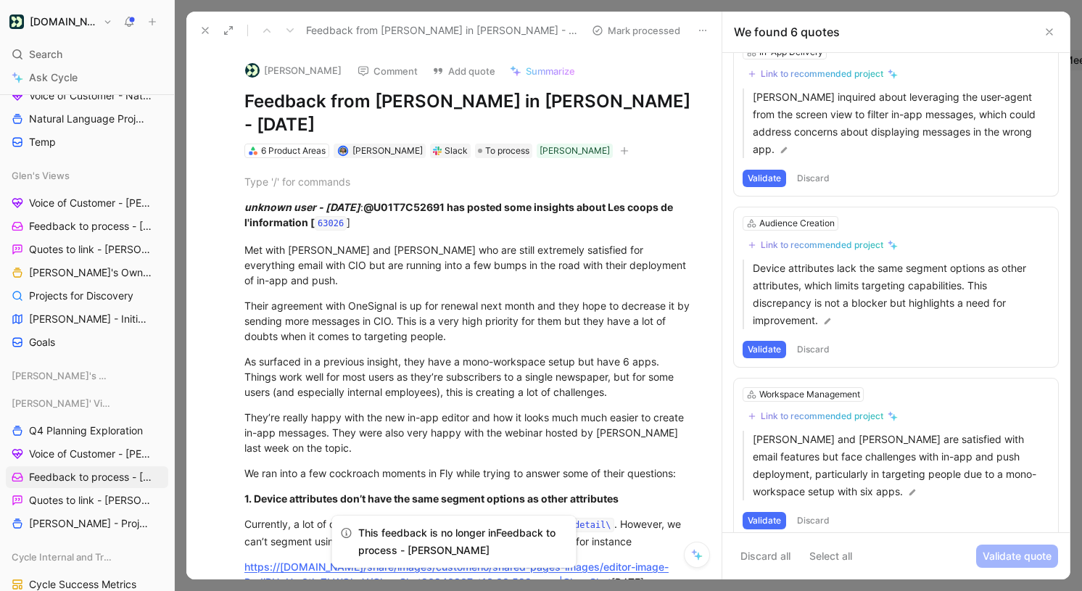
click at [1057, 38] on button at bounding box center [1049, 31] width 17 height 17
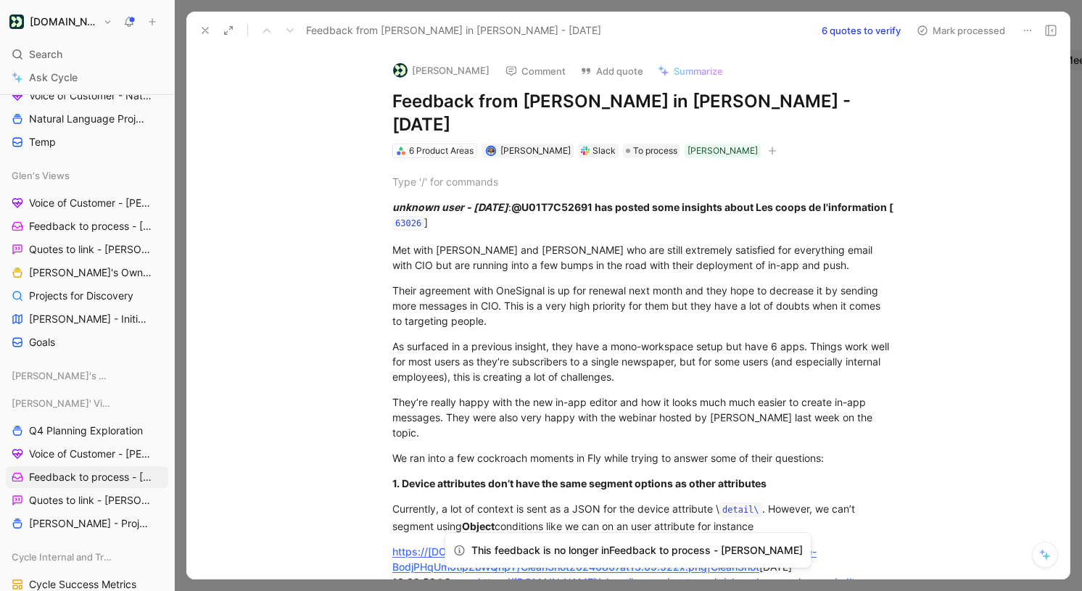
click at [206, 28] on use at bounding box center [205, 31] width 6 height 6
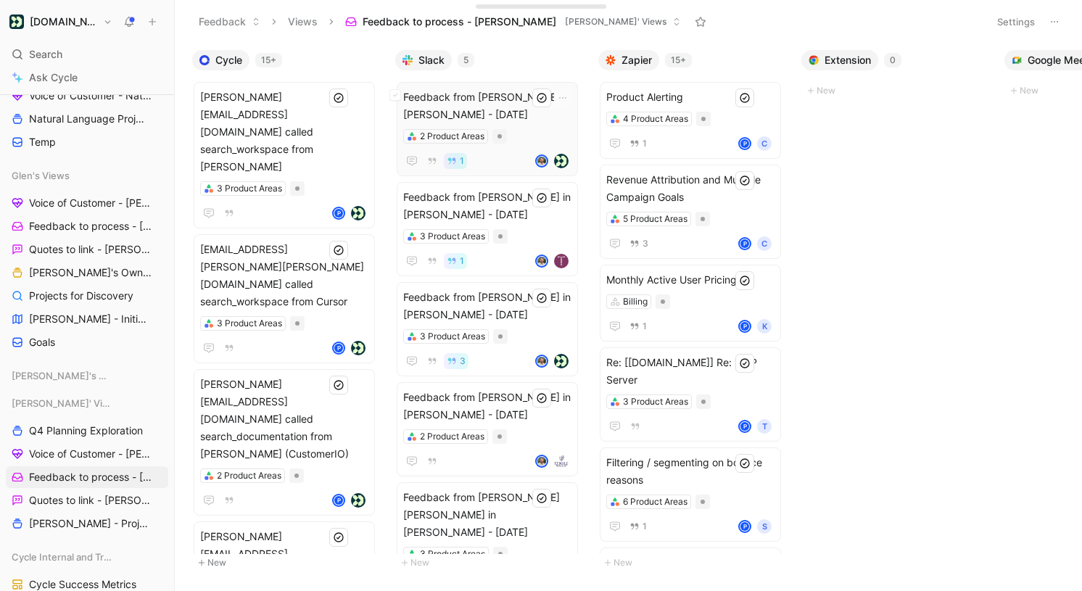
click at [507, 96] on span "Feedback from [PERSON_NAME] in [PERSON_NAME] - [DATE]" at bounding box center [487, 105] width 168 height 35
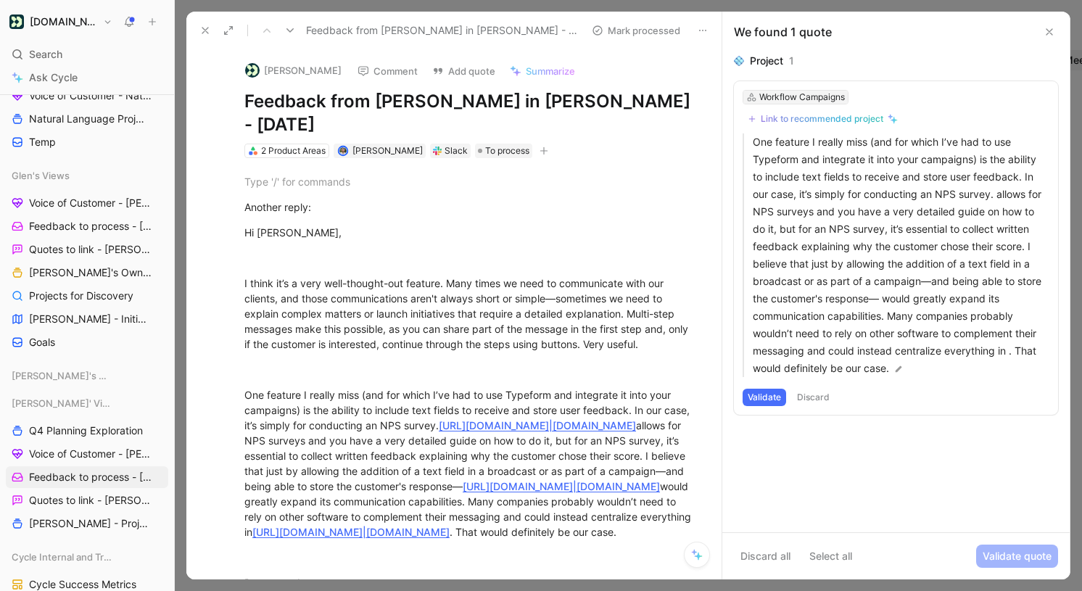
click at [813, 98] on div "Workflow Campaigns" at bounding box center [802, 97] width 86 height 15
click at [800, 116] on input "in app" at bounding box center [844, 124] width 191 height 22
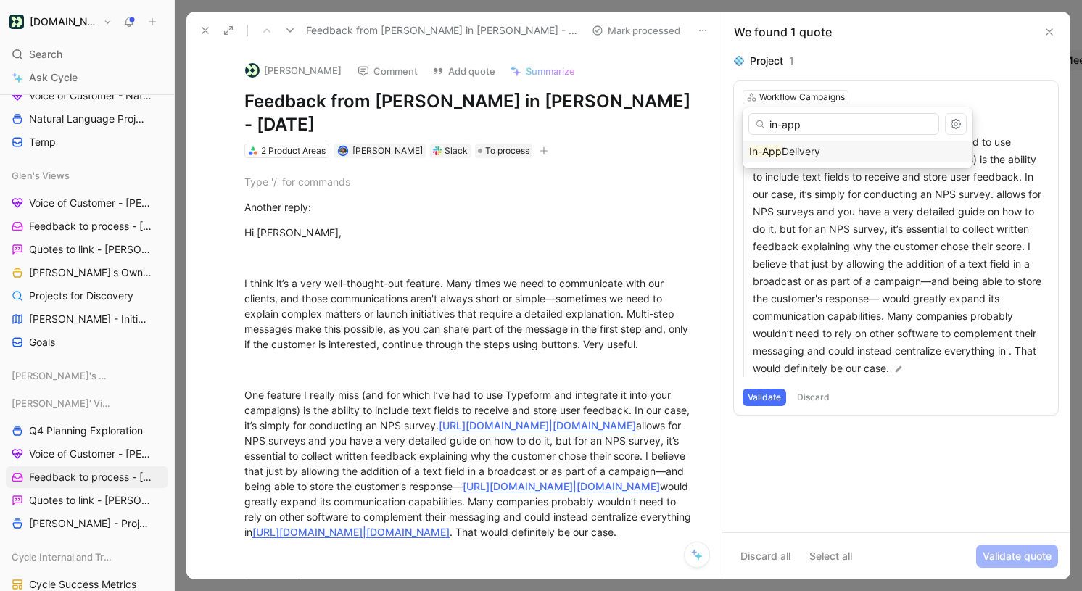
type input "in-app"
click at [809, 147] on span "Delivery" at bounding box center [801, 151] width 38 height 12
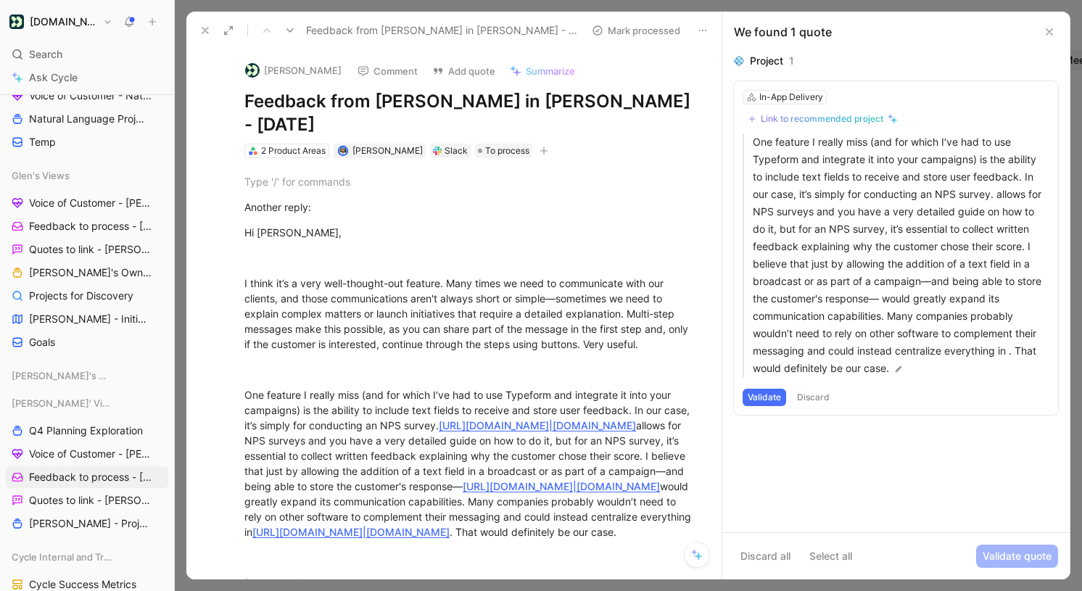
click at [831, 111] on button "Link to recommended project" at bounding box center [823, 118] width 160 height 17
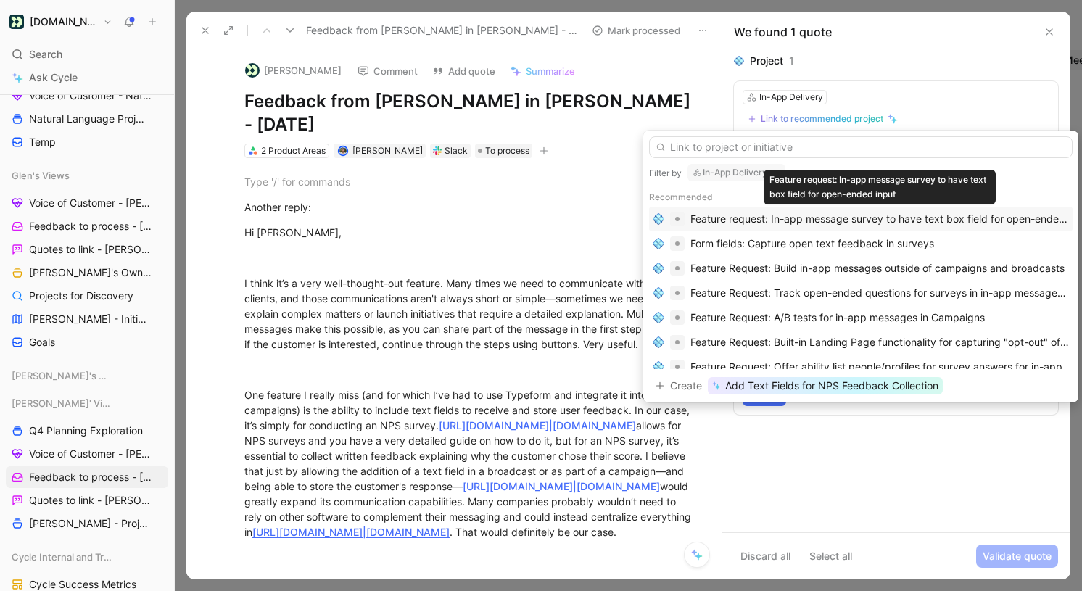
click at [831, 217] on div "Feature request: In-app message survey to have text box field for open-ended in…" at bounding box center [880, 218] width 379 height 17
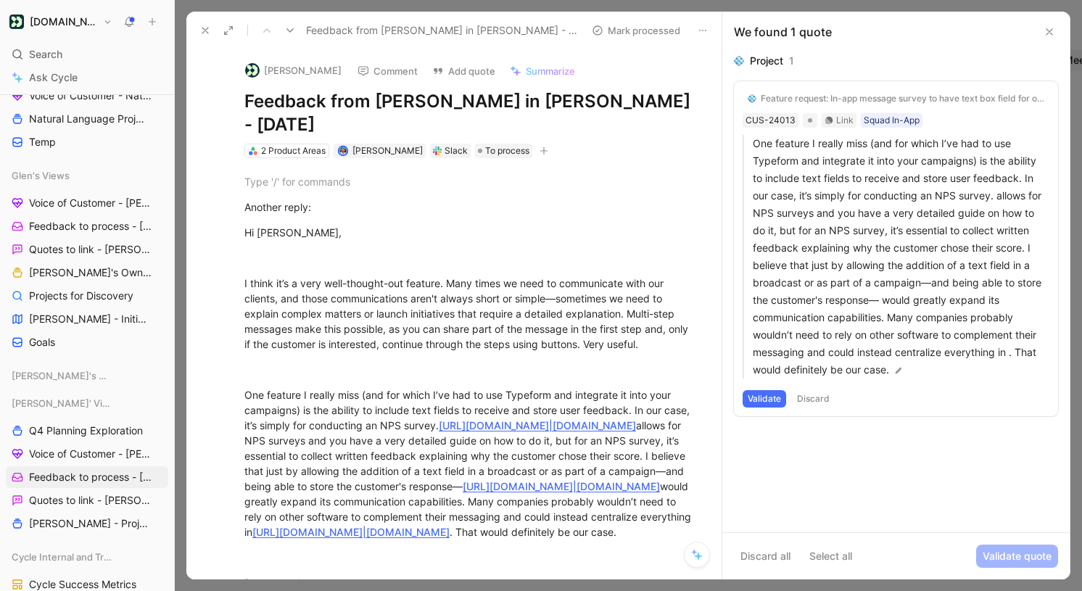
click at [759, 397] on button "Validate" at bounding box center [765, 398] width 44 height 17
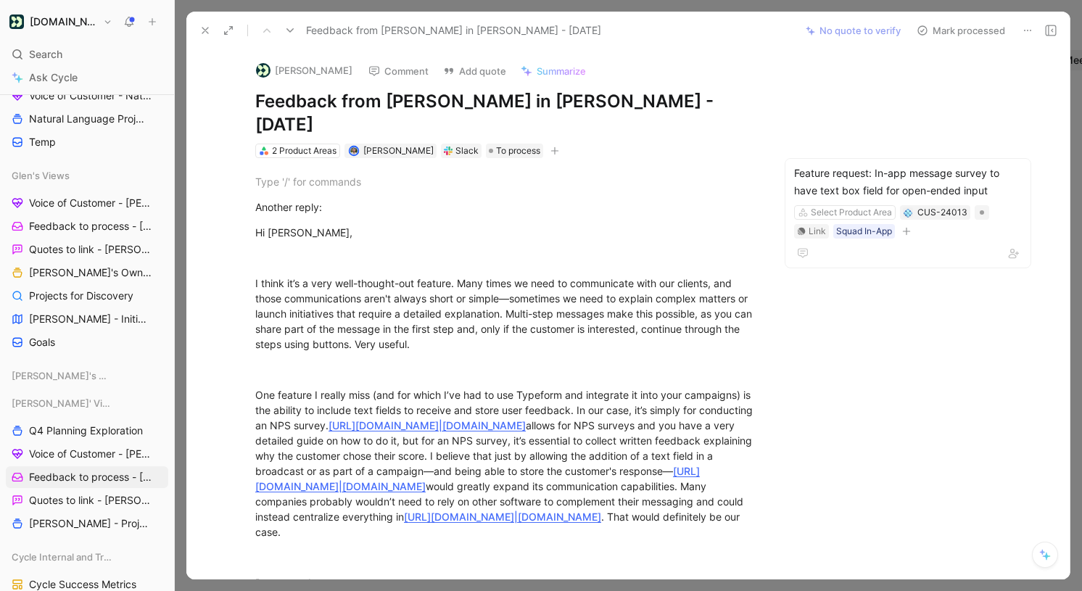
click at [945, 28] on button "Mark processed" at bounding box center [961, 30] width 102 height 20
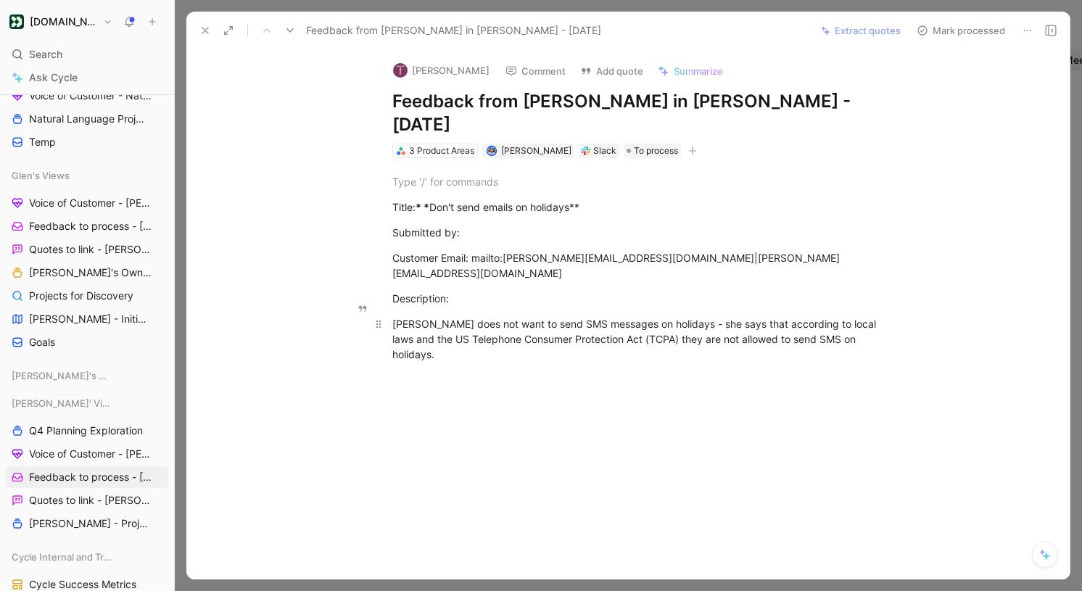
click at [745, 316] on div "[PERSON_NAME] does not want to send SMS messages on holidays - she says that ac…" at bounding box center [643, 339] width 502 height 46
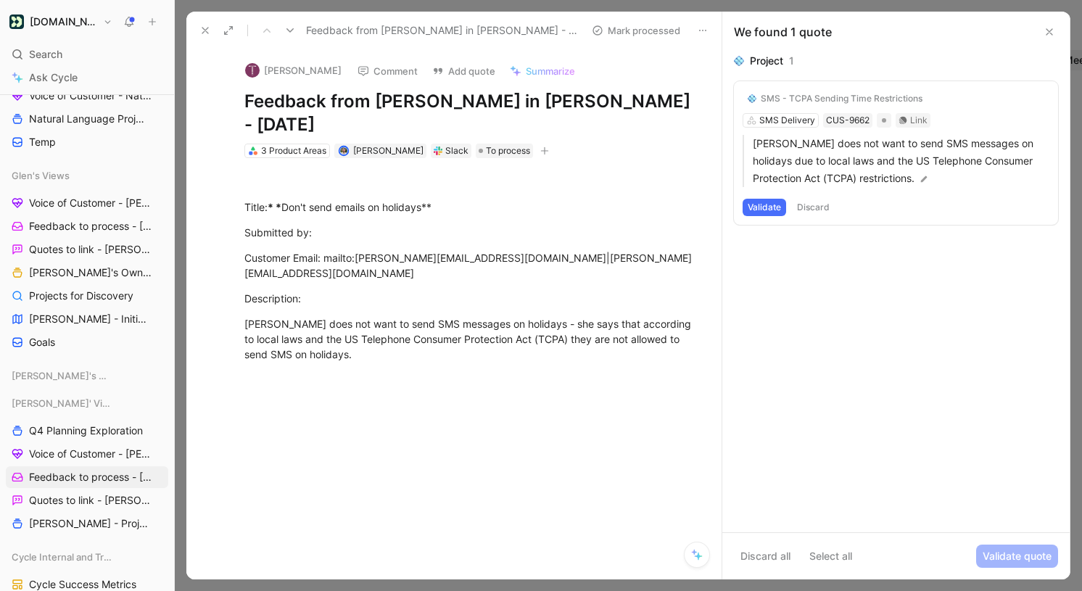
click at [766, 211] on button "Validate" at bounding box center [765, 207] width 44 height 17
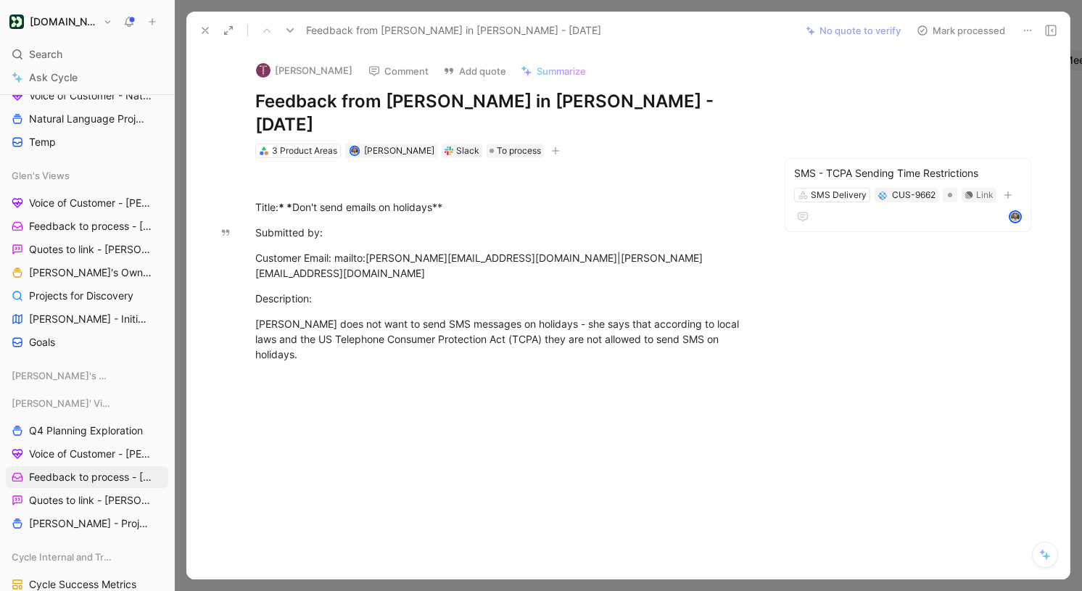
click at [944, 37] on button "Mark processed" at bounding box center [961, 30] width 102 height 20
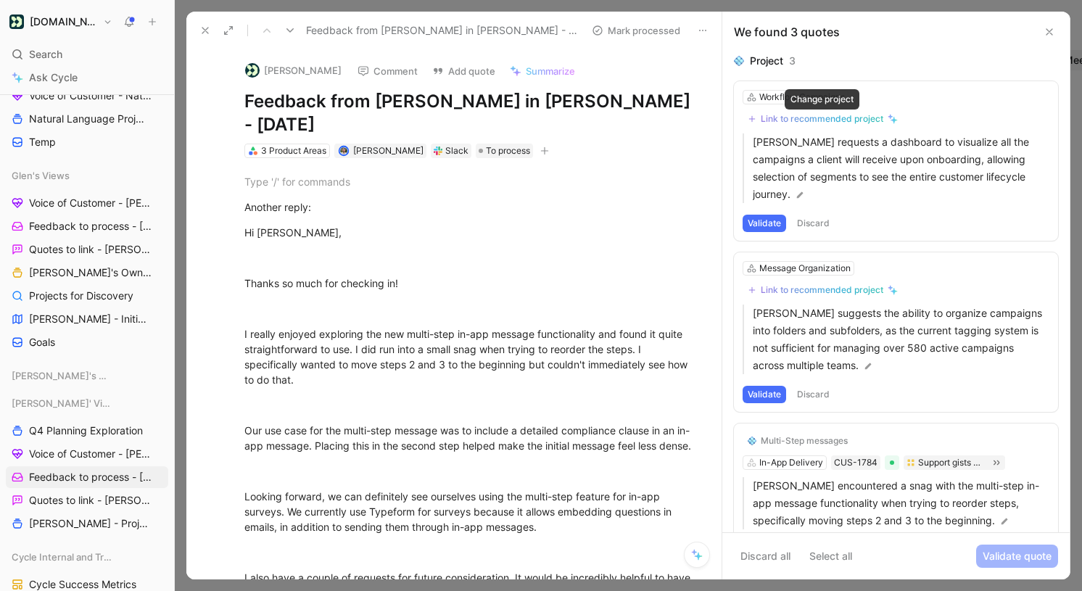
click at [842, 121] on div "Link to recommended project" at bounding box center [822, 119] width 123 height 12
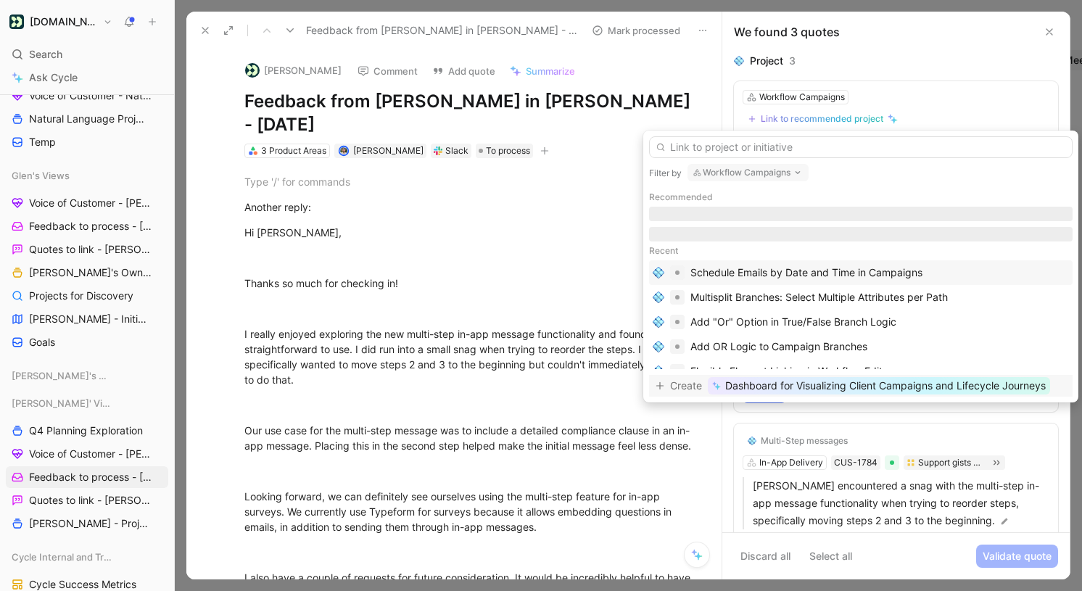
click at [839, 388] on span "Dashboard for Visualizing Client Campaigns and Lifecycle Journeys" at bounding box center [885, 385] width 321 height 17
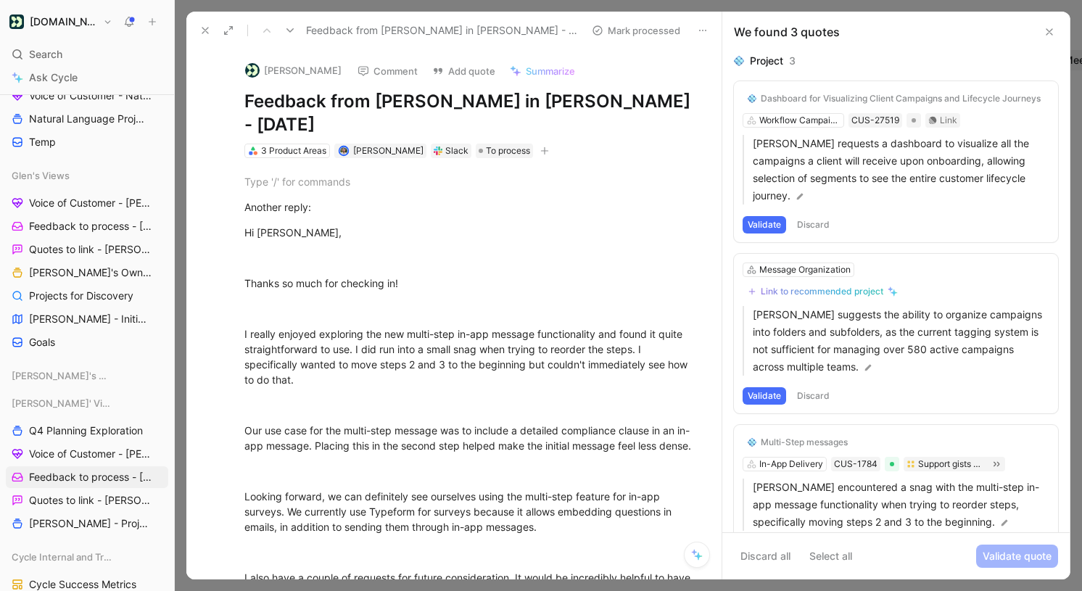
click at [780, 216] on button "Validate" at bounding box center [765, 224] width 44 height 17
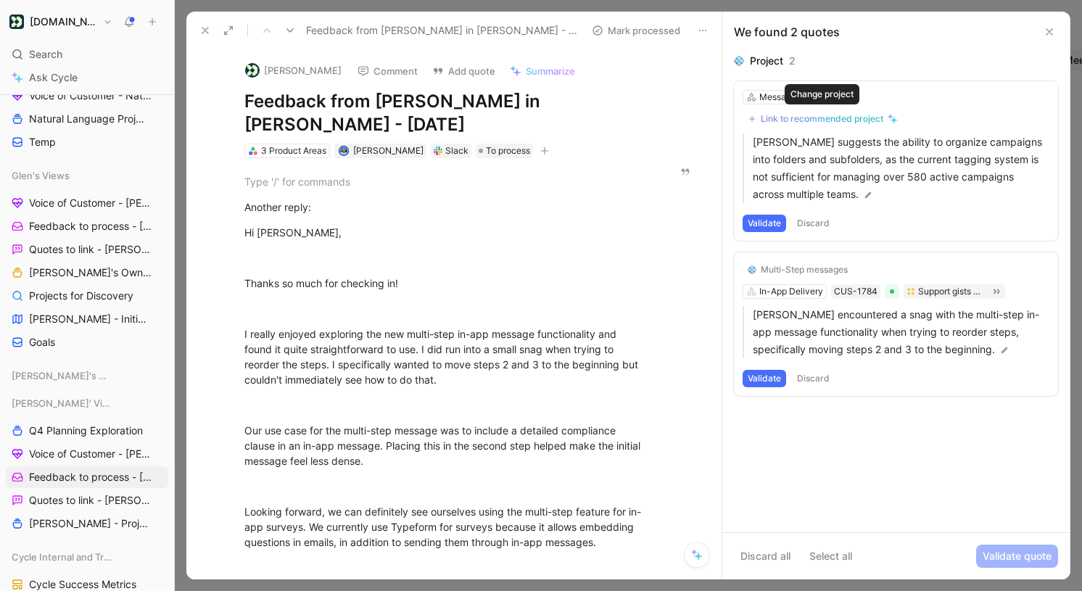
click at [850, 114] on div "Link to recommended project" at bounding box center [822, 119] width 123 height 12
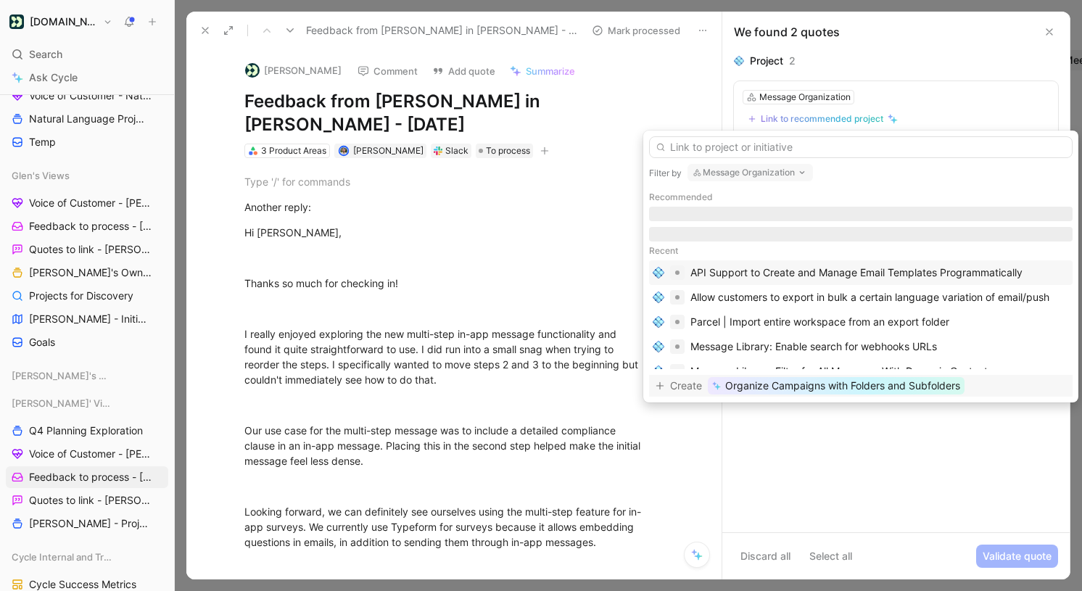
click at [853, 387] on span "Organize Campaigns with Folders and Subfolders" at bounding box center [842, 385] width 235 height 17
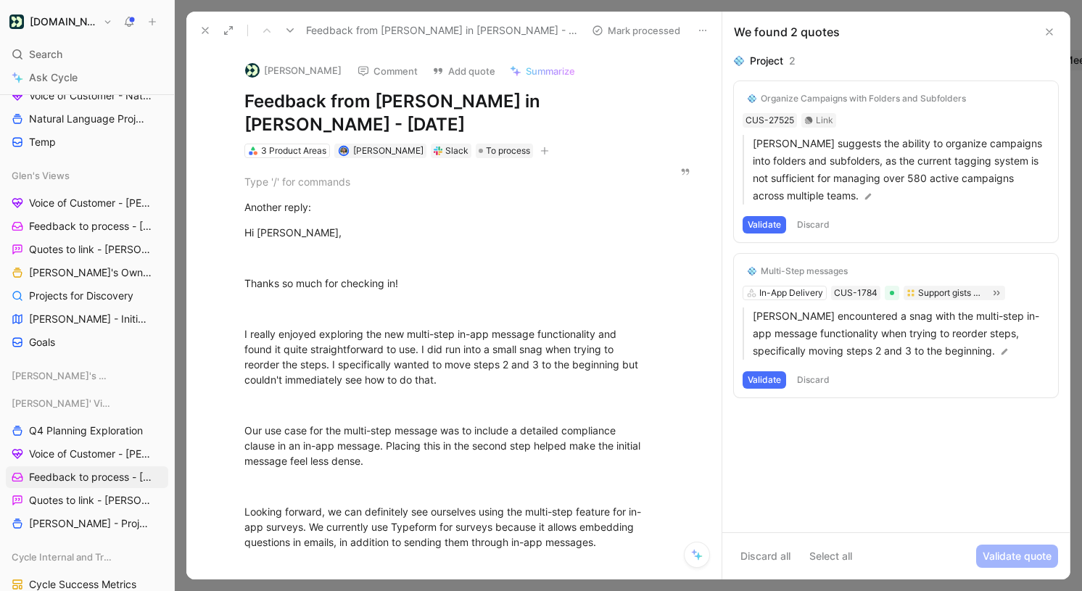
click at [763, 225] on button "Validate" at bounding box center [765, 224] width 44 height 17
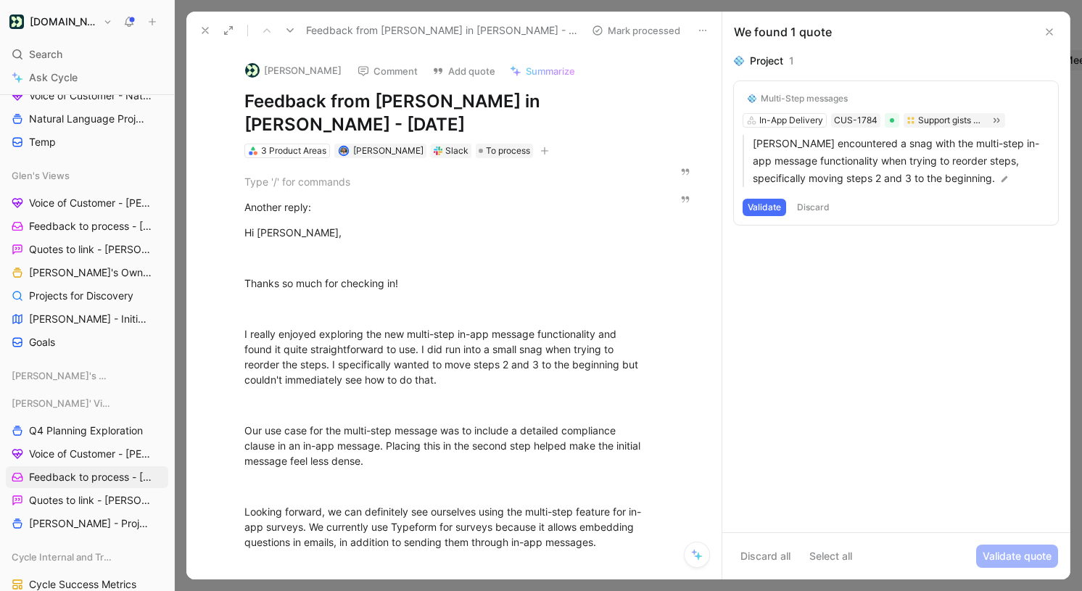
click at [824, 211] on button "Discard" at bounding box center [813, 207] width 43 height 17
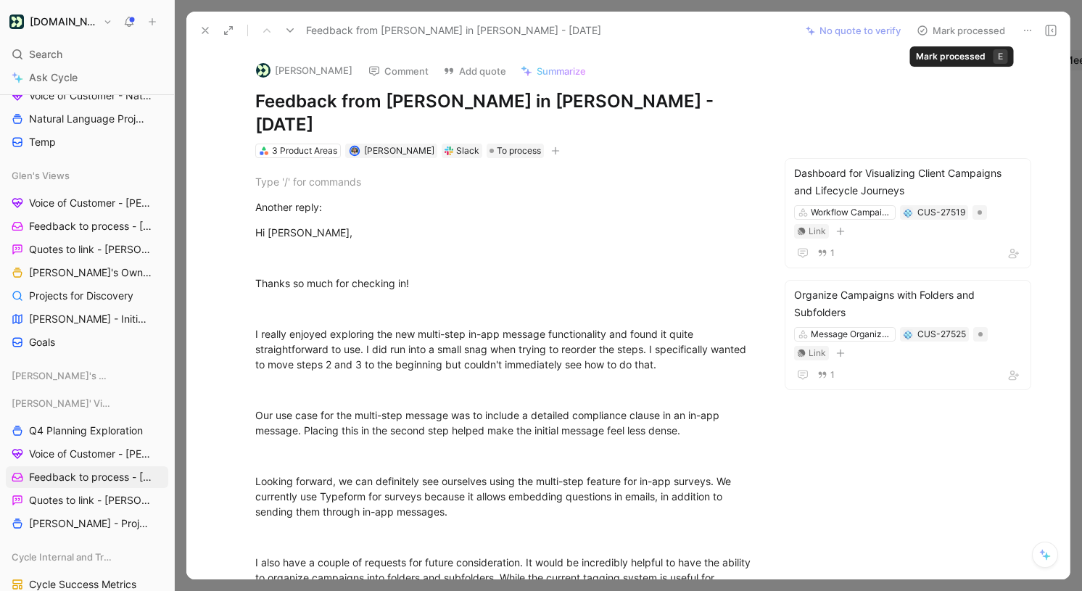
click at [978, 35] on button "Mark processed" at bounding box center [961, 30] width 102 height 20
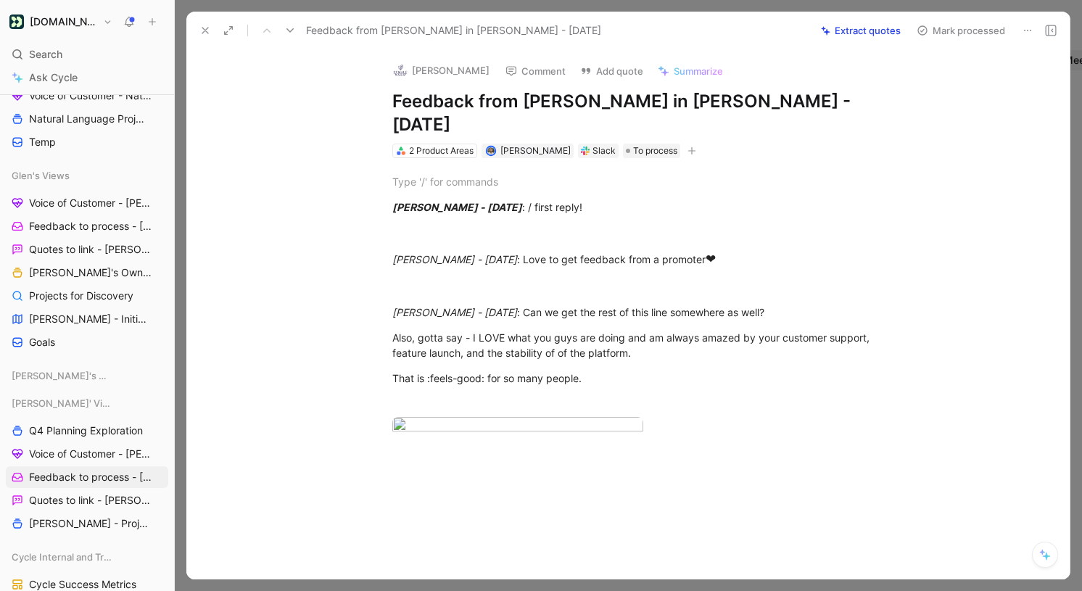
click at [876, 25] on button "Extract quotes" at bounding box center [861, 30] width 93 height 20
click at [1029, 26] on icon at bounding box center [1028, 31] width 12 height 12
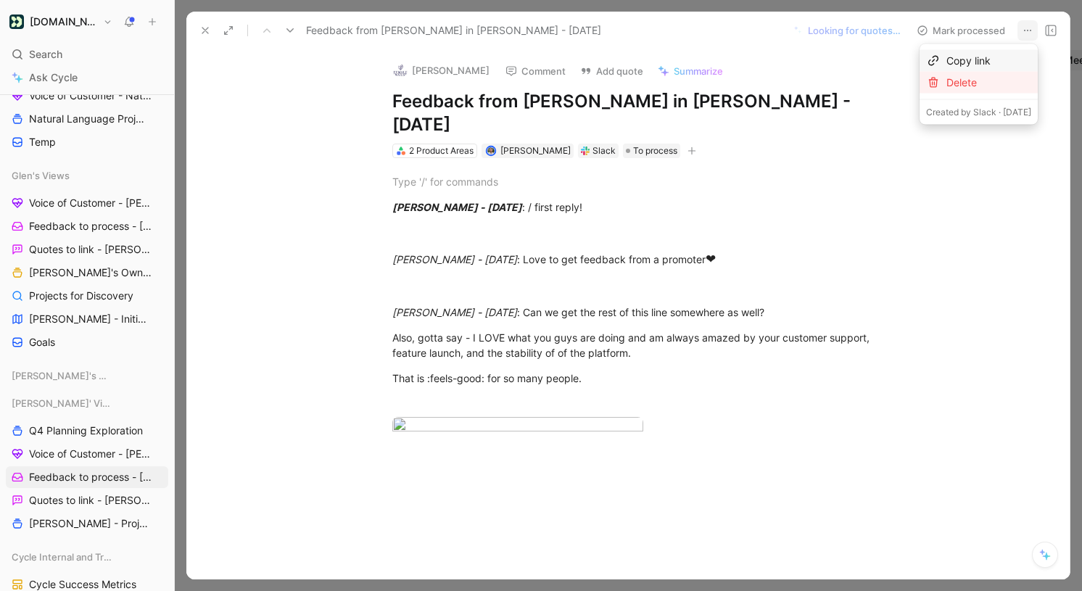
click at [965, 76] on div "Delete" at bounding box center [989, 82] width 85 height 17
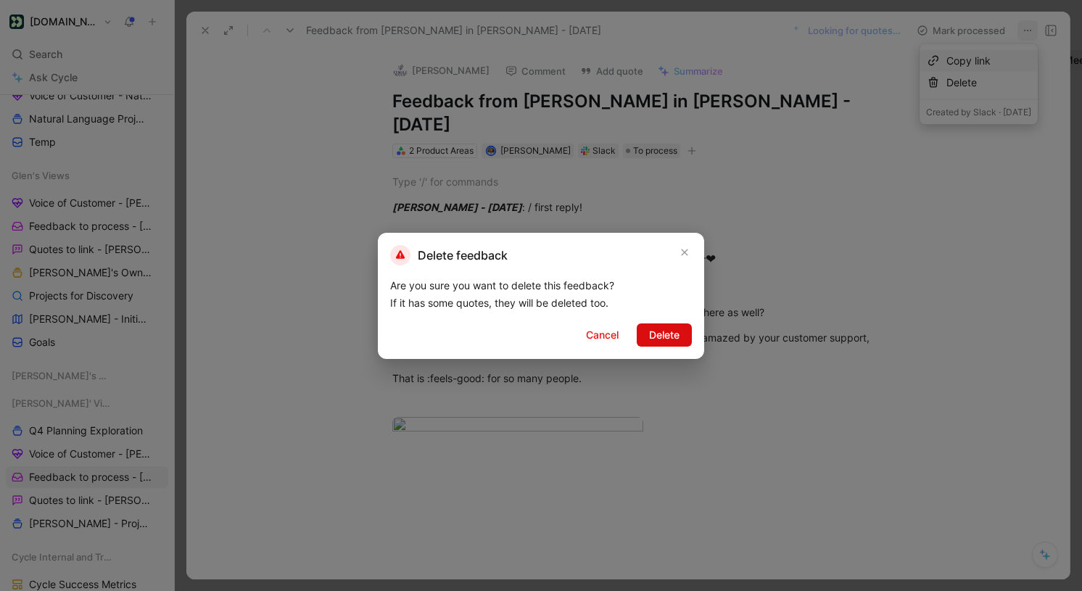
click at [674, 338] on span "Delete" at bounding box center [664, 334] width 30 height 17
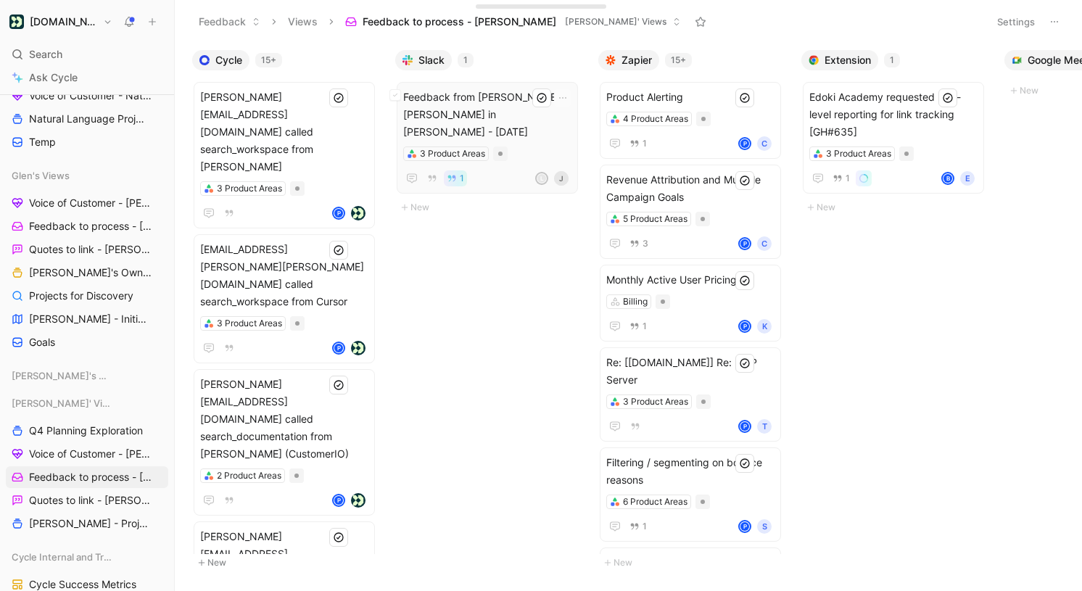
click at [545, 104] on button at bounding box center [541, 97] width 19 height 19
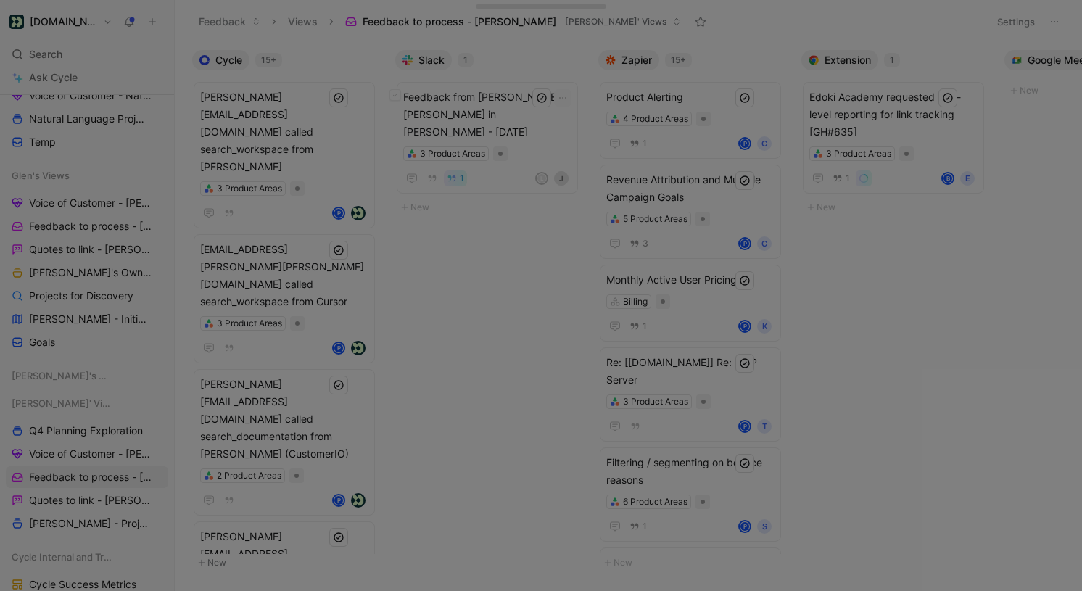
click at [539, 115] on div at bounding box center [541, 295] width 1082 height 591
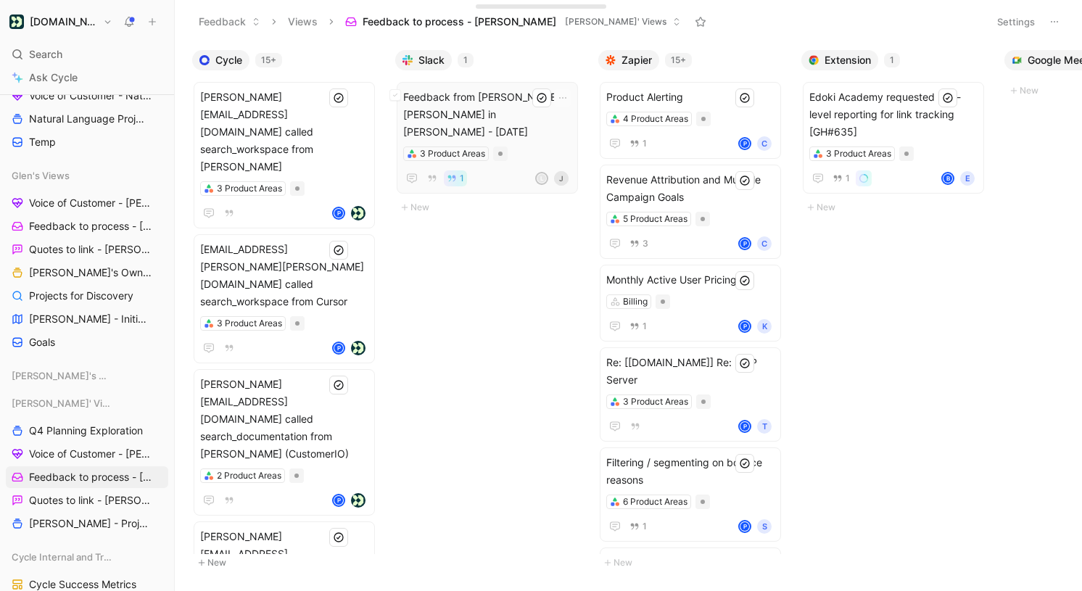
click at [507, 104] on span "Feedback from [PERSON_NAME] [PERSON_NAME] in [PERSON_NAME] - [DATE]" at bounding box center [487, 114] width 168 height 52
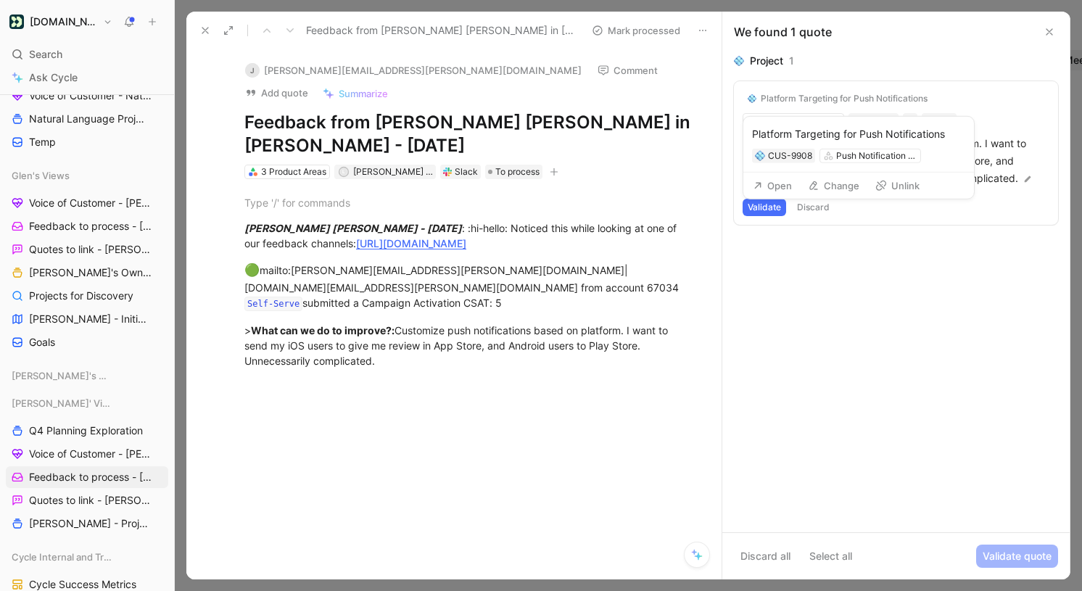
click at [771, 204] on button "Validate" at bounding box center [765, 207] width 44 height 17
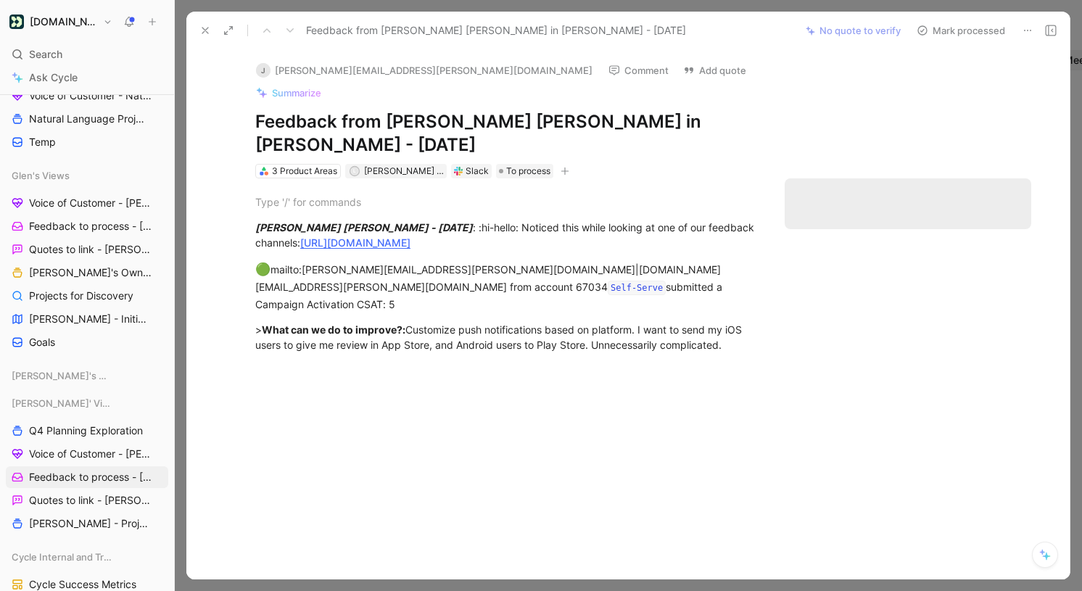
click at [964, 28] on button "Mark processed" at bounding box center [961, 30] width 102 height 20
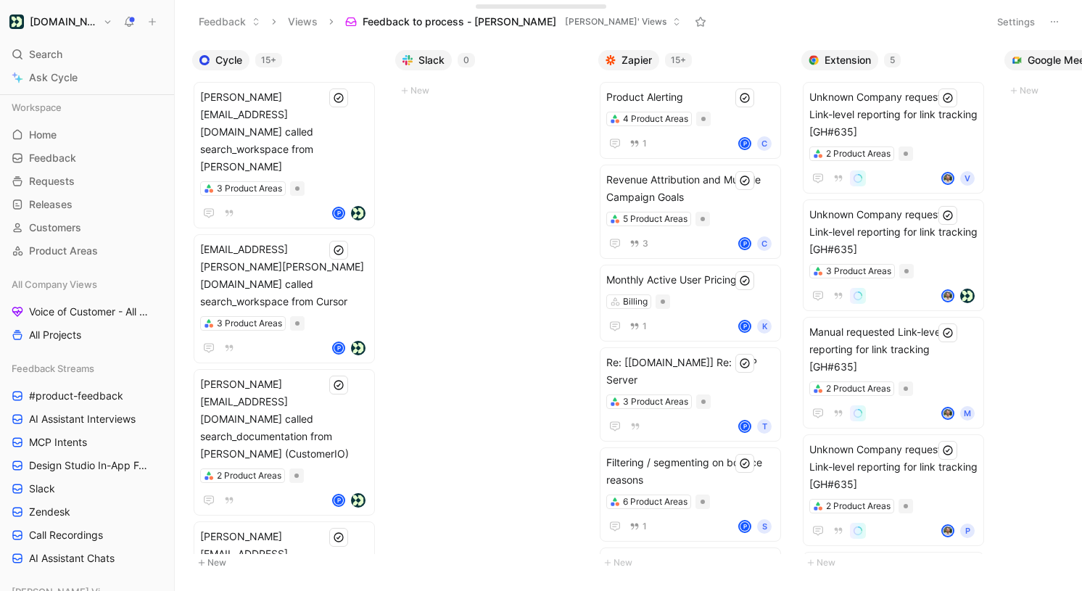
scroll to position [15, 0]
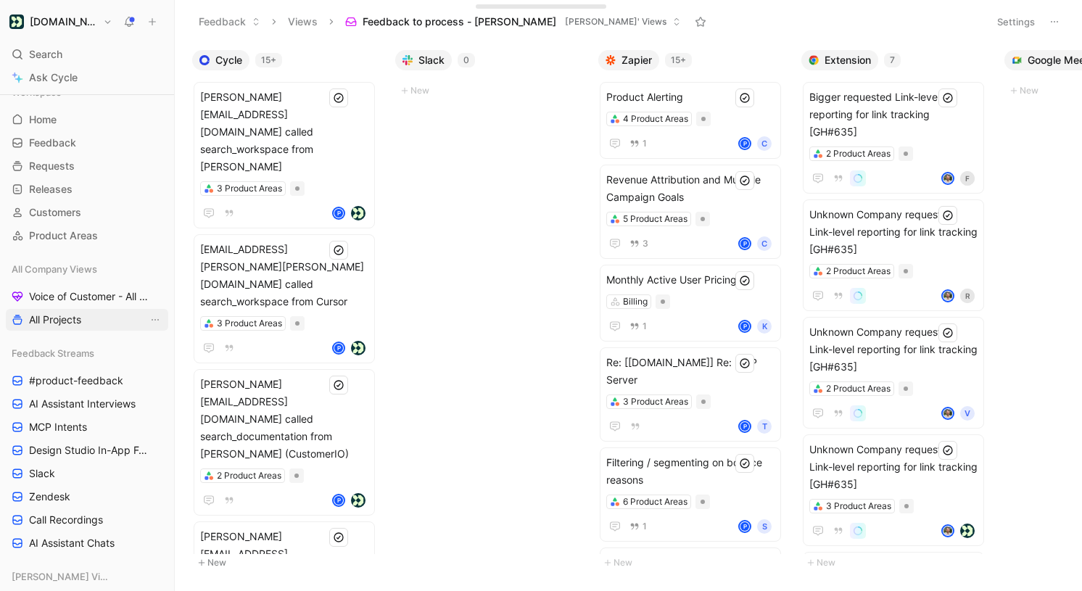
click at [79, 319] on span "All Projects" at bounding box center [55, 320] width 52 height 15
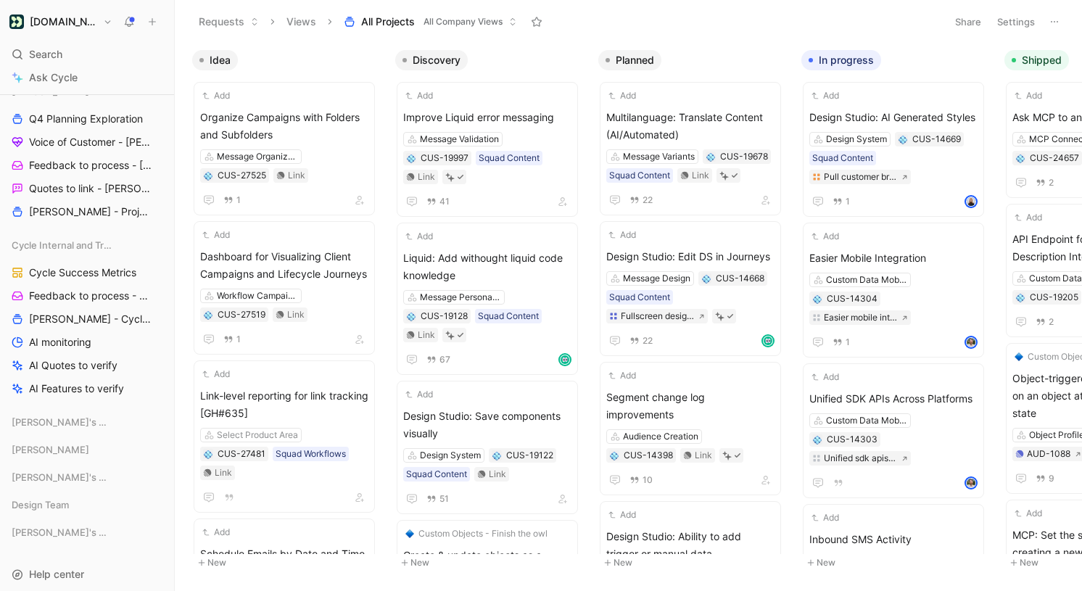
scroll to position [1052, 0]
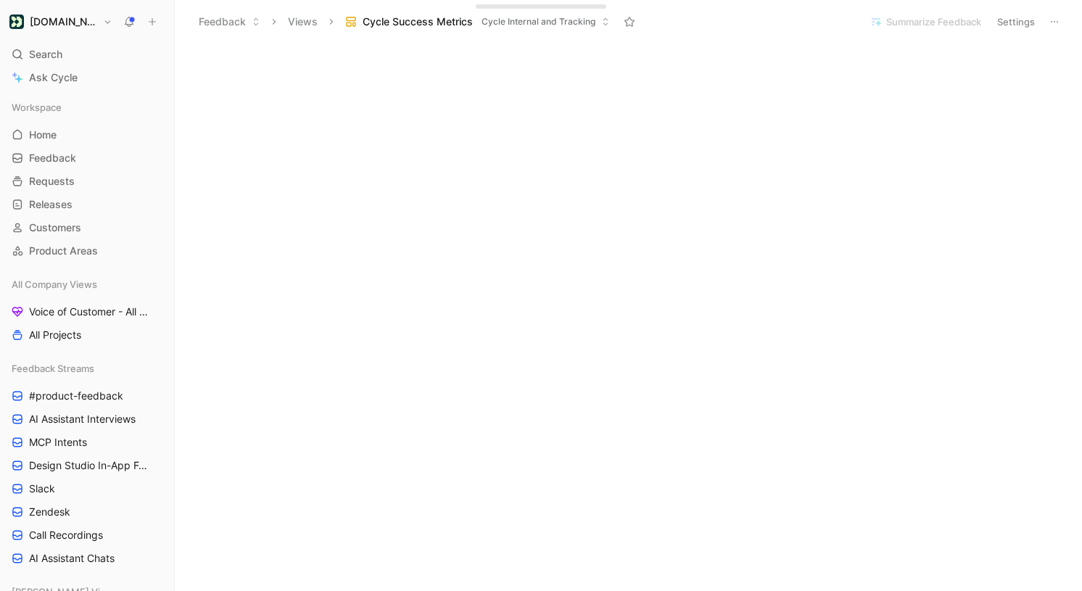
scroll to position [540, 0]
